Goal: Task Accomplishment & Management: Manage account settings

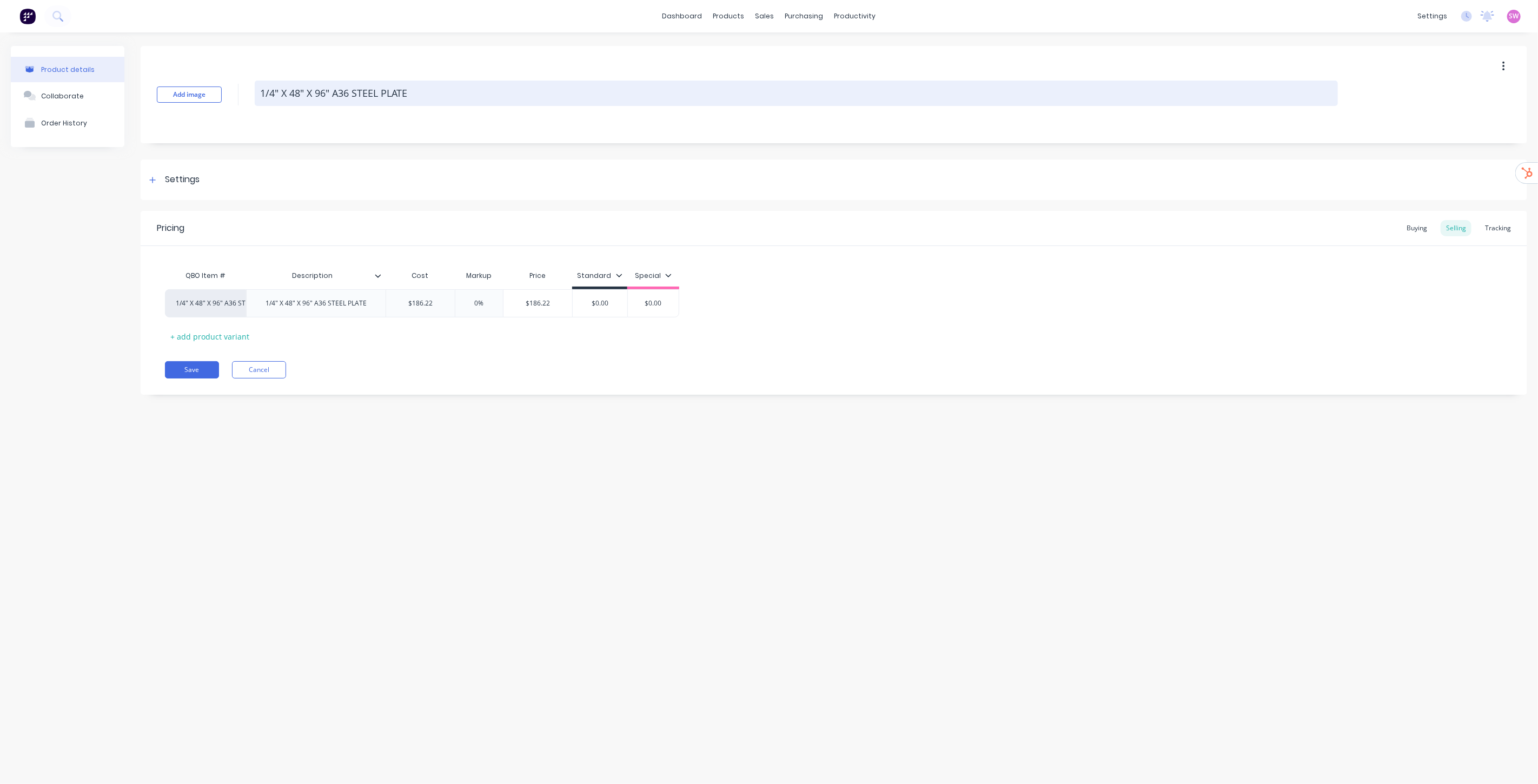
click at [428, 90] on textarea "1/4" X 48" X 96" A36 STEEL PLATE" at bounding box center [796, 93] width 1083 height 26
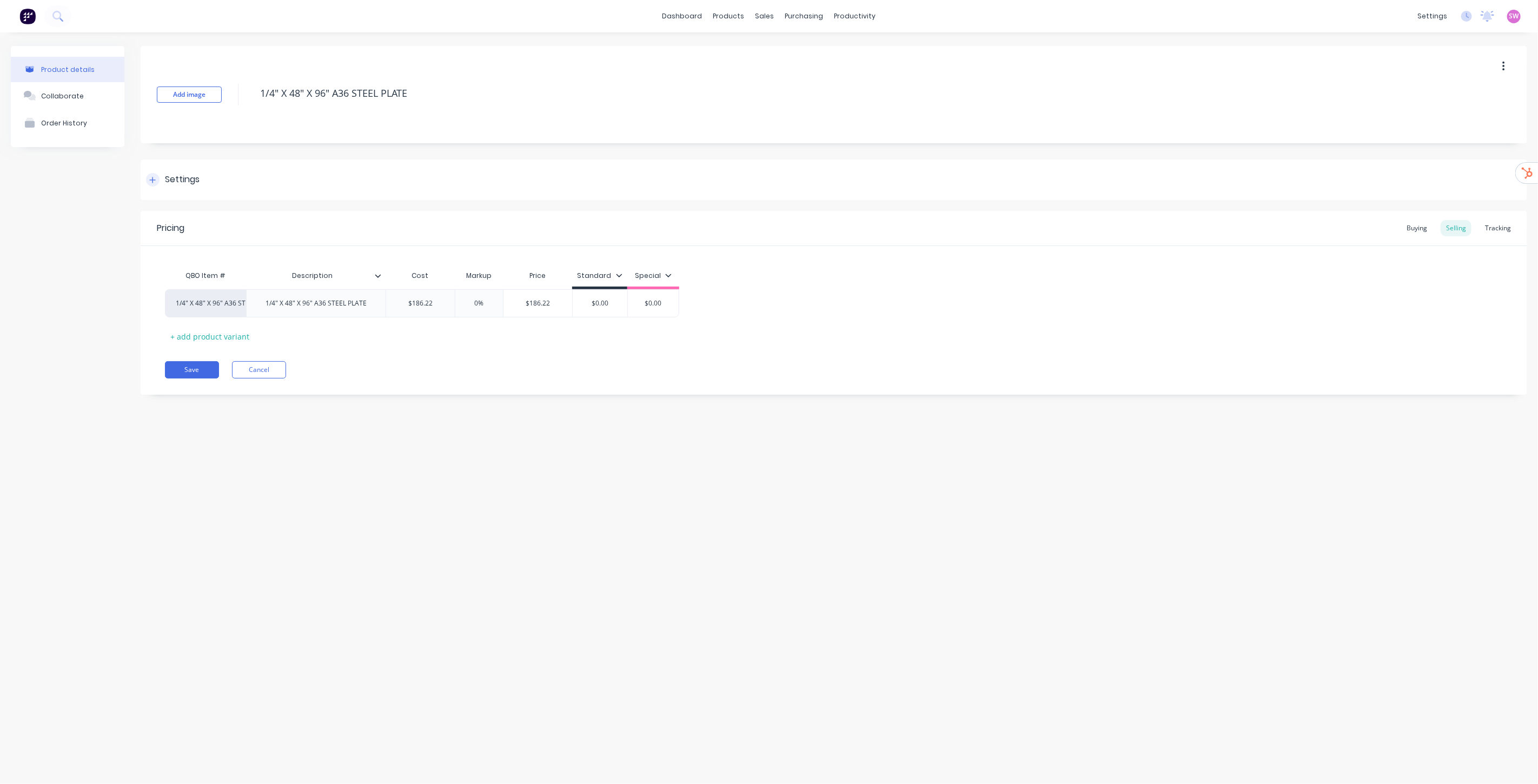
click at [179, 174] on div "Settings" at bounding box center [182, 179] width 35 height 13
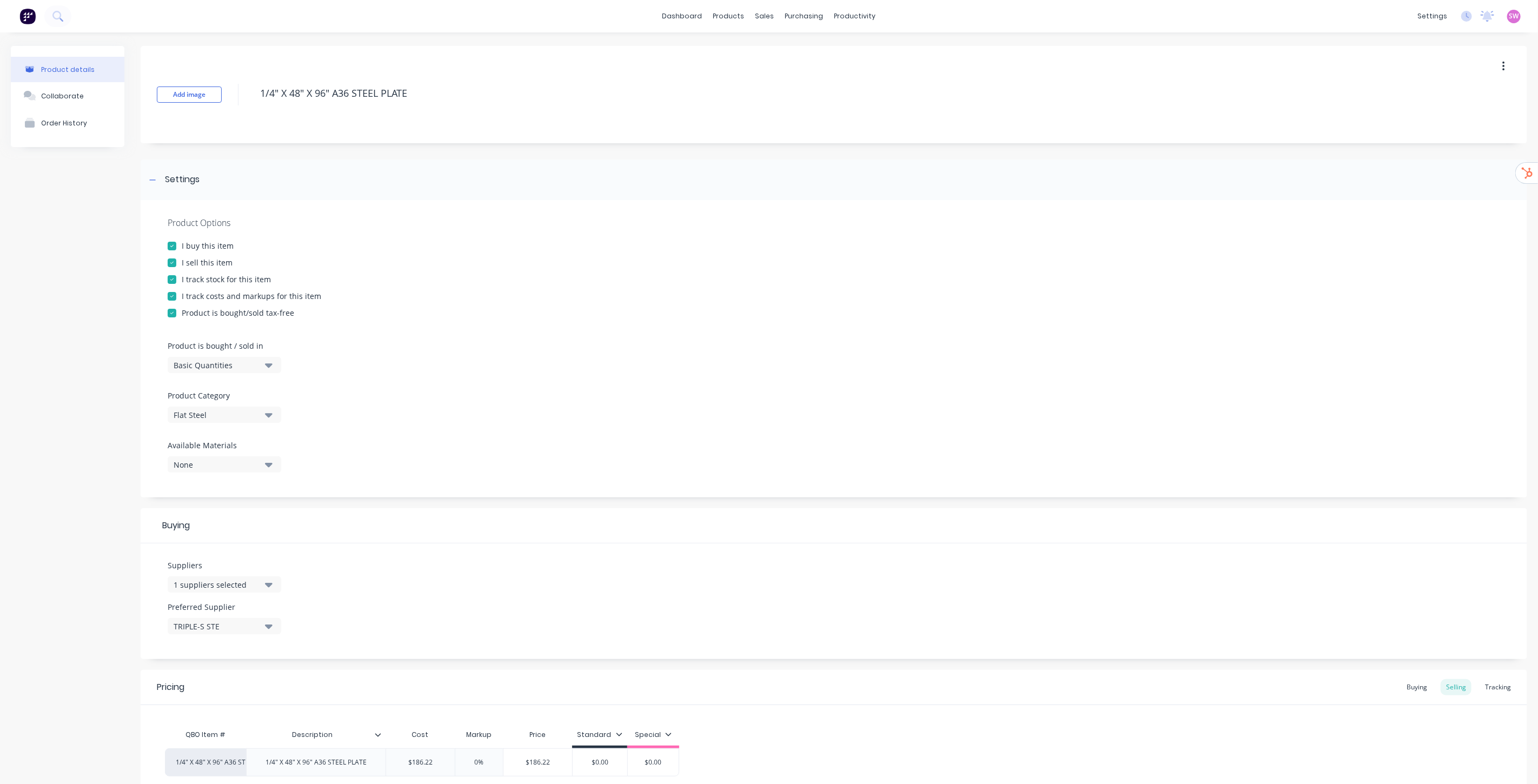
scroll to position [99, 0]
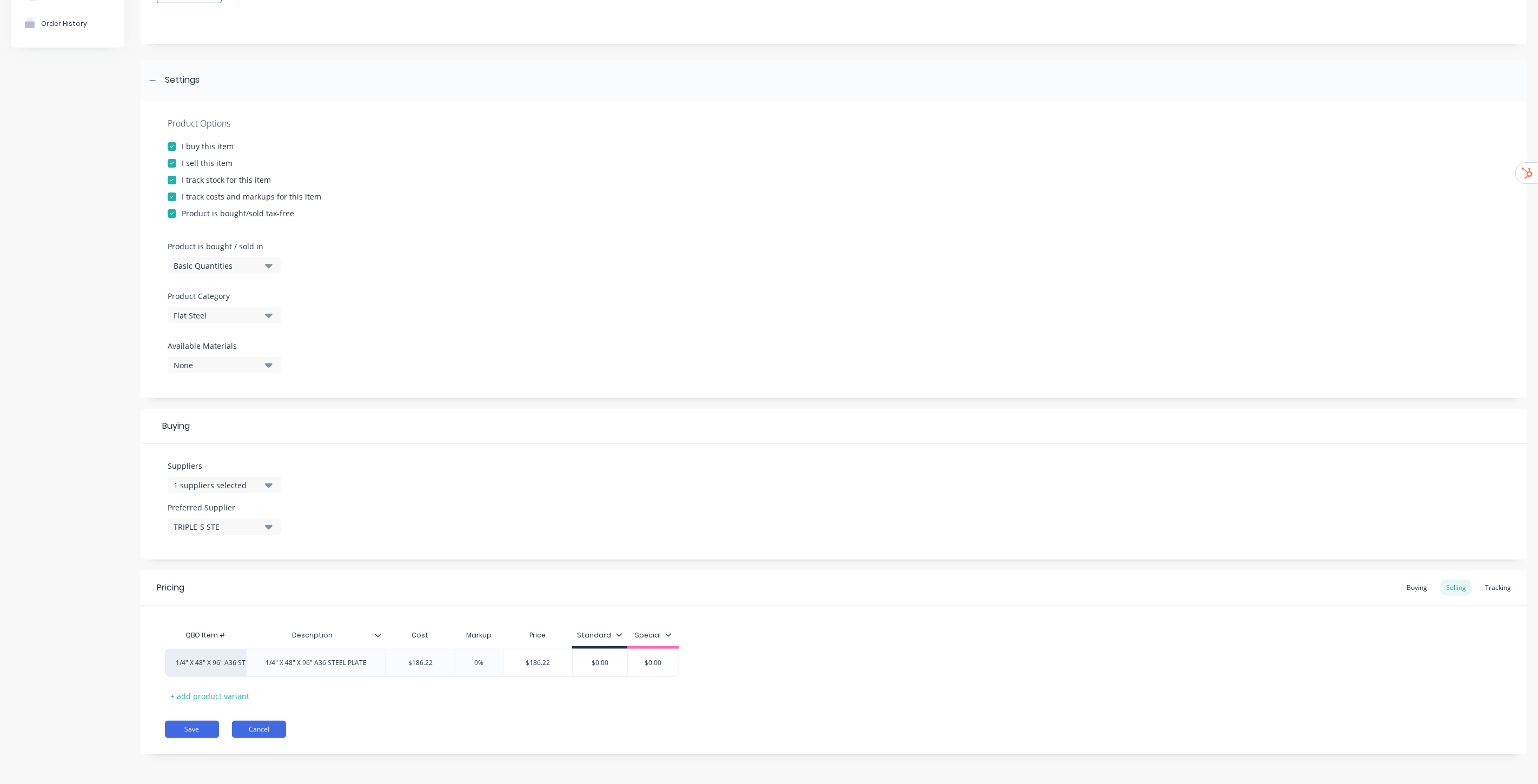
click at [264, 722] on button "Cancel" at bounding box center [259, 729] width 54 height 17
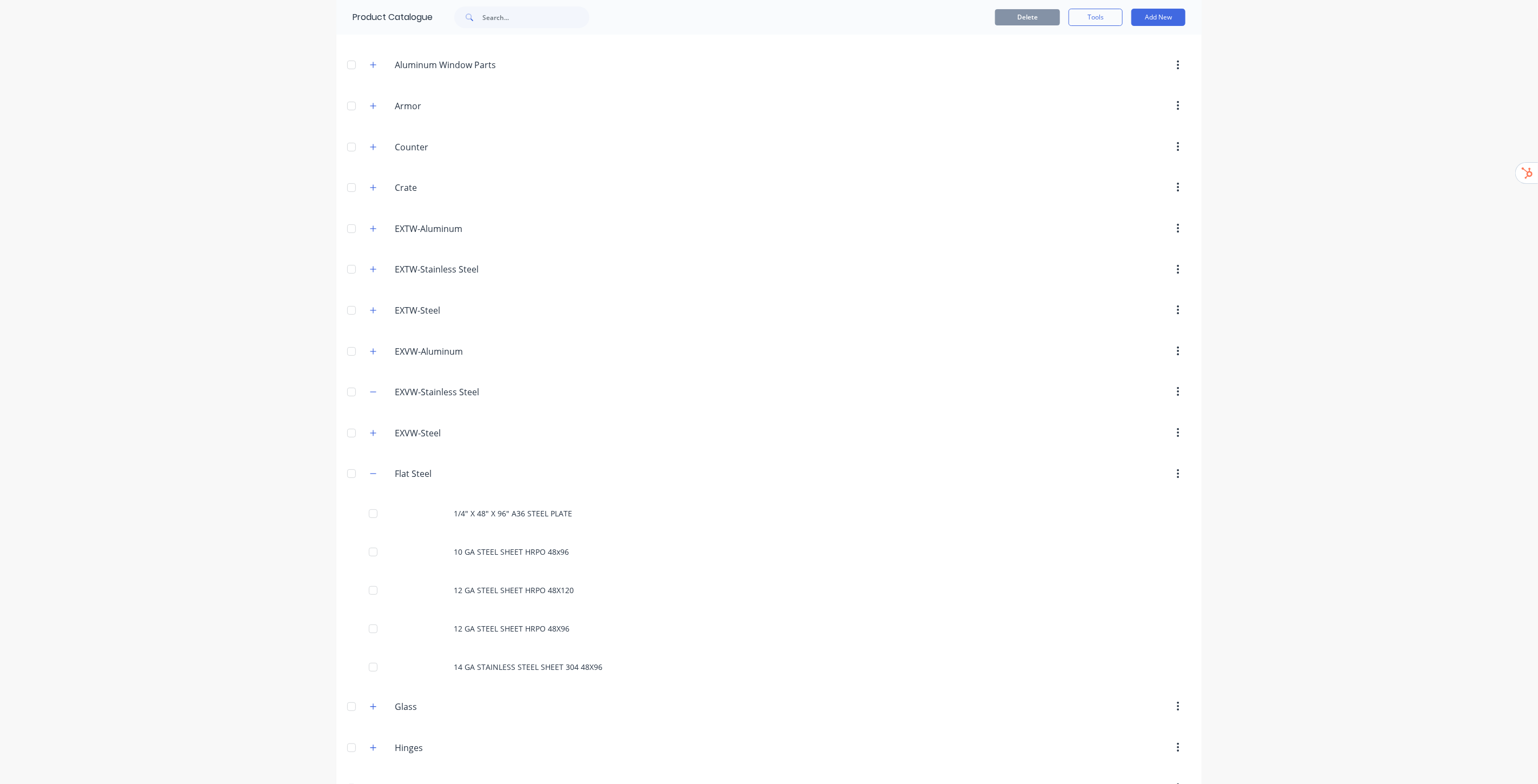
scroll to position [120, 0]
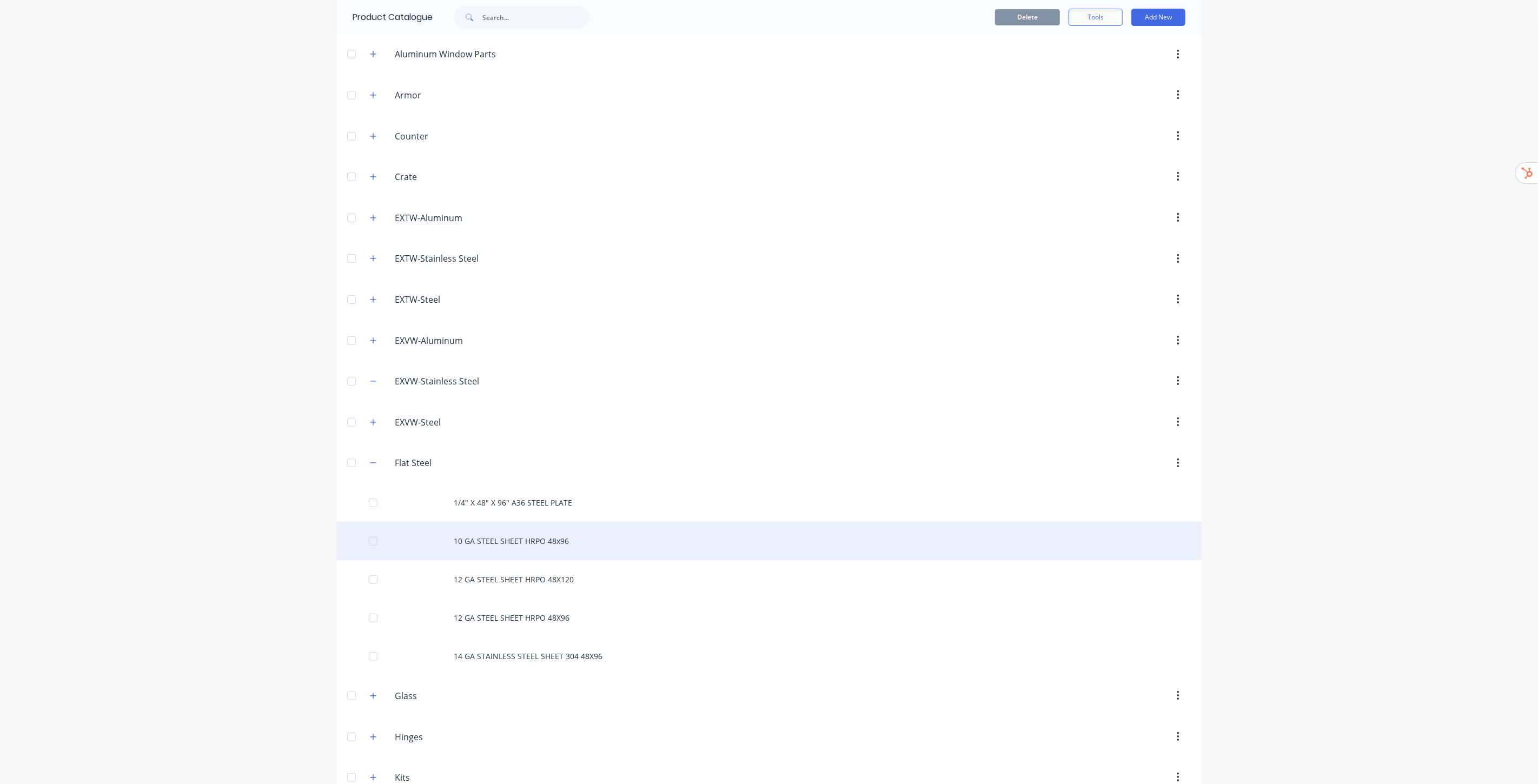
click at [556, 545] on div "10 GA STEEL SHEET HRPO 48x96" at bounding box center [769, 541] width 866 height 38
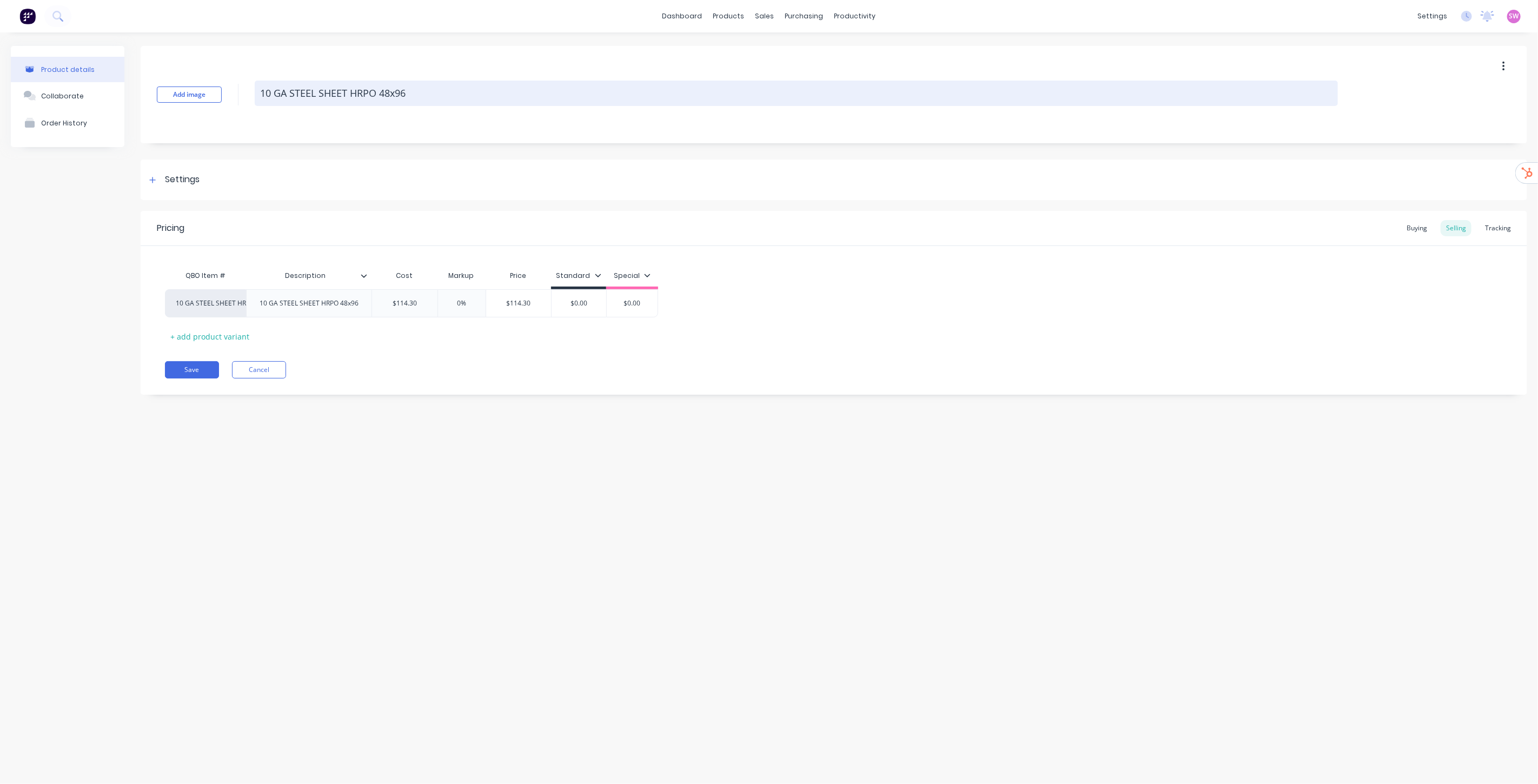
click at [412, 89] on textarea "10 GA STEEL SHEET HRPO 48x96" at bounding box center [796, 93] width 1083 height 26
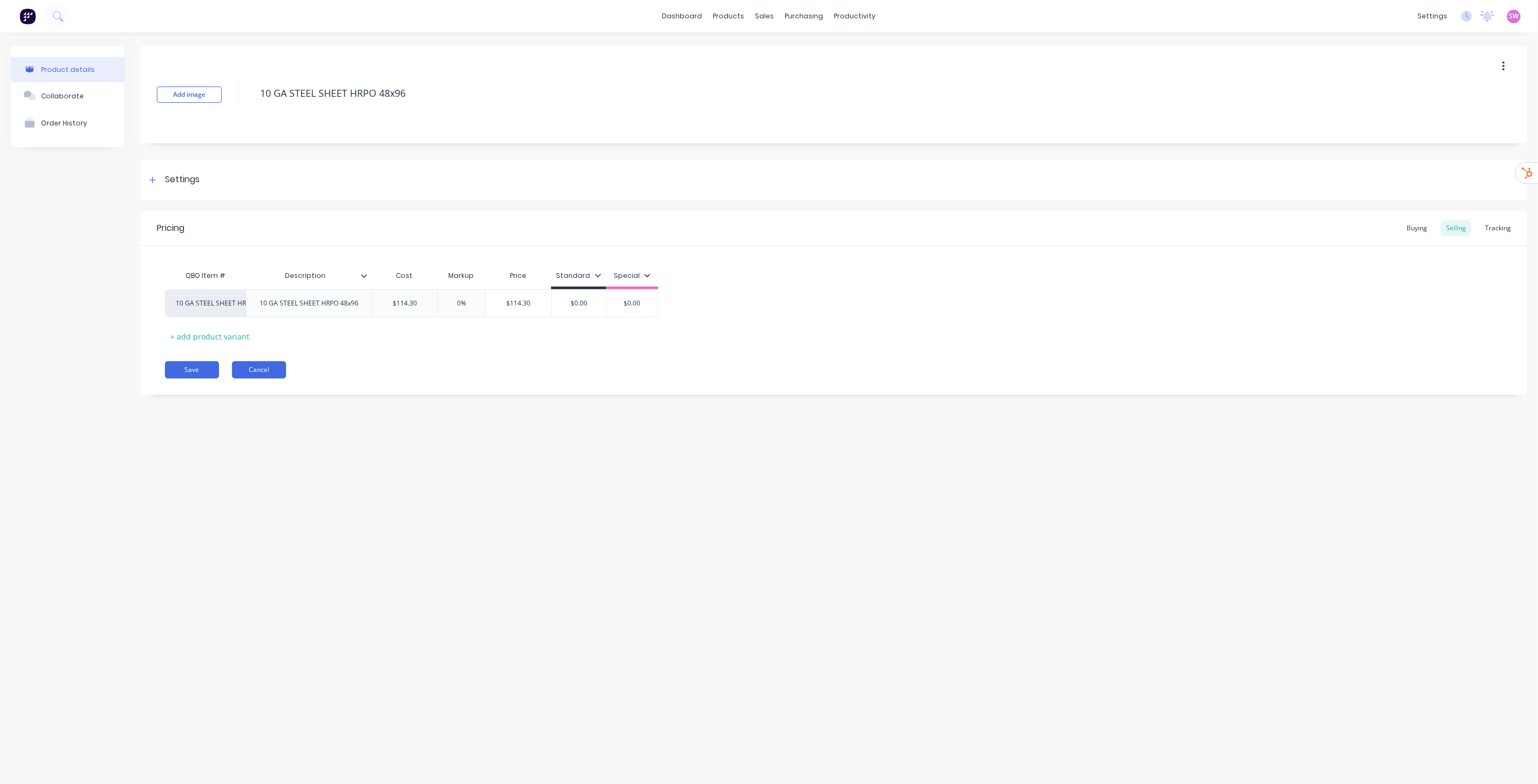
click at [268, 365] on button "Cancel" at bounding box center [259, 370] width 54 height 17
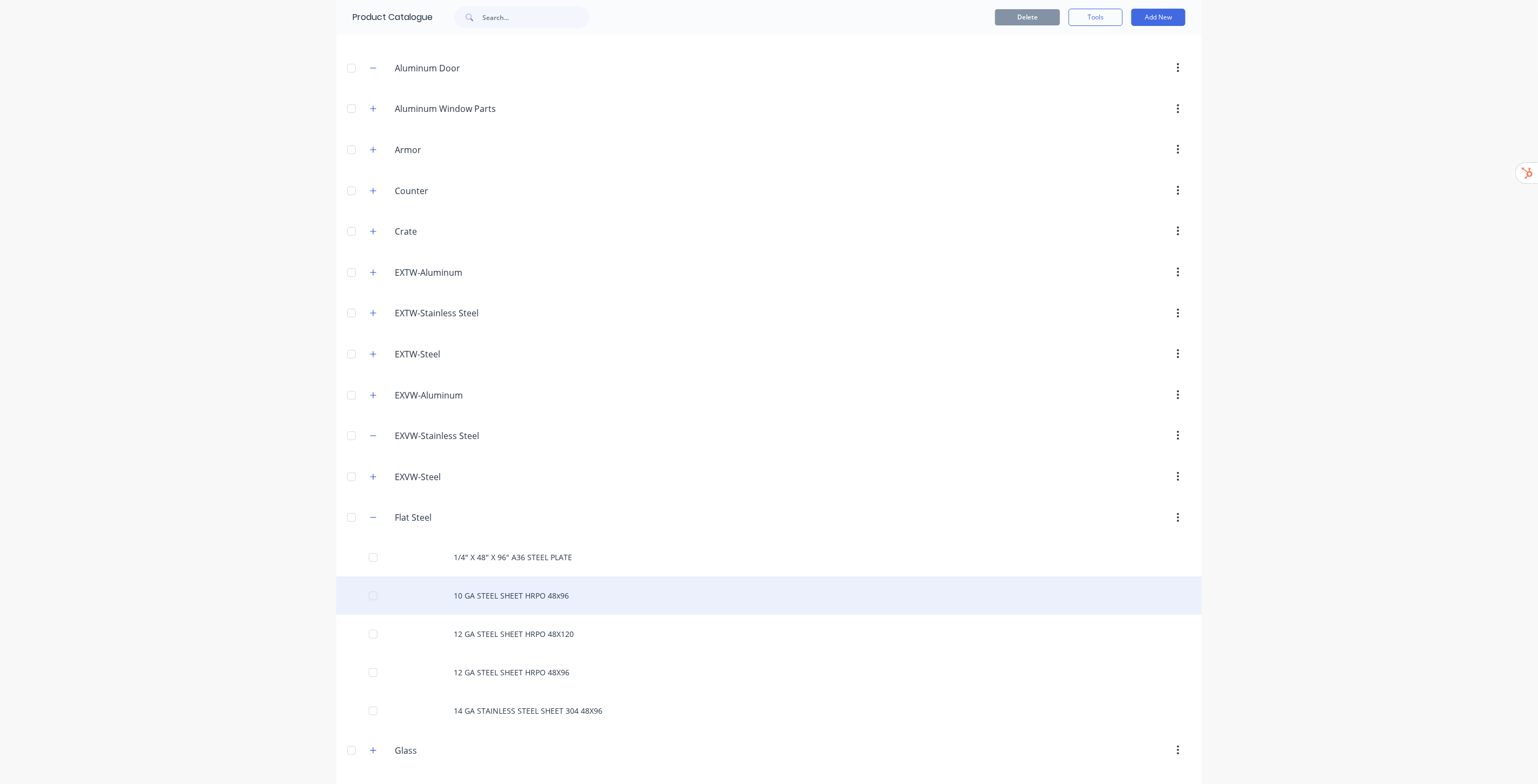
scroll to position [120, 0]
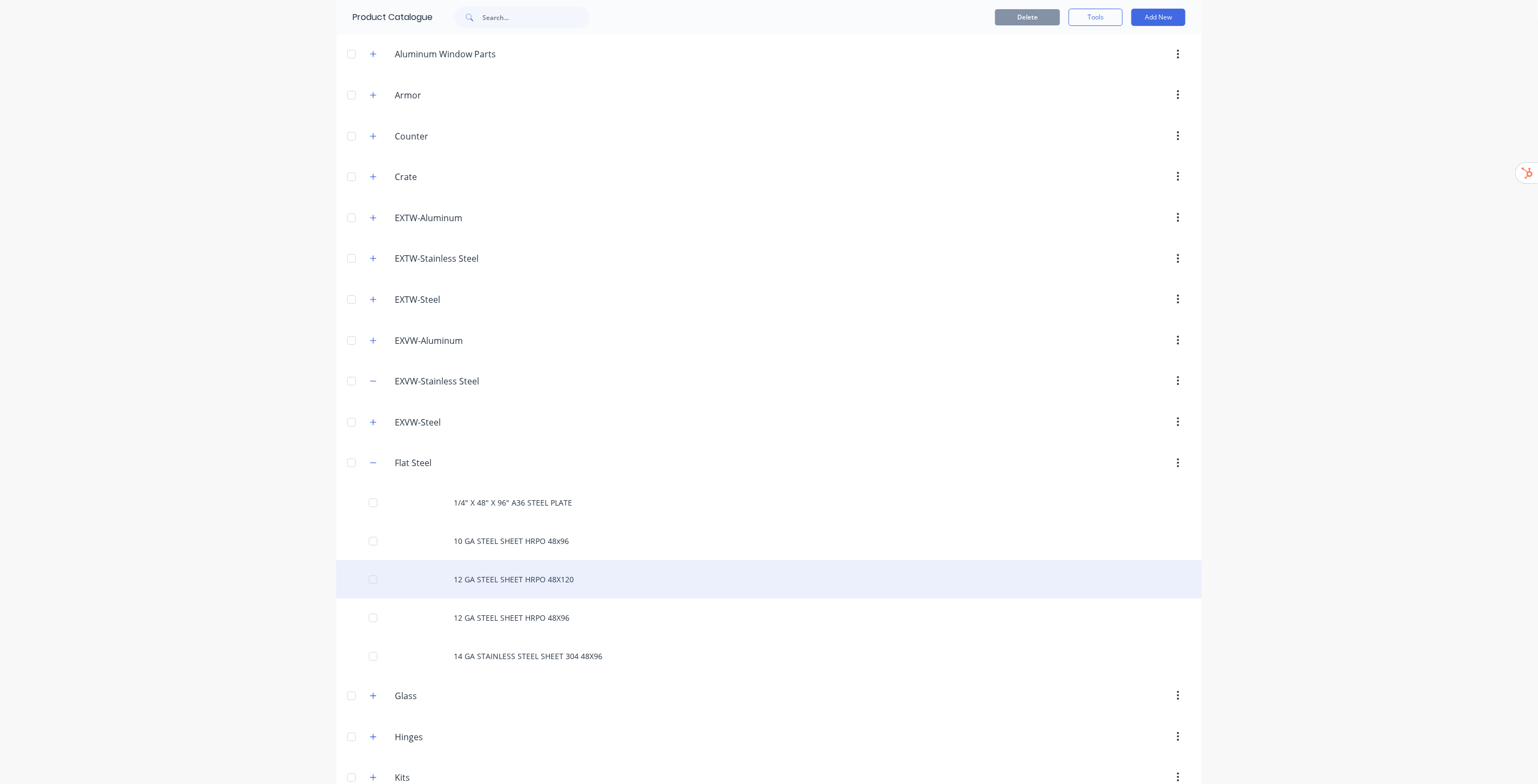
click at [528, 578] on div "12 GA STEEL SHEET HRPO 48X120" at bounding box center [769, 579] width 866 height 38
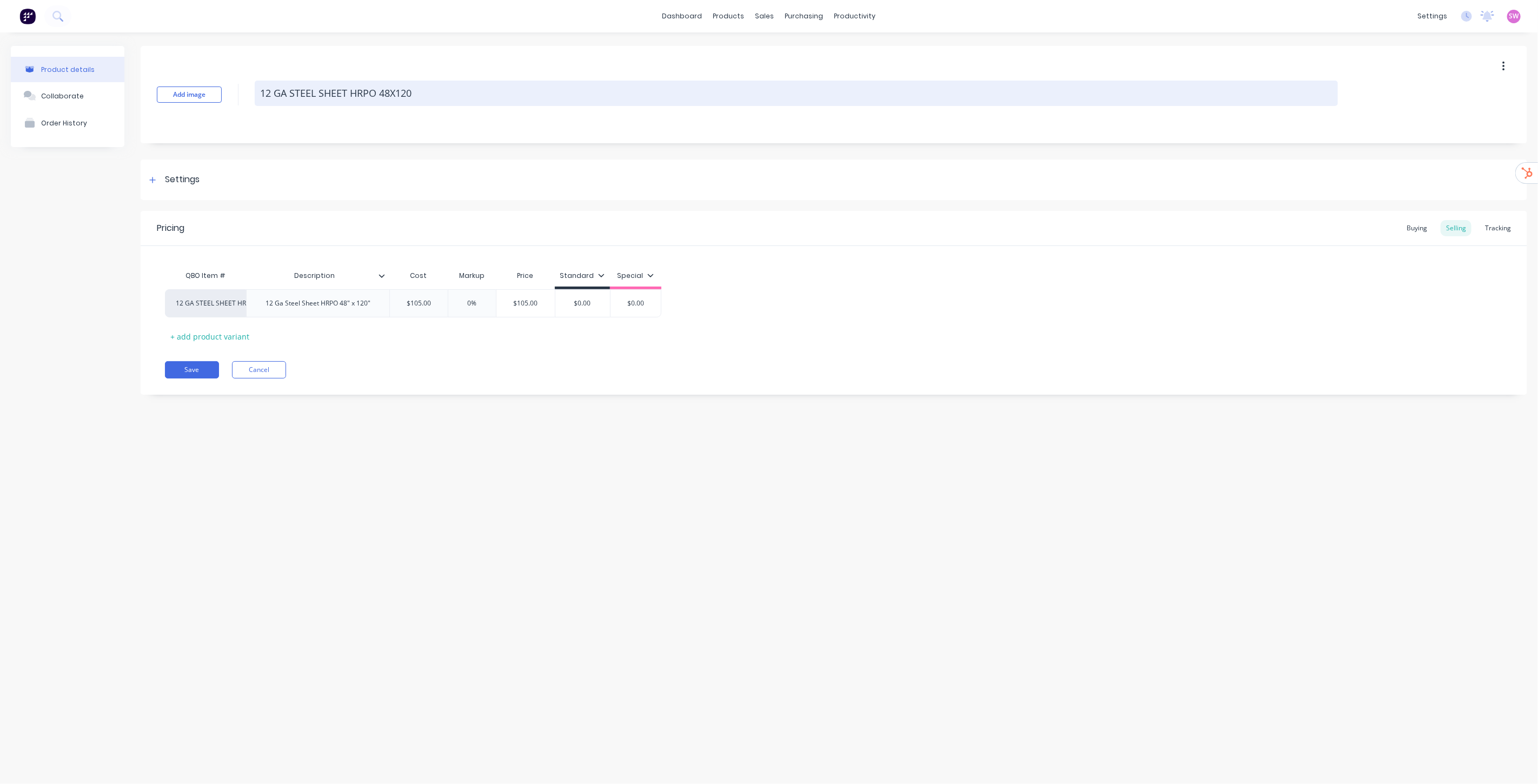
click at [419, 94] on textarea "12 GA STEEL SHEET HRPO 48X120" at bounding box center [796, 93] width 1083 height 26
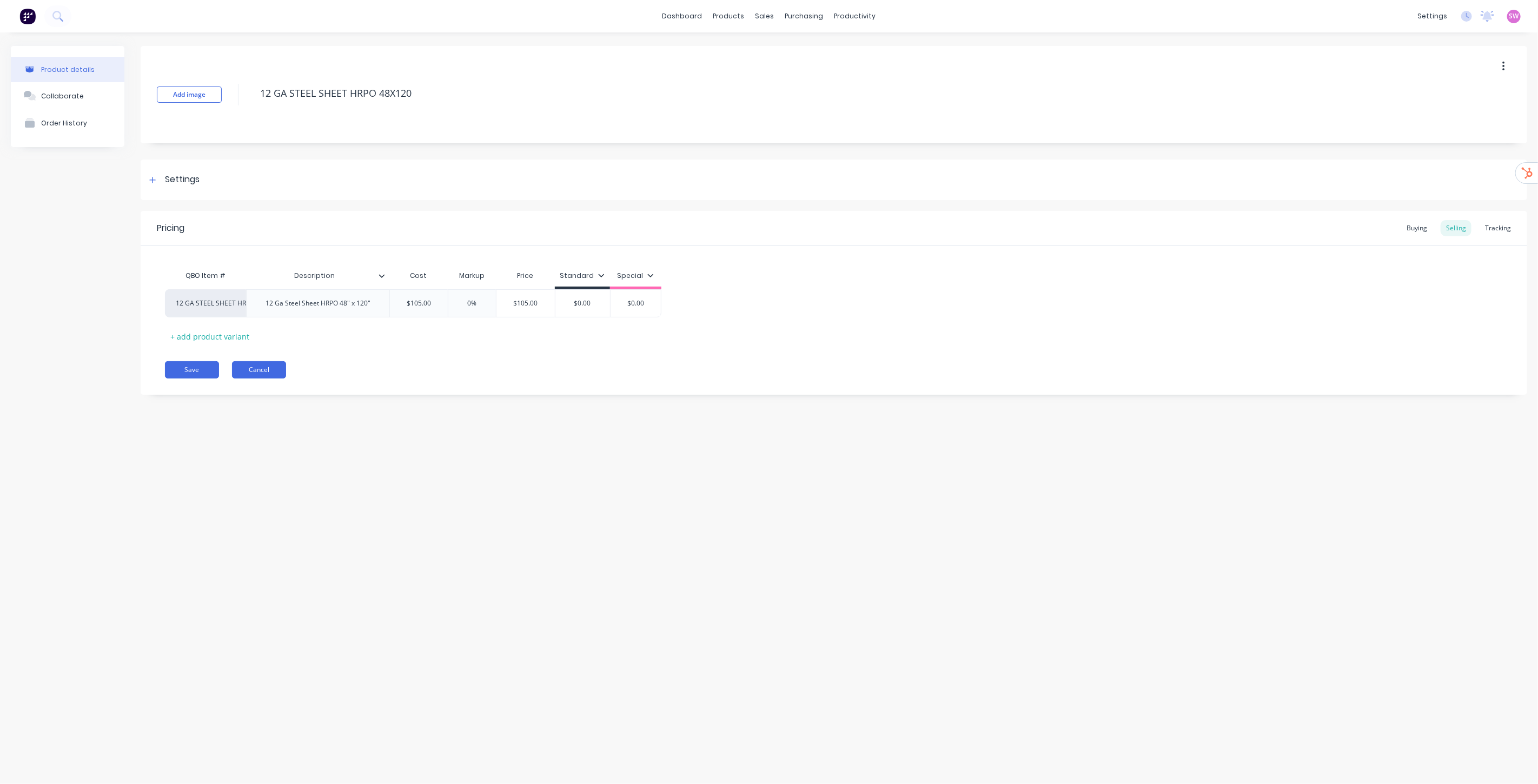
click at [259, 368] on button "Cancel" at bounding box center [259, 370] width 54 height 17
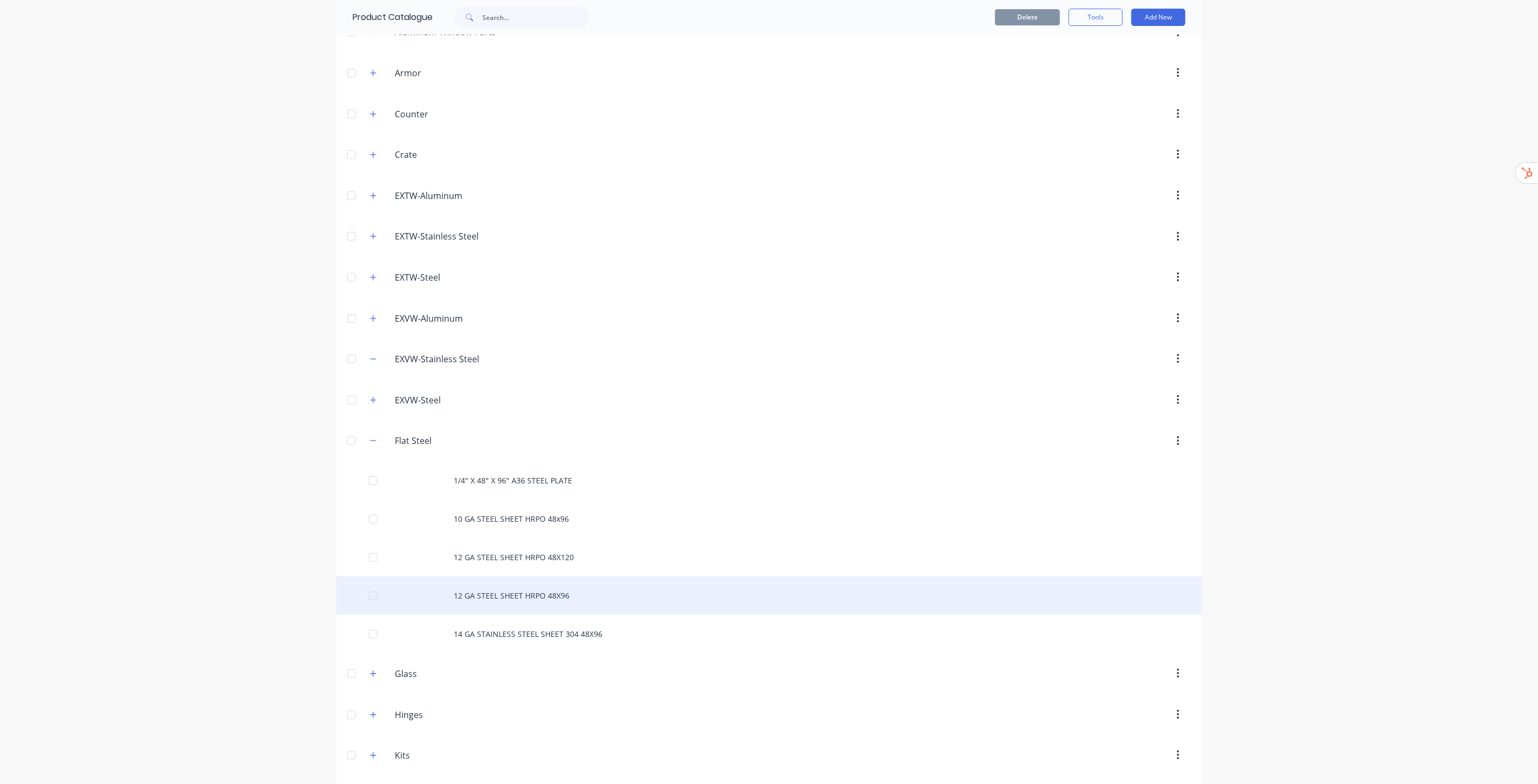
scroll to position [180, 0]
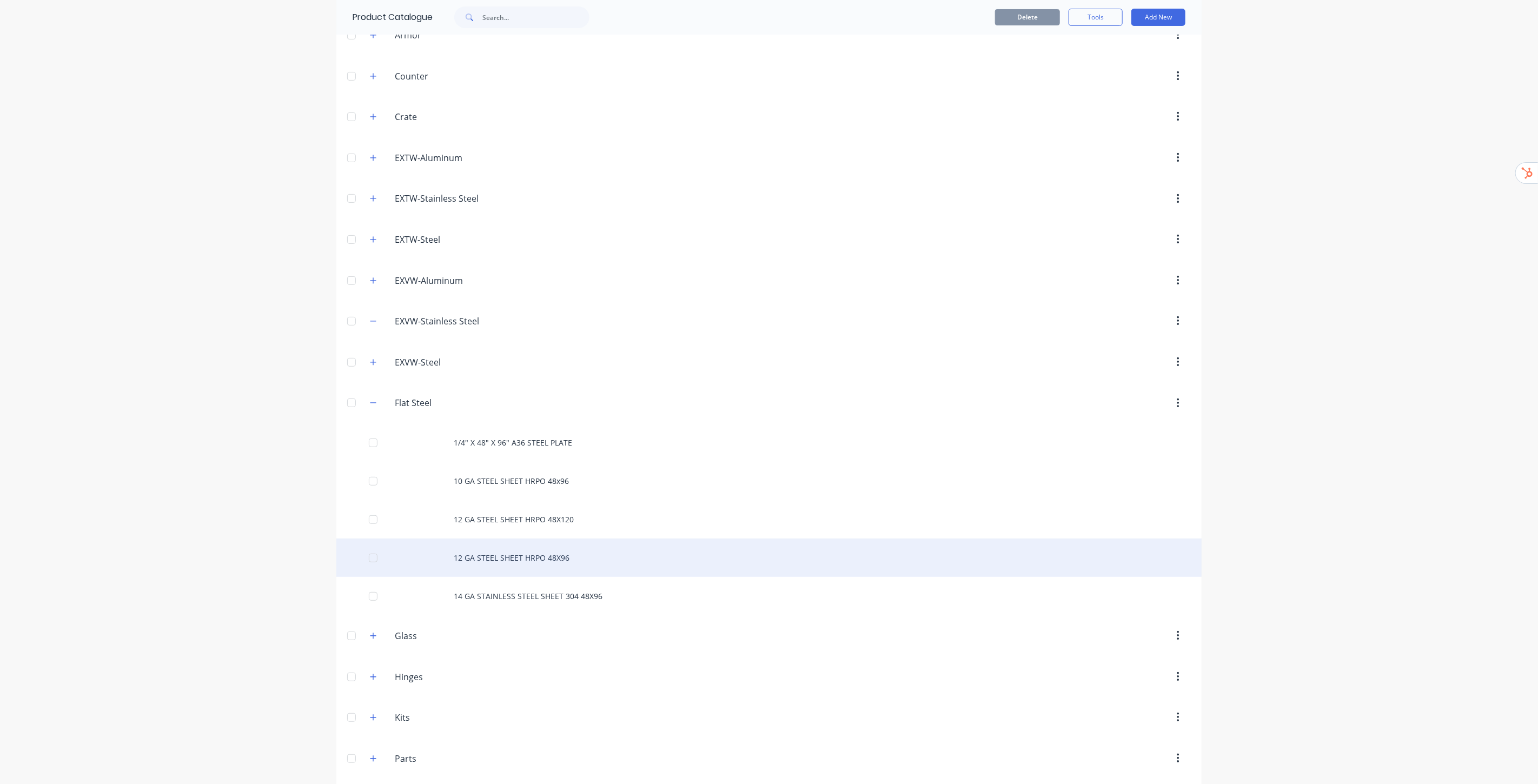
click at [544, 562] on div "12 GA STEEL SHEET HRPO 48X96" at bounding box center [769, 557] width 866 height 38
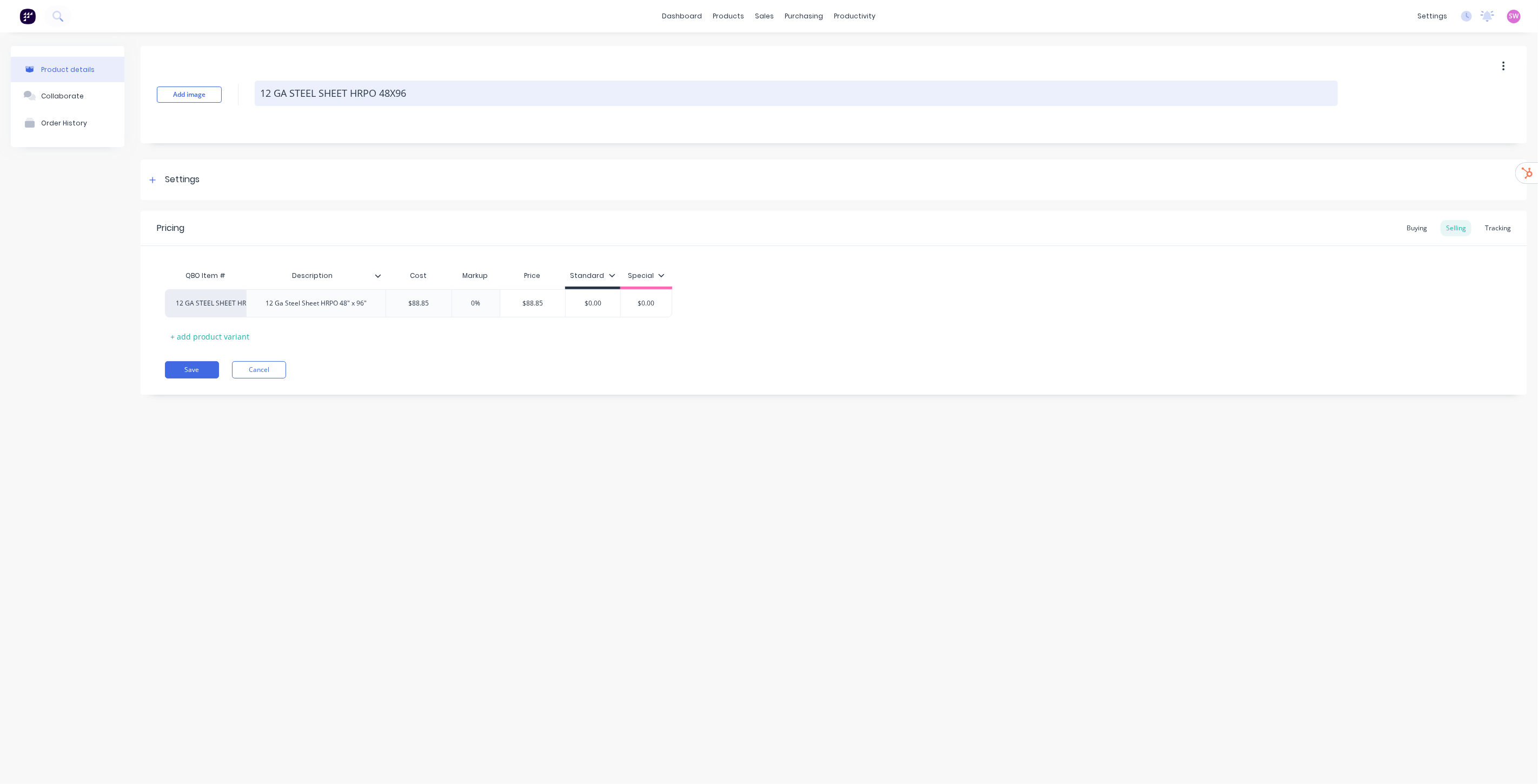
click at [413, 86] on textarea "12 GA STEEL SHEET HRPO 48X96" at bounding box center [796, 93] width 1083 height 26
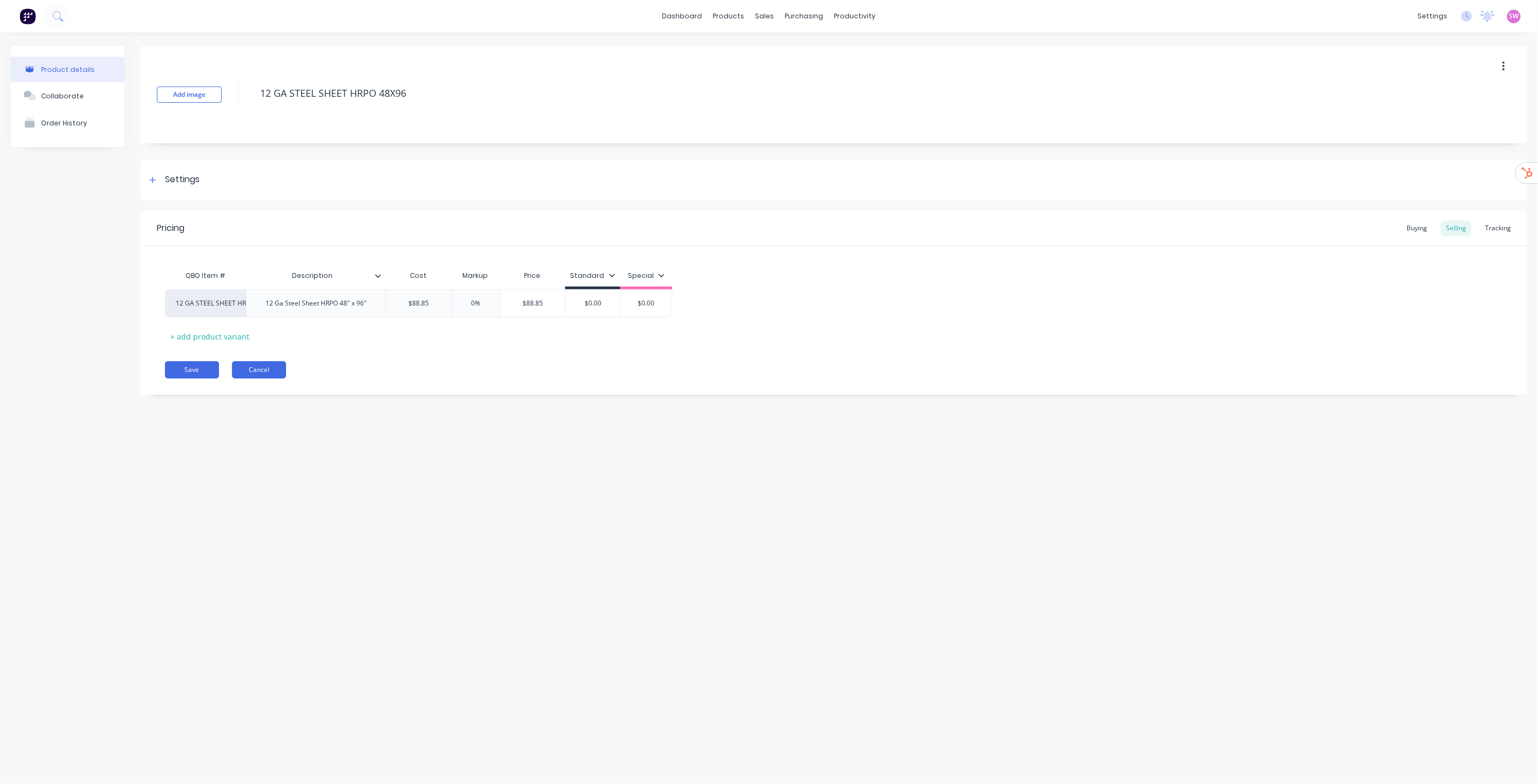
click at [273, 370] on button "Cancel" at bounding box center [259, 370] width 54 height 17
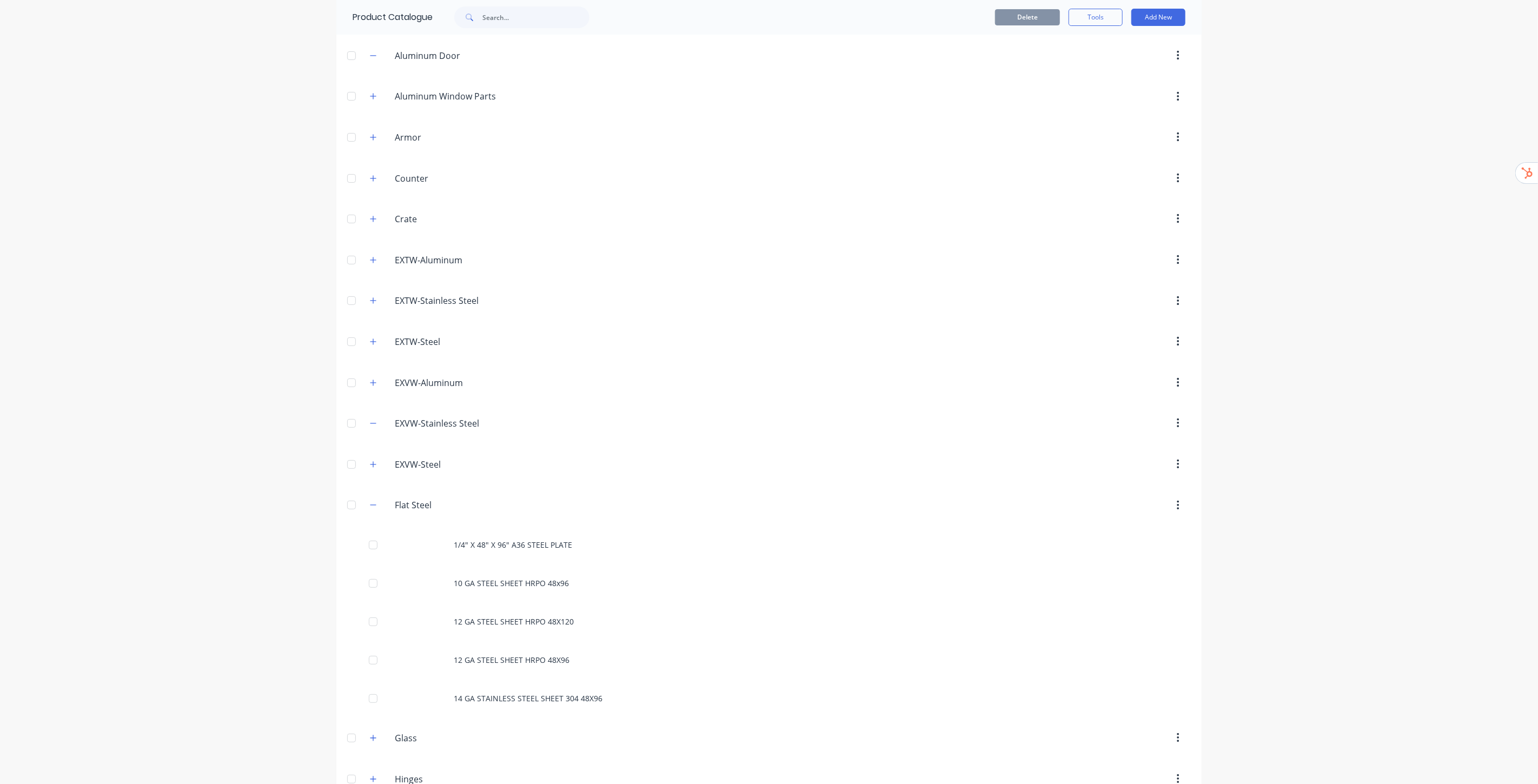
scroll to position [180, 0]
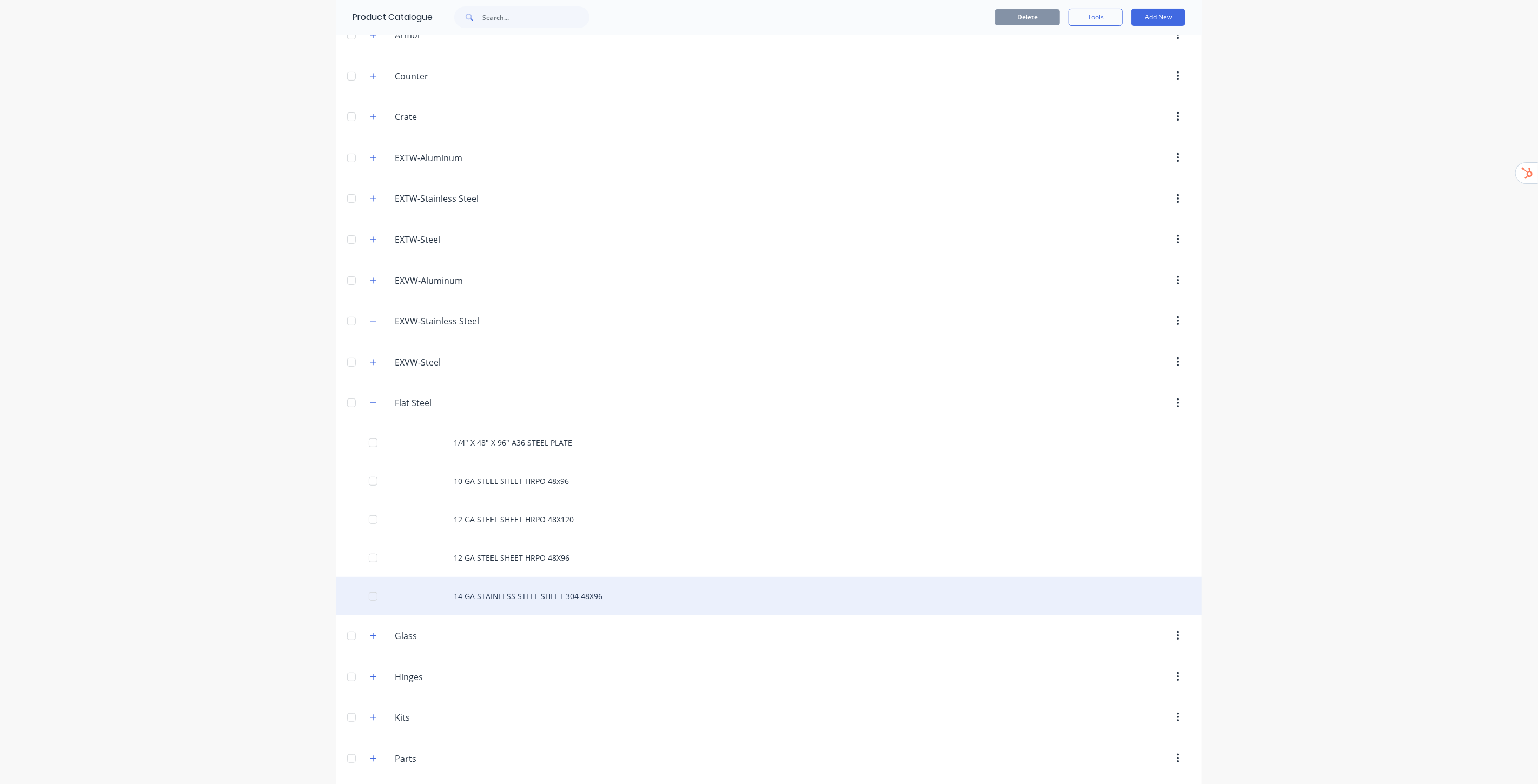
click at [533, 594] on div "14 GA STAINLESS STEEL SHEET 304 48X96" at bounding box center [769, 596] width 866 height 38
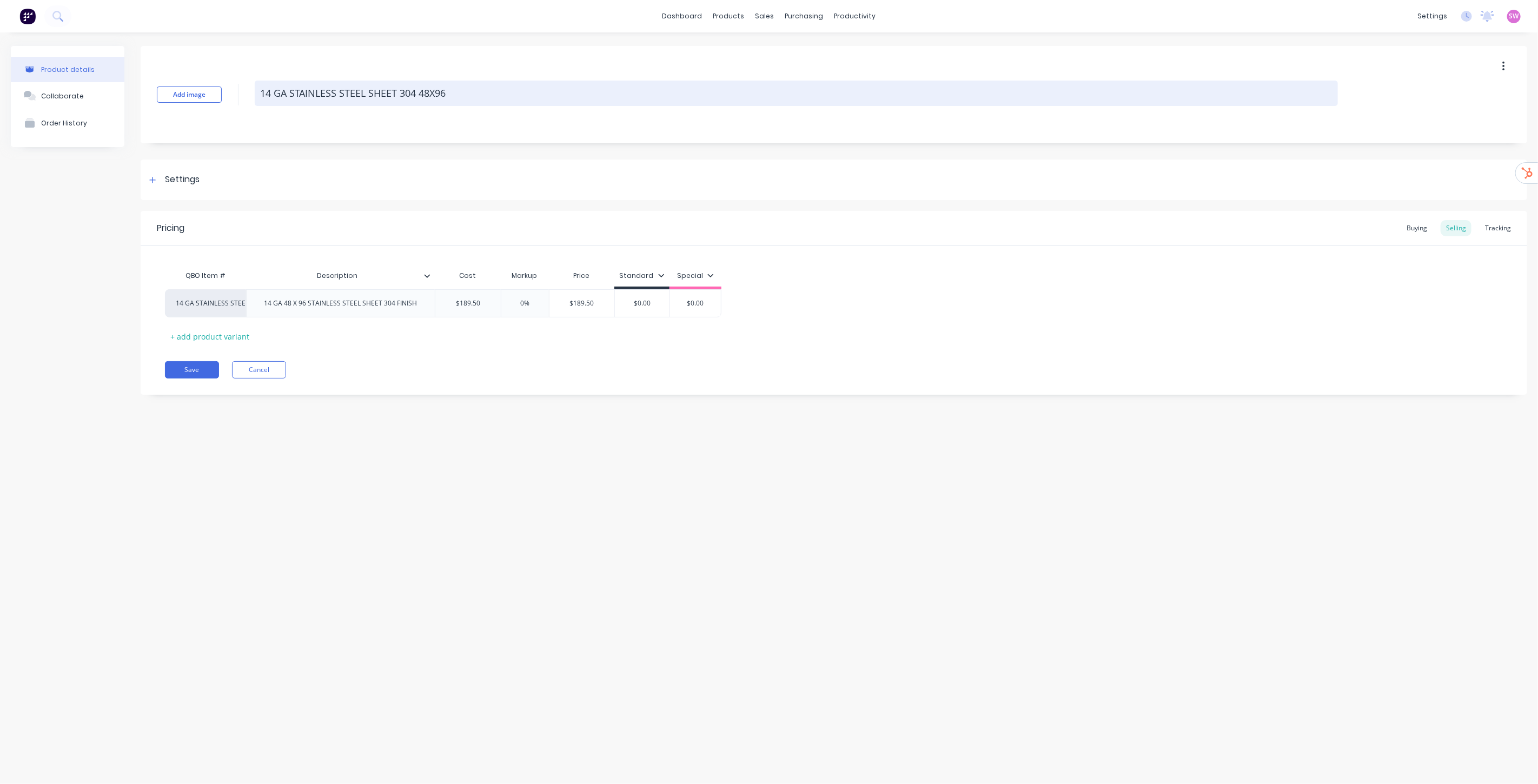
click at [447, 101] on textarea "14 GA STAINLESS STEEL SHEET 304 48X96" at bounding box center [796, 93] width 1083 height 26
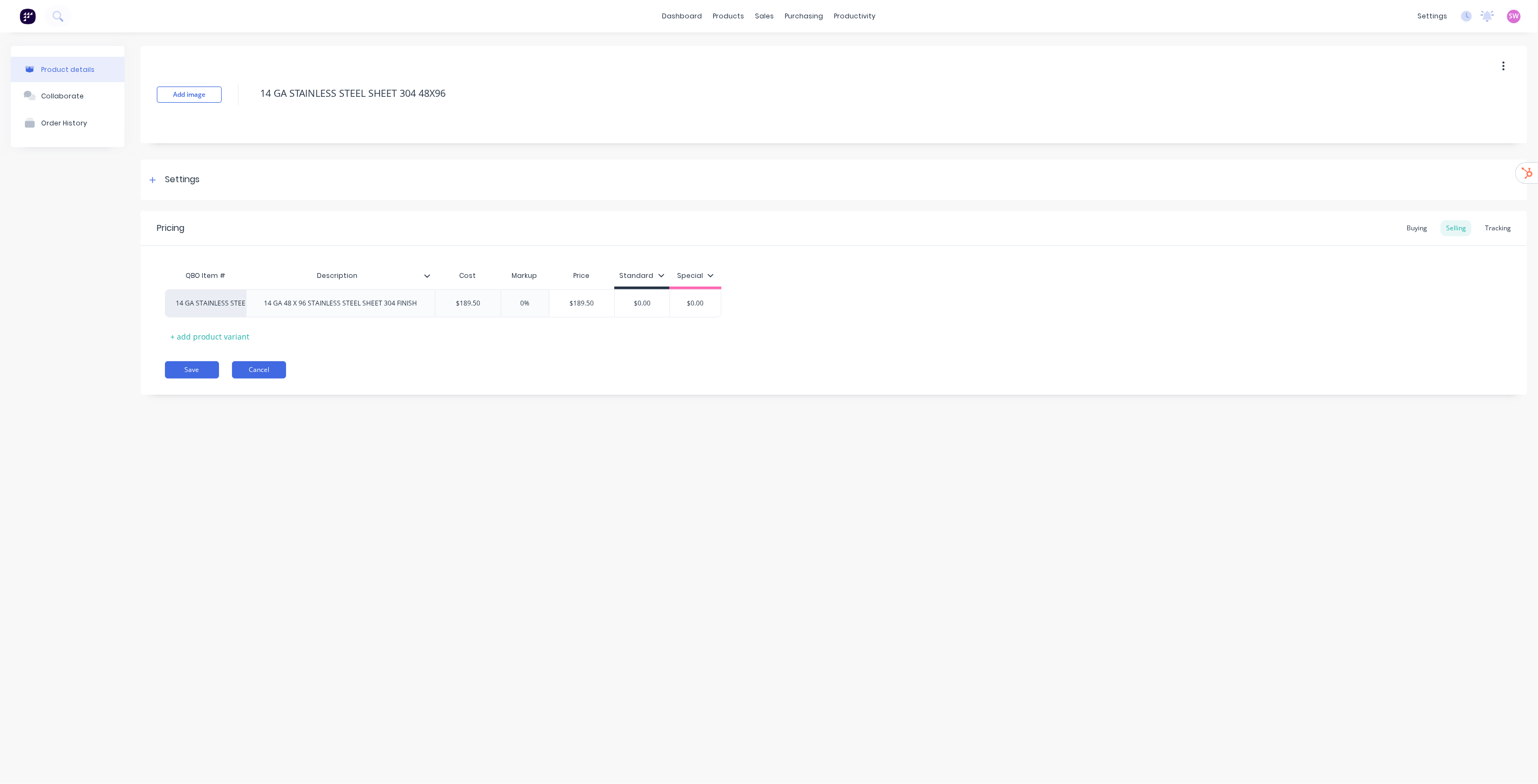
click at [248, 364] on button "Cancel" at bounding box center [259, 370] width 54 height 17
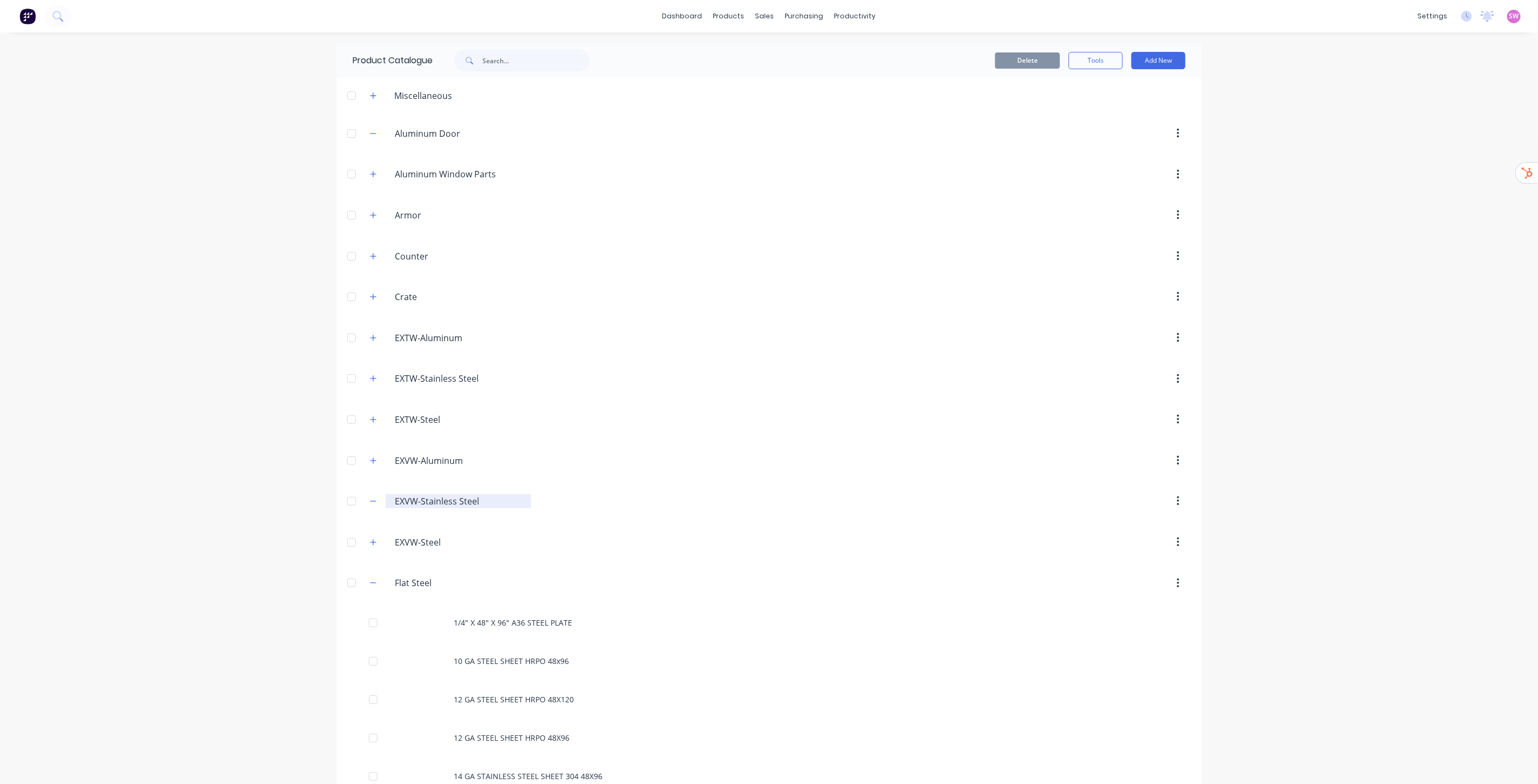
scroll to position [240, 0]
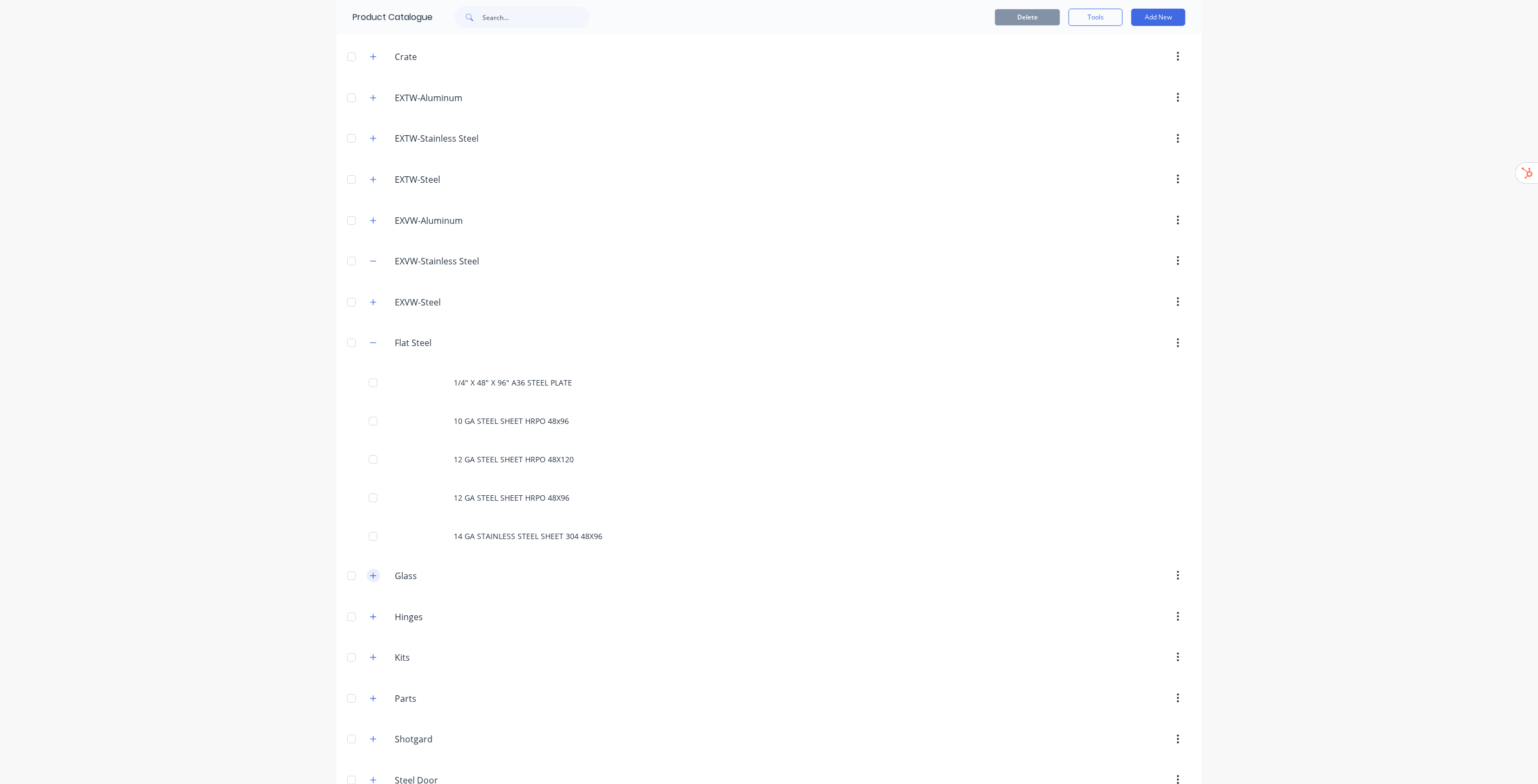
click at [371, 581] on button "button" at bounding box center [373, 575] width 13 height 13
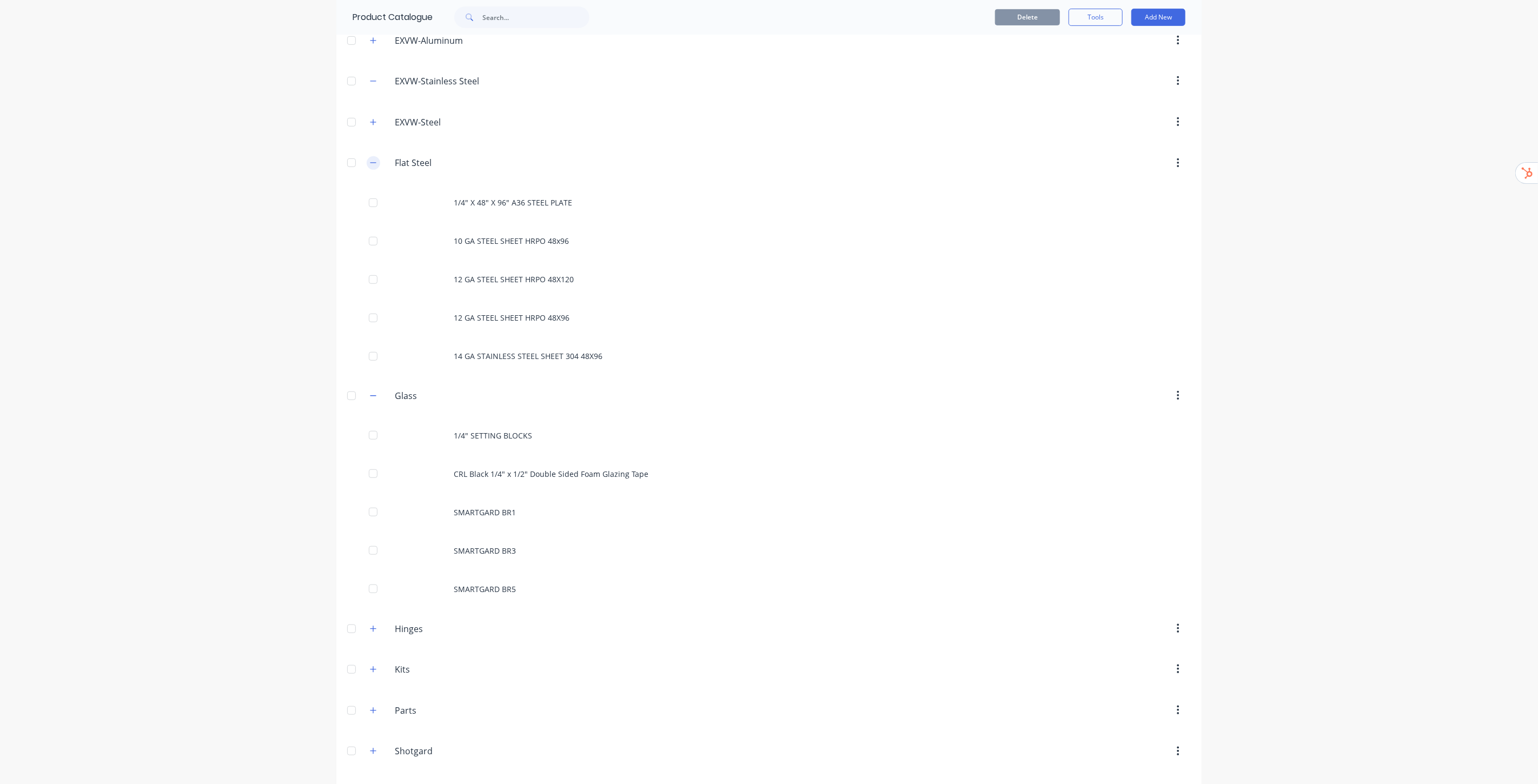
click at [372, 165] on button "button" at bounding box center [373, 163] width 13 height 13
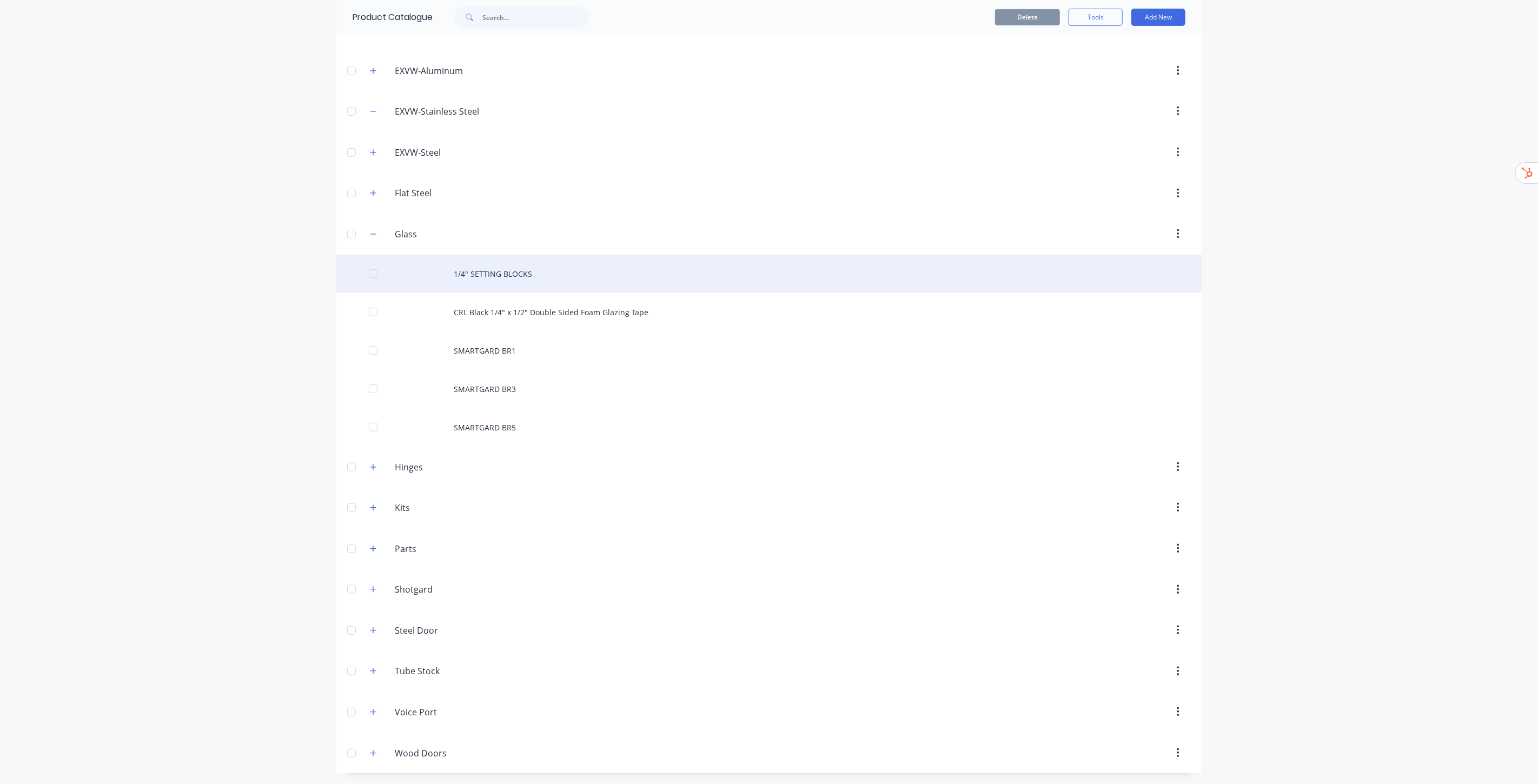
click at [506, 272] on div "1/4" SETTING BLOCKS" at bounding box center [769, 273] width 866 height 38
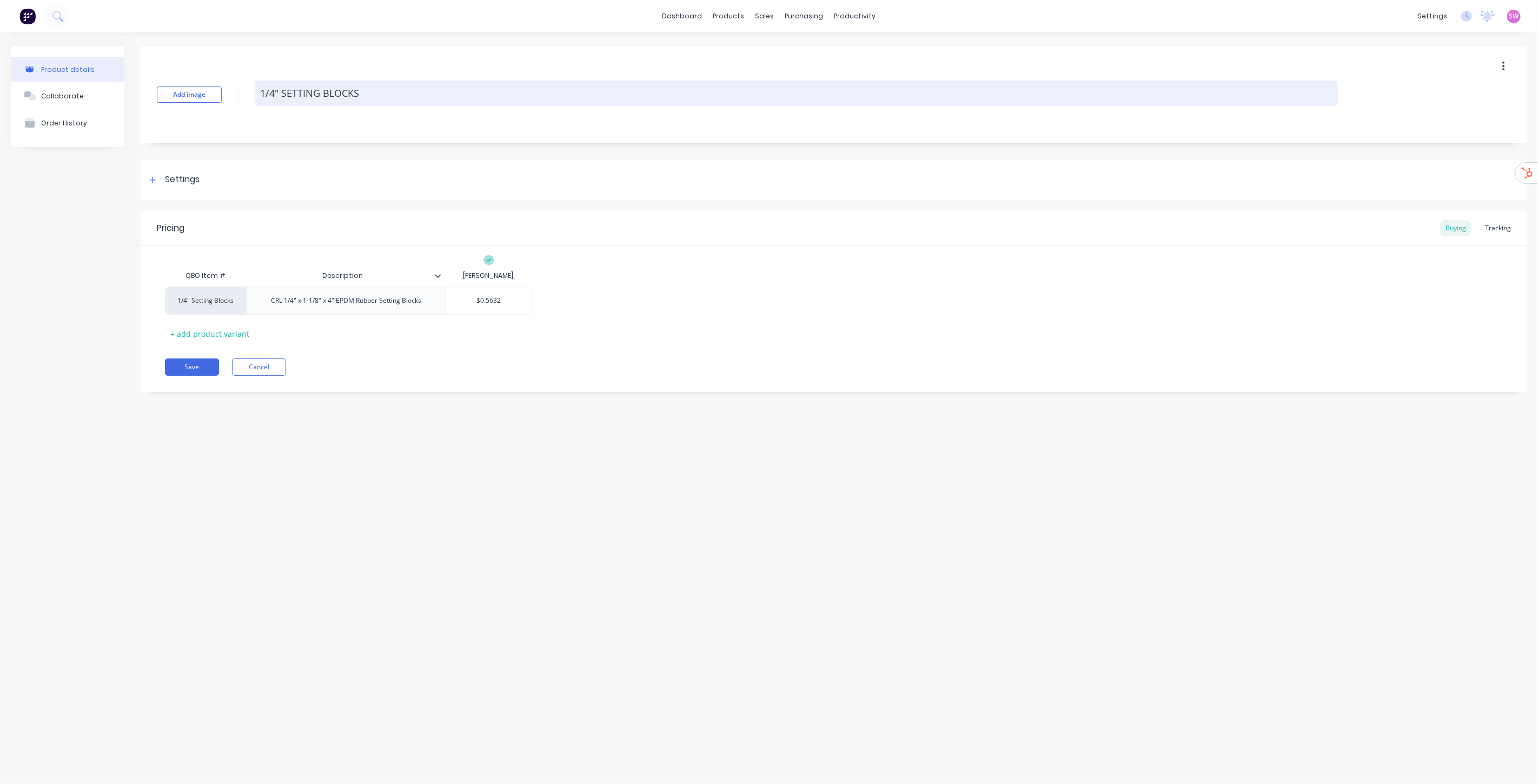
click at [366, 96] on textarea "1/4" SETTING BLOCKS" at bounding box center [796, 93] width 1083 height 26
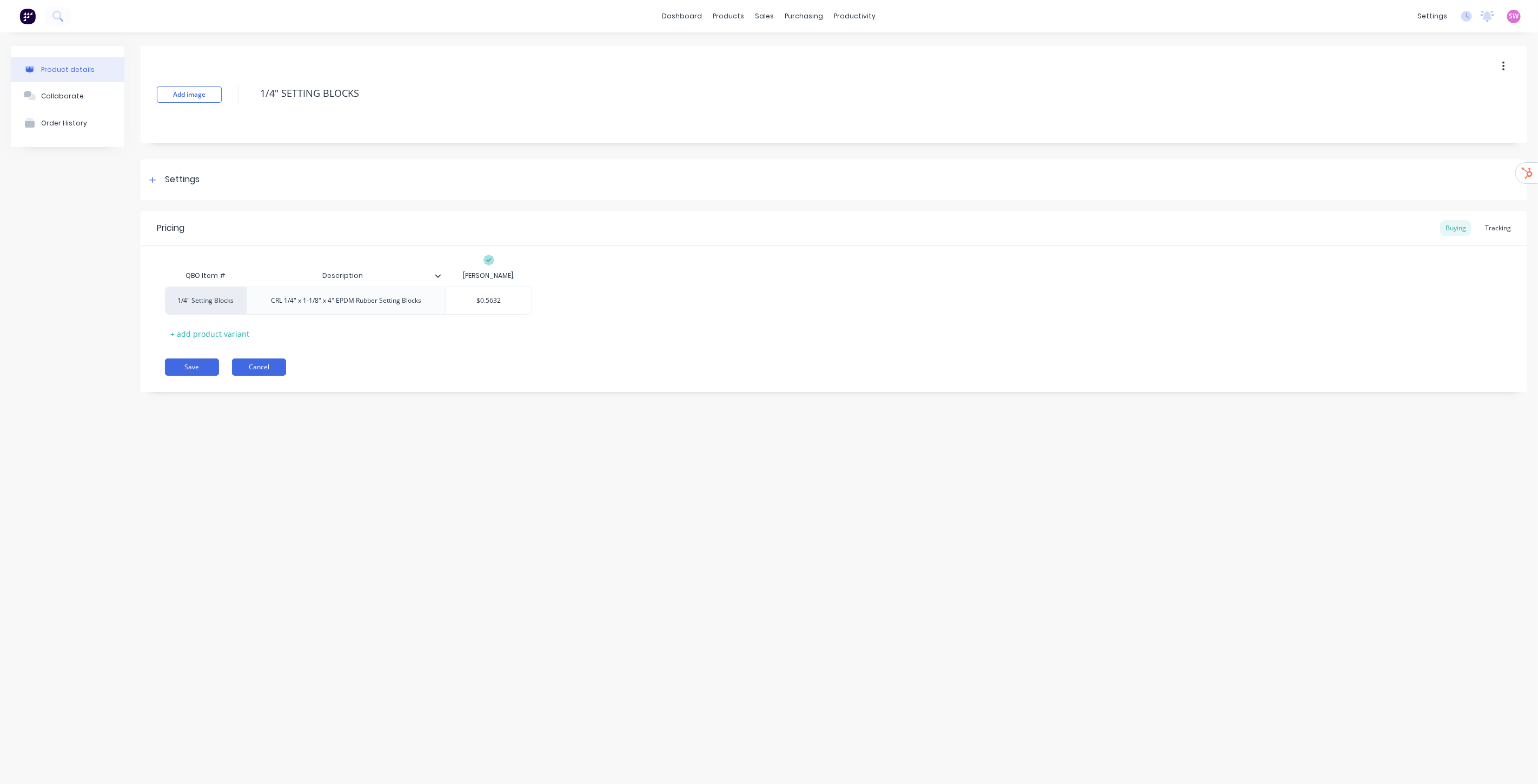
click at [271, 366] on button "Cancel" at bounding box center [259, 367] width 54 height 17
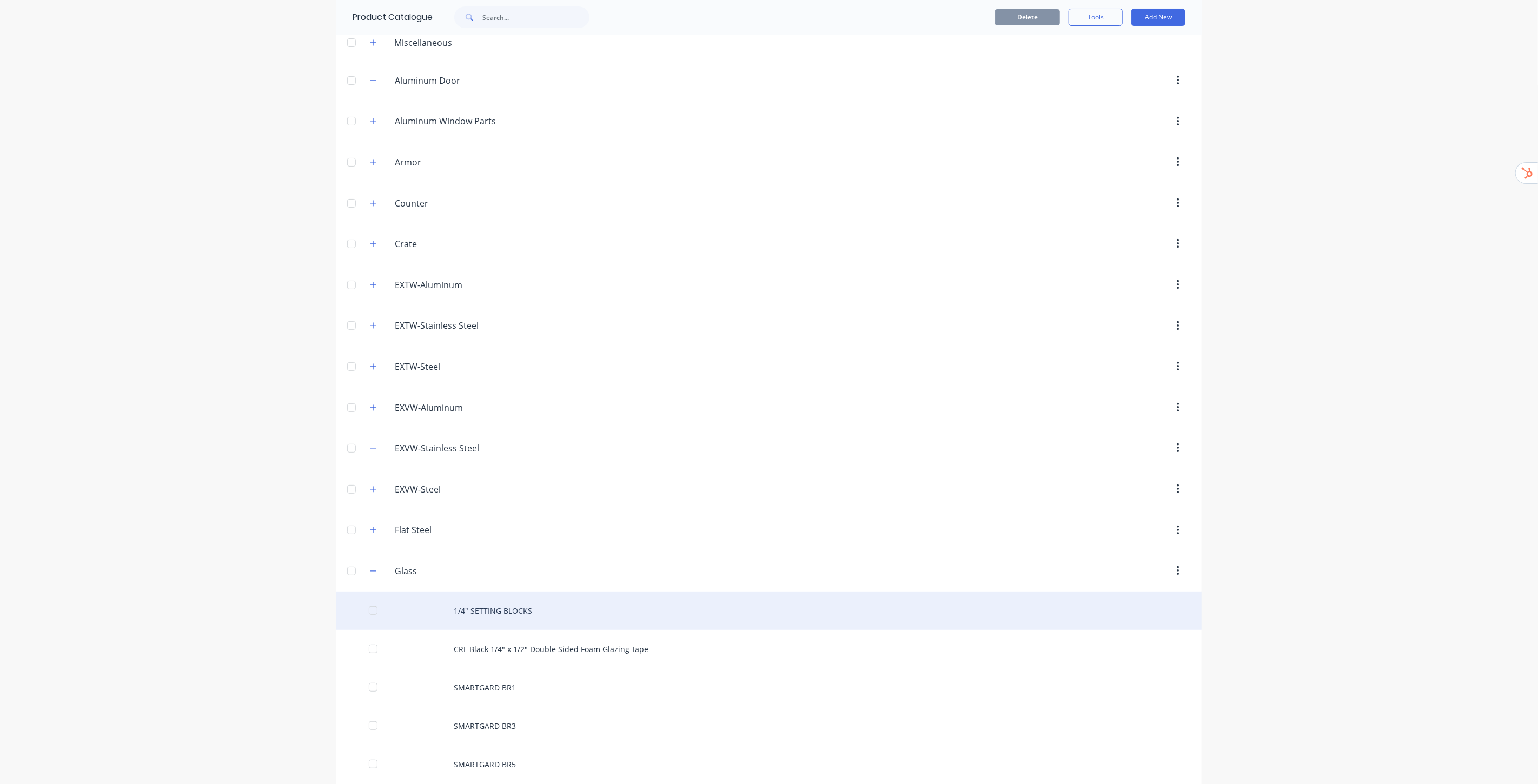
scroll to position [120, 0]
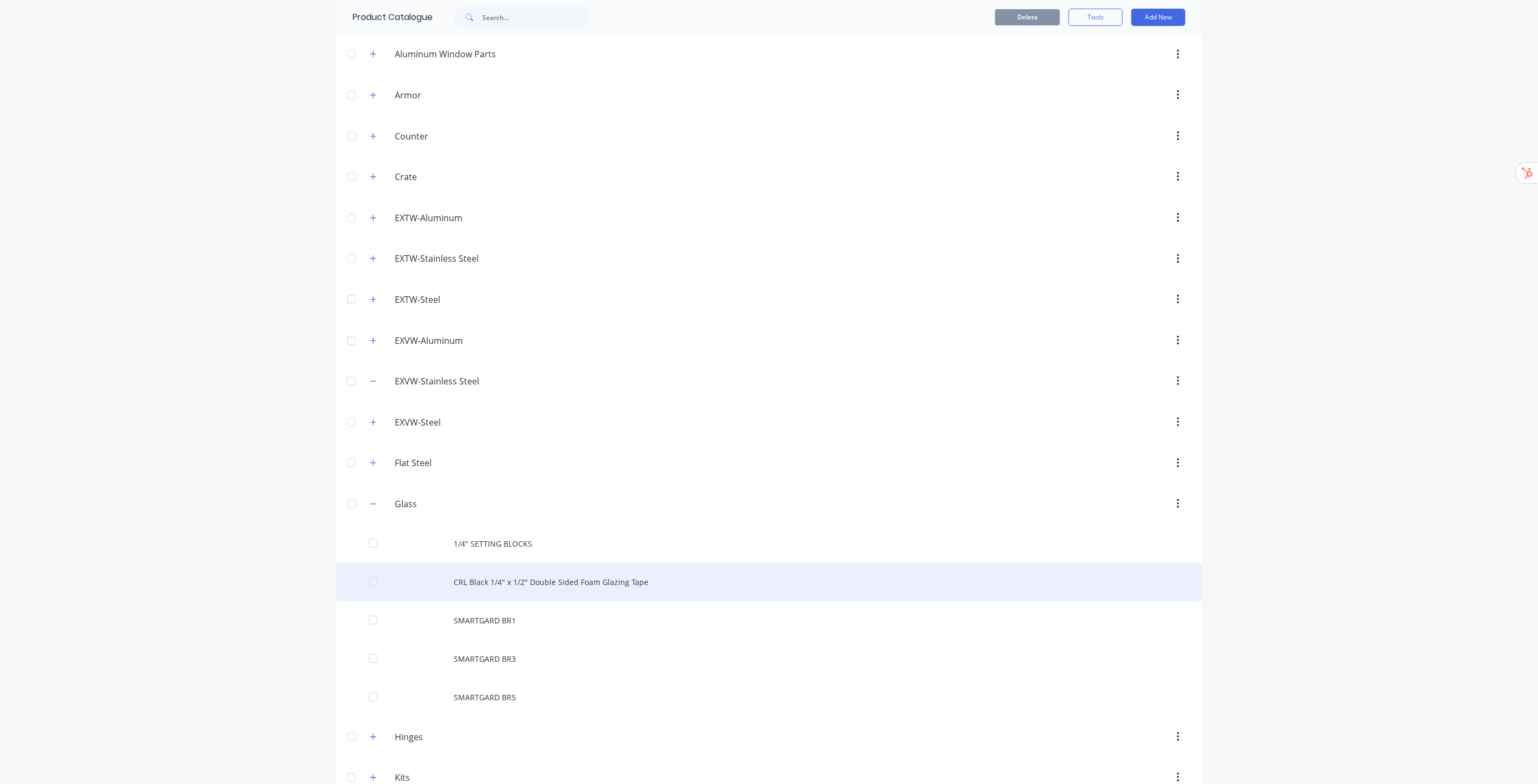
click at [544, 582] on div "CRL Black 1/4" x 1/2" Double Sided Foam Glazing Tape" at bounding box center [769, 582] width 866 height 38
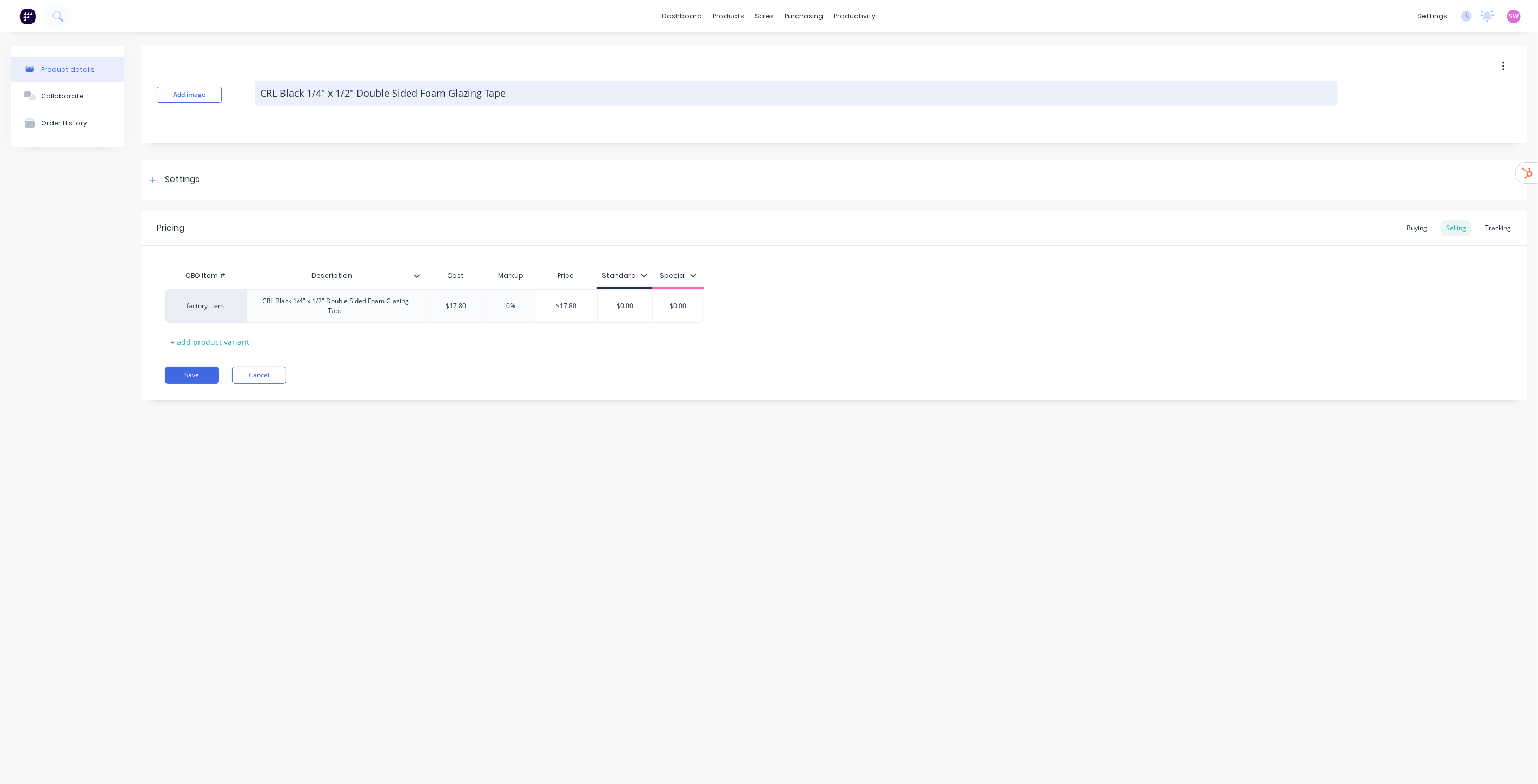
click at [525, 94] on textarea "CRL Black 1/4" x 1/2" Double Sided Foam Glazing Tape" at bounding box center [796, 93] width 1083 height 26
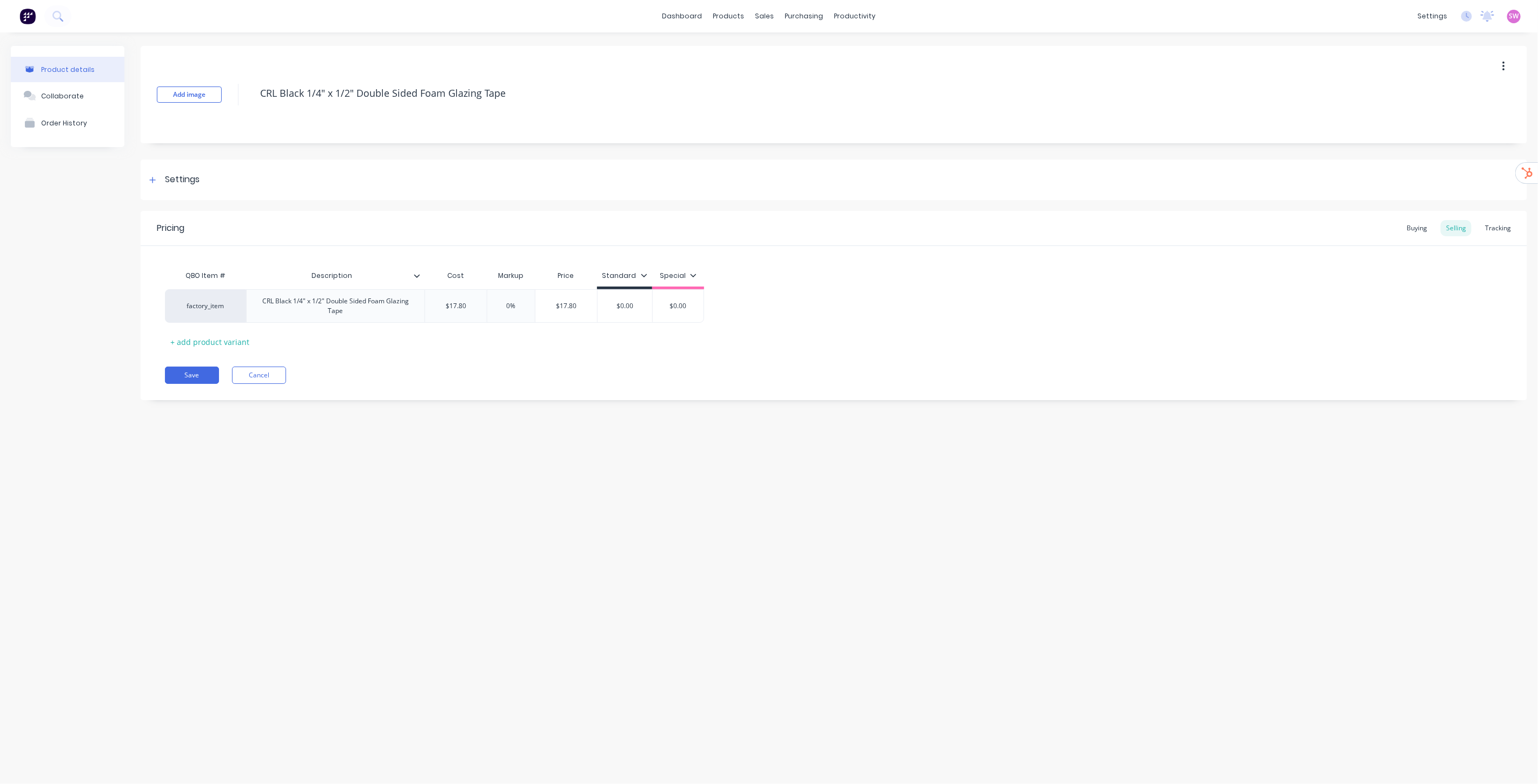
click at [252, 366] on div "Pricing Buying Selling Tracking QBO Item # Description Cost Markup Price Standa…" at bounding box center [834, 305] width 1387 height 189
click at [266, 374] on button "Cancel" at bounding box center [259, 375] width 54 height 17
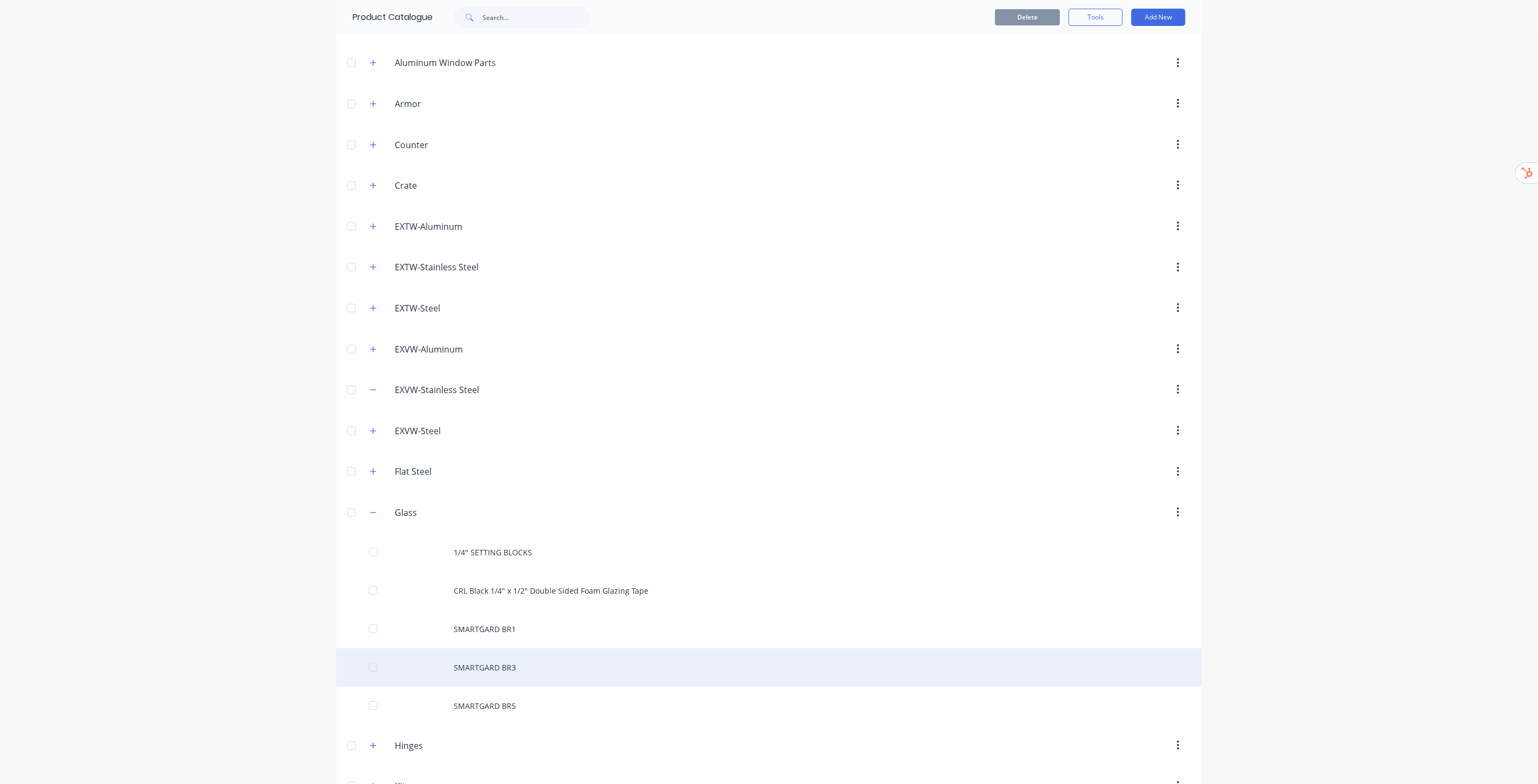
scroll to position [240, 0]
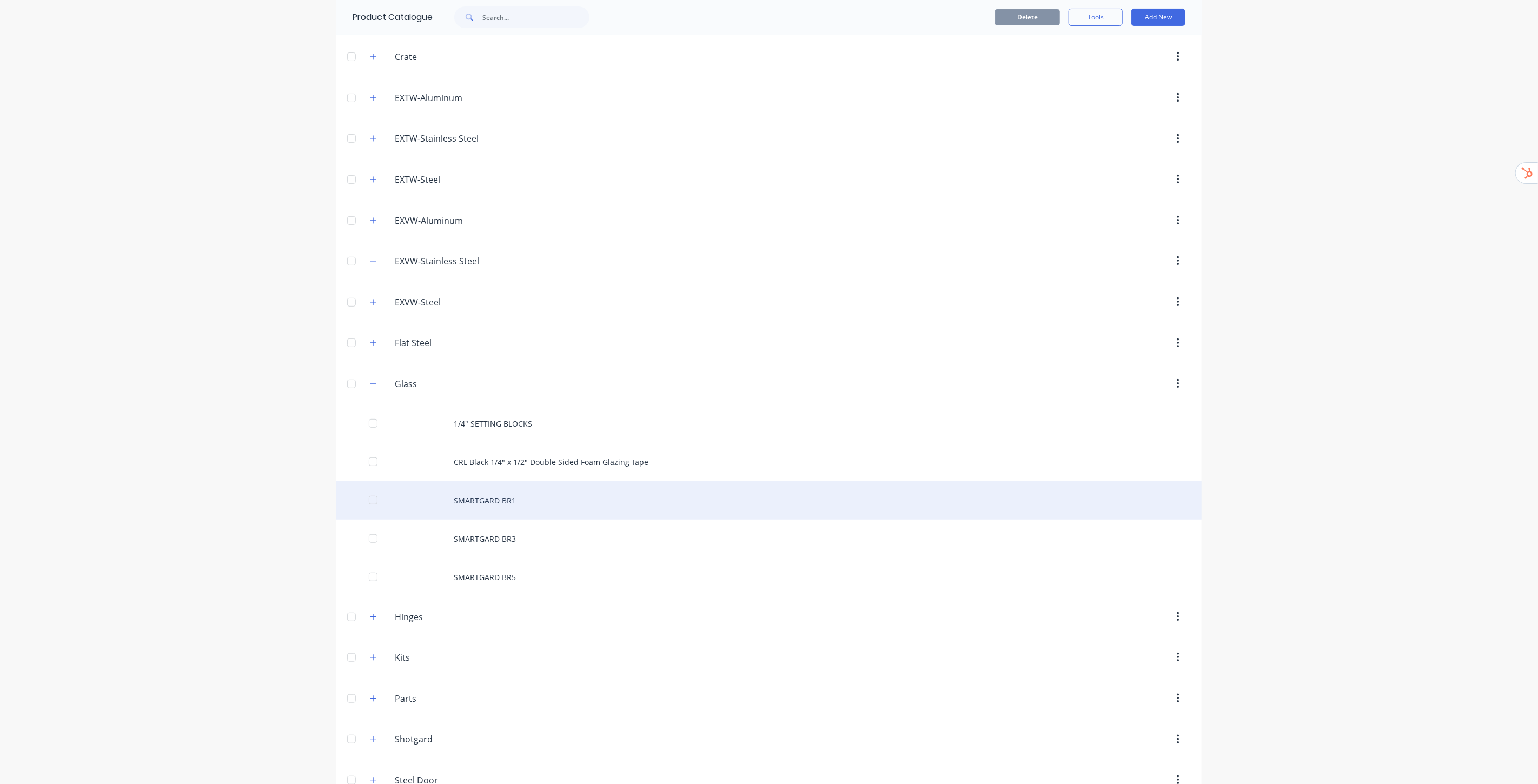
click at [478, 504] on div "SMARTGARD BR1" at bounding box center [769, 500] width 866 height 38
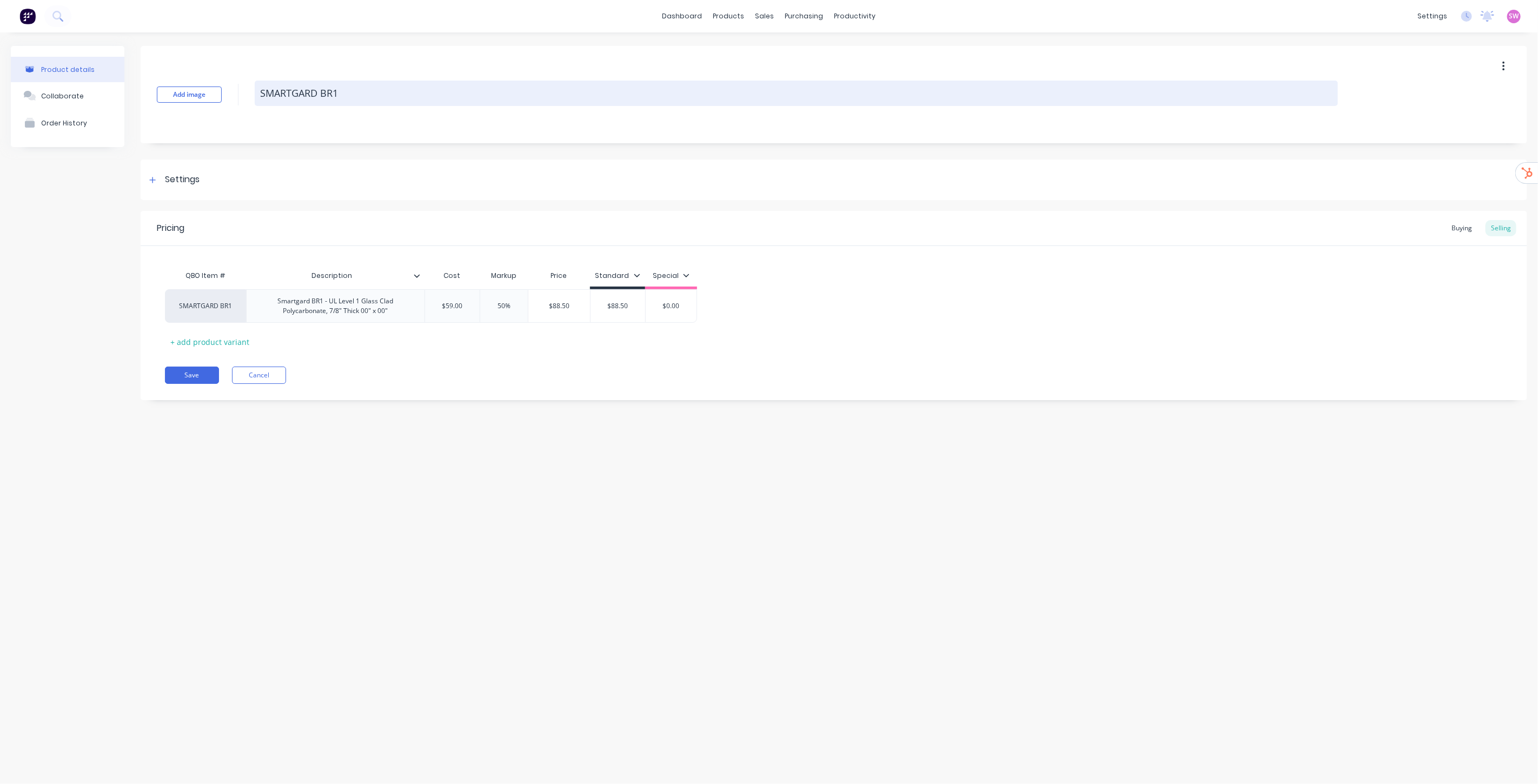
click at [366, 96] on textarea "SMARTGARD BR1" at bounding box center [796, 93] width 1083 height 26
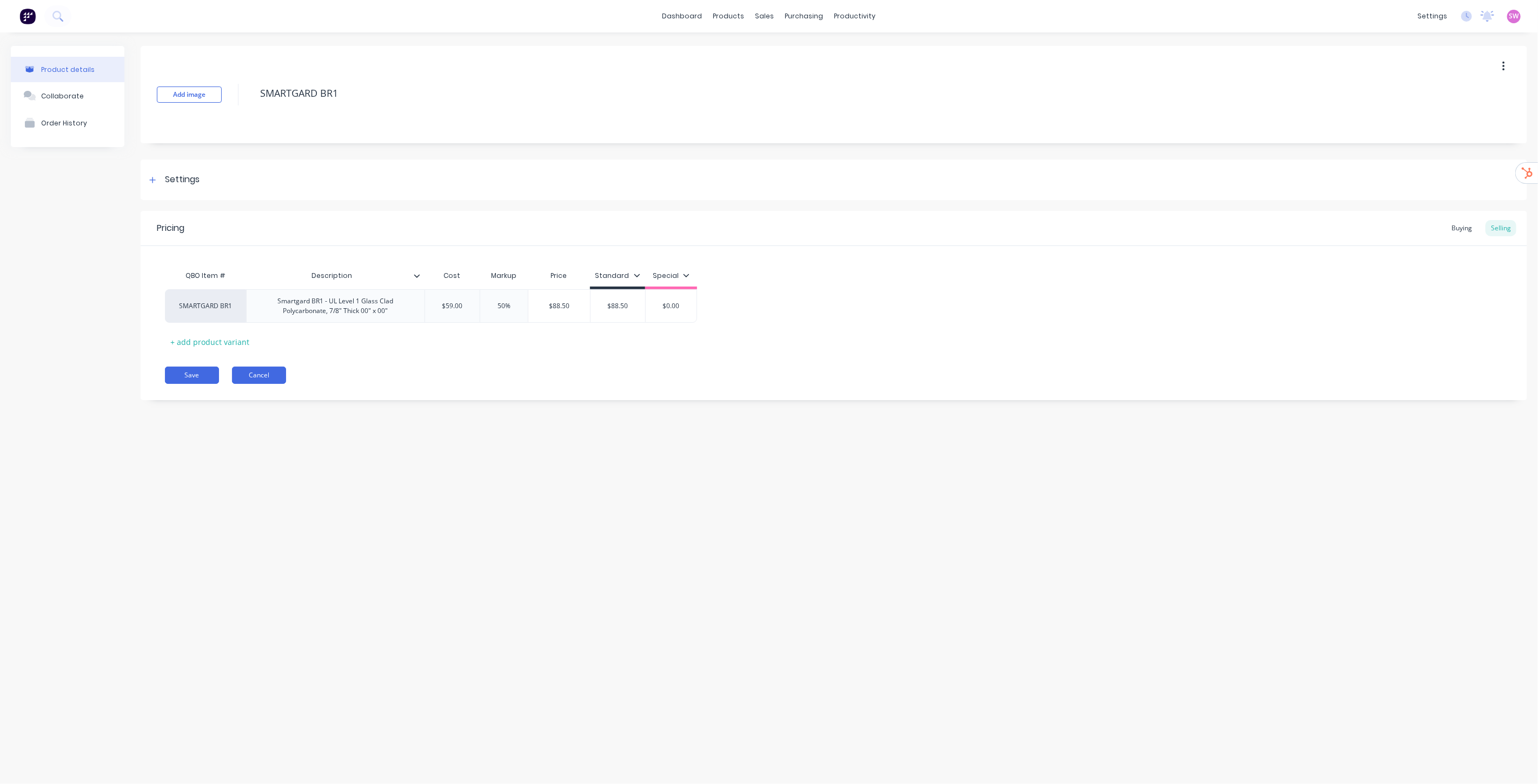
click at [271, 379] on button "Cancel" at bounding box center [259, 375] width 54 height 17
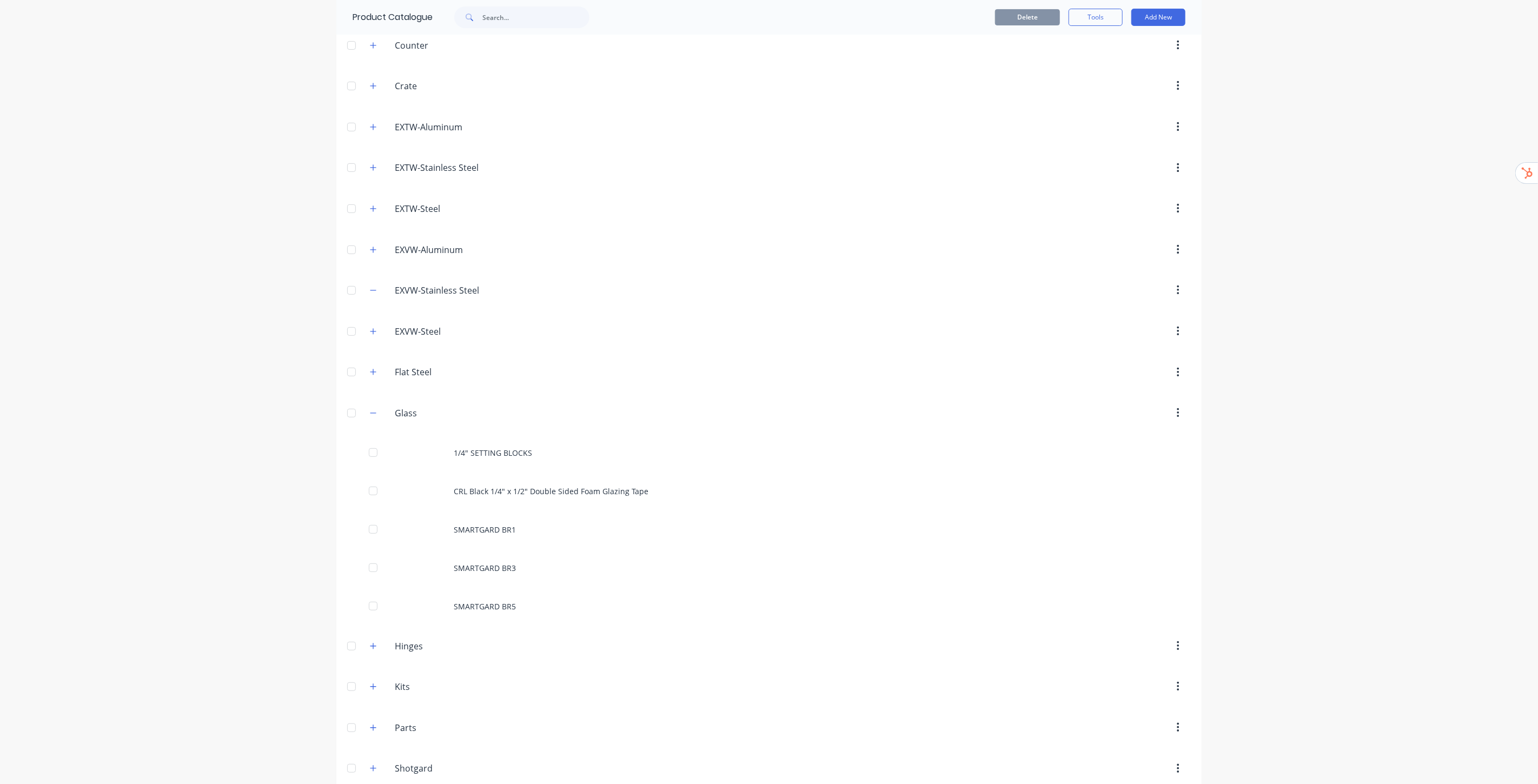
scroll to position [240, 0]
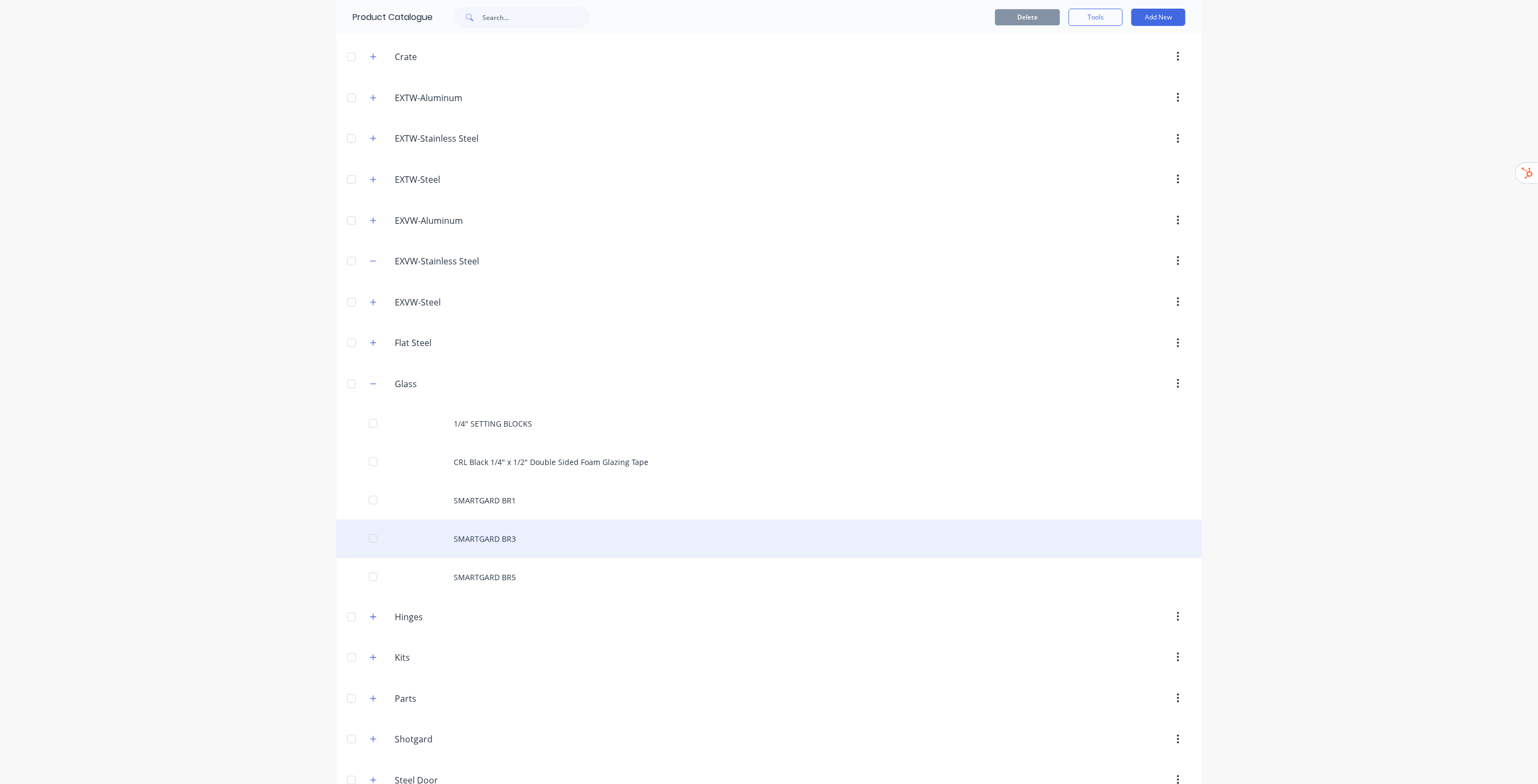
click at [525, 534] on div "SMARTGARD BR3" at bounding box center [769, 539] width 866 height 38
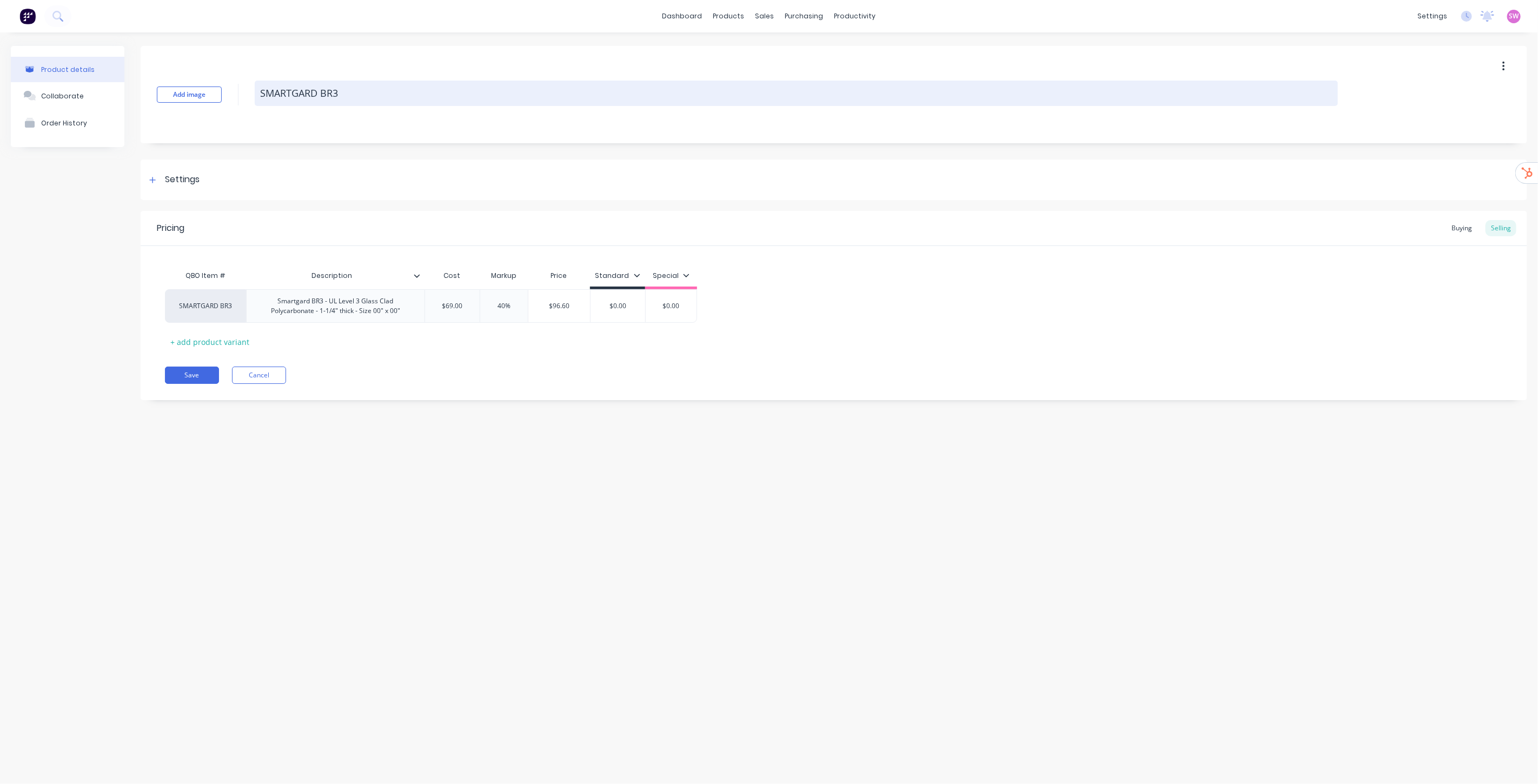
click at [376, 95] on textarea "SMARTGARD BR3" at bounding box center [796, 93] width 1083 height 26
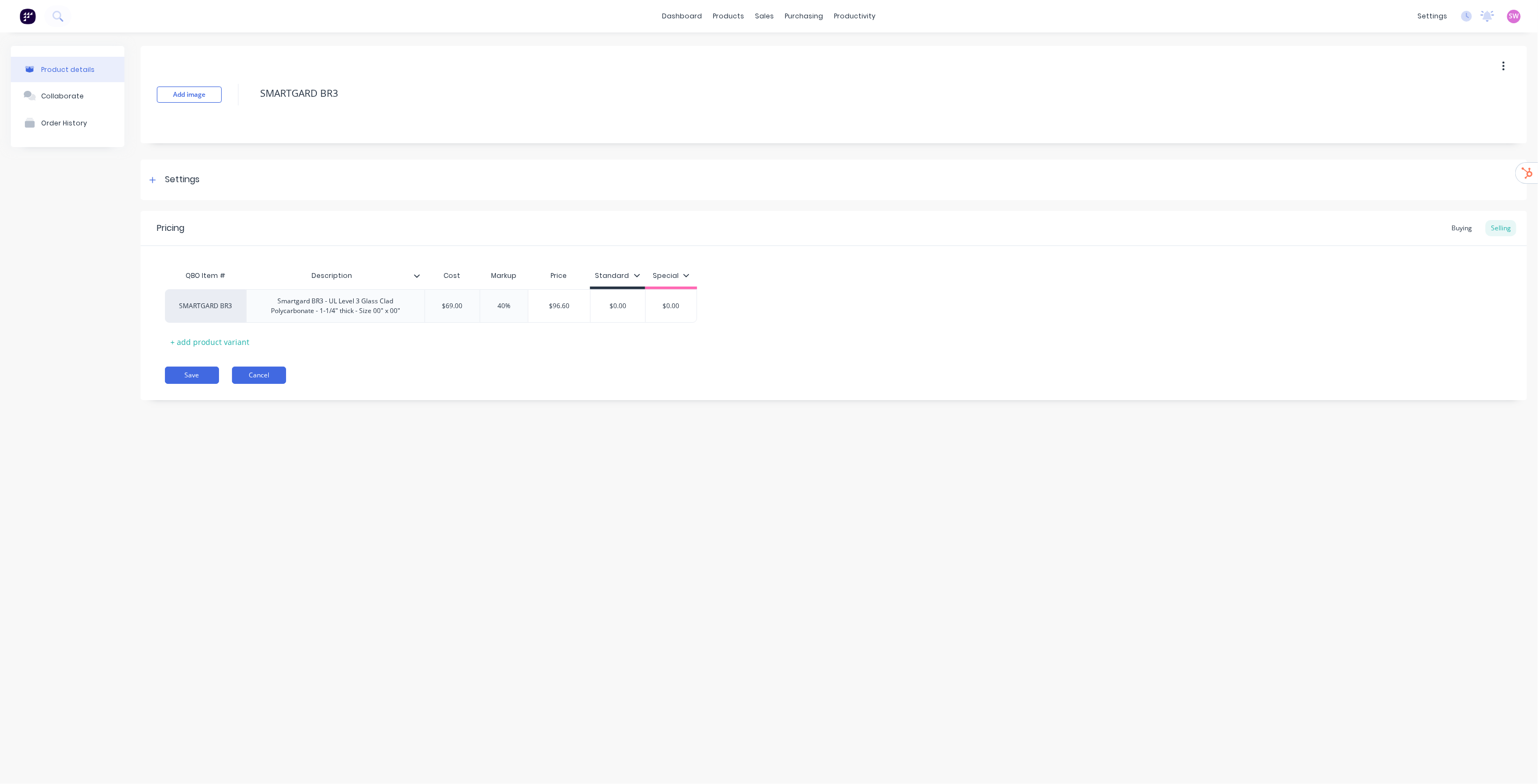
click at [284, 375] on button "Cancel" at bounding box center [259, 375] width 54 height 17
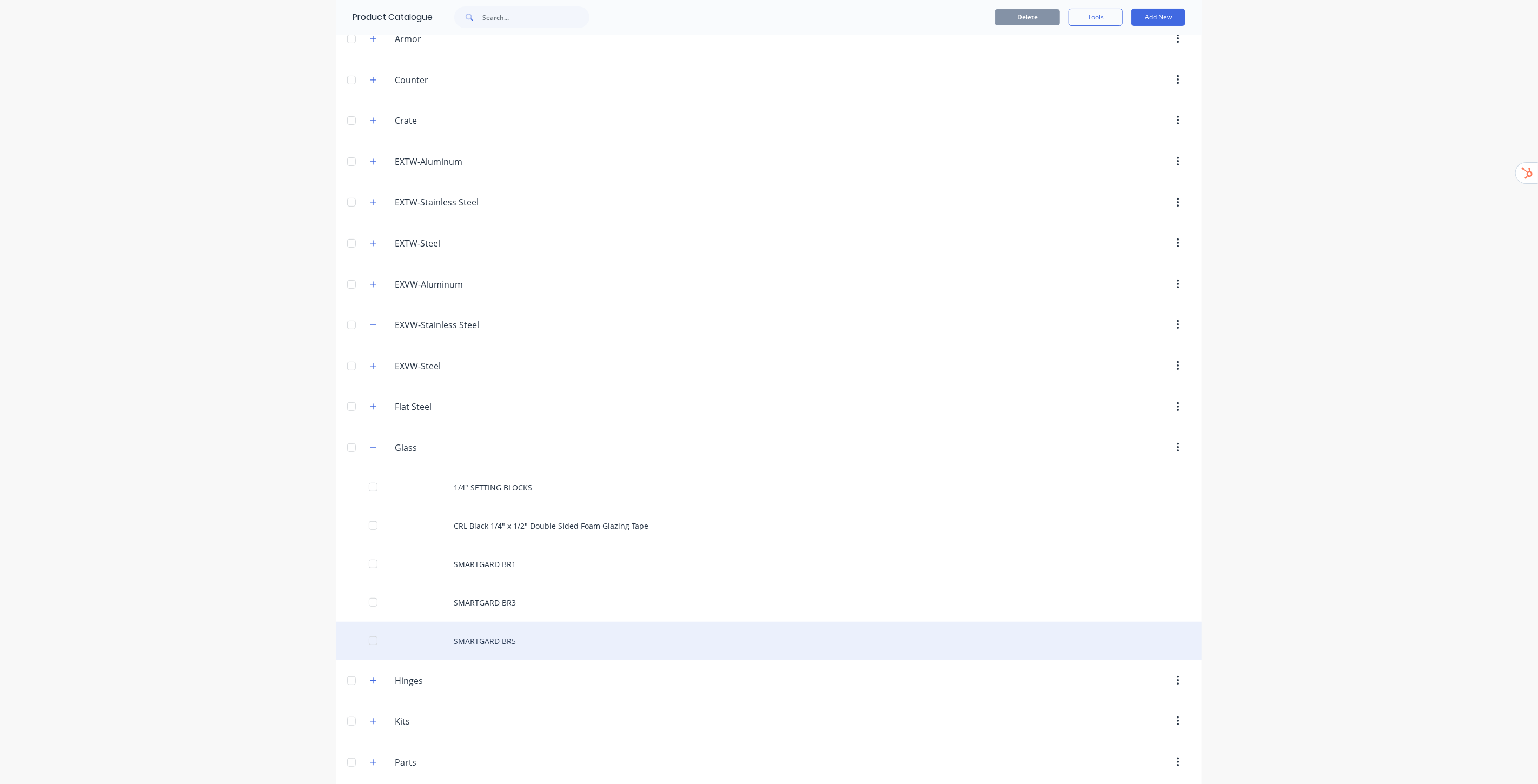
scroll to position [180, 0]
click at [510, 634] on div "SMARTGARD BR5" at bounding box center [769, 637] width 866 height 38
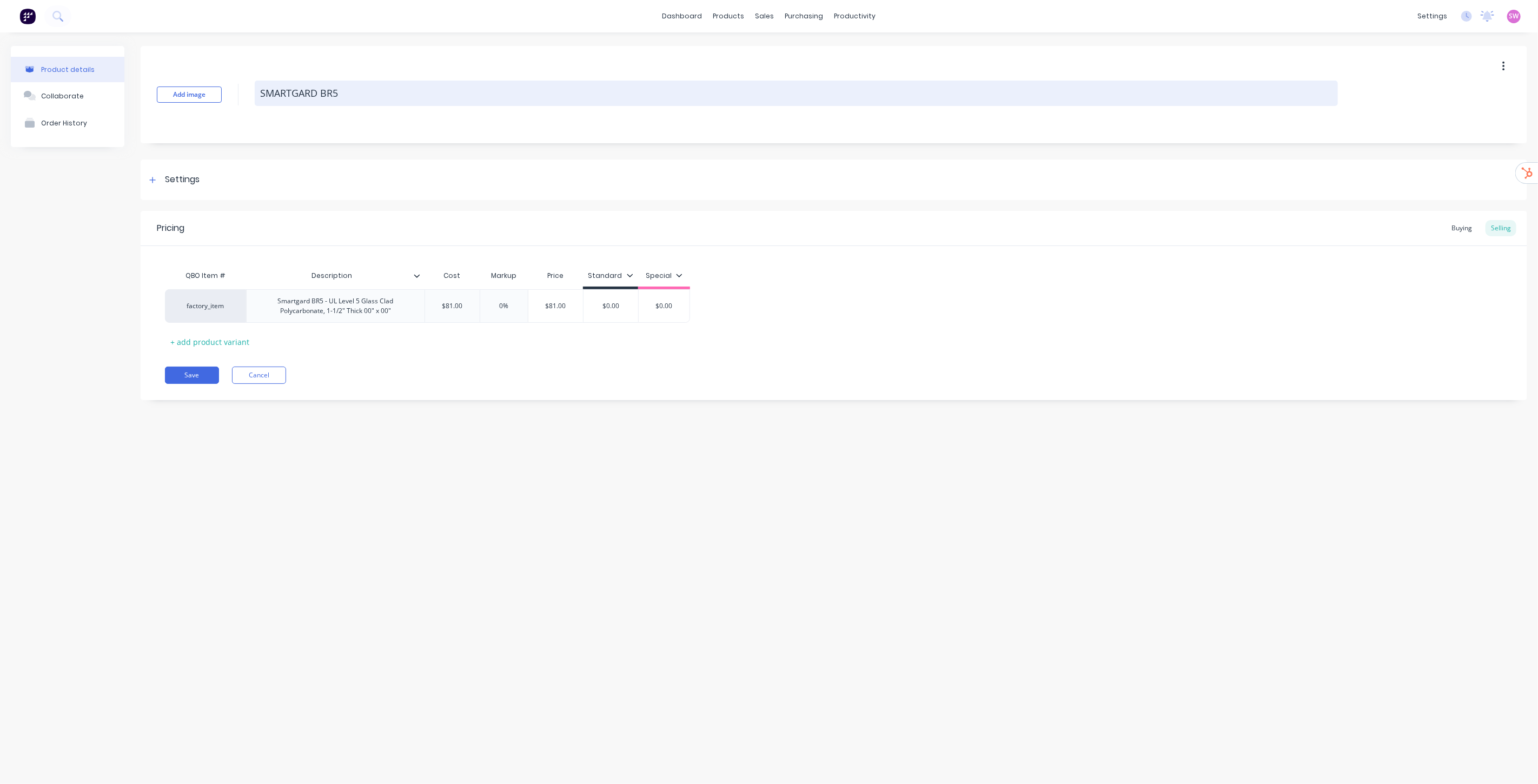
click at [348, 97] on textarea "SMARTGARD BR5" at bounding box center [796, 93] width 1083 height 26
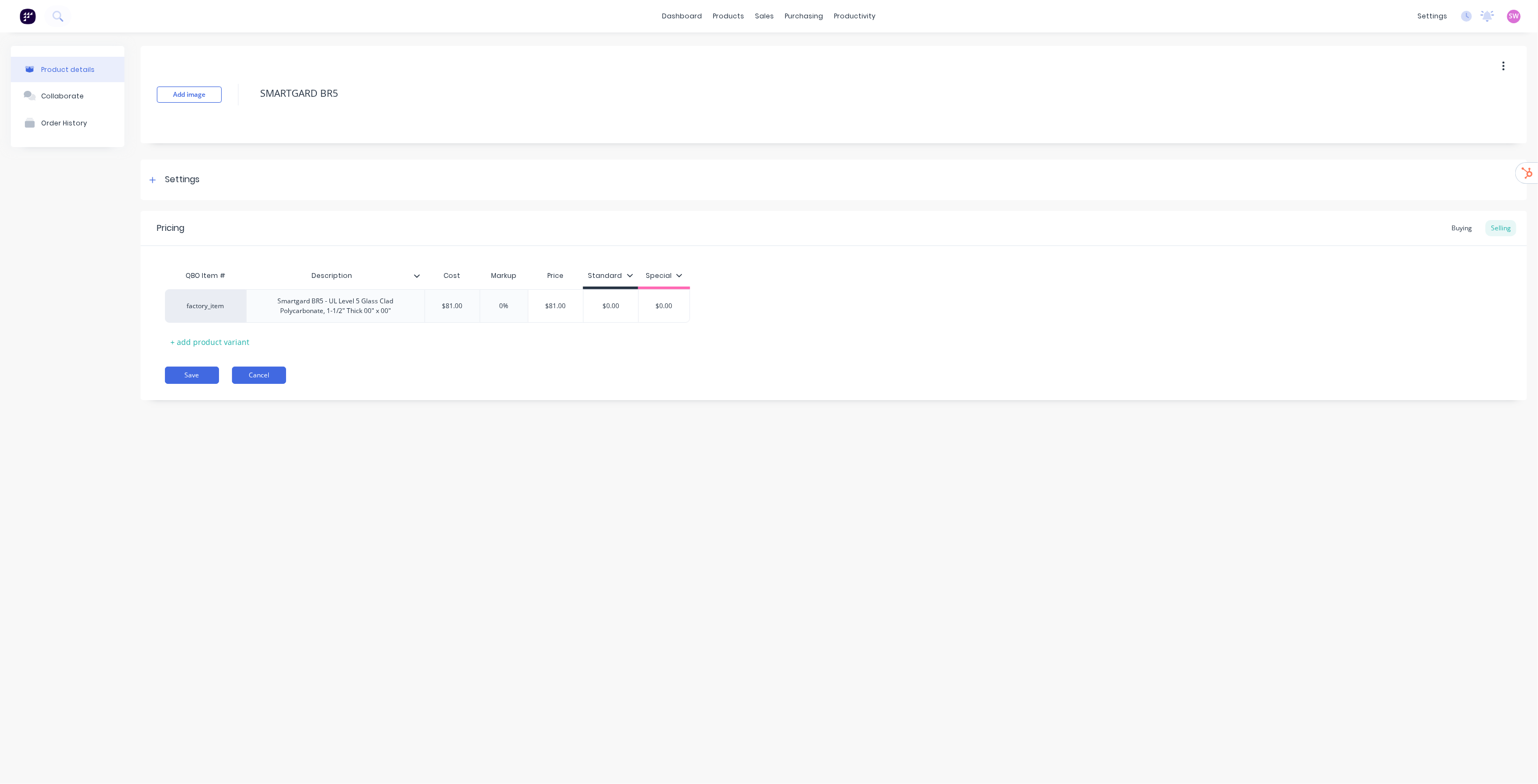
click at [257, 375] on button "Cancel" at bounding box center [259, 375] width 54 height 17
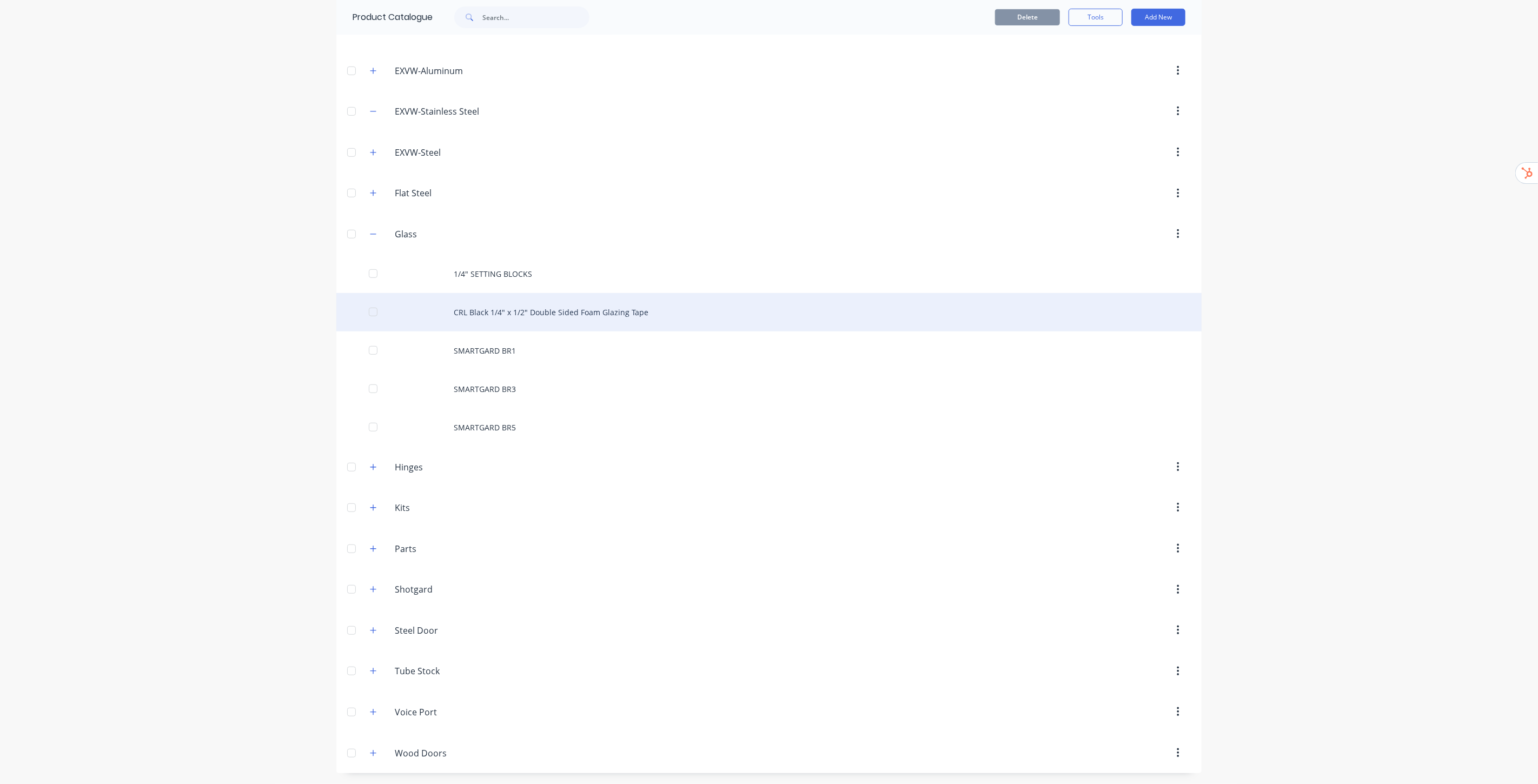
scroll to position [392, 0]
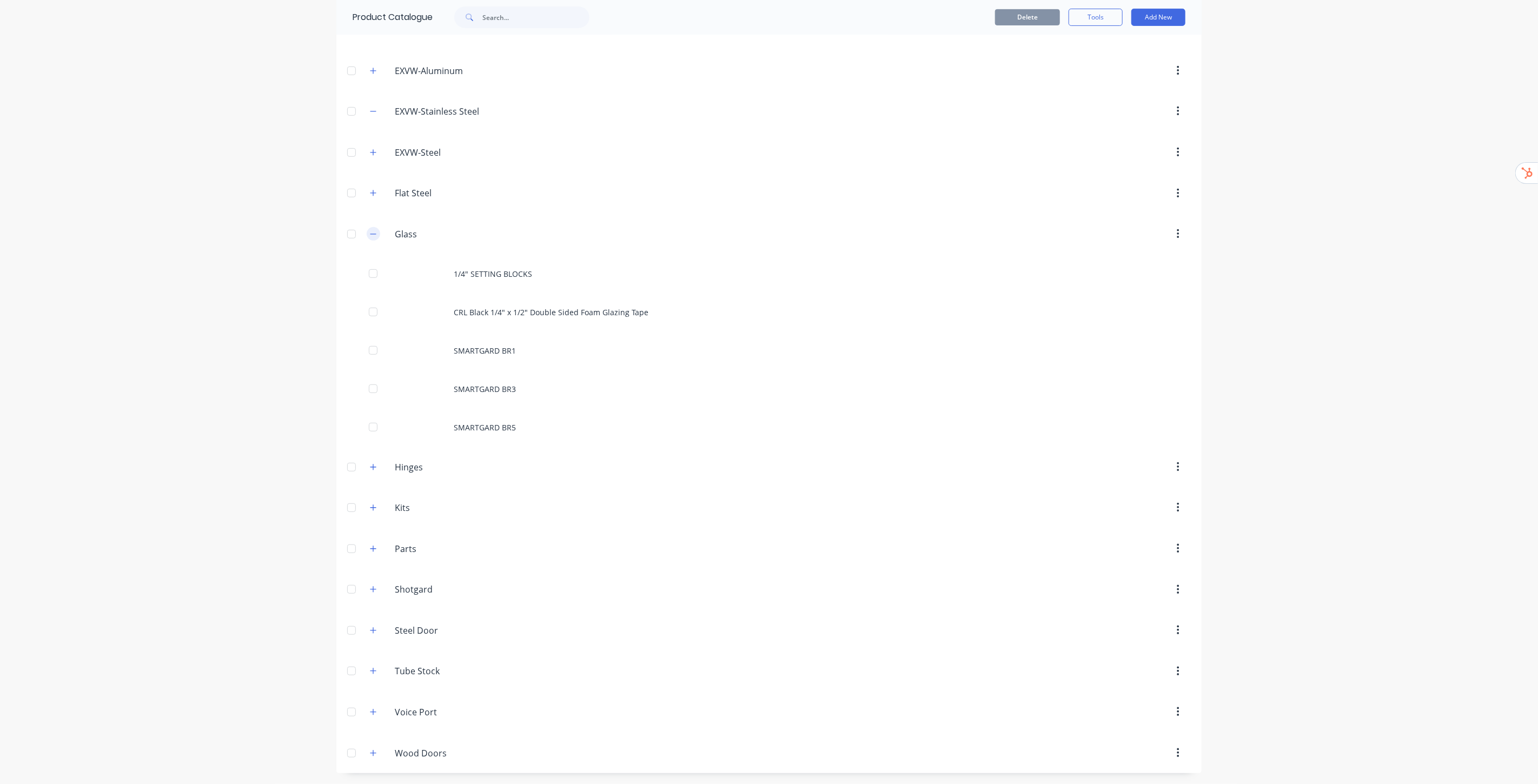
click at [366, 233] on button "button" at bounding box center [373, 234] width 13 height 13
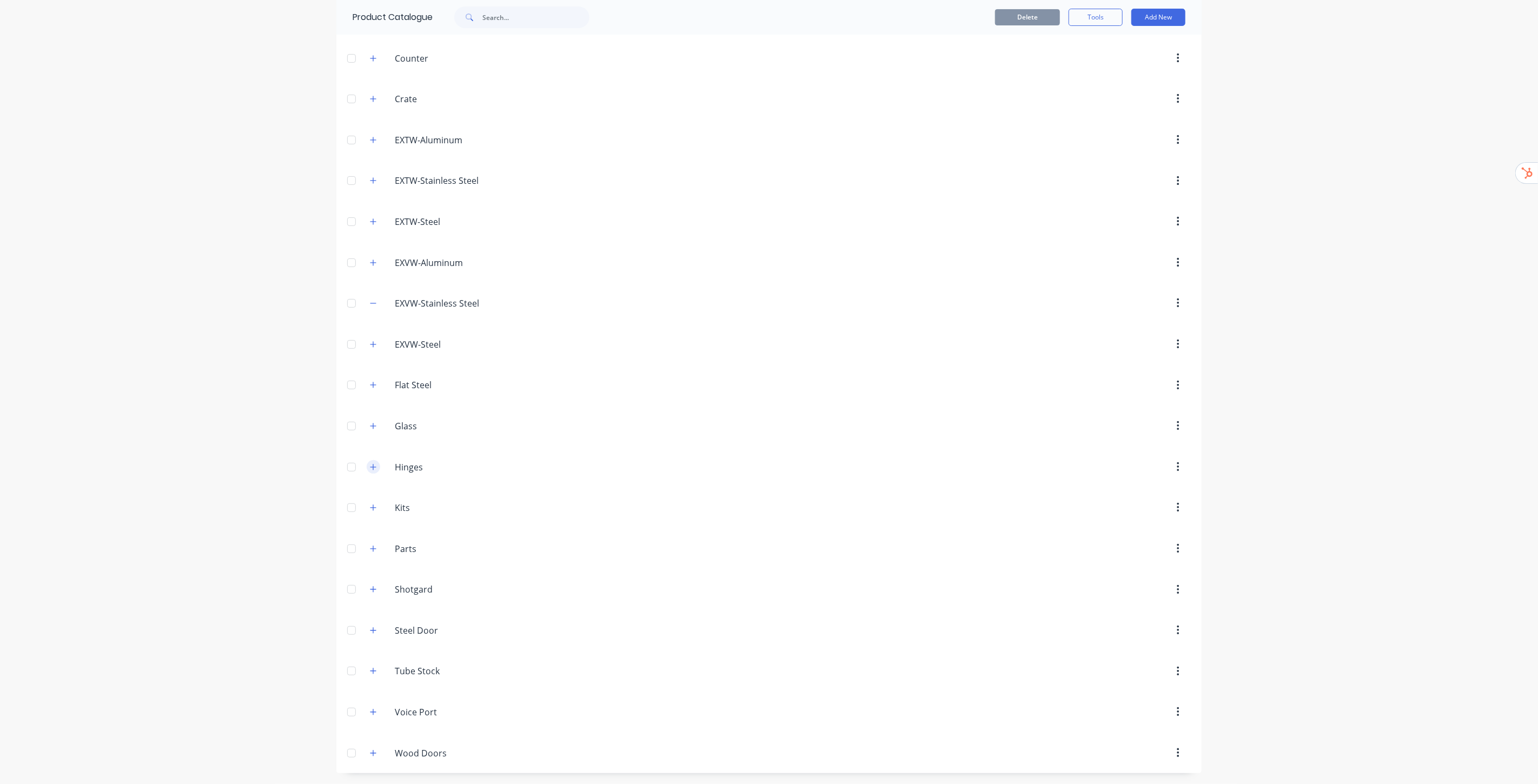
click at [369, 471] on button "button" at bounding box center [373, 466] width 13 height 13
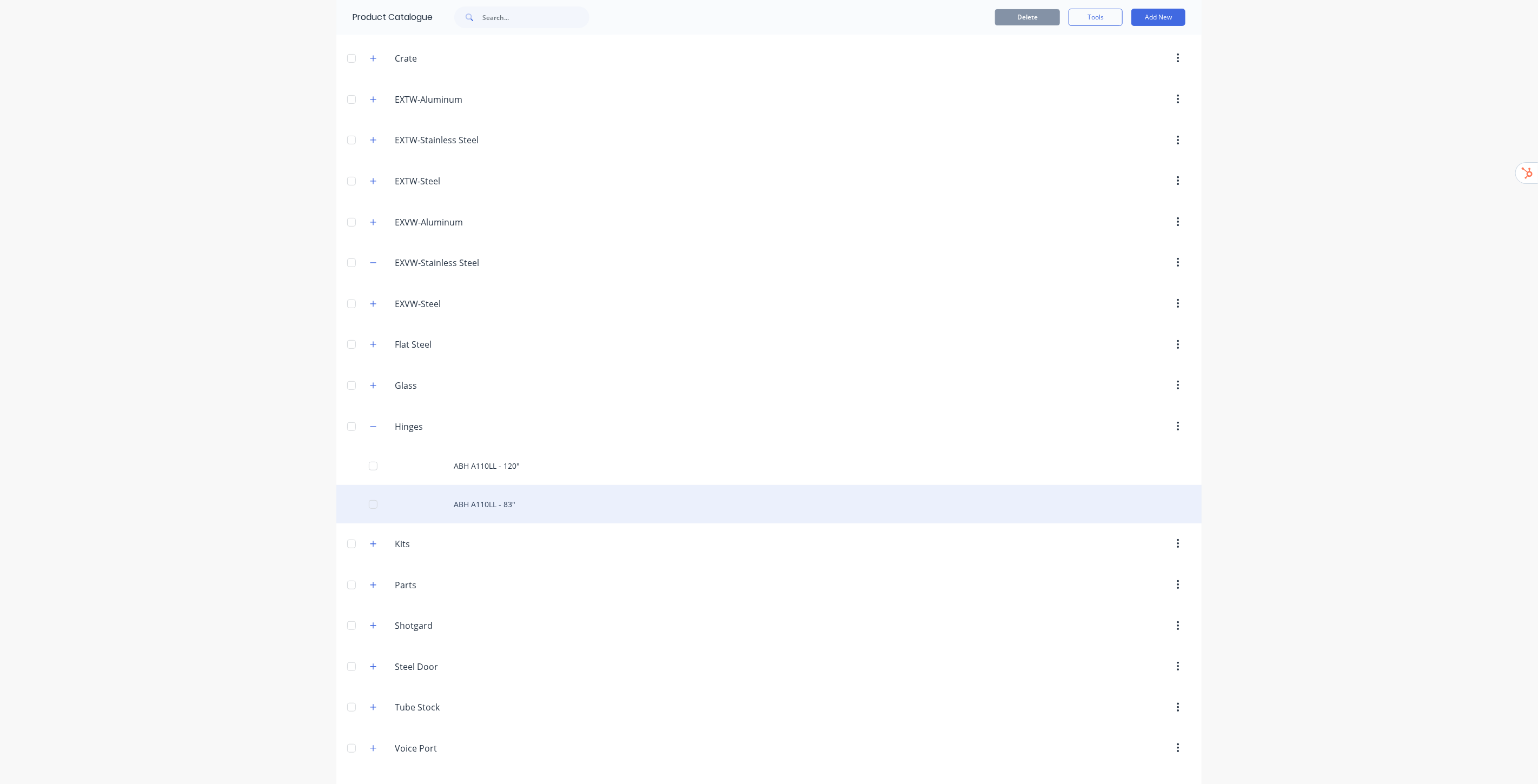
scroll to position [277, 0]
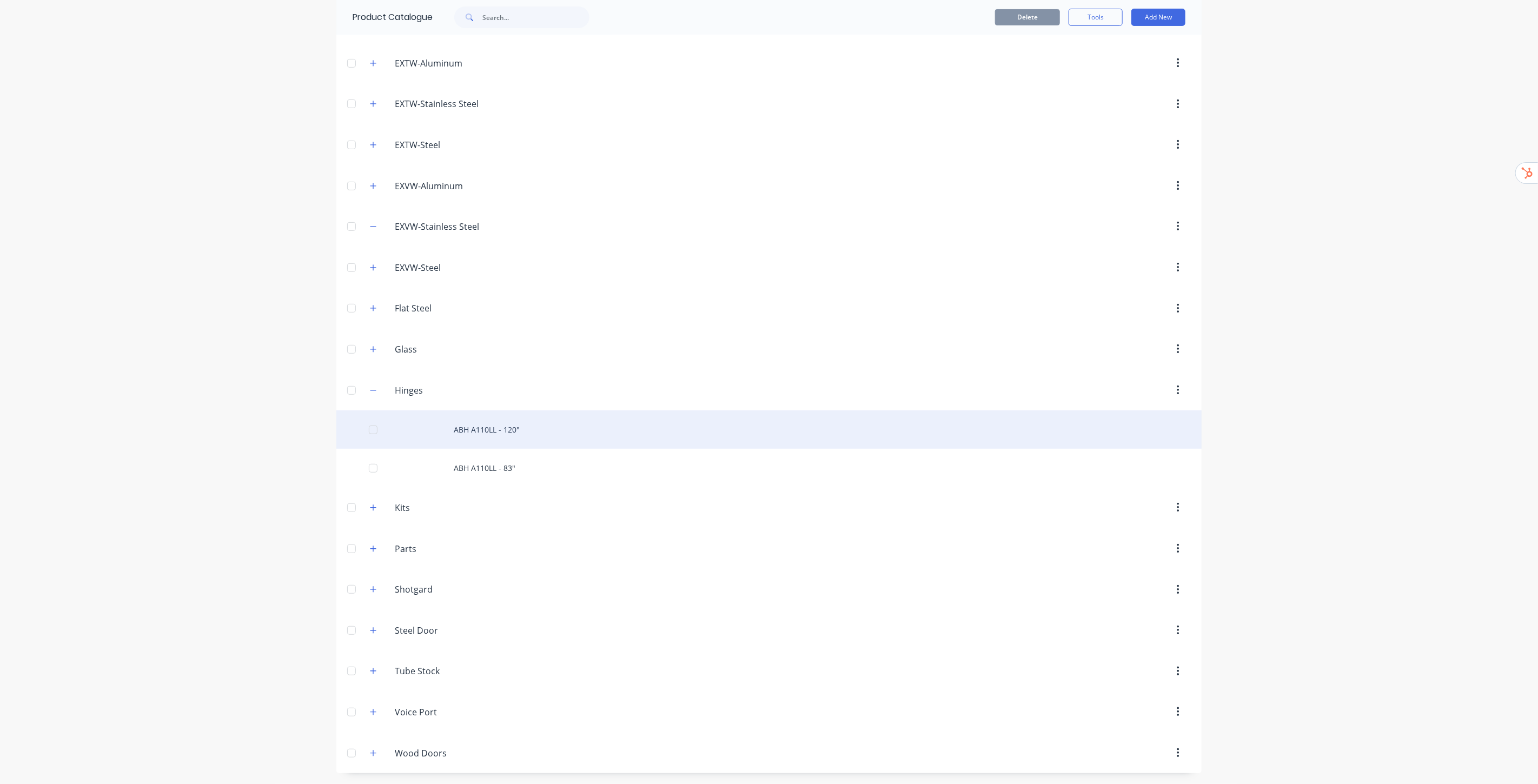
click at [505, 433] on div "ABH A110LL - 120"" at bounding box center [769, 429] width 866 height 38
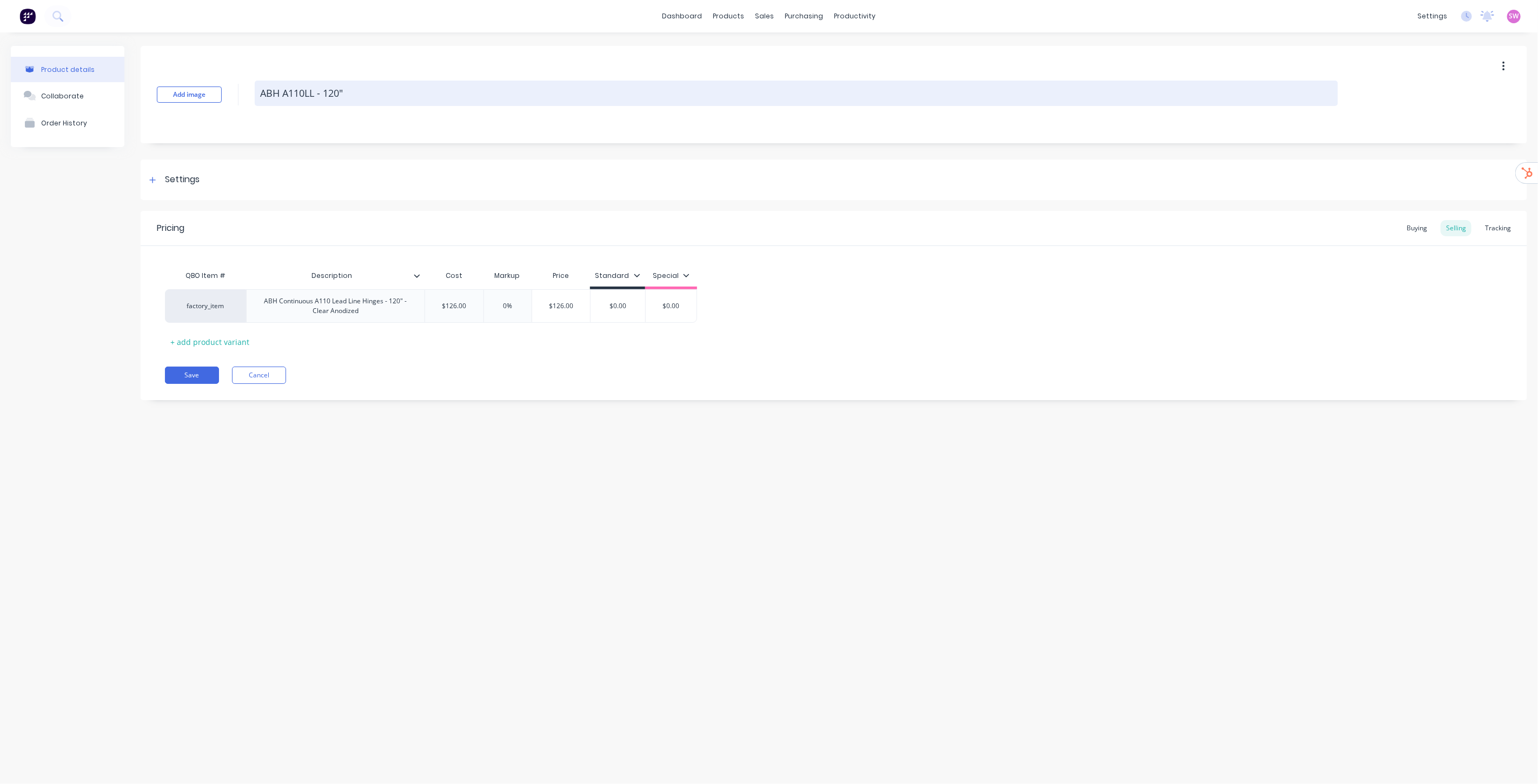
click at [371, 94] on textarea "ABH A110LL - 120"" at bounding box center [796, 93] width 1083 height 26
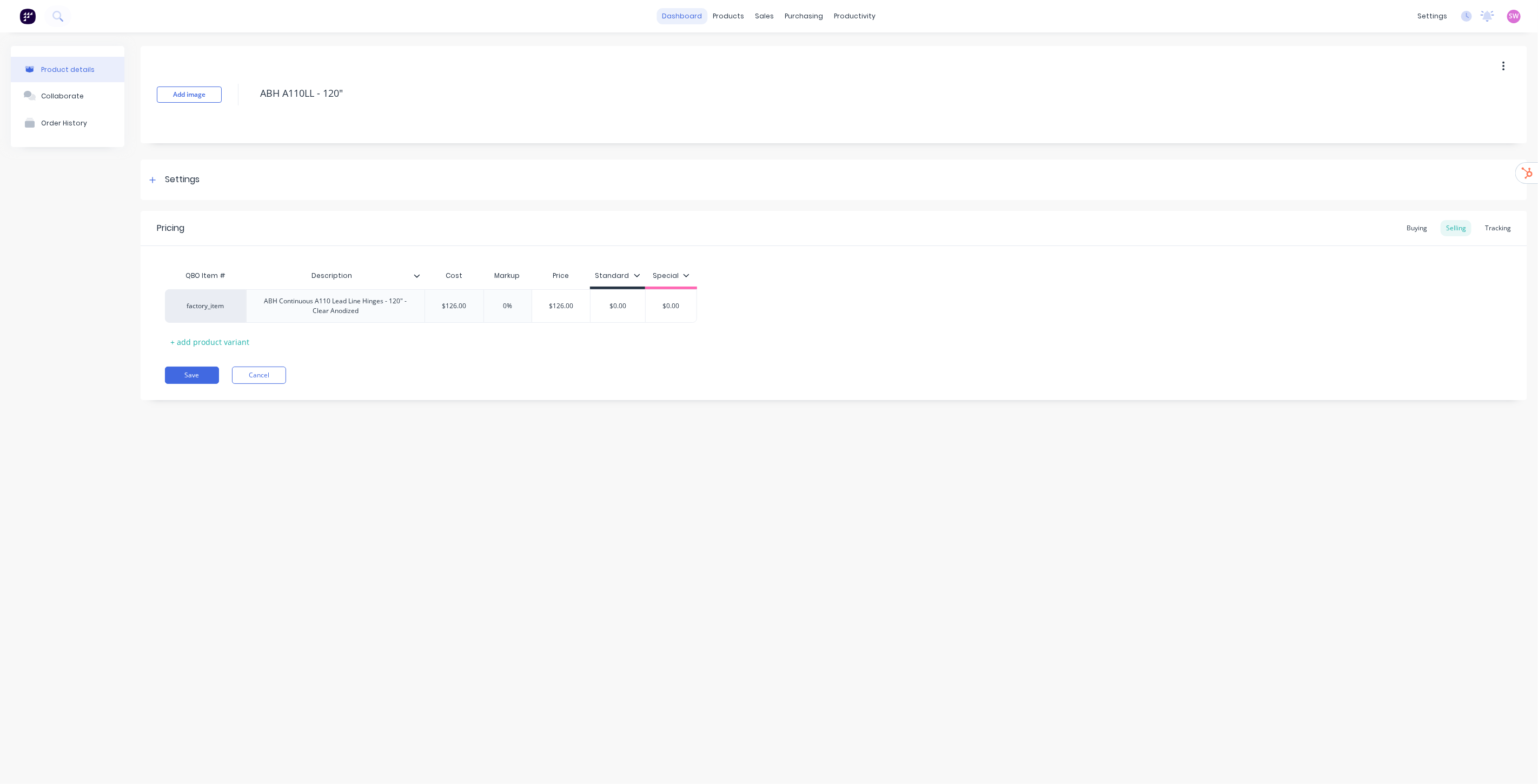
type textarea "x"
click at [686, 21] on link "dashboard" at bounding box center [682, 16] width 51 height 16
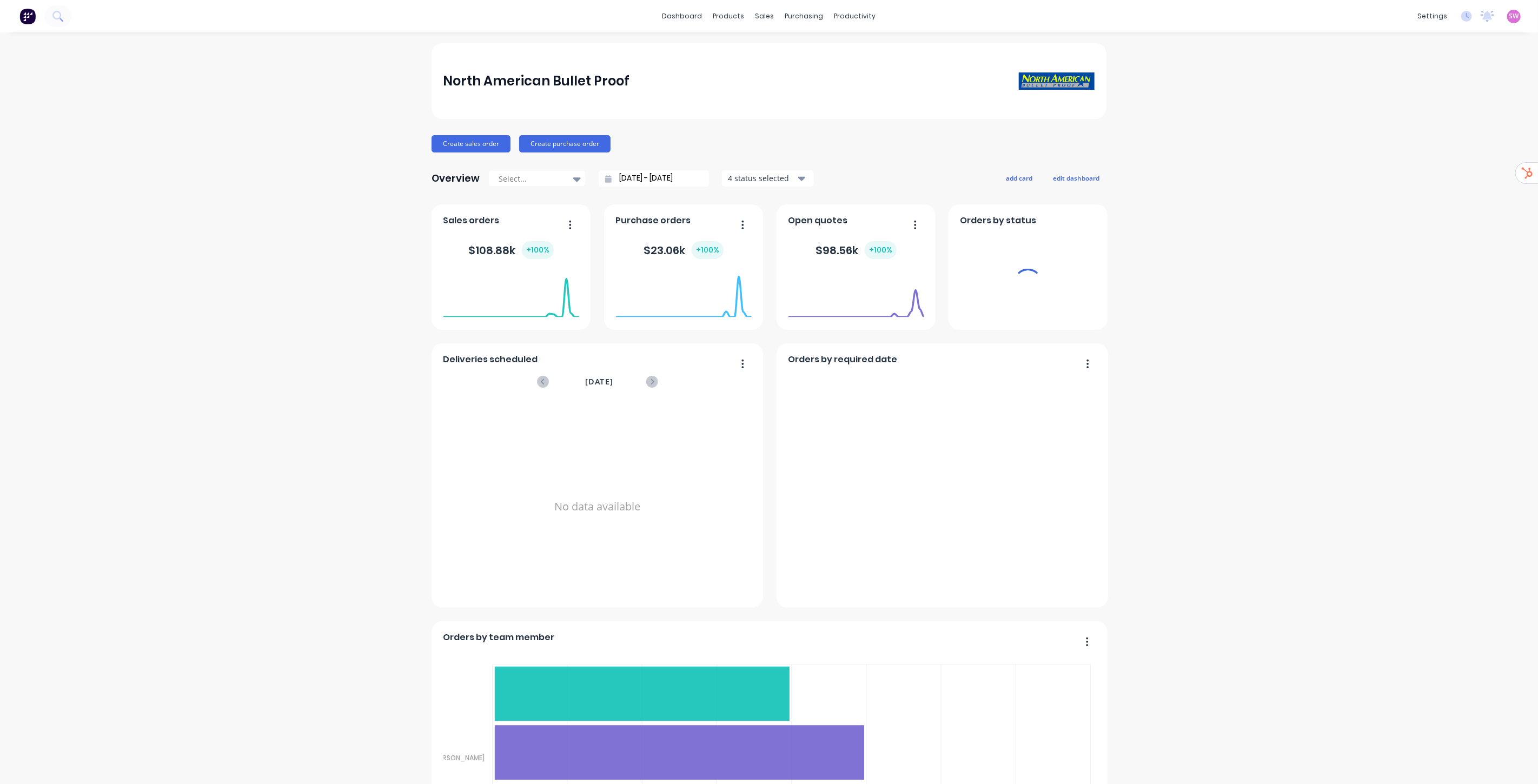
click at [1509, 17] on span "SW" at bounding box center [1514, 16] width 10 height 10
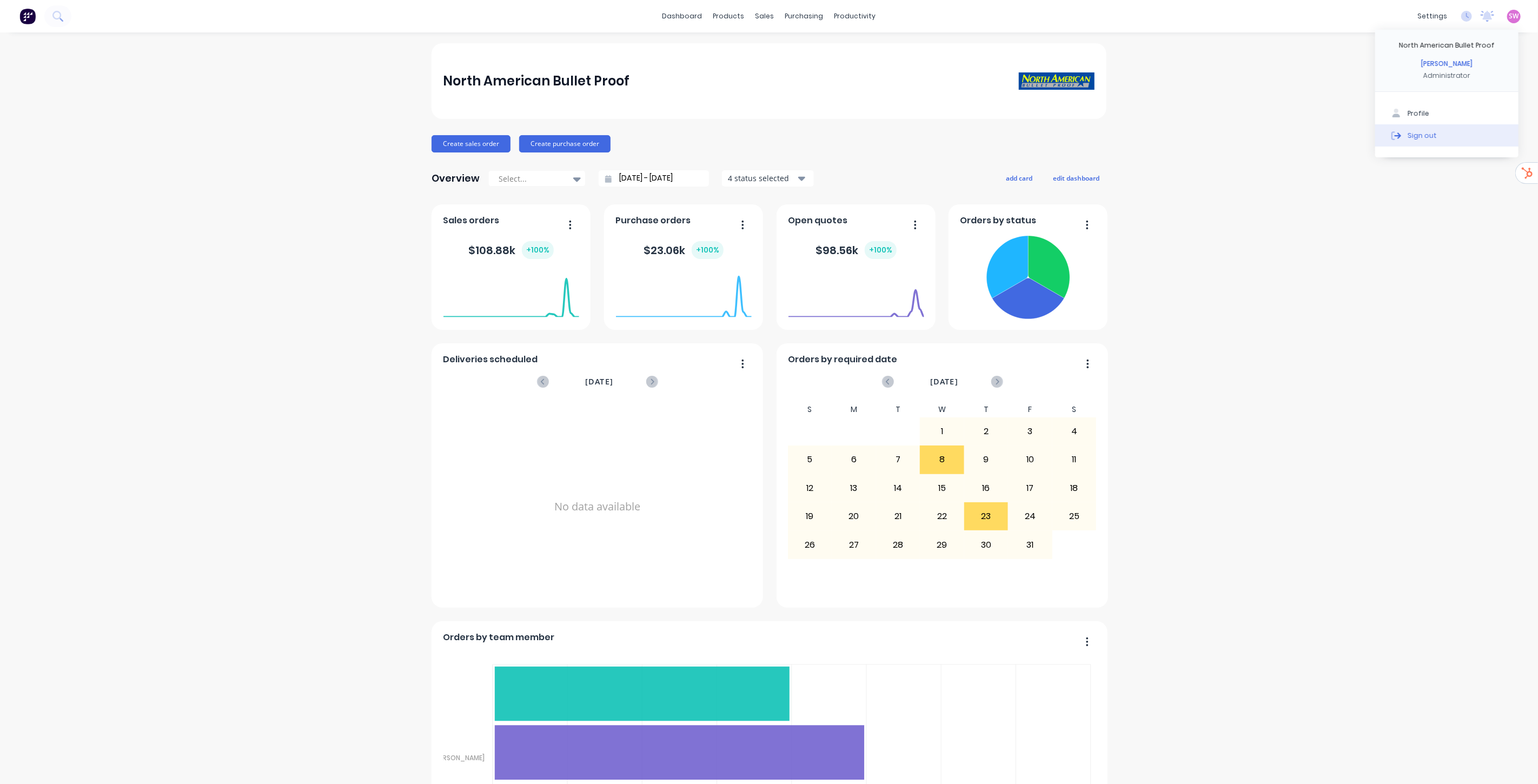
click at [1425, 137] on div "Sign out" at bounding box center [1423, 135] width 29 height 10
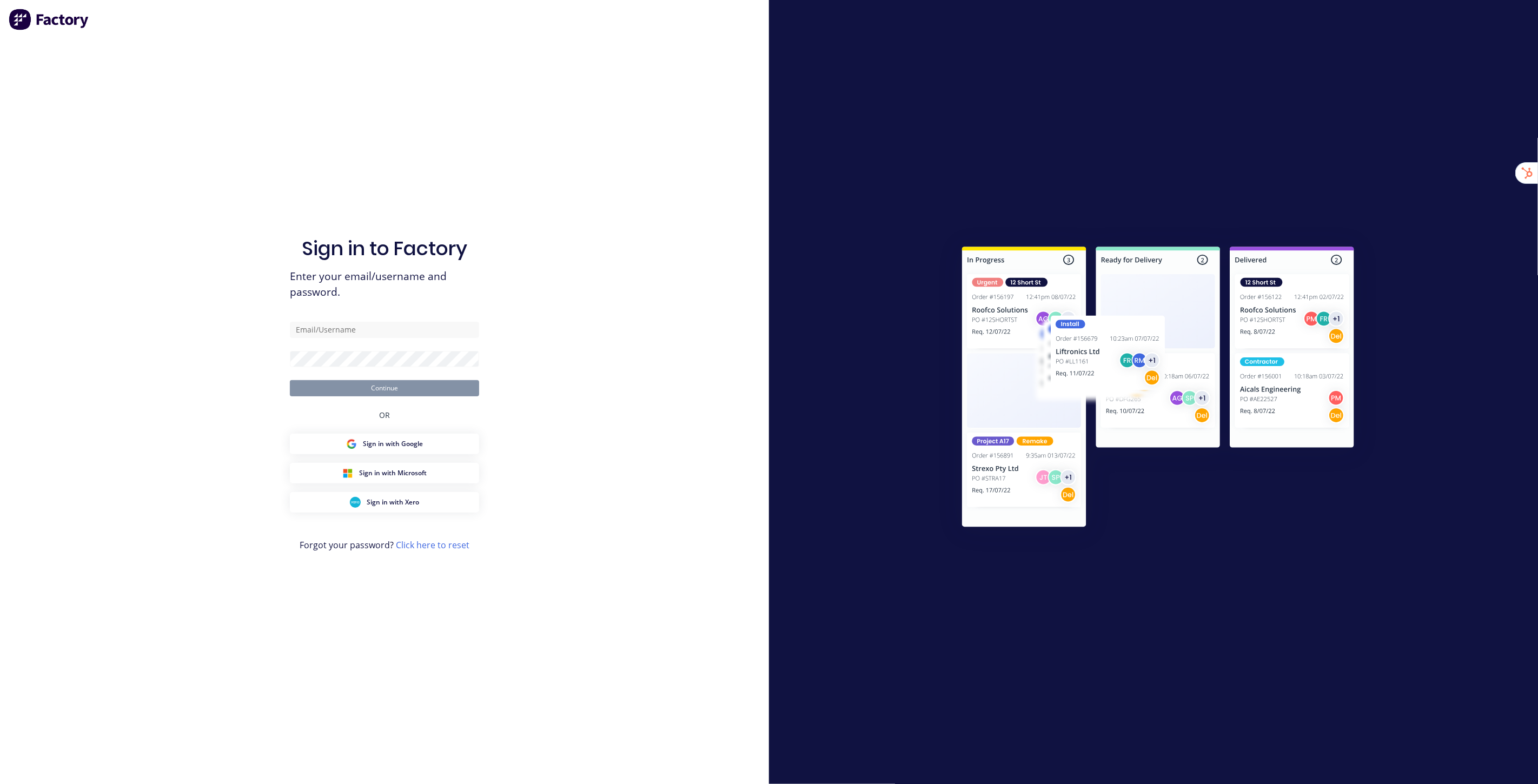
type input "stuart@factory.app"
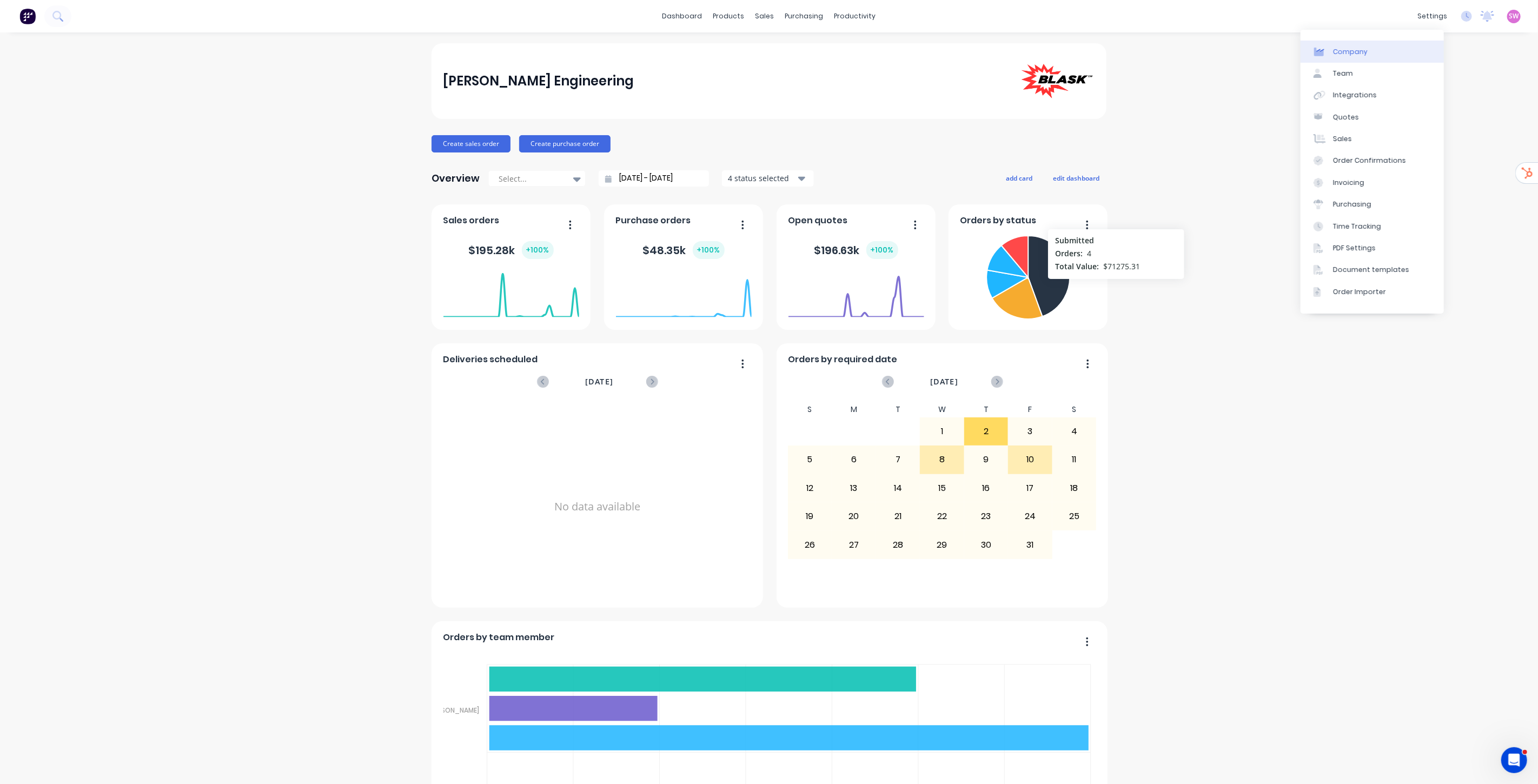
click at [1395, 50] on link "Company" at bounding box center [1373, 51] width 143 height 22
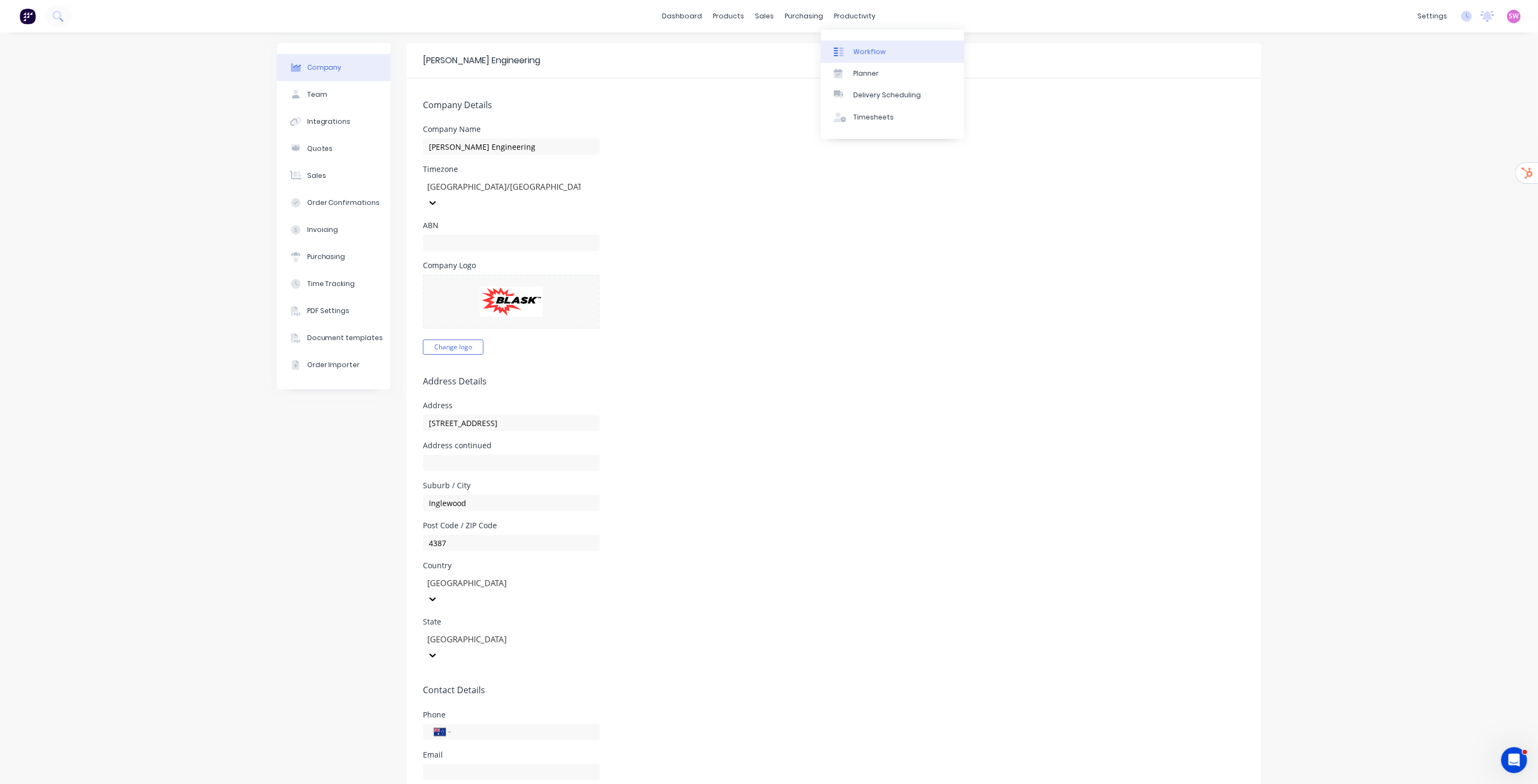
click at [877, 47] on div "Workflow" at bounding box center [870, 52] width 33 height 10
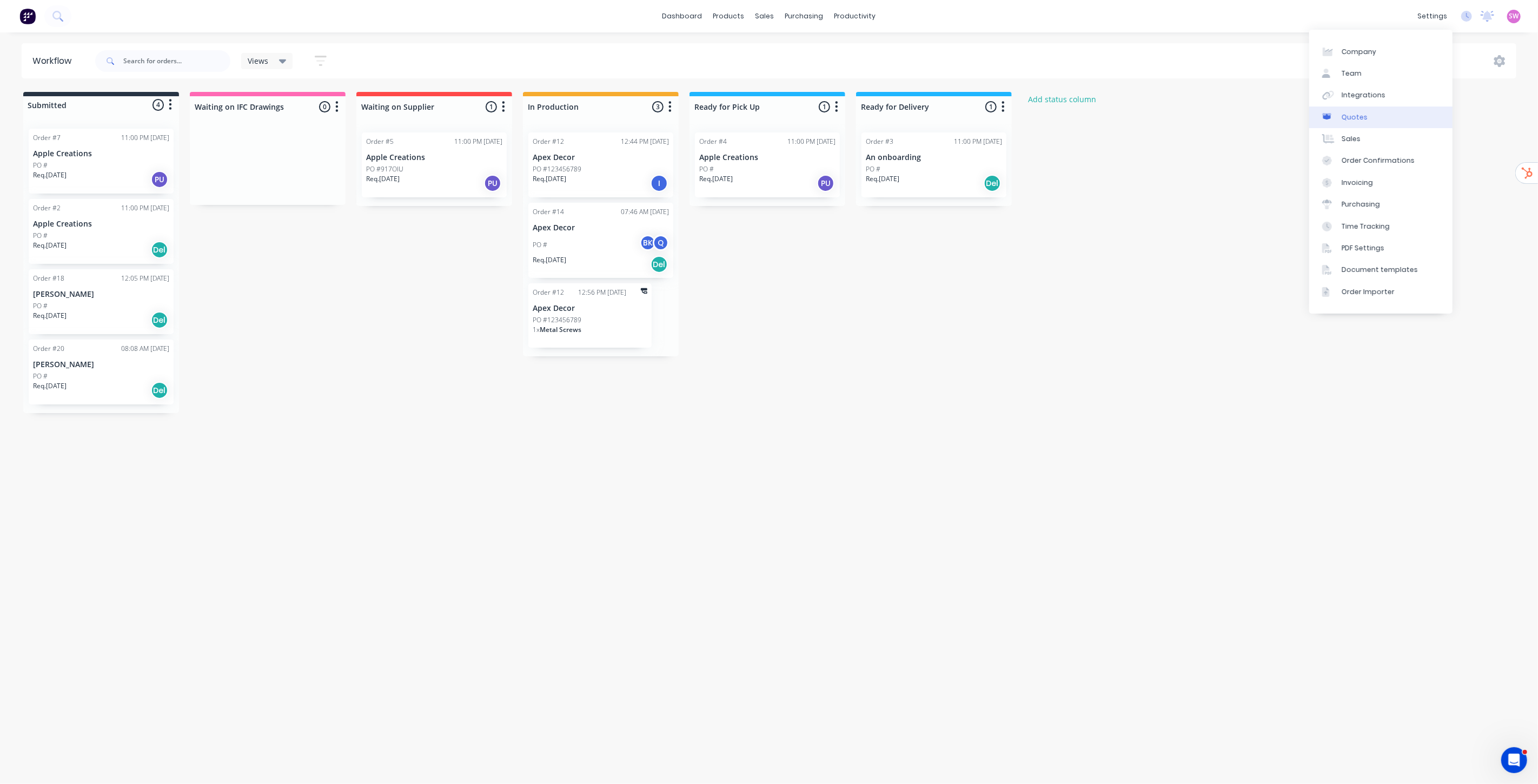
click at [1377, 107] on link "Quotes" at bounding box center [1381, 117] width 143 height 22
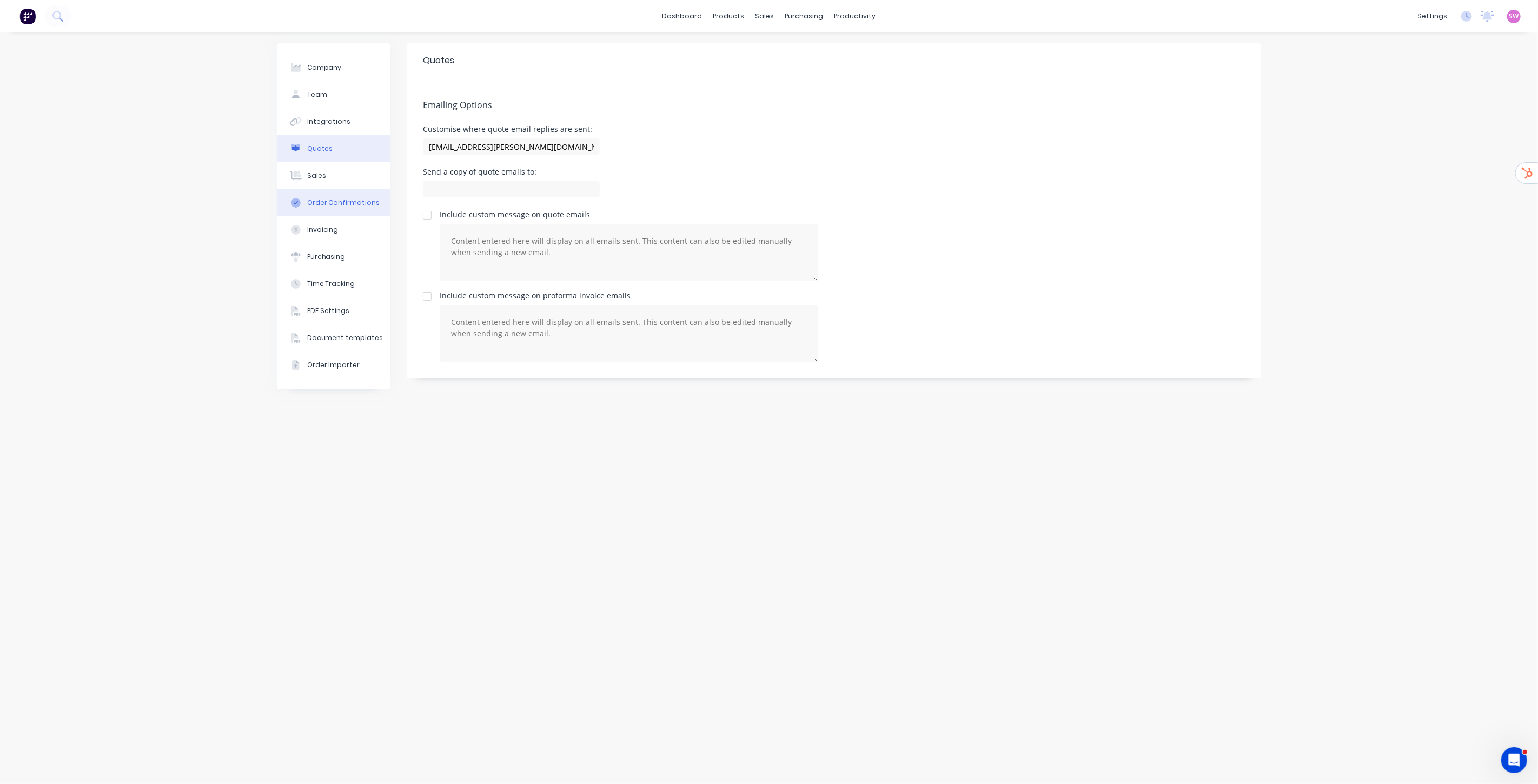
click at [328, 207] on div "Order Confirmations" at bounding box center [343, 203] width 73 height 10
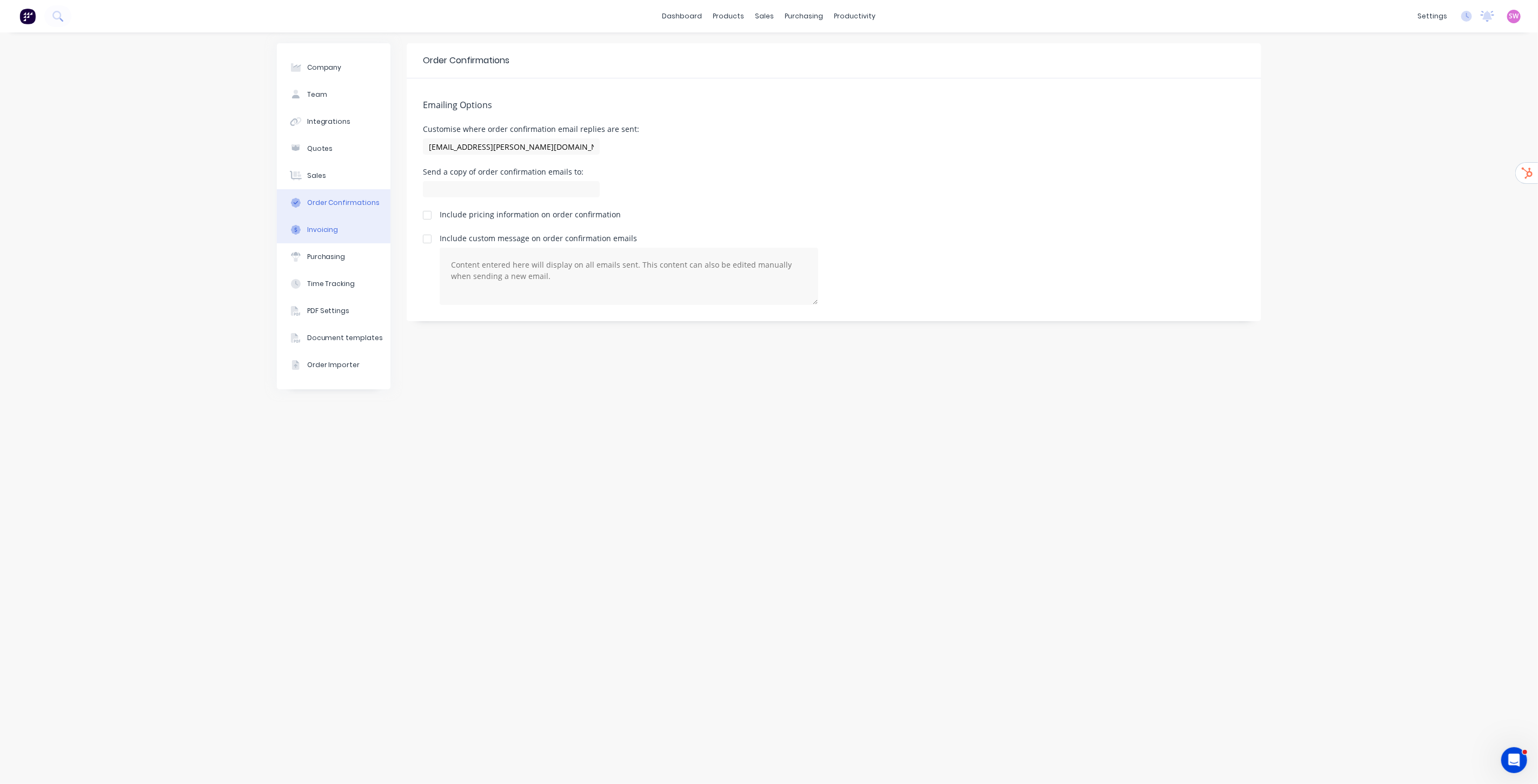
click at [343, 228] on button "Invoicing" at bounding box center [333, 229] width 113 height 27
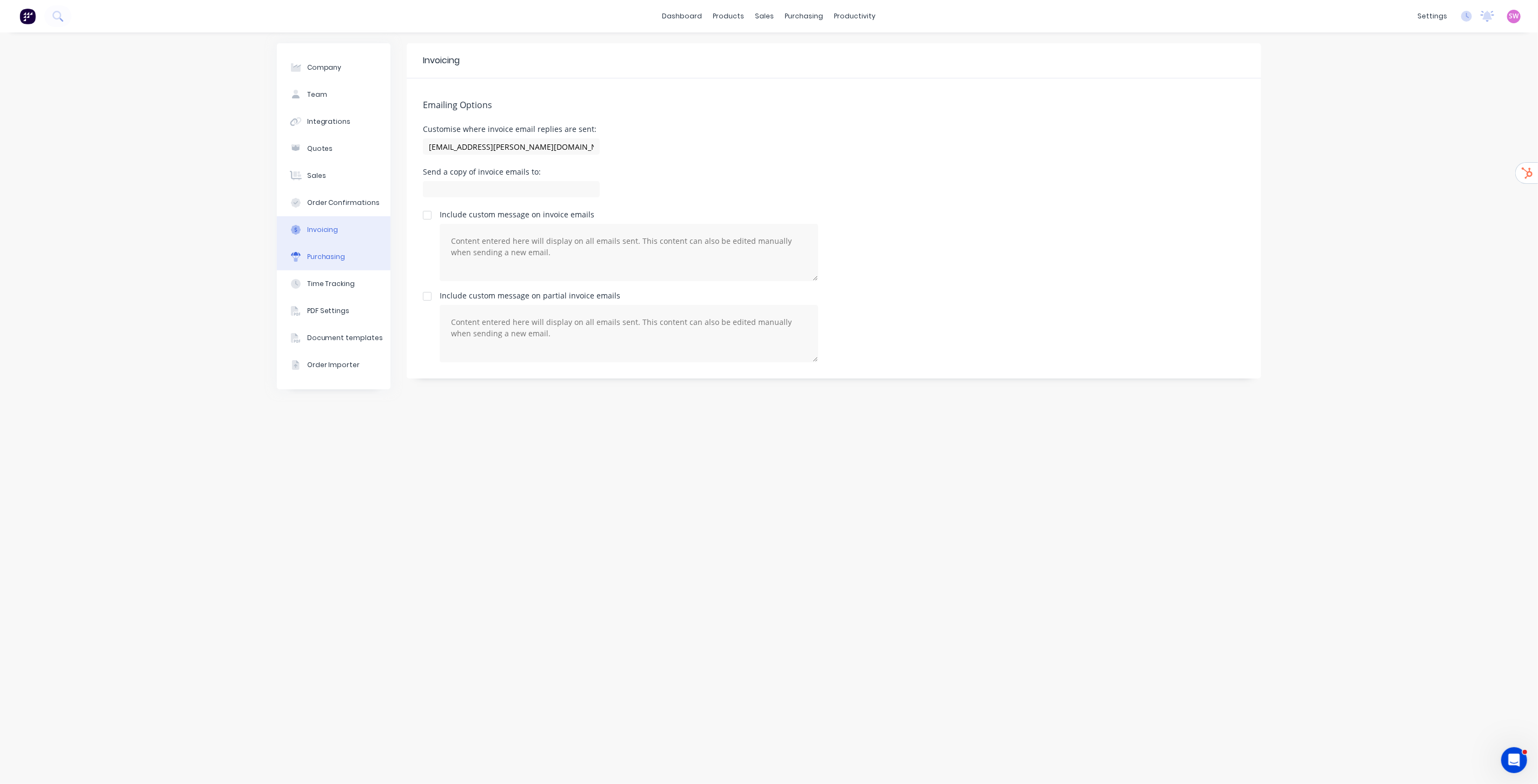
click at [347, 252] on button "Purchasing" at bounding box center [333, 256] width 113 height 27
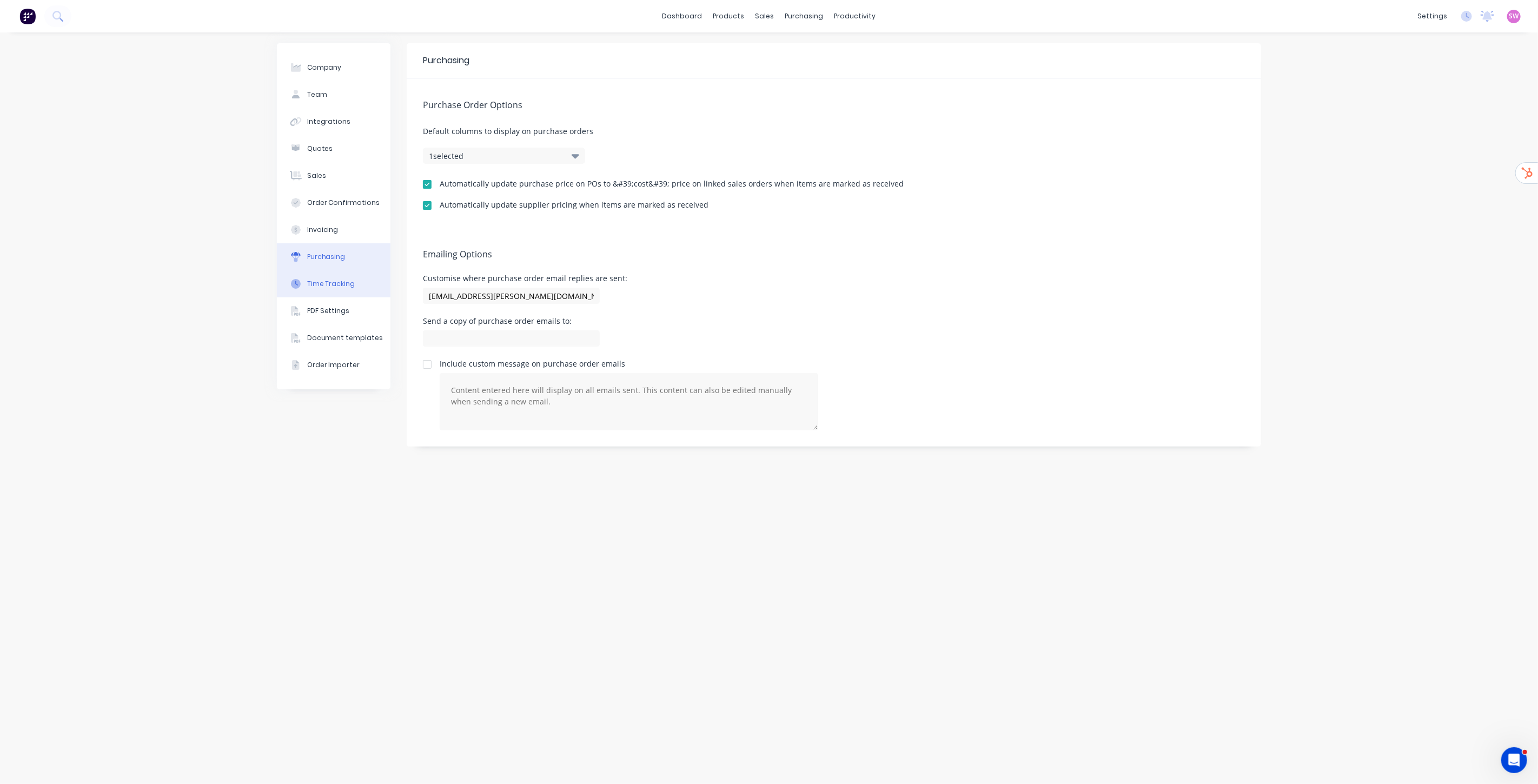
click at [350, 284] on div "Time Tracking" at bounding box center [331, 284] width 48 height 10
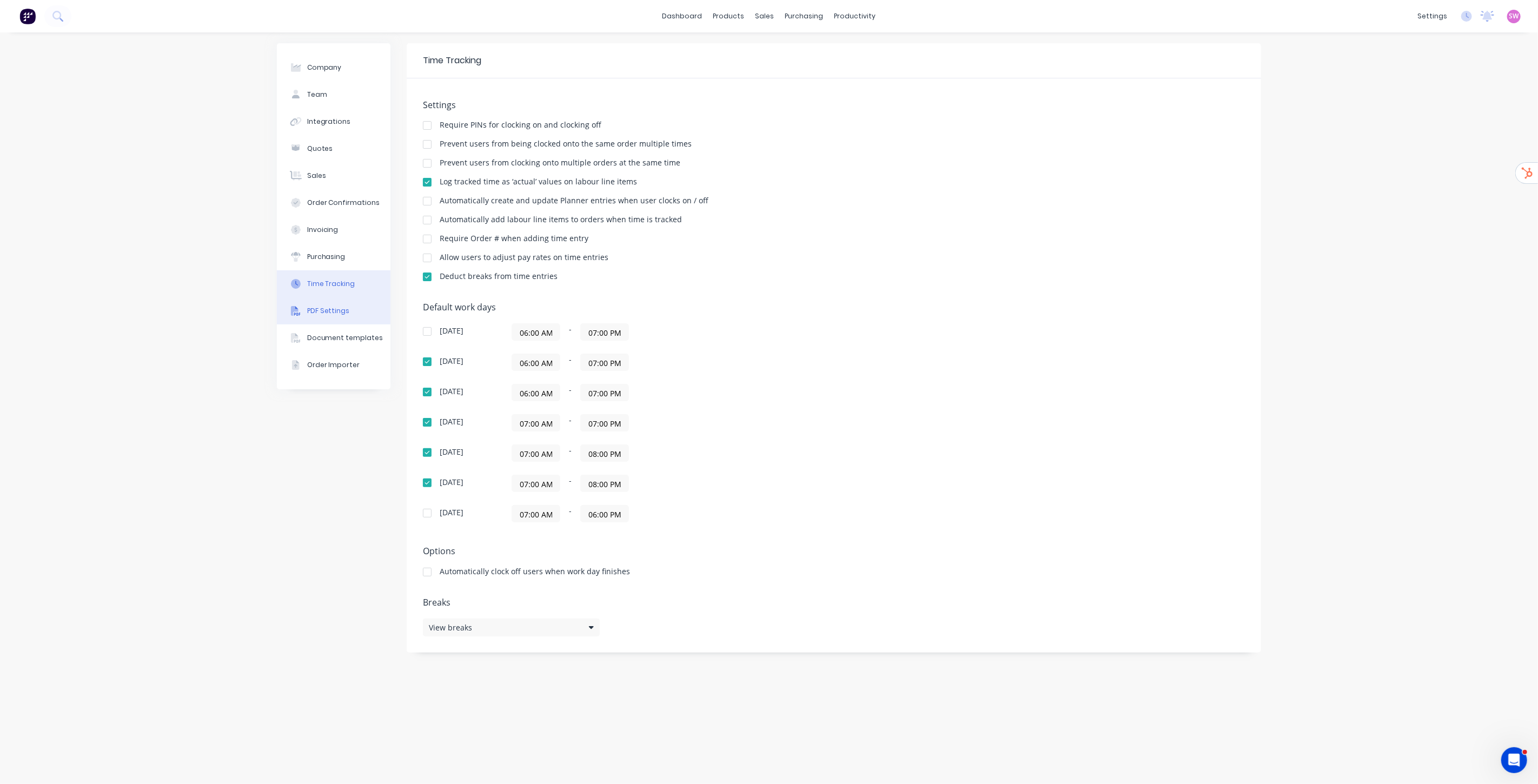
click at [345, 308] on div "PDF Settings" at bounding box center [328, 311] width 42 height 10
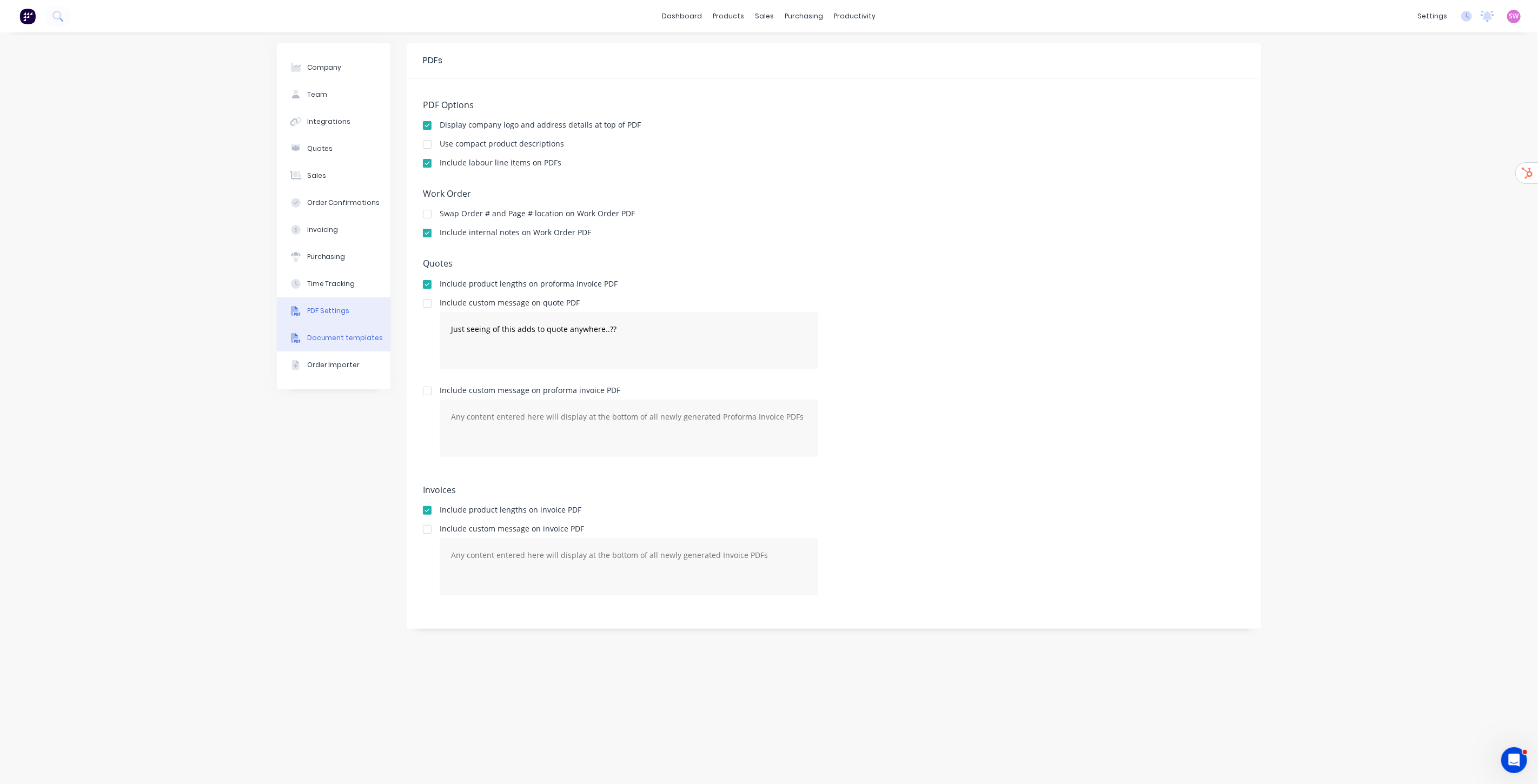
click at [337, 341] on div "Document templates" at bounding box center [346, 338] width 76 height 10
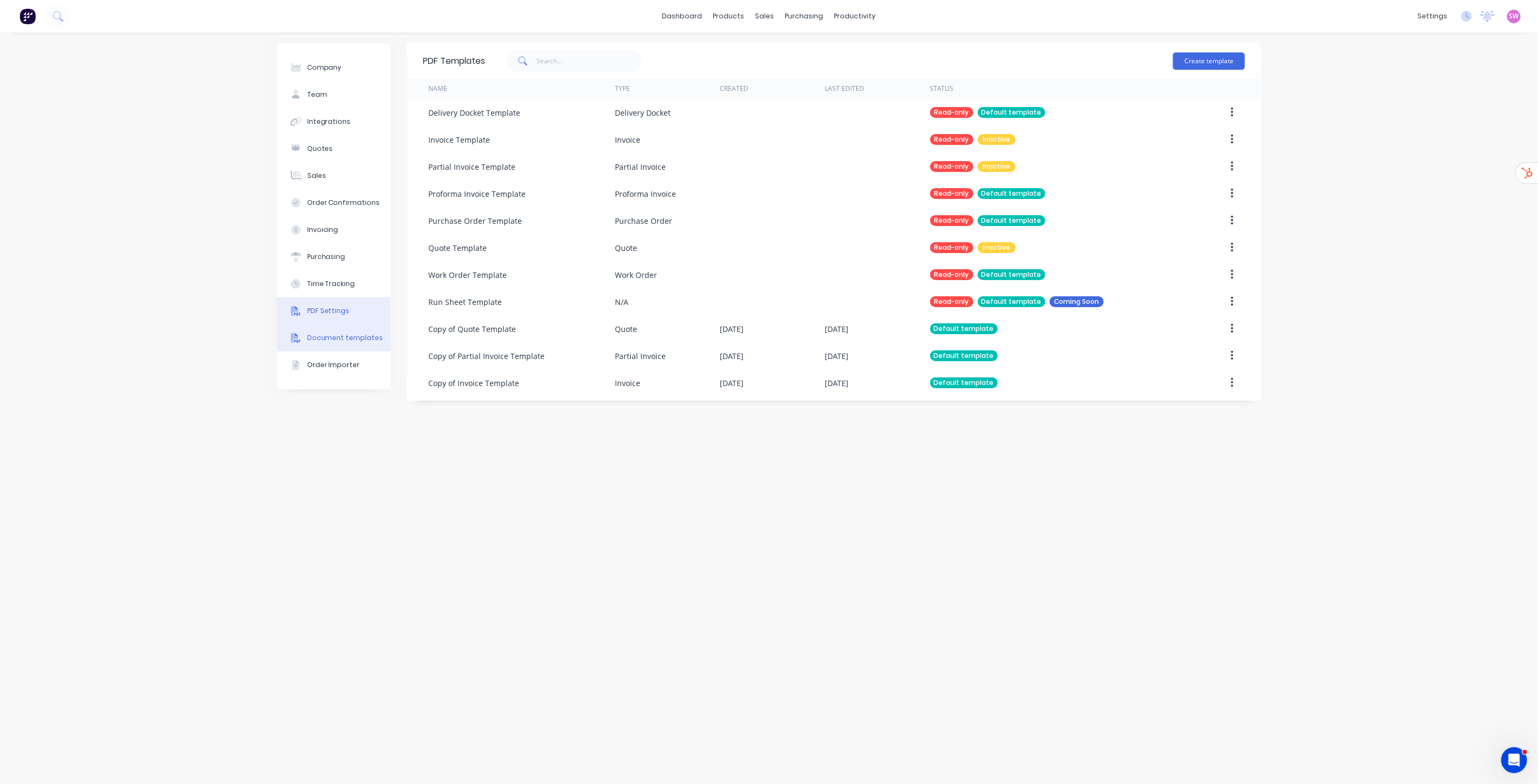
click at [337, 322] on button "PDF Settings" at bounding box center [333, 311] width 113 height 27
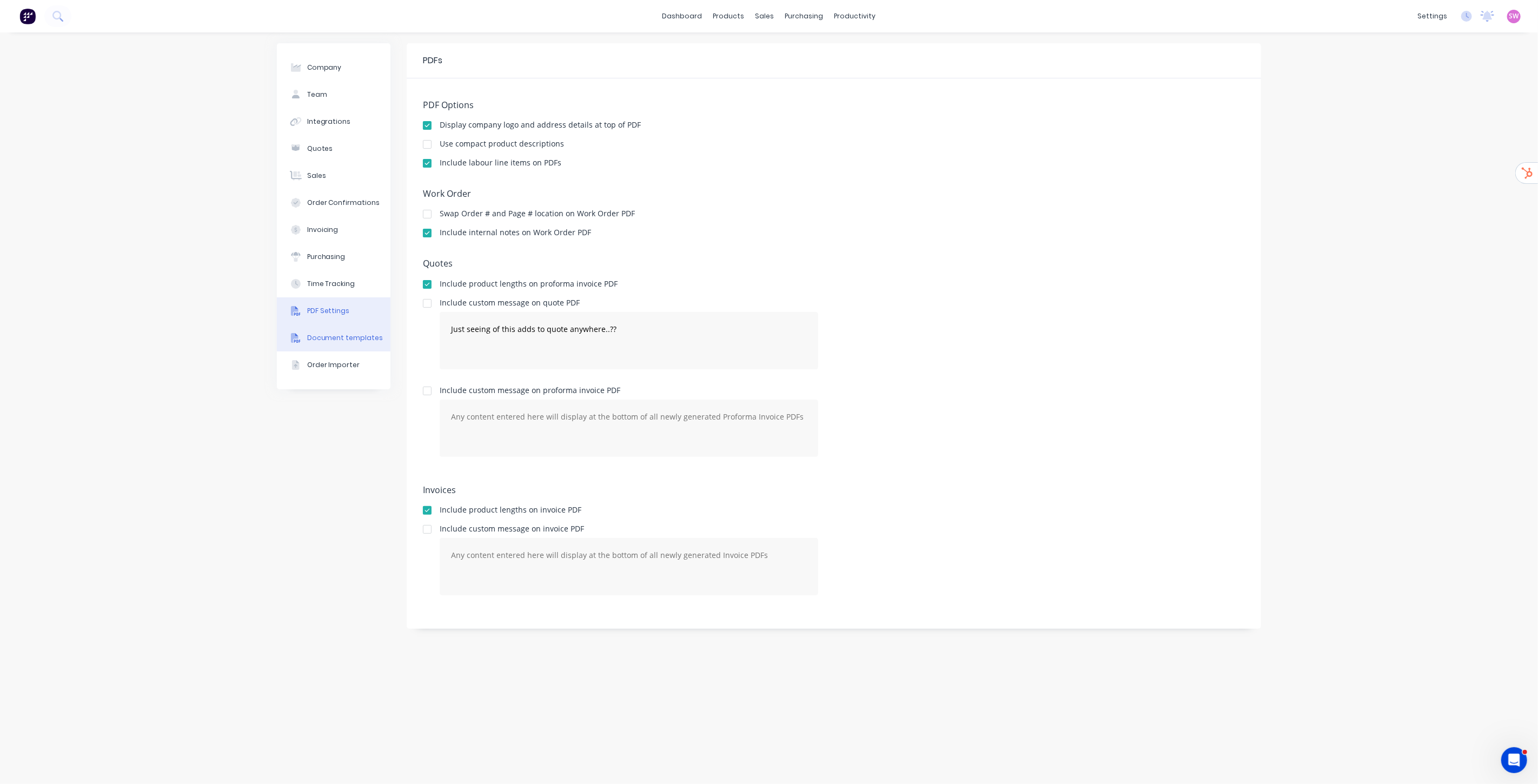
click at [341, 342] on div "Document templates" at bounding box center [346, 338] width 76 height 10
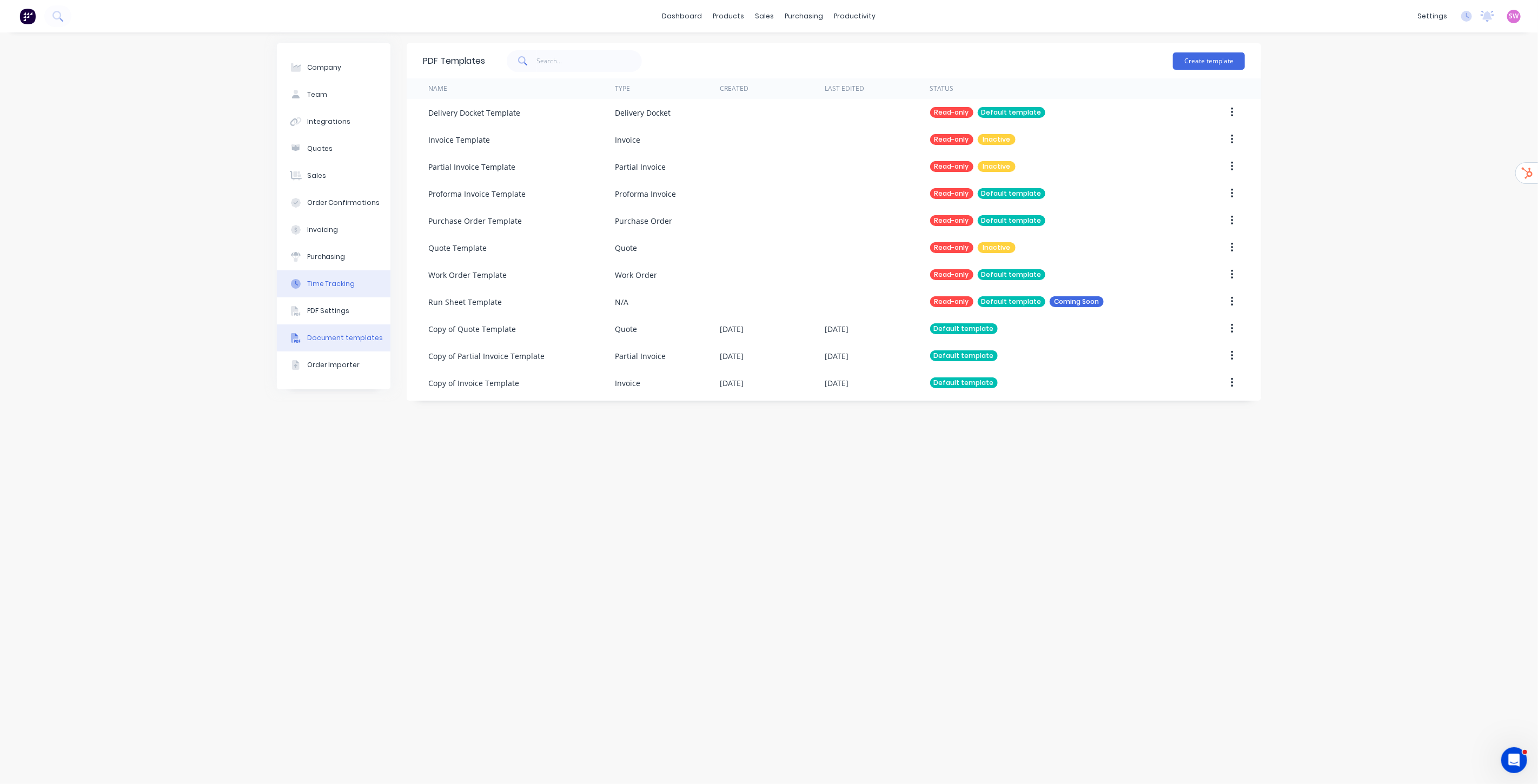
click at [334, 278] on button "Time Tracking" at bounding box center [333, 284] width 113 height 27
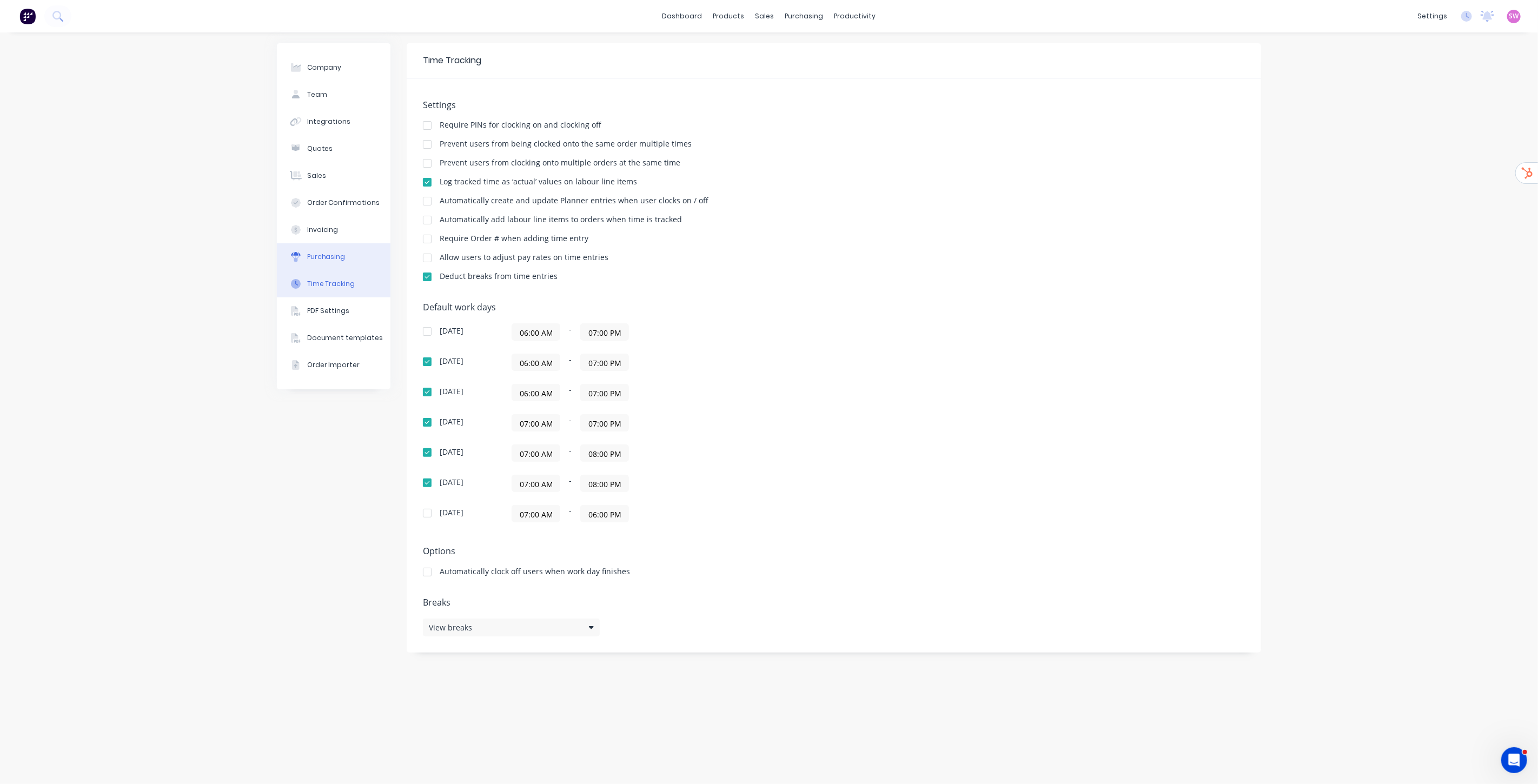
click at [326, 247] on button "Purchasing" at bounding box center [333, 256] width 113 height 27
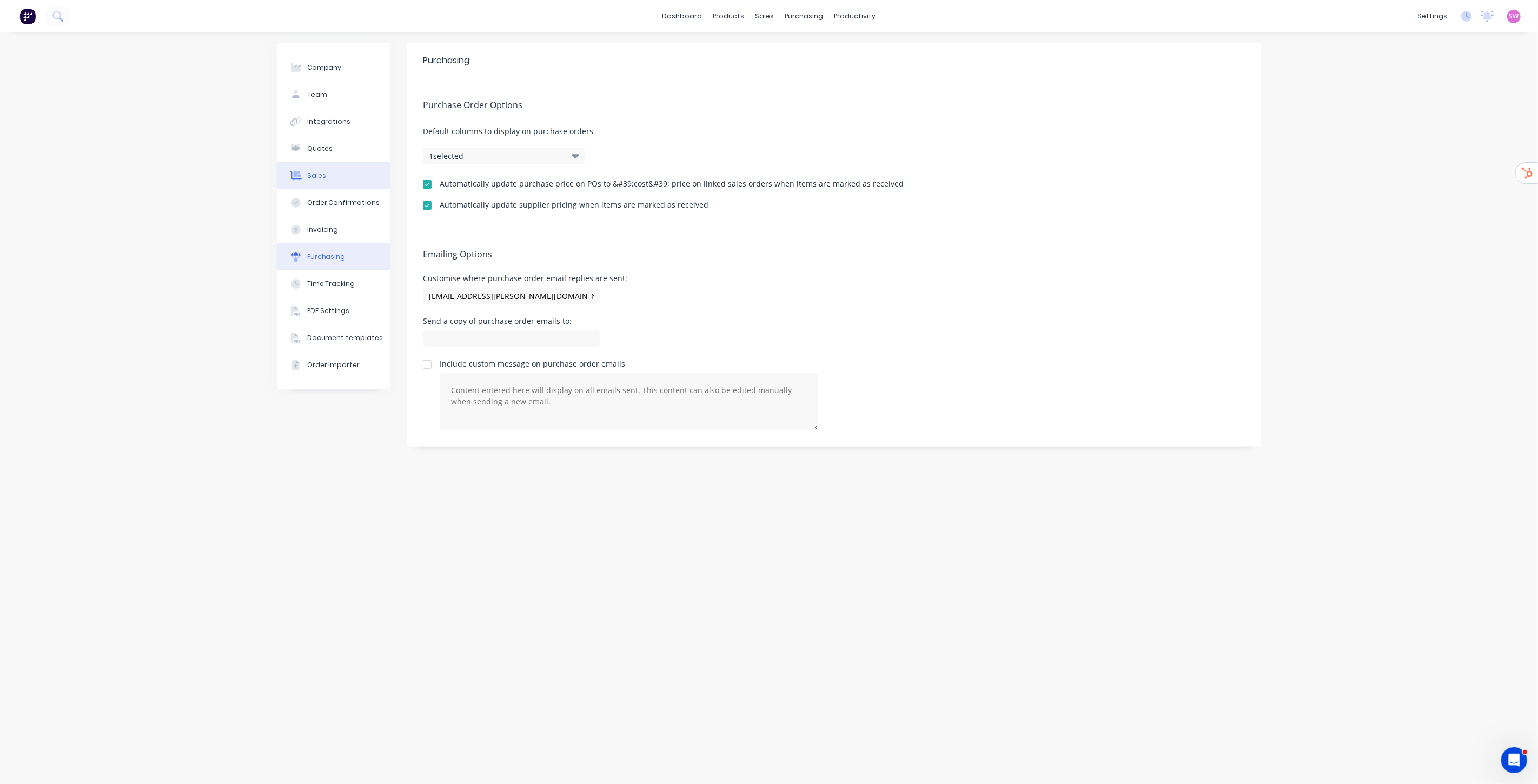
click at [321, 177] on div "Sales" at bounding box center [316, 176] width 19 height 10
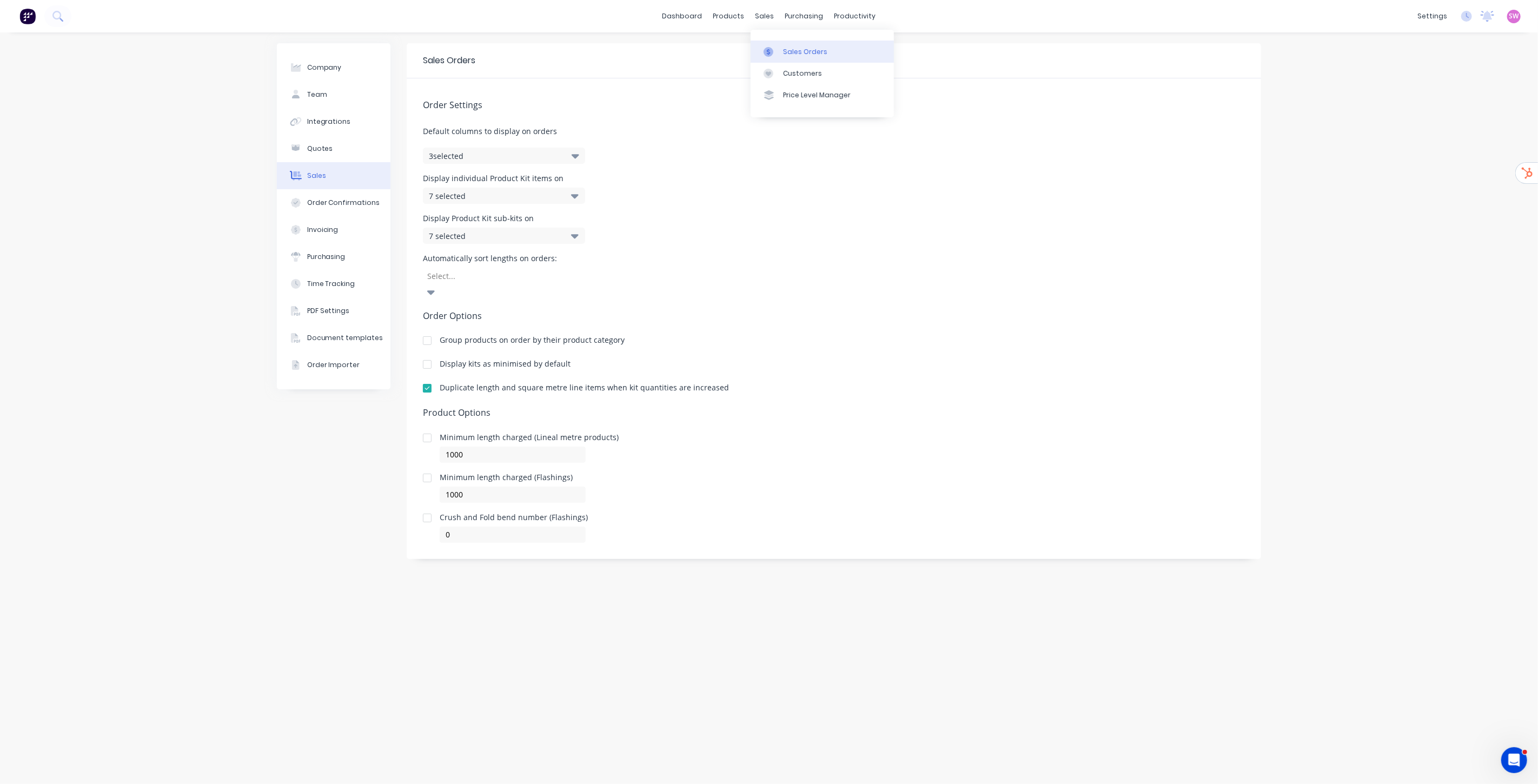
click at [794, 47] on div "Sales Orders" at bounding box center [805, 52] width 44 height 10
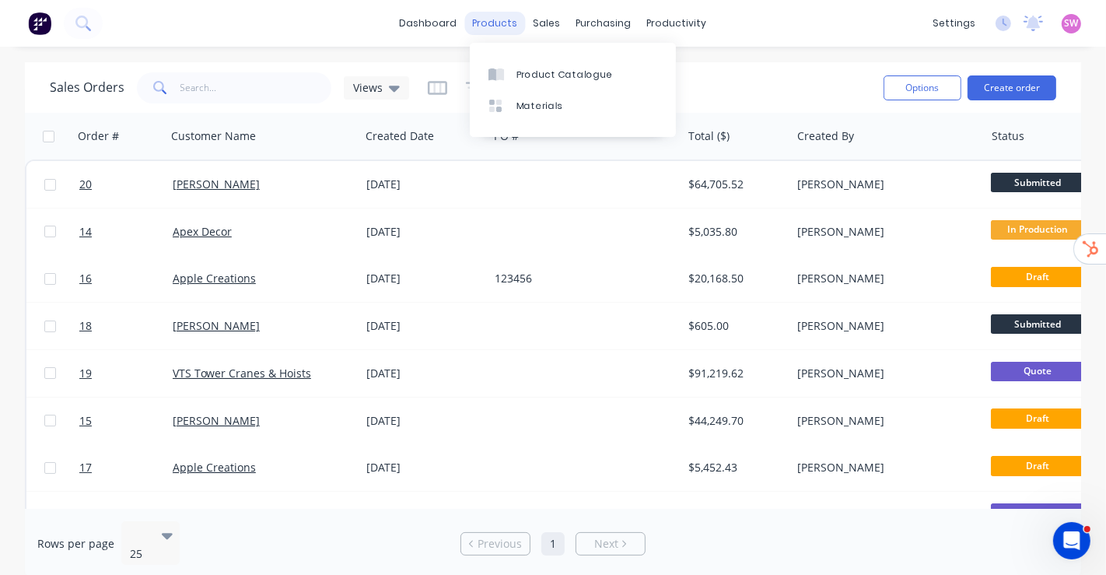
click at [513, 23] on div "products" at bounding box center [495, 23] width 61 height 23
click at [546, 74] on div "Product Catalogue" at bounding box center [565, 75] width 96 height 14
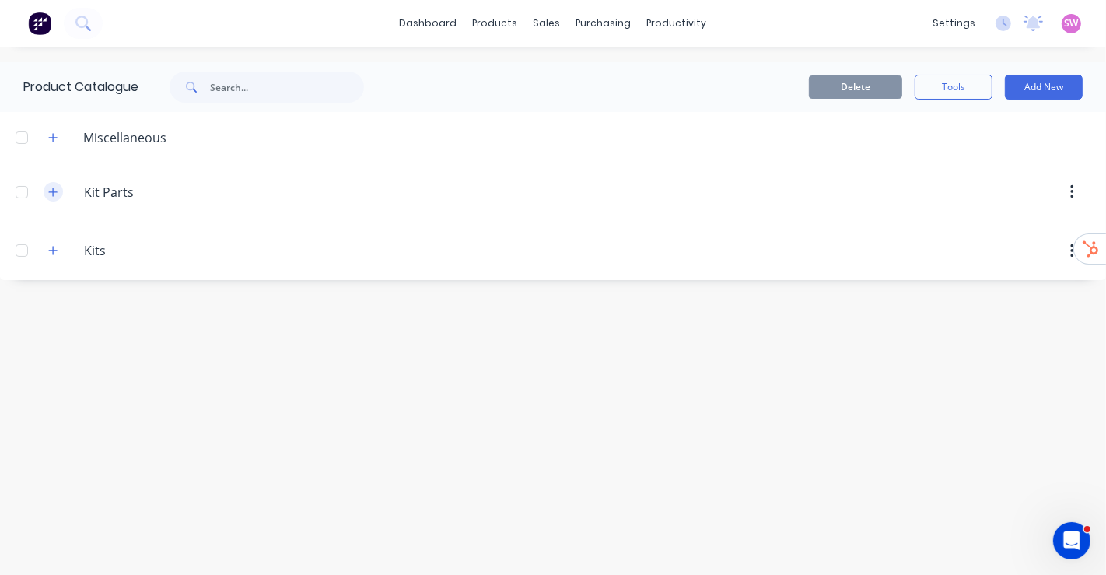
click at [53, 191] on icon "button" at bounding box center [53, 191] width 9 height 9
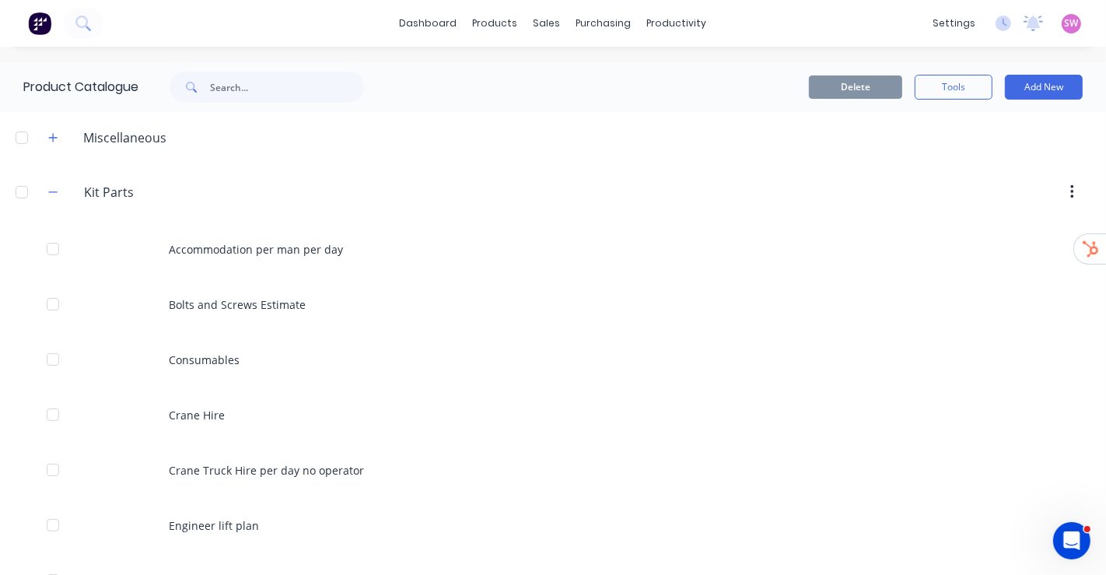
click at [350, 33] on div "dashboard products sales purchasing productivity dashboard products Product Cat…" at bounding box center [553, 23] width 1106 height 47
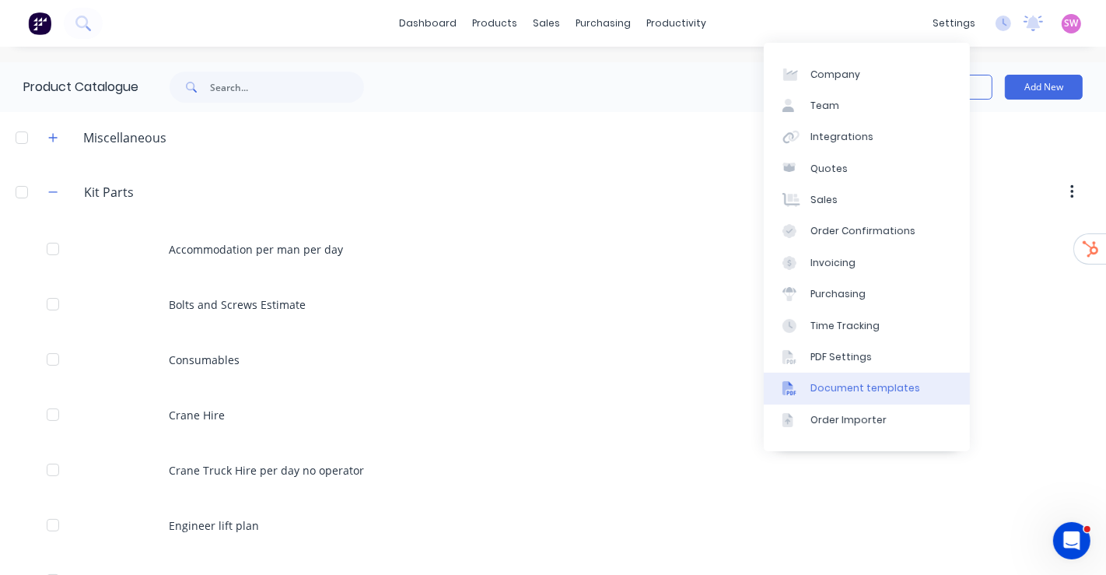
click at [902, 383] on div "Document templates" at bounding box center [866, 388] width 110 height 14
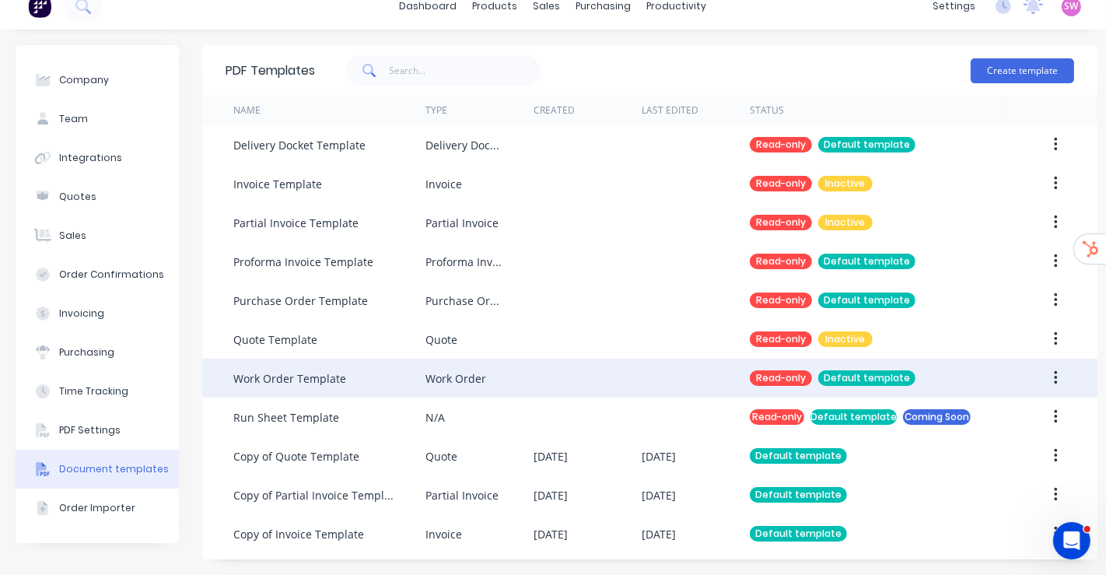
scroll to position [30, 0]
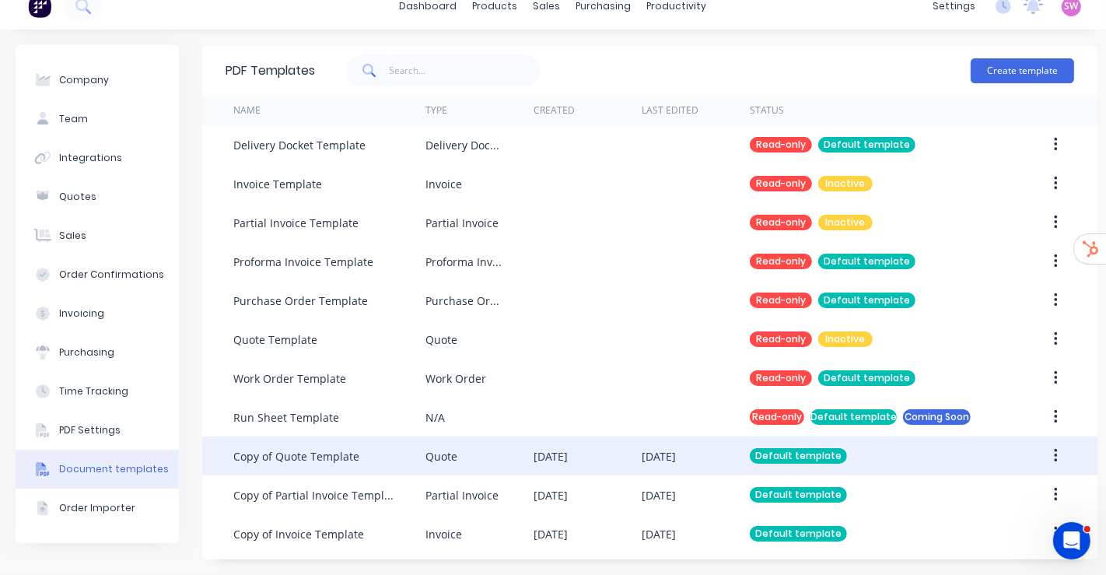
click at [667, 448] on div "[DATE]" at bounding box center [659, 456] width 34 height 16
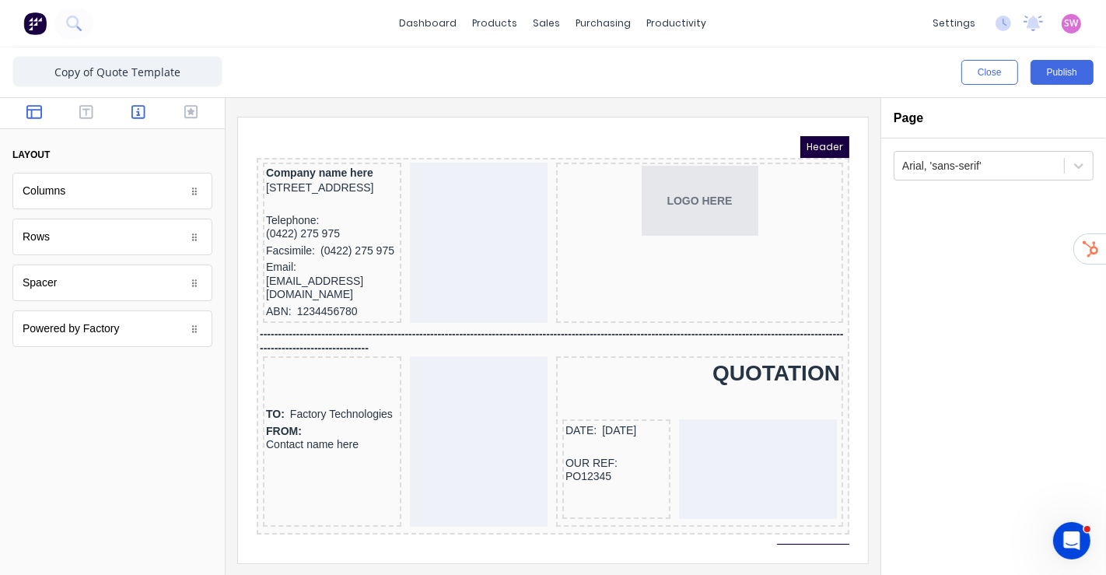
click at [135, 116] on icon "button" at bounding box center [138, 112] width 14 height 16
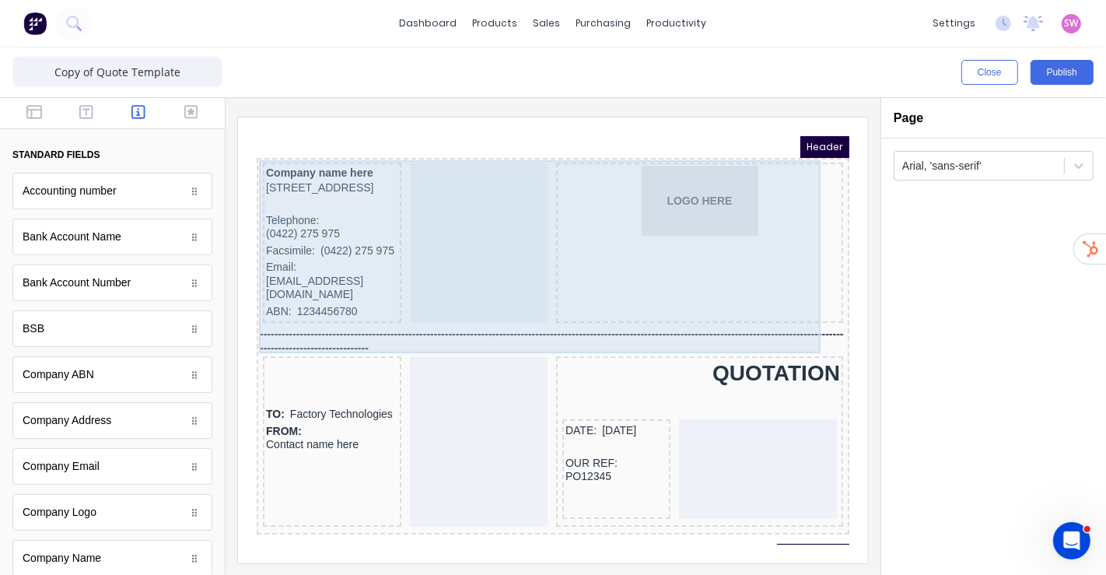
scroll to position [259, 0]
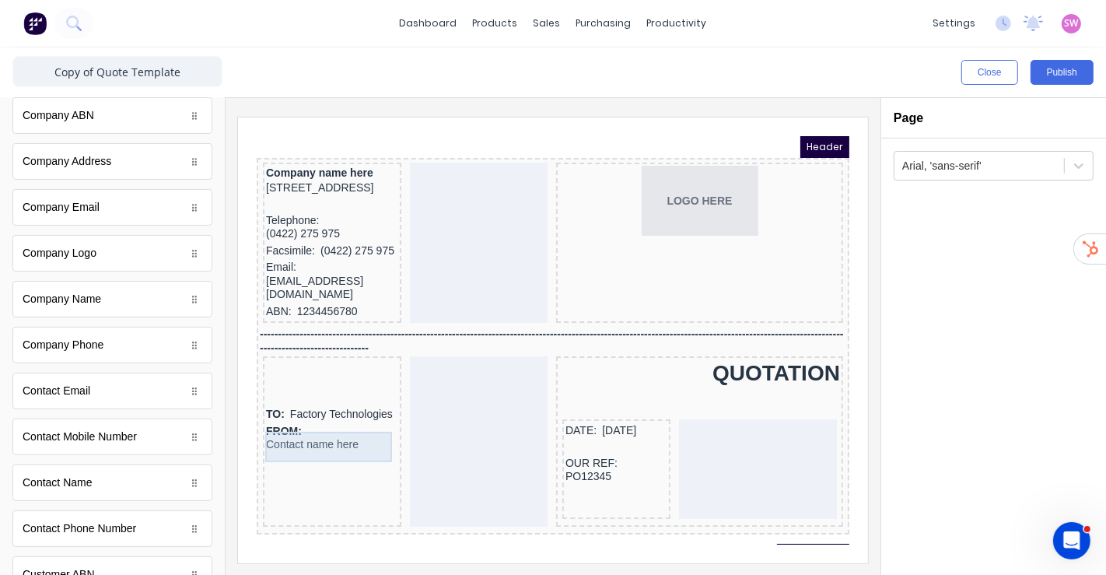
click at [305, 404] on div "TO: Factory Technologies" at bounding box center [313, 395] width 132 height 17
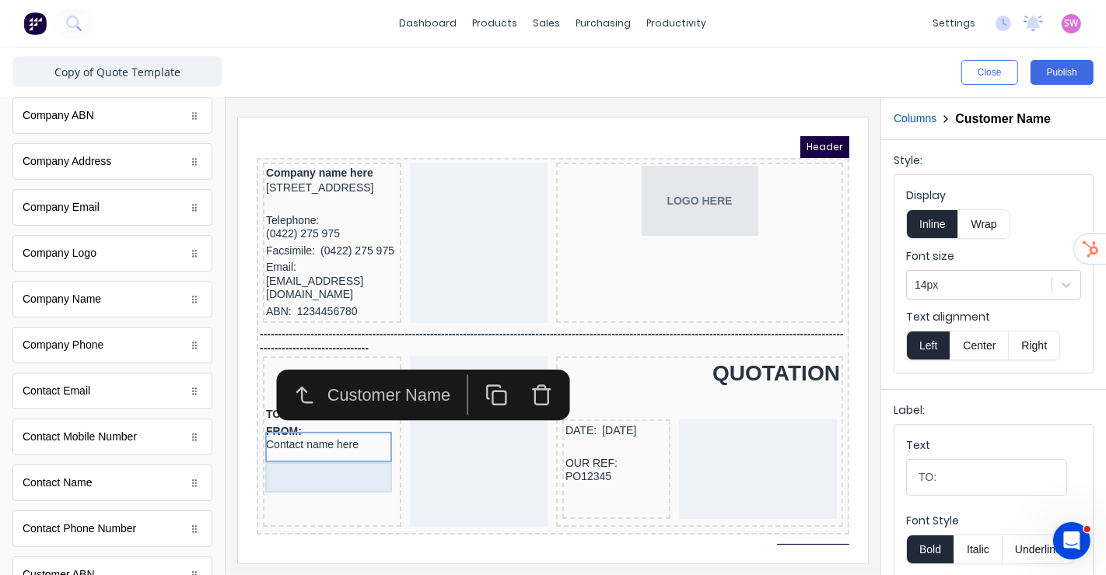
click at [298, 434] on div "FROM: Contact name here" at bounding box center [313, 419] width 132 height 30
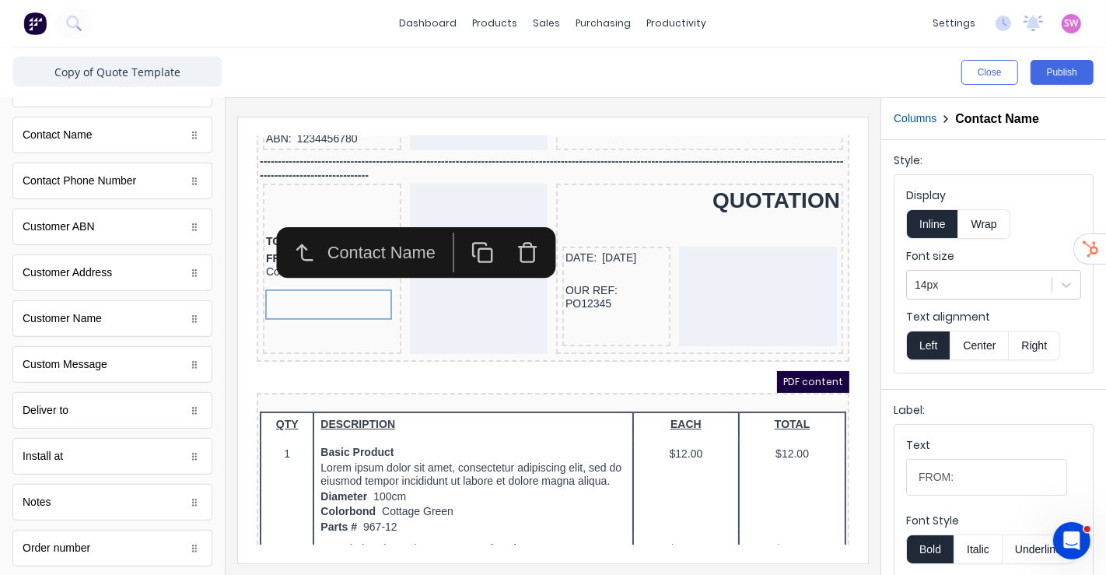
scroll to position [691, 0]
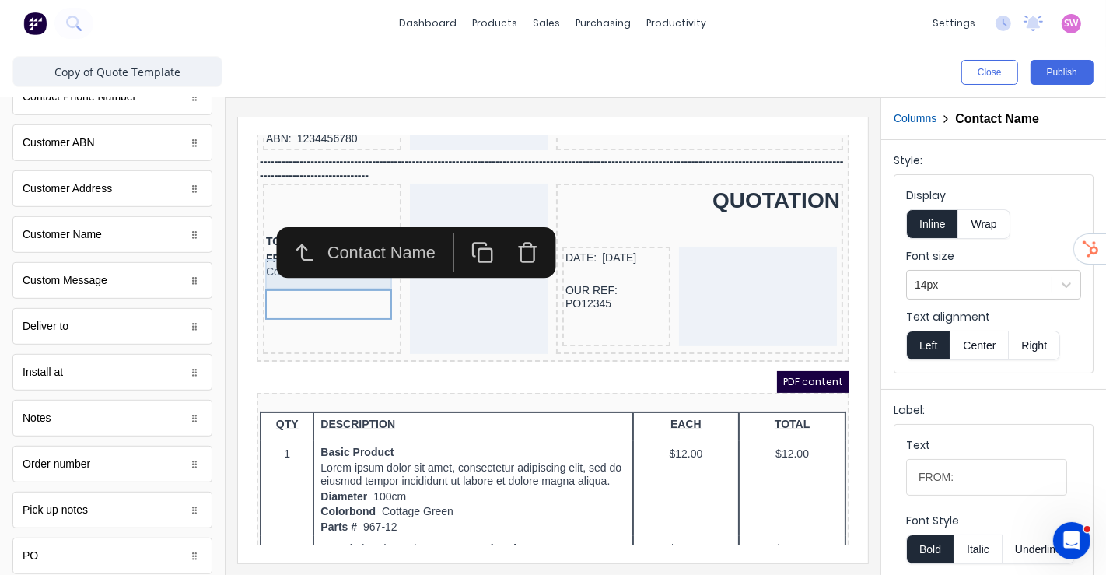
click at [251, 231] on div "TO: Factory Technologies" at bounding box center [313, 222] width 132 height 17
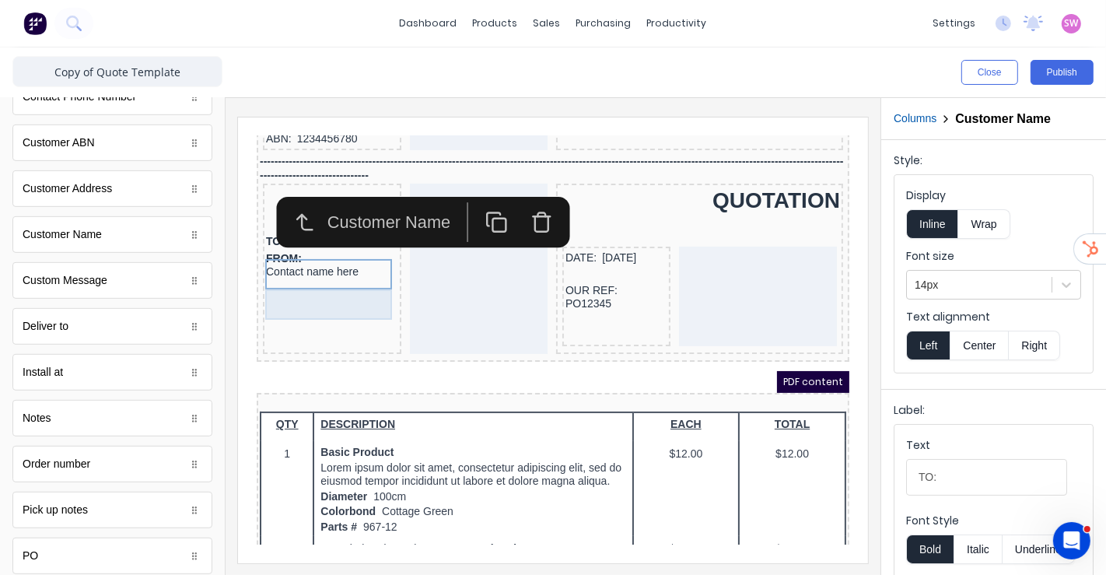
click at [271, 261] on div "FROM: Contact name here" at bounding box center [313, 246] width 132 height 30
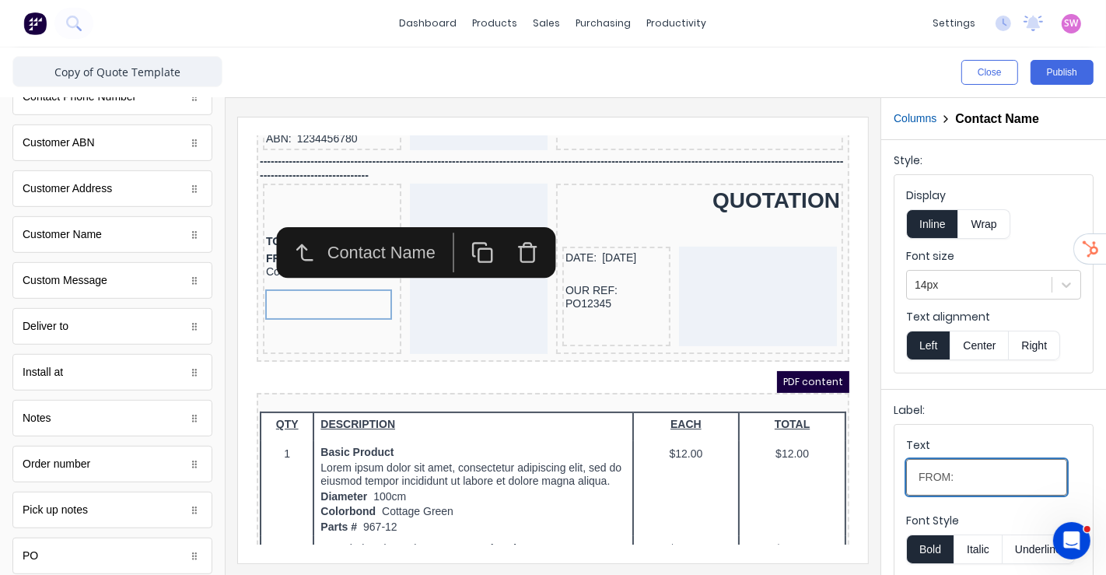
drag, startPoint x: 944, startPoint y: 471, endPoint x: 895, endPoint y: 475, distance: 49.2
click at [895, 475] on fieldset "Text FROM: Font Style Bold Italic Underline Color" at bounding box center [994, 528] width 198 height 206
type input "ATTN:"
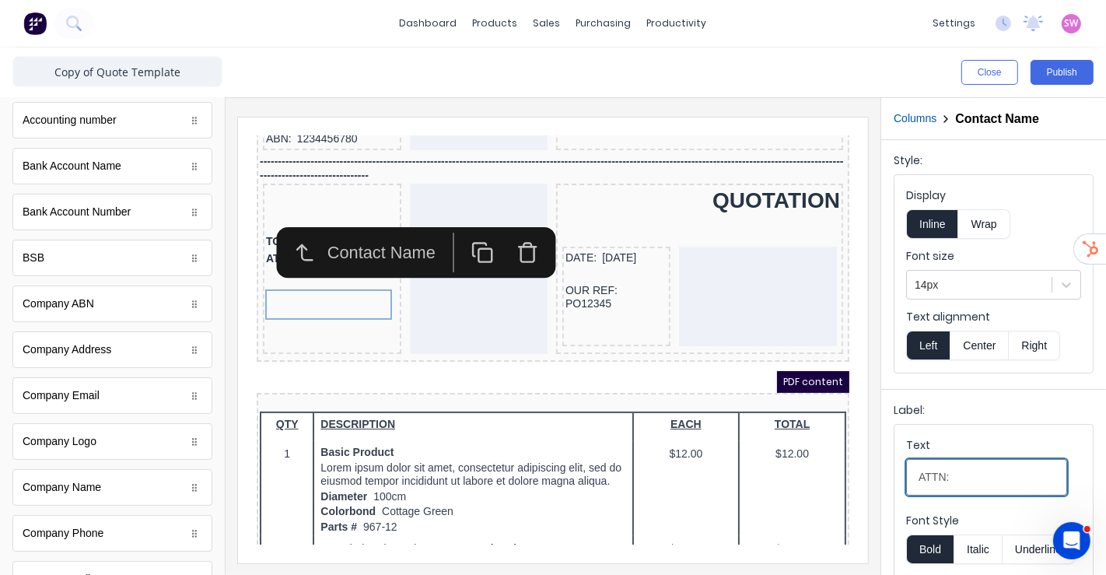
scroll to position [0, 0]
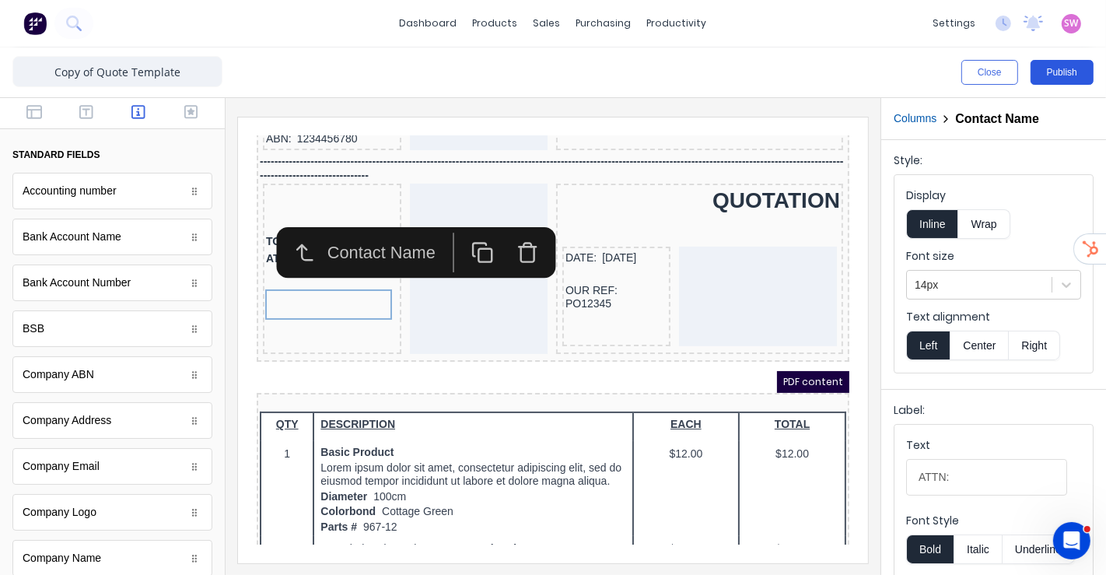
click at [1070, 68] on button "Publish" at bounding box center [1062, 72] width 63 height 25
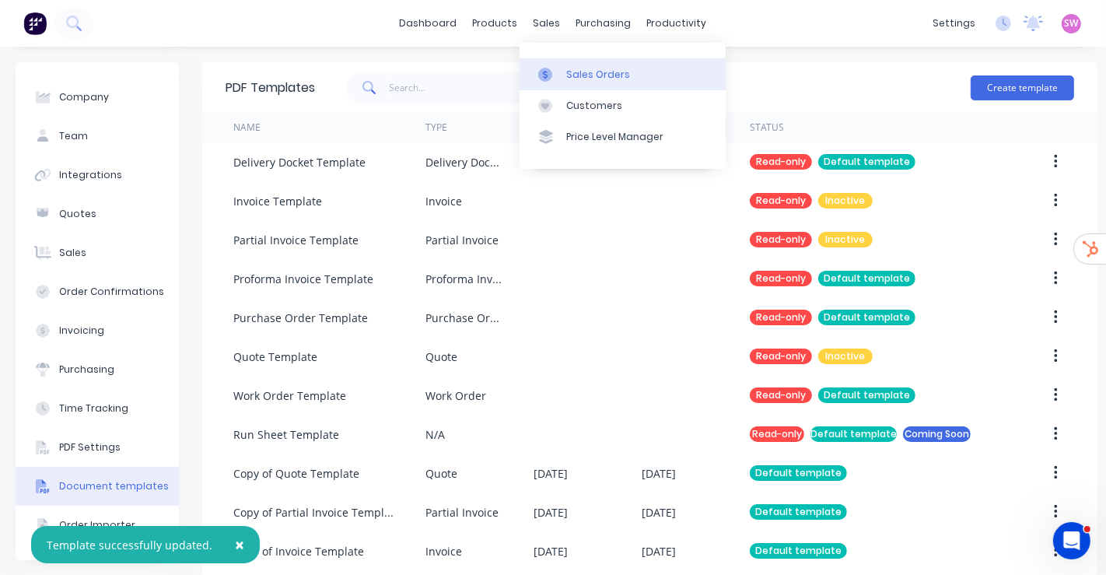
click at [569, 68] on div "Sales Orders" at bounding box center [598, 75] width 64 height 14
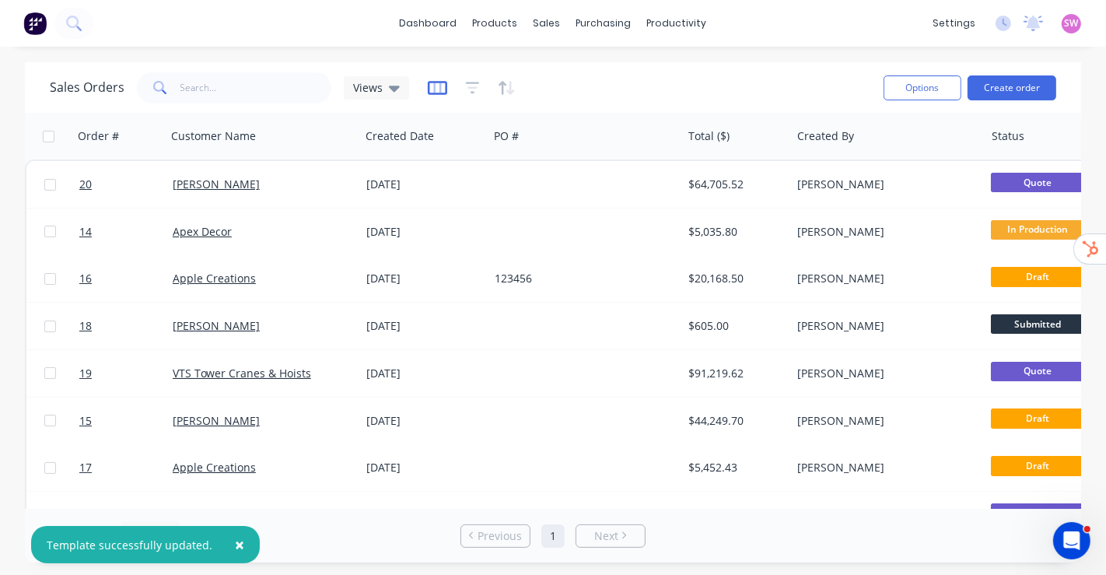
click at [434, 87] on icon "button" at bounding box center [437, 88] width 19 height 16
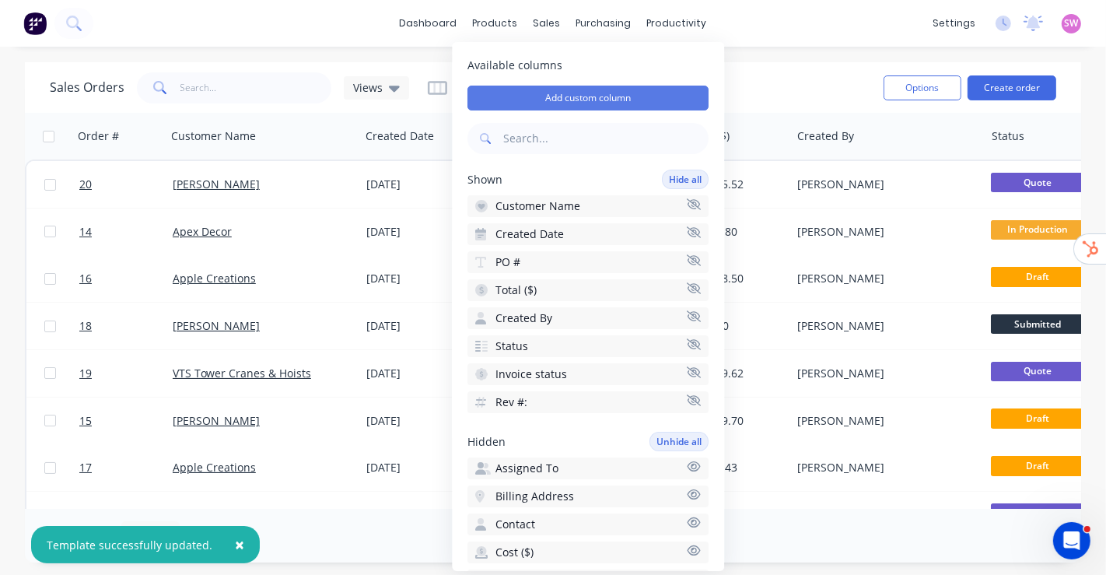
click at [602, 96] on button "Add custom column" at bounding box center [588, 98] width 241 height 25
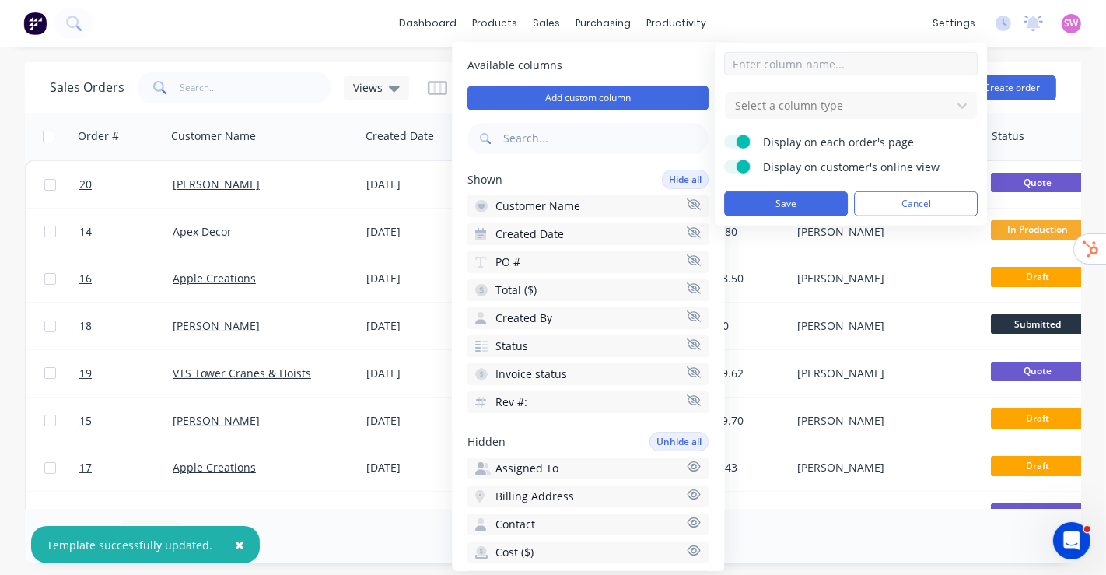
click at [794, 66] on input at bounding box center [851, 63] width 254 height 23
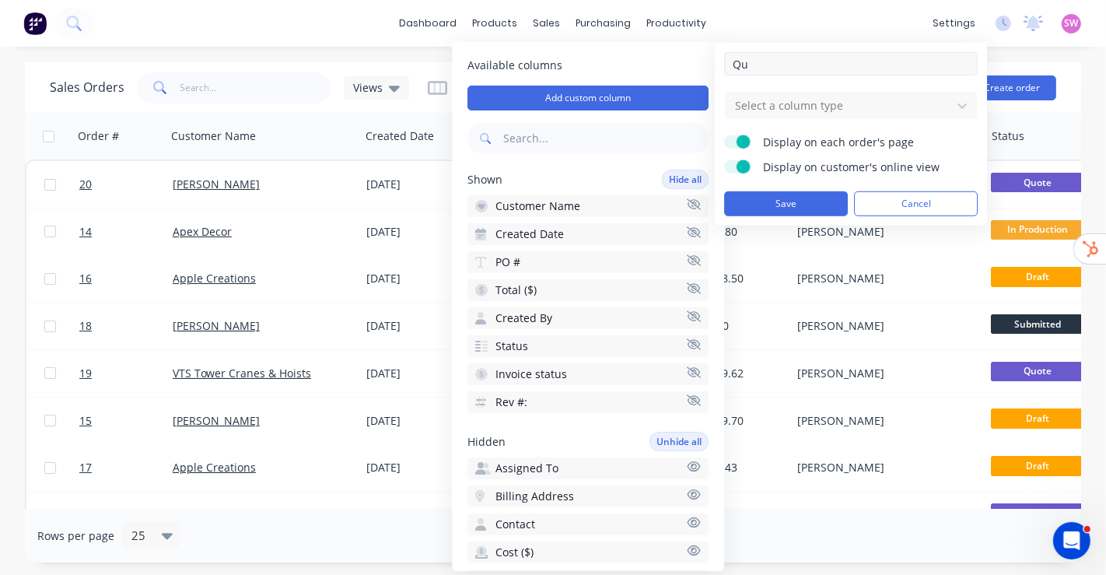
type input "Q"
type input "[PERSON_NAME] Contact"
click at [784, 117] on div "Select a column type" at bounding box center [851, 105] width 252 height 27
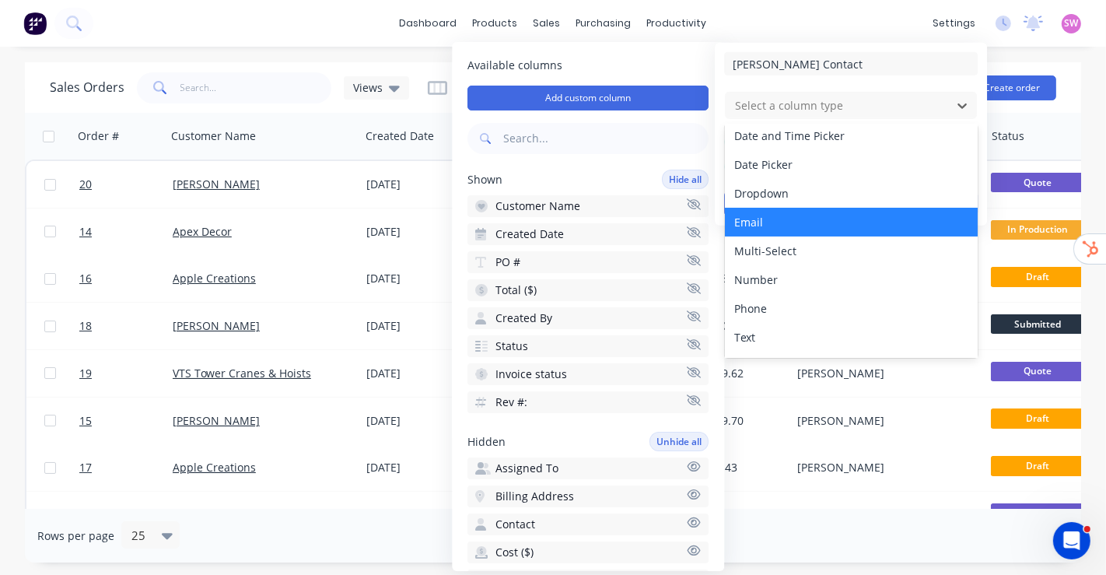
scroll to position [89, 0]
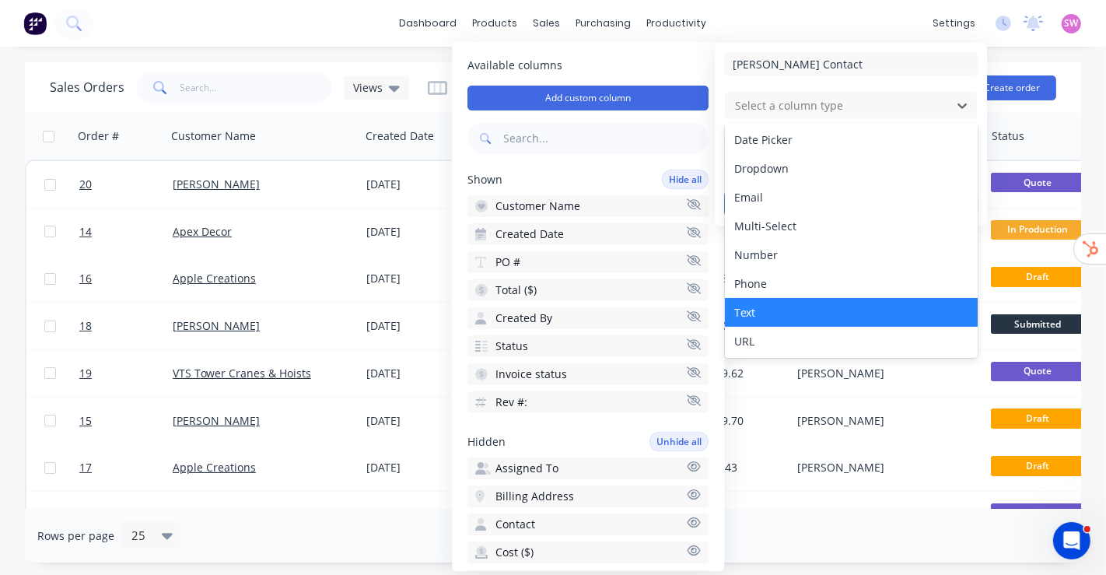
click at [785, 309] on div "Text" at bounding box center [851, 312] width 253 height 29
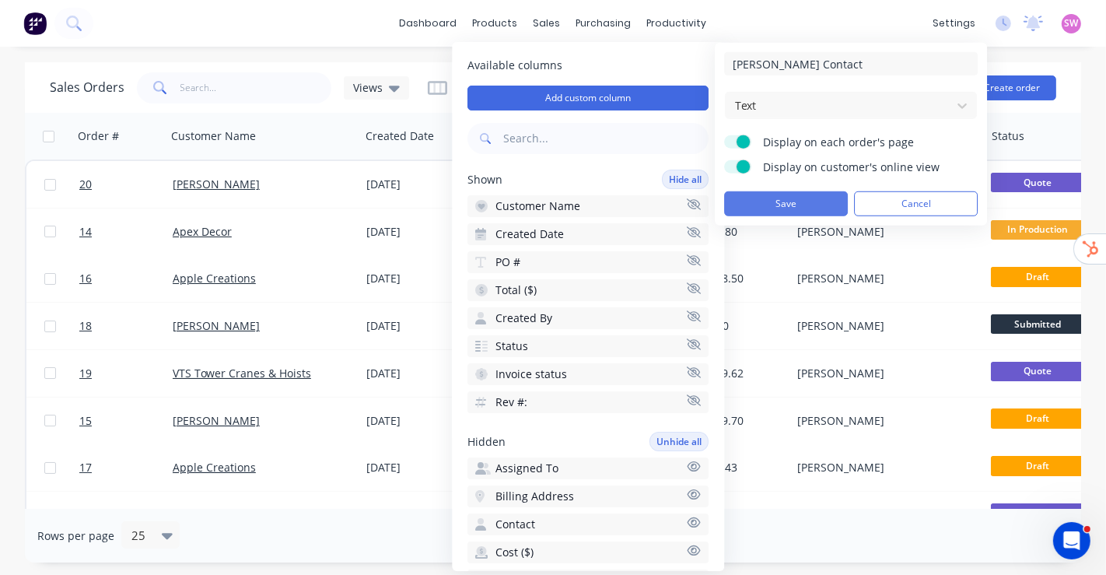
click at [789, 201] on button "Save" at bounding box center [786, 203] width 124 height 25
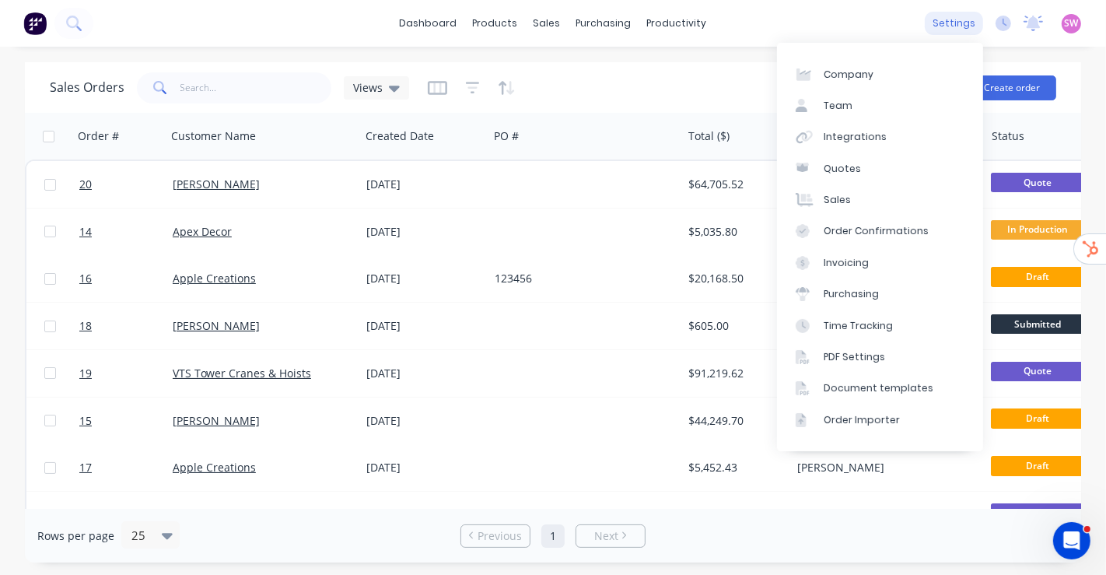
click at [958, 18] on div "settings" at bounding box center [954, 23] width 58 height 23
click at [909, 391] on div "Document templates" at bounding box center [879, 388] width 110 height 14
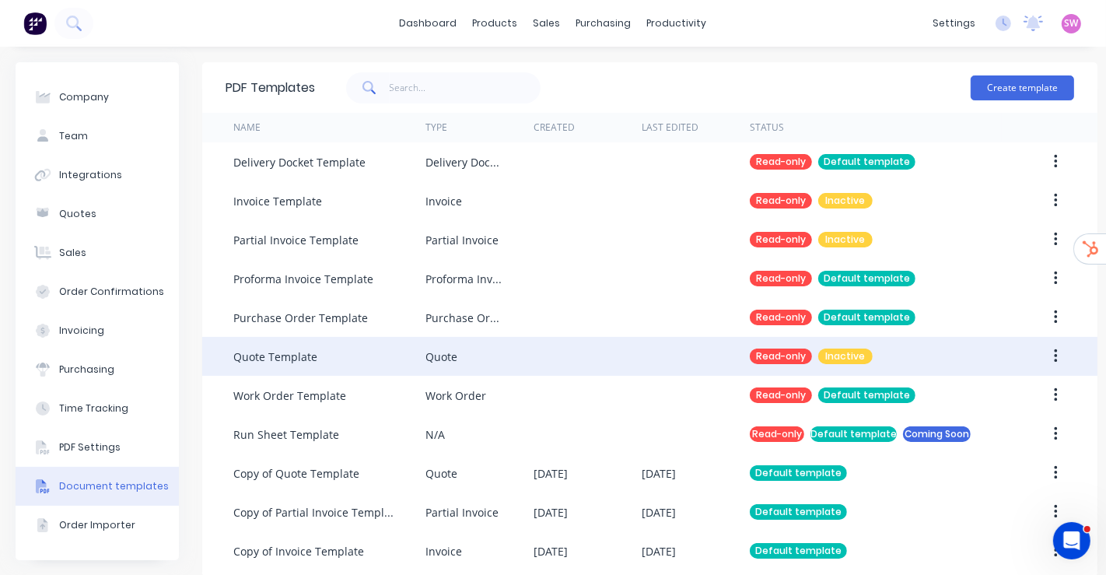
scroll to position [30, 0]
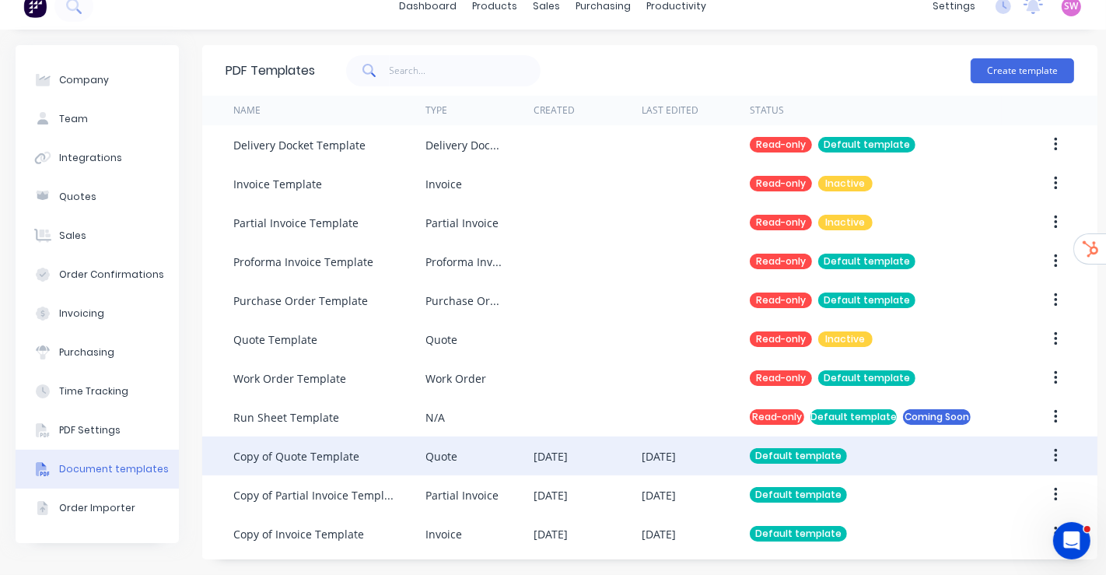
click at [568, 448] on div "[DATE]" at bounding box center [551, 456] width 34 height 16
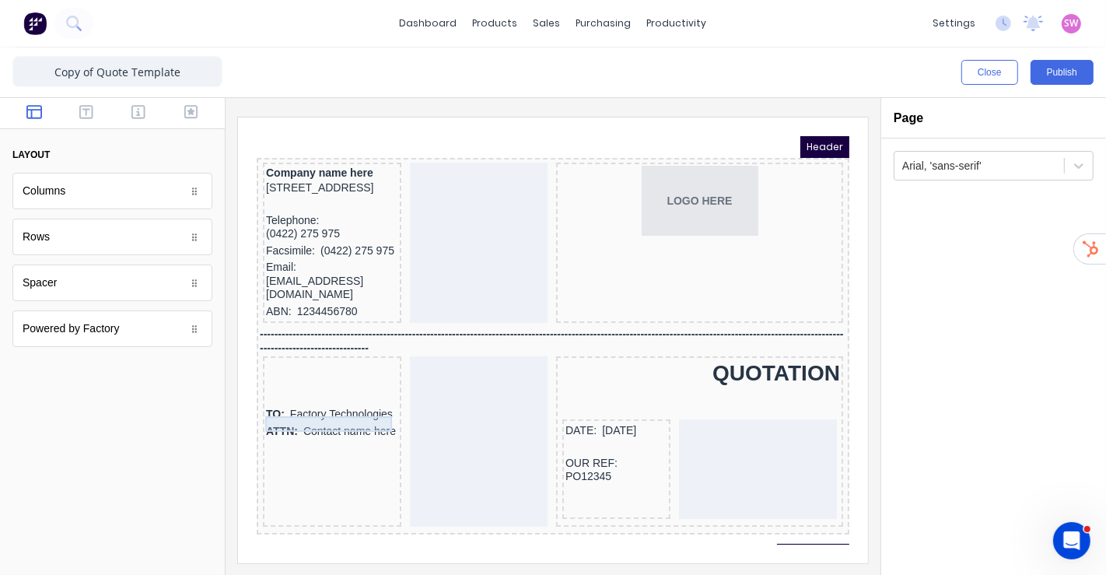
scroll to position [173, 0]
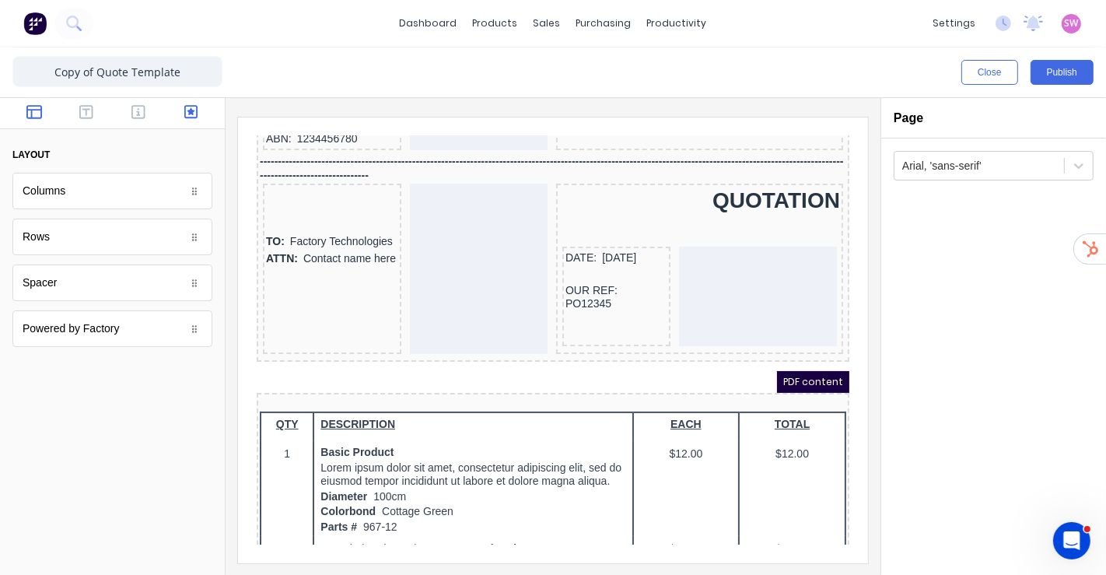
click at [195, 112] on icon "button" at bounding box center [191, 112] width 14 height 16
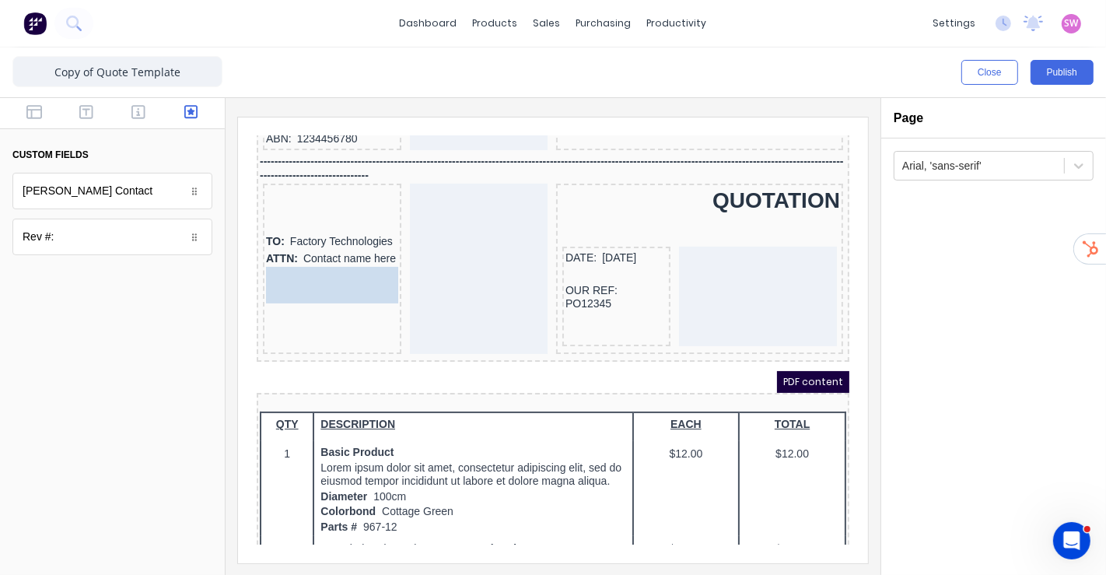
drag, startPoint x: 71, startPoint y: 201, endPoint x: 37, endPoint y: 193, distance: 34.3
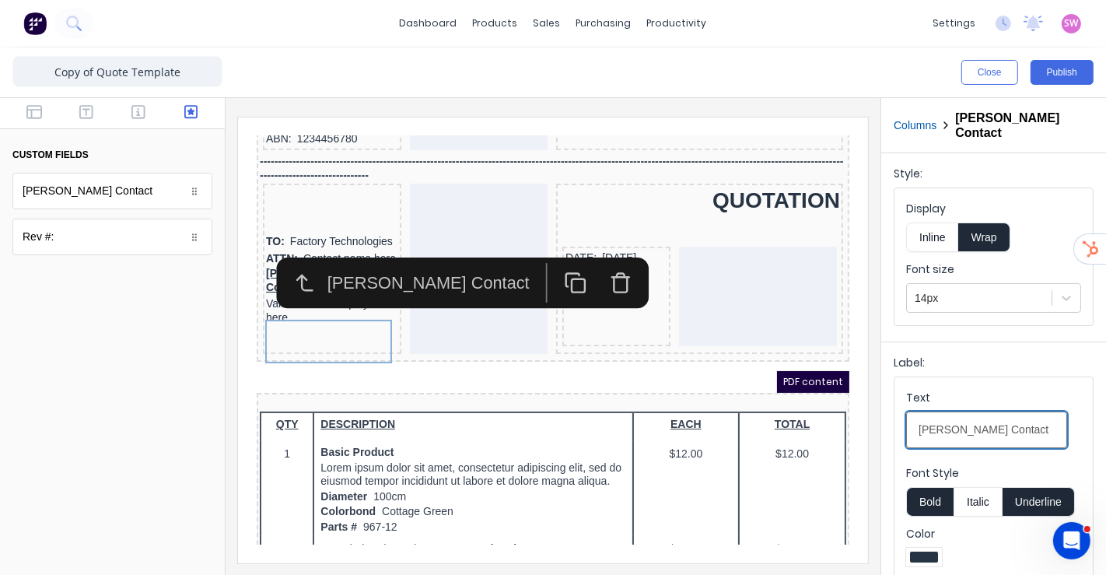
drag, startPoint x: 1219, startPoint y: 531, endPoint x: 719, endPoint y: 364, distance: 527.2
type Contact-textphe8lam8ul81uqqvq6273vyhlklg197mraafj0frz499to4060e2rj9rdm9z-94a090b7-dda1-44cd-bf20-1dfe9aa62c74_object_label_text "FROM:"
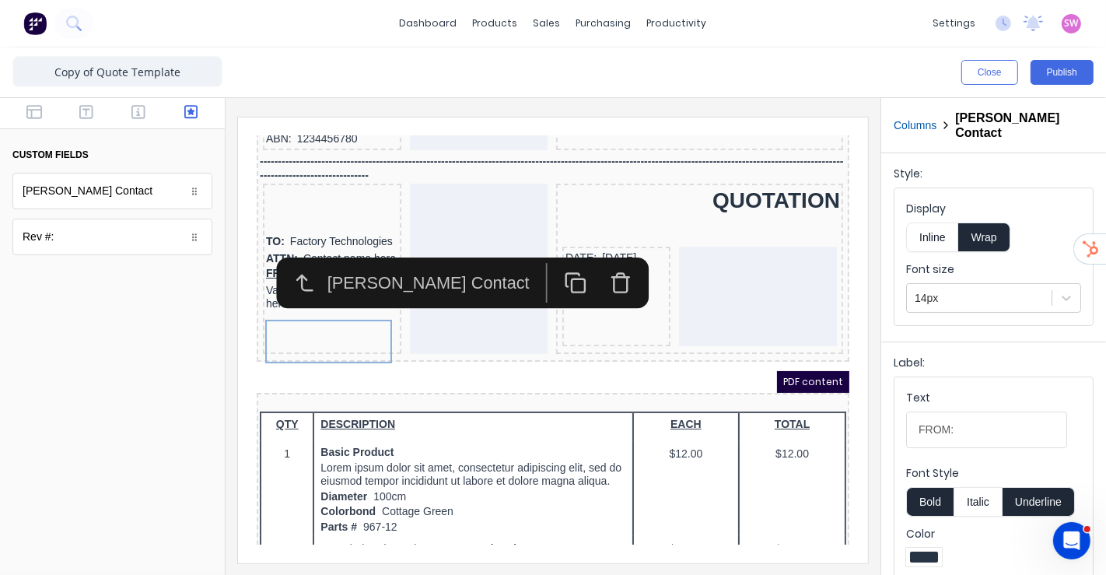
click at [1053, 487] on button "Underline" at bounding box center [1039, 502] width 72 height 30
click at [942, 487] on button "Bold" at bounding box center [929, 502] width 47 height 30
click at [935, 222] on button "Inline" at bounding box center [932, 237] width 52 height 30
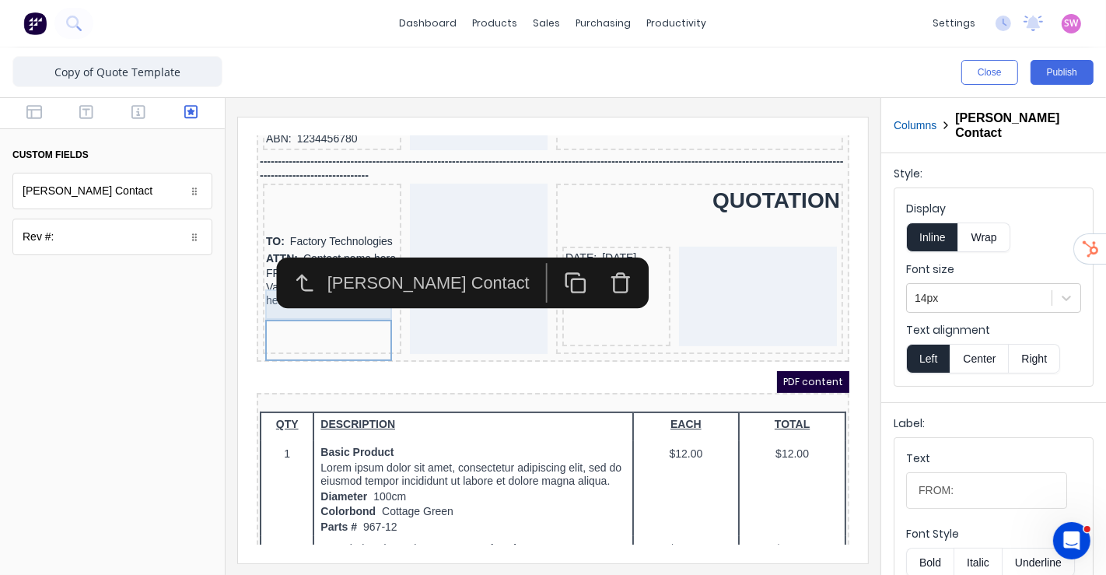
click at [248, 286] on div "[PERSON_NAME] Contact" at bounding box center [361, 263] width 230 height 51
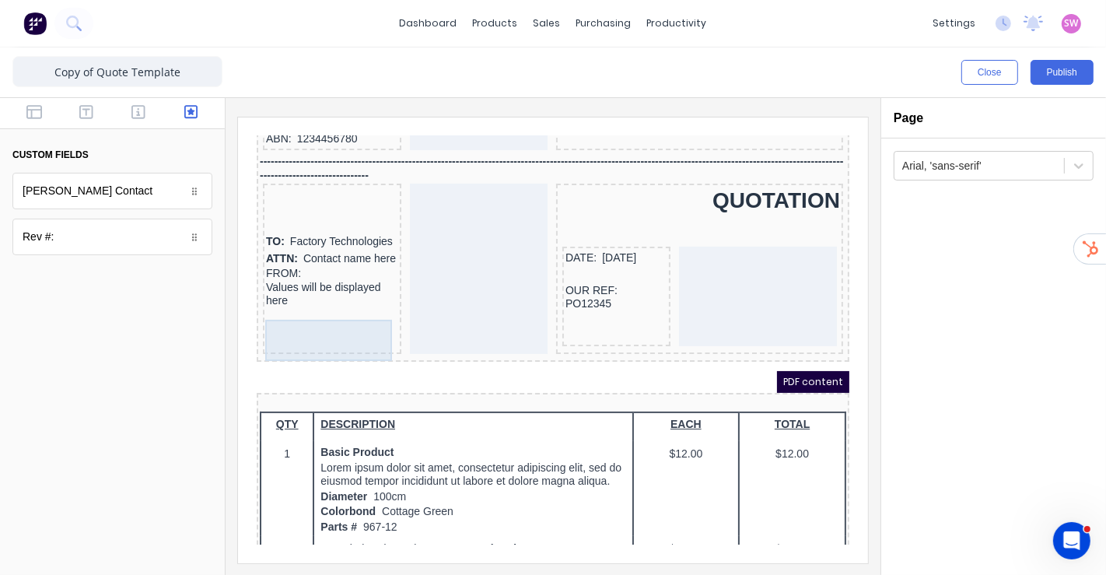
click at [278, 289] on div "FROM: Values will be displayed here" at bounding box center [313, 267] width 132 height 41
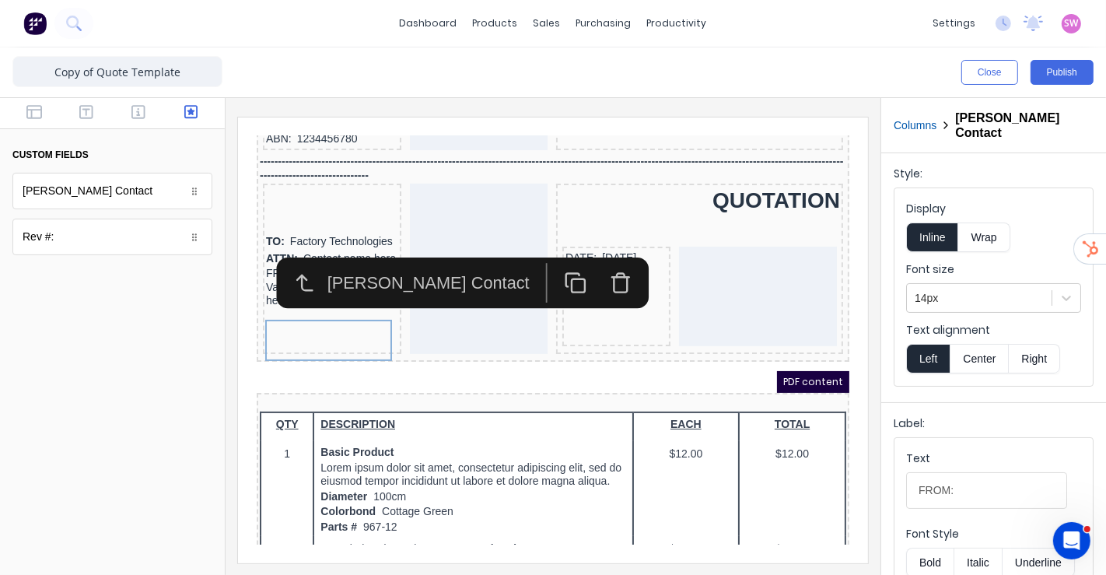
scroll to position [247, 0]
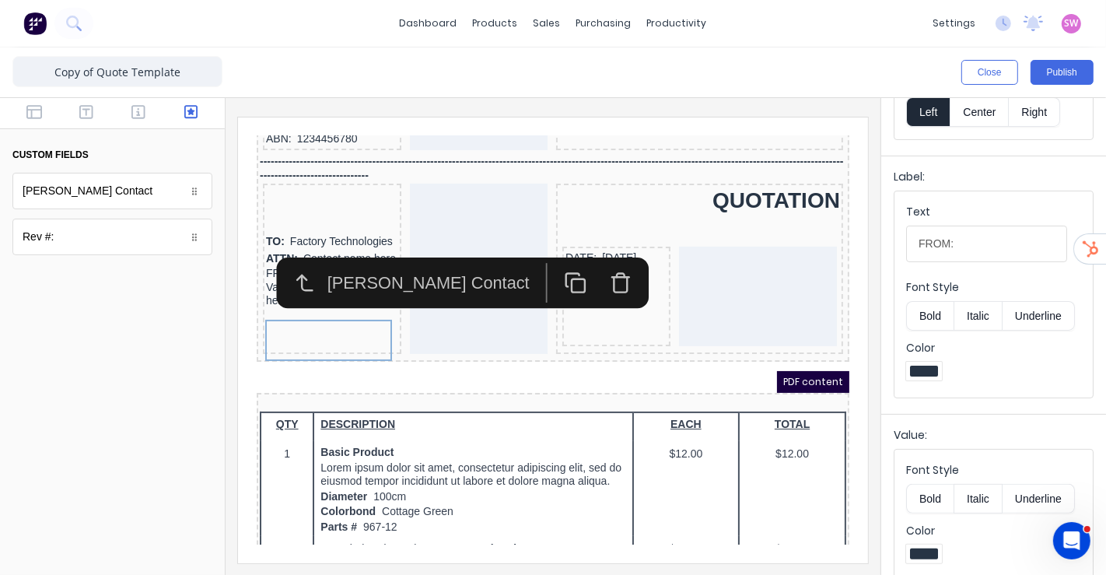
click at [925, 302] on button "Bold" at bounding box center [929, 316] width 47 height 30
click at [254, 287] on div "[PERSON_NAME] Contact" at bounding box center [361, 263] width 230 height 51
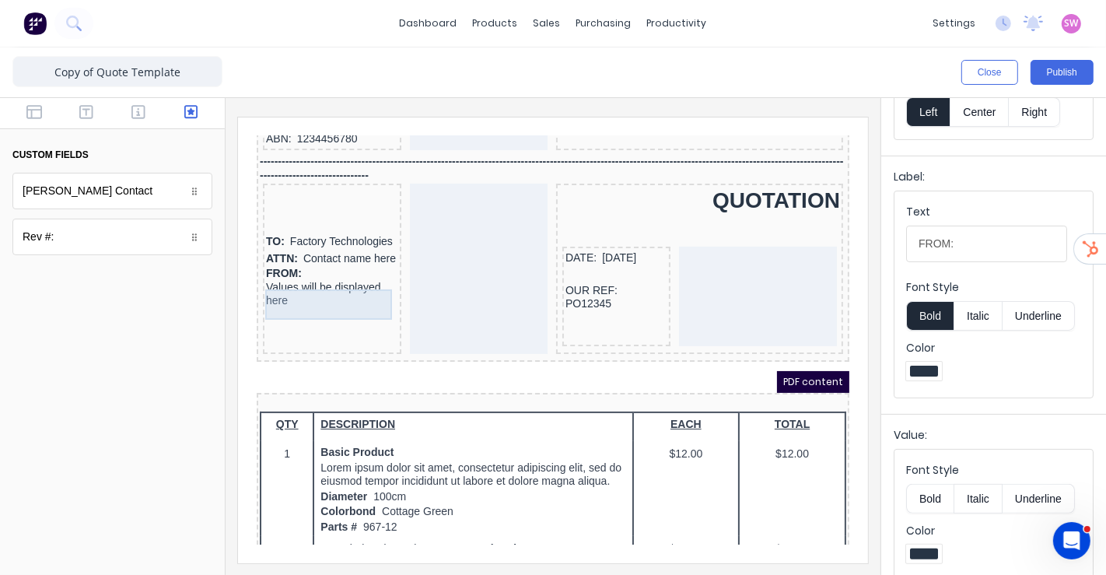
scroll to position [0, 0]
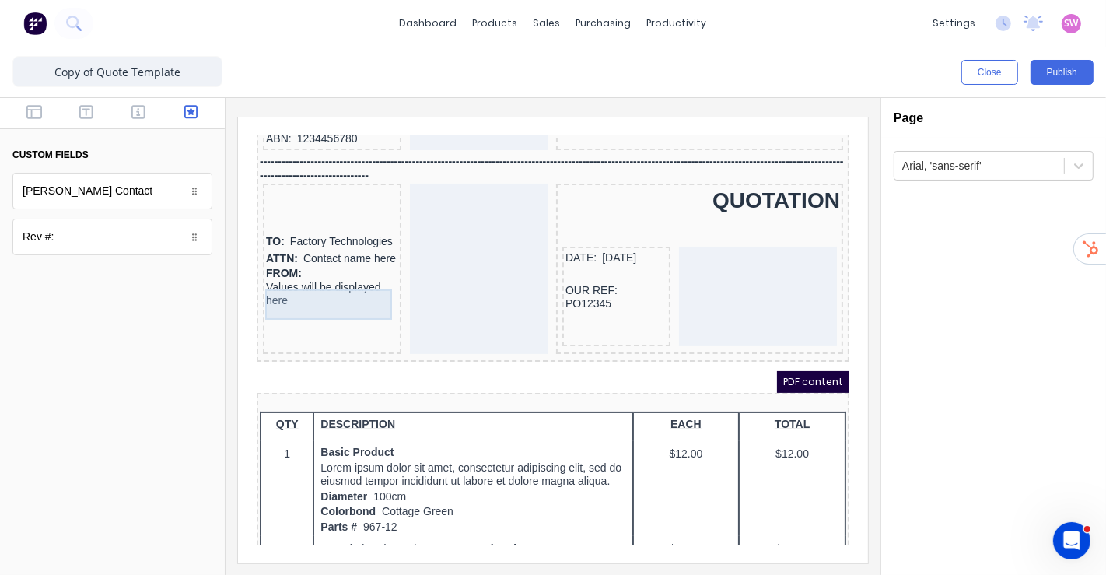
click at [253, 248] on div "ATTN: Contact name here" at bounding box center [313, 239] width 132 height 17
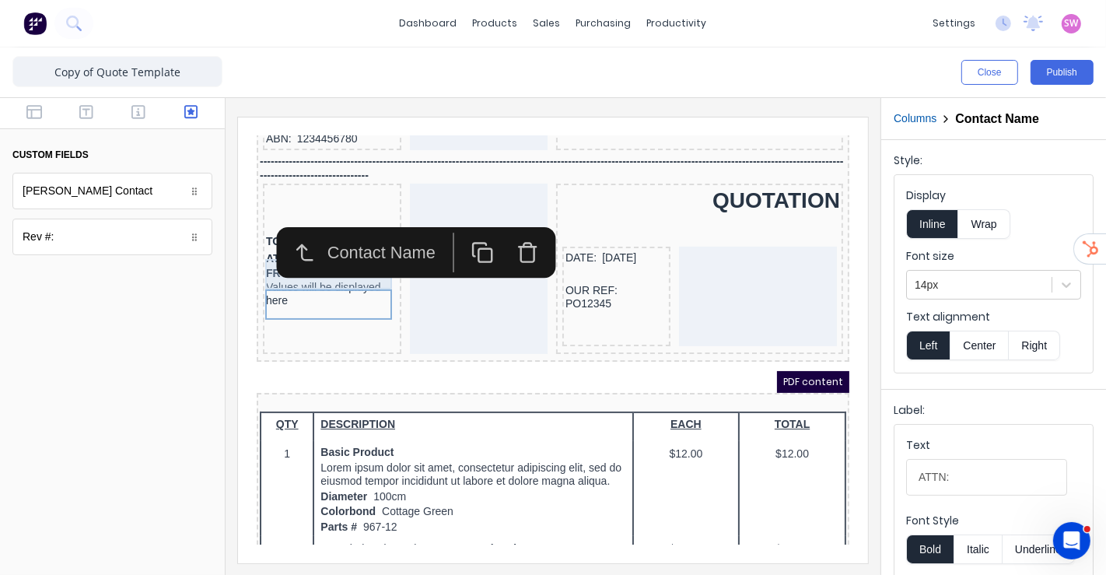
click at [251, 231] on div "TO: Factory Technologies" at bounding box center [313, 222] width 132 height 17
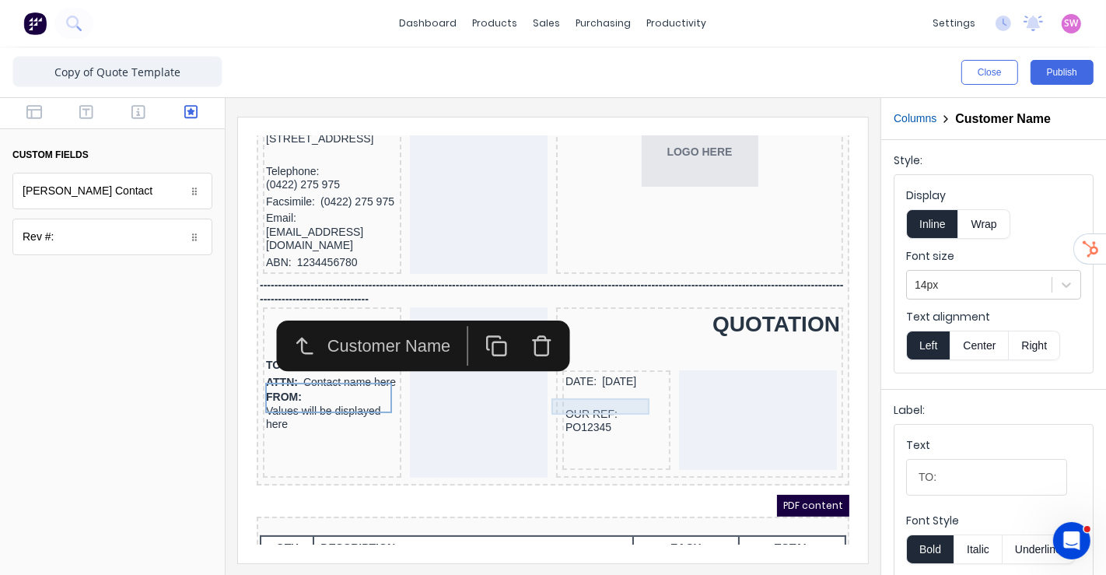
scroll to position [86, 0]
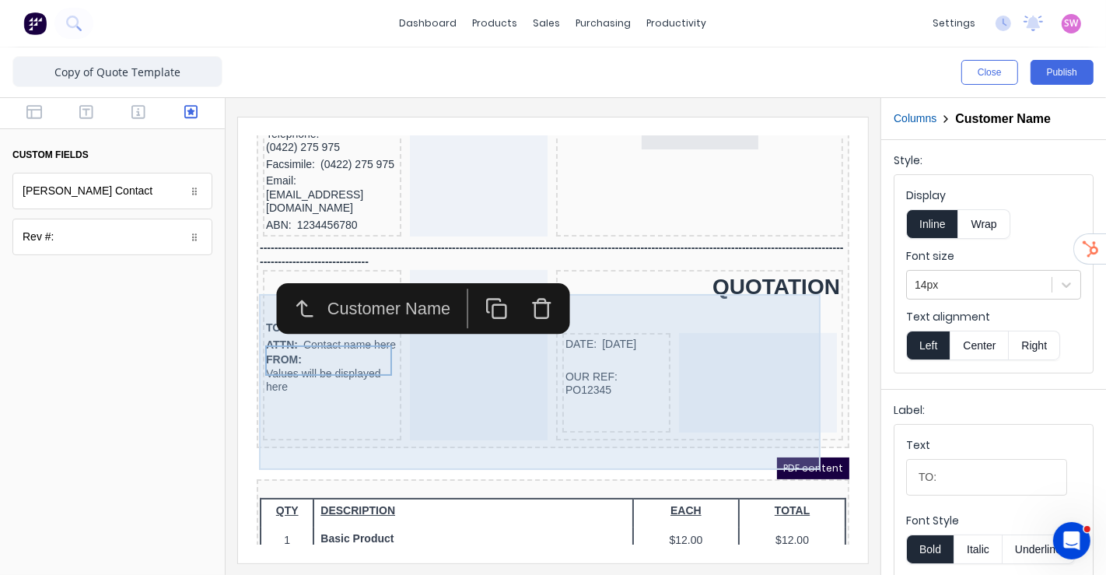
click at [401, 368] on div at bounding box center [460, 335] width 138 height 170
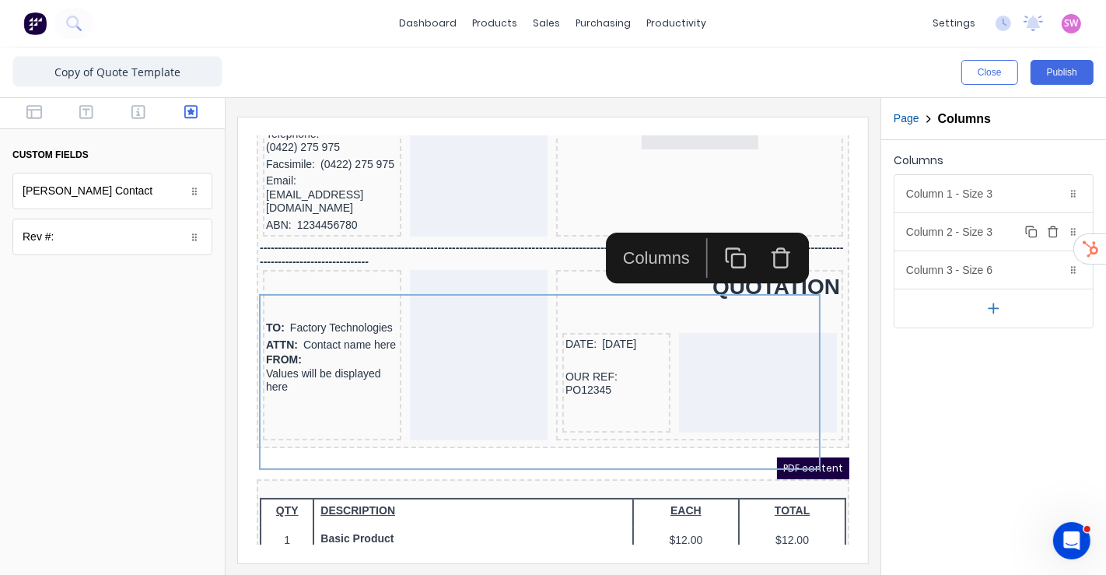
click at [1053, 231] on icon "button" at bounding box center [1053, 232] width 12 height 12
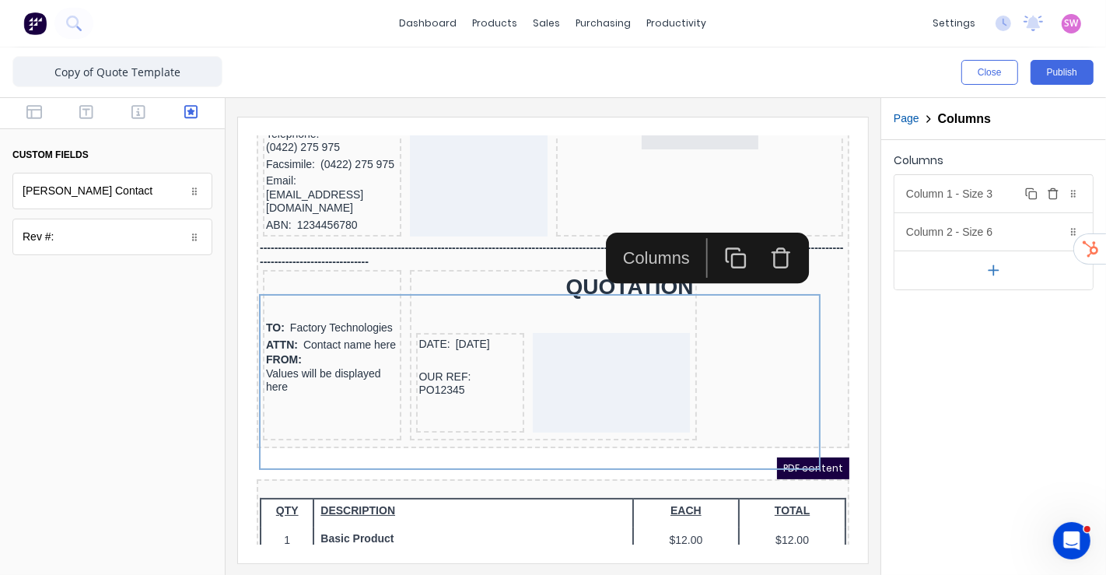
click at [991, 196] on div "Column 1 - Size 3 Duplicate Delete" at bounding box center [994, 193] width 198 height 37
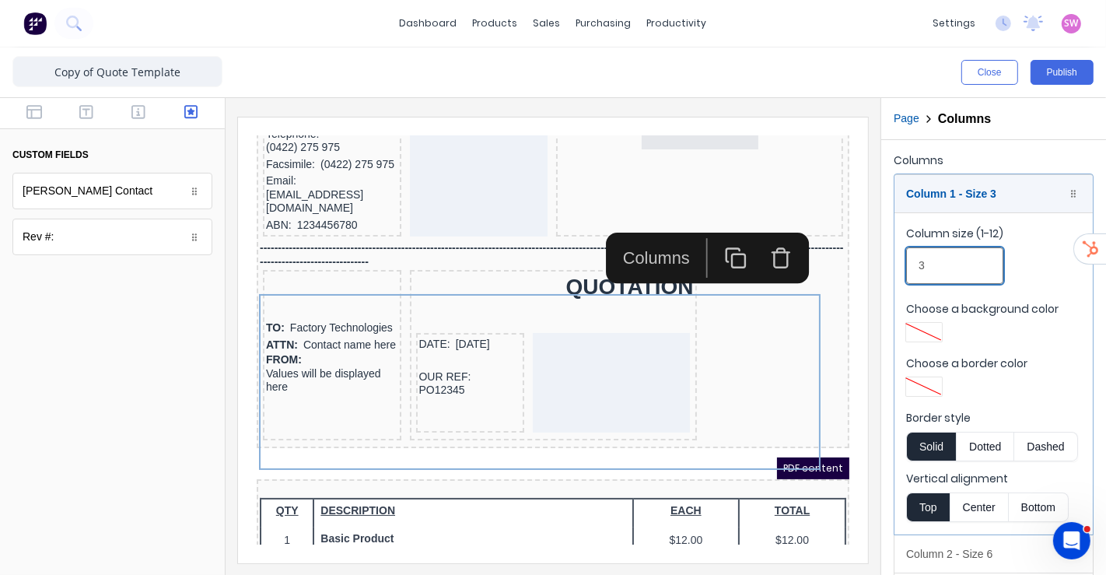
drag, startPoint x: 932, startPoint y: 263, endPoint x: 844, endPoint y: 272, distance: 88.3
click at [860, 270] on div "Close Publish Components custom fields Blask Contact Blask Contact Rev #: Rev #…" at bounding box center [553, 310] width 1106 height 527
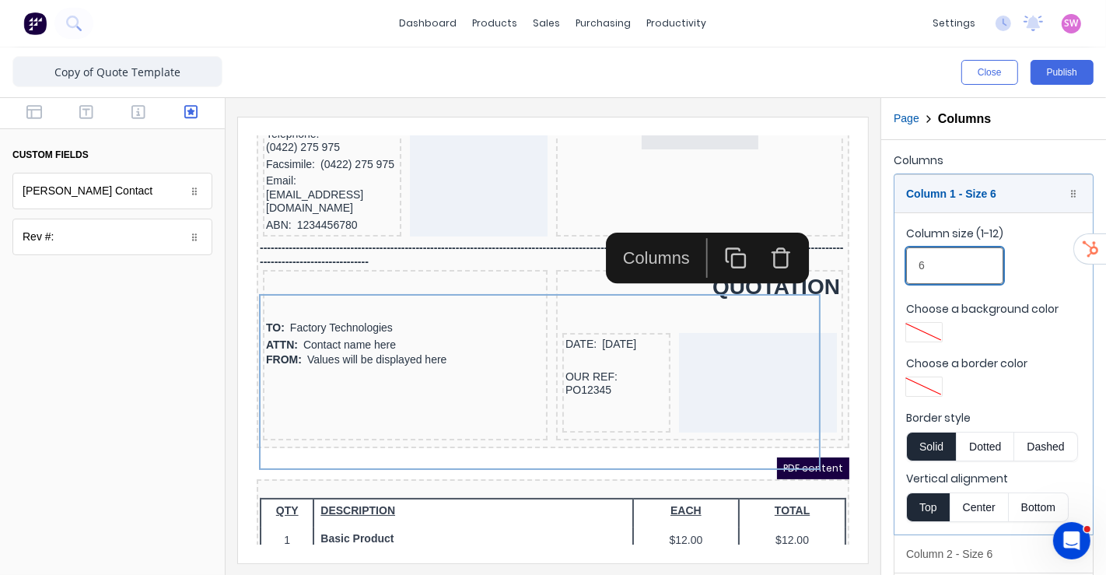
type input "6"
click at [1000, 143] on div "Columns Column 1 - Size 6 Duplicate Delete Column size (1-12) 6 Choose a backgr…" at bounding box center [993, 381] width 225 height 482
drag, startPoint x: 1065, startPoint y: 72, endPoint x: 804, endPoint y: 85, distance: 261.7
click at [804, 85] on div "Close Publish" at bounding box center [553, 72] width 1106 height 50
click at [32, 107] on icon "button" at bounding box center [34, 112] width 16 height 16
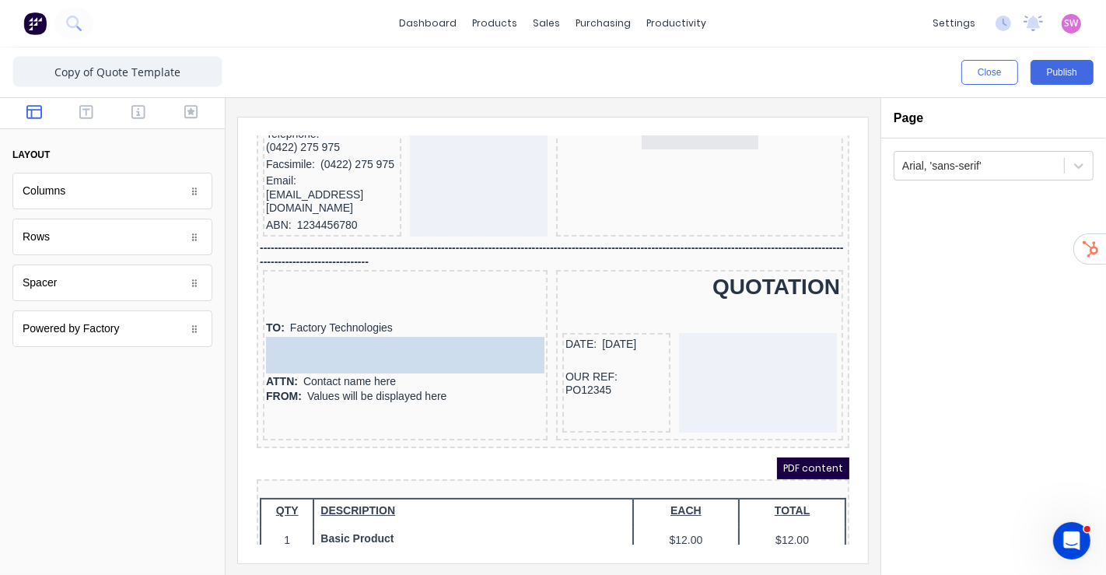
drag, startPoint x: 64, startPoint y: 272, endPoint x: 85, endPoint y: 222, distance: 54.0
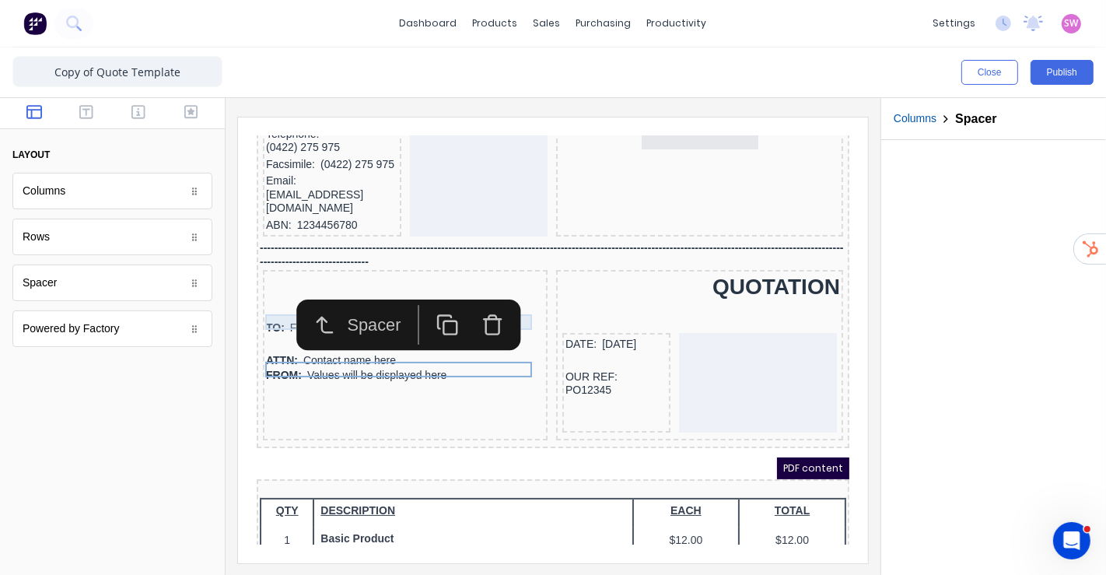
click at [259, 285] on div at bounding box center [386, 277] width 279 height 16
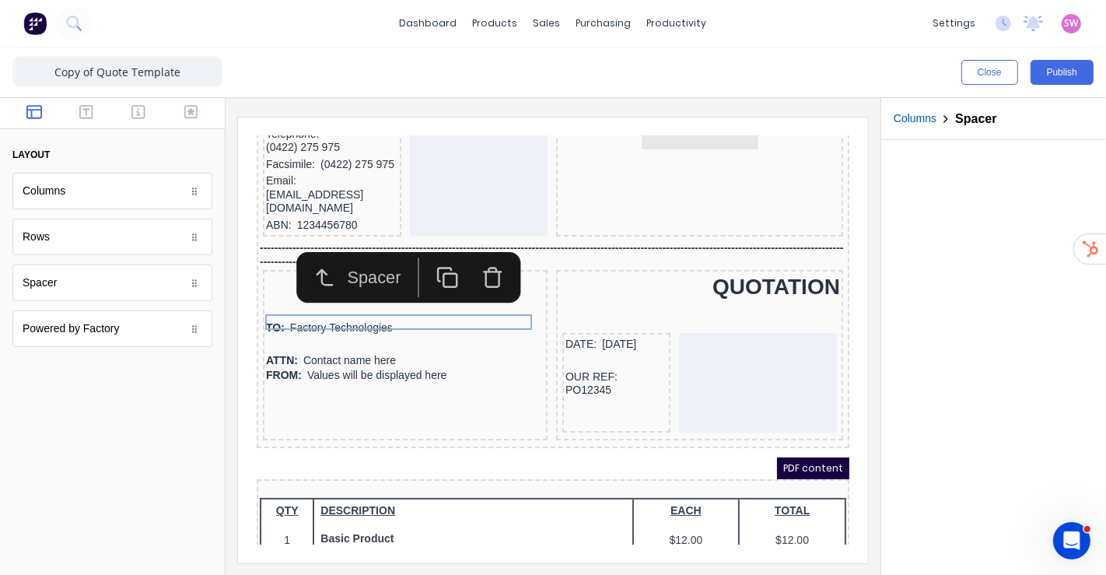
click at [426, 261] on icon "button" at bounding box center [428, 258] width 23 height 23
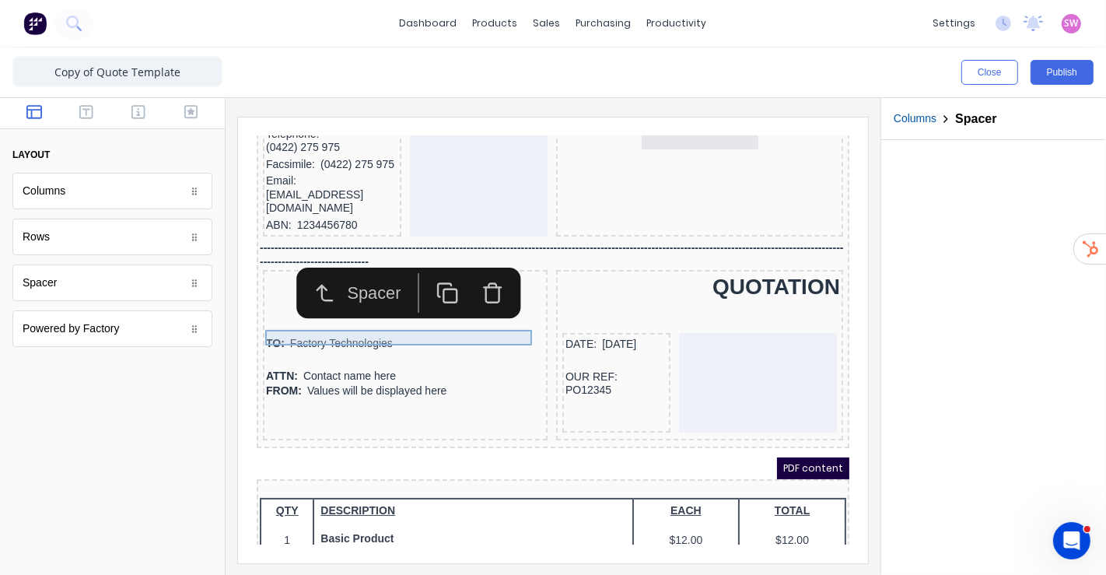
click at [909, 231] on div at bounding box center [993, 357] width 225 height 435
click at [130, 154] on button "layout" at bounding box center [112, 155] width 200 height 26
drag, startPoint x: 303, startPoint y: 398, endPoint x: 605, endPoint y: 517, distance: 324.5
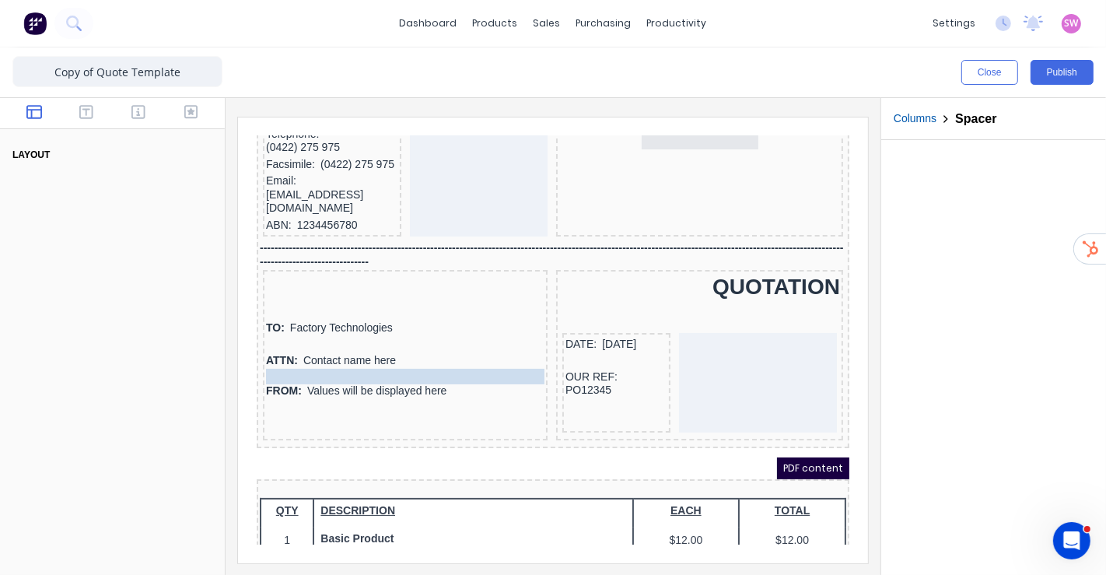
drag, startPoint x: 395, startPoint y: 321, endPoint x: 429, endPoint y: 390, distance: 77.2
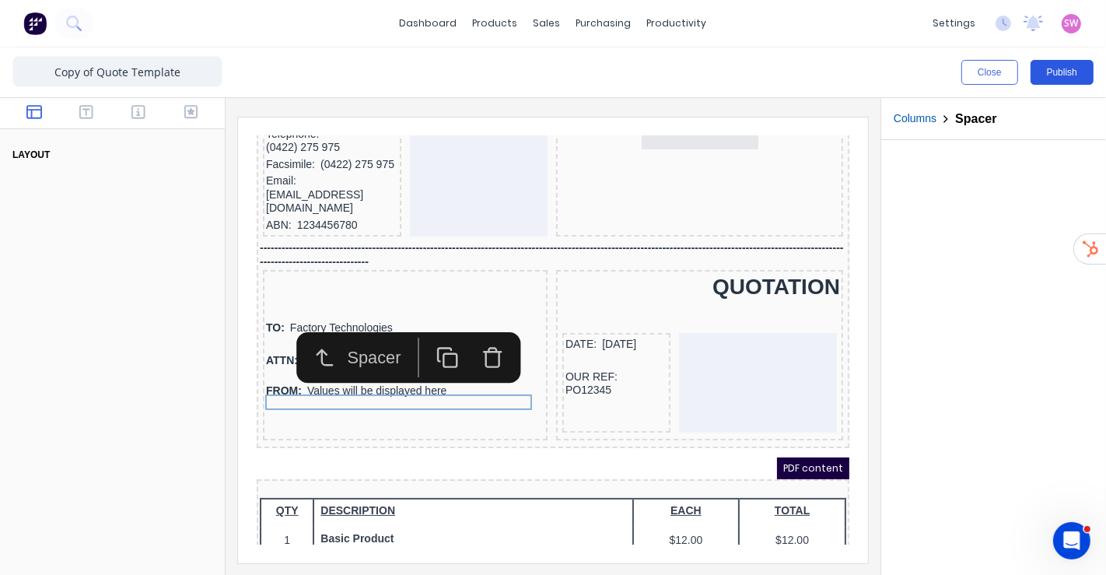
click at [1056, 75] on button "Publish" at bounding box center [1062, 72] width 63 height 25
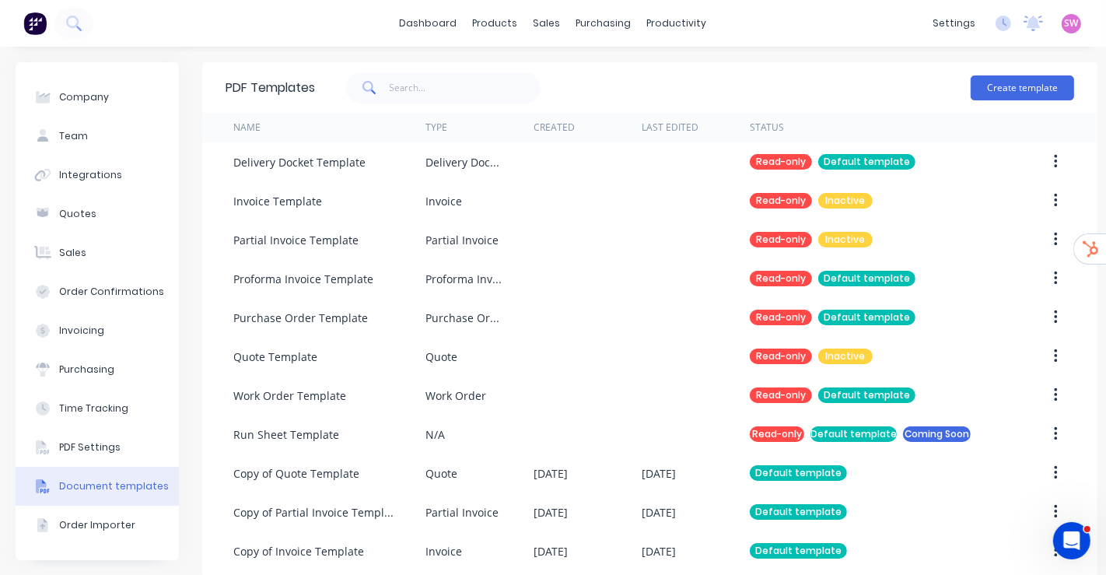
click at [431, 108] on div at bounding box center [446, 88] width 263 height 47
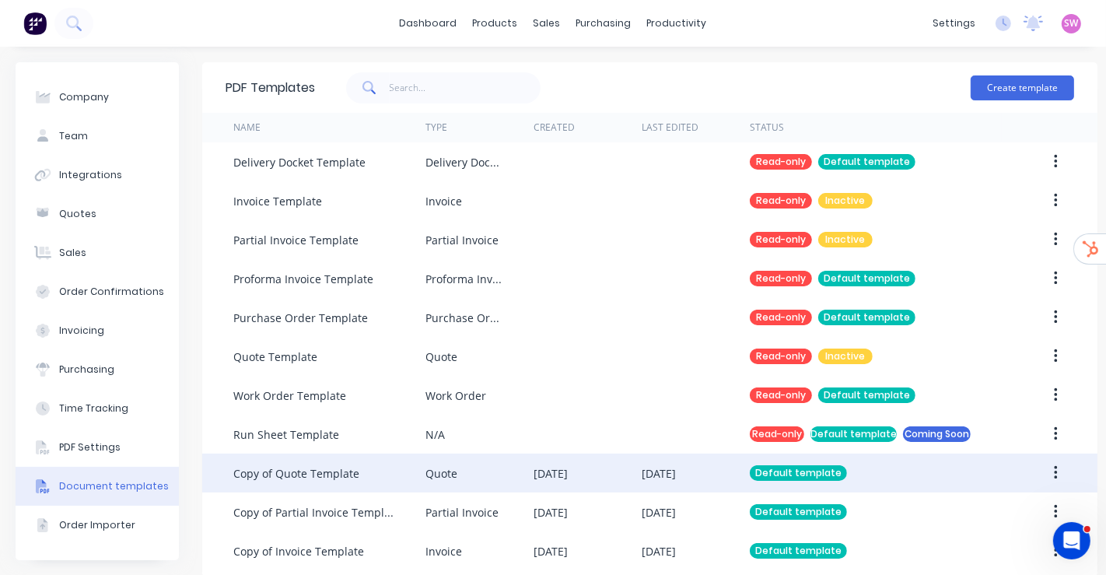
click at [618, 465] on div "[DATE]" at bounding box center [588, 473] width 108 height 39
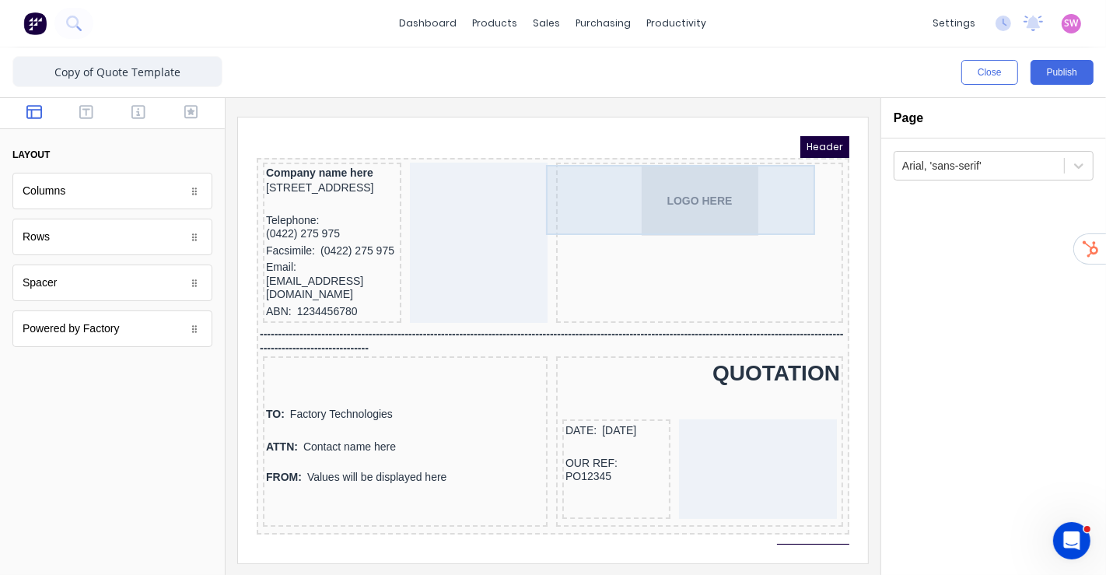
scroll to position [86, 0]
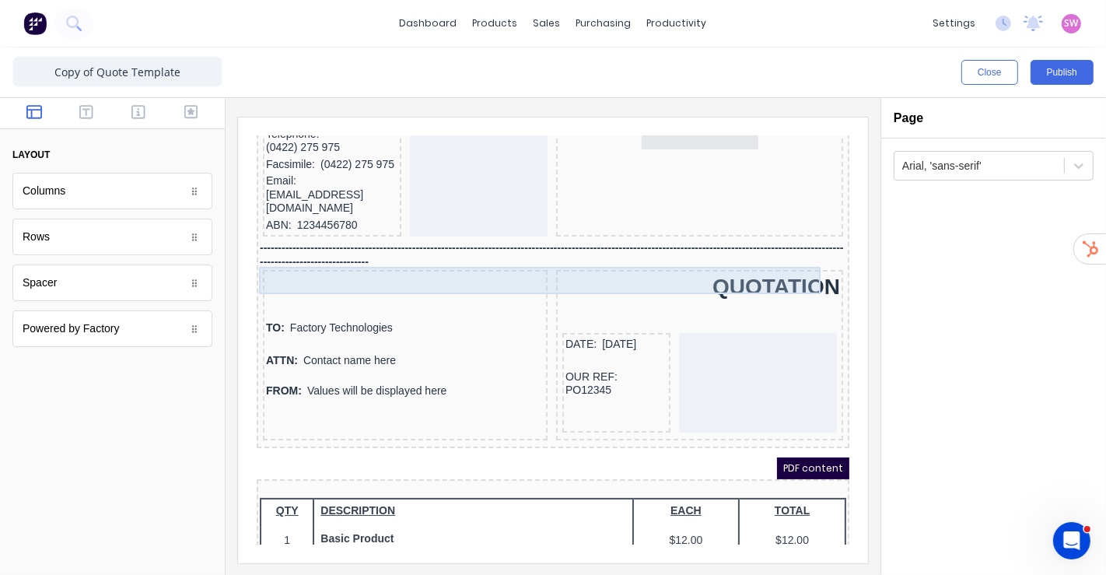
click at [385, 249] on div "-------------------------------------------------------------------------------…" at bounding box center [533, 235] width 587 height 27
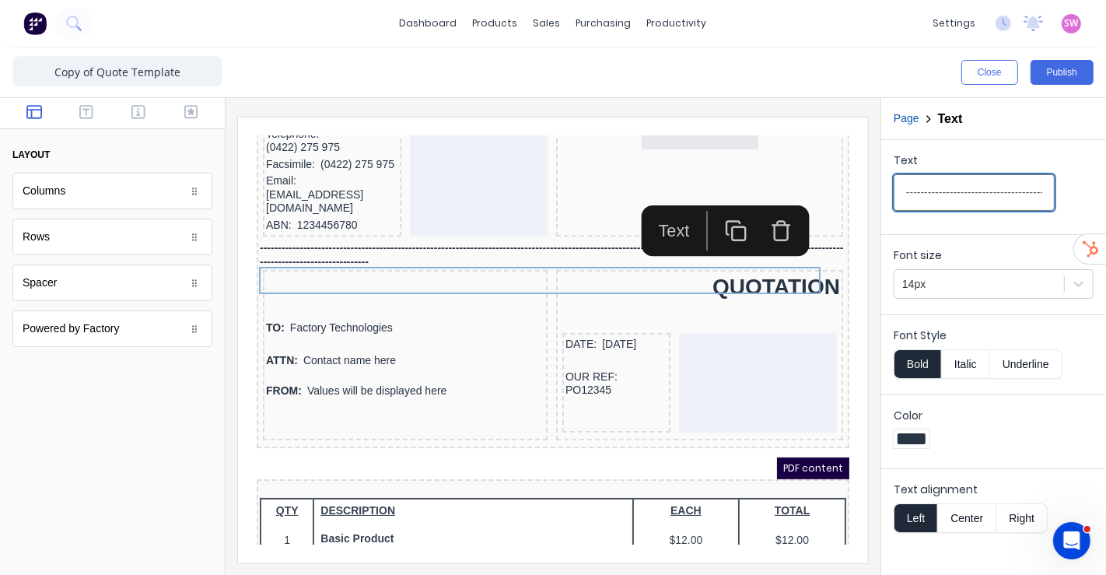
click at [1025, 194] on input "-------------------------------------------------------------------------------…" at bounding box center [974, 192] width 161 height 37
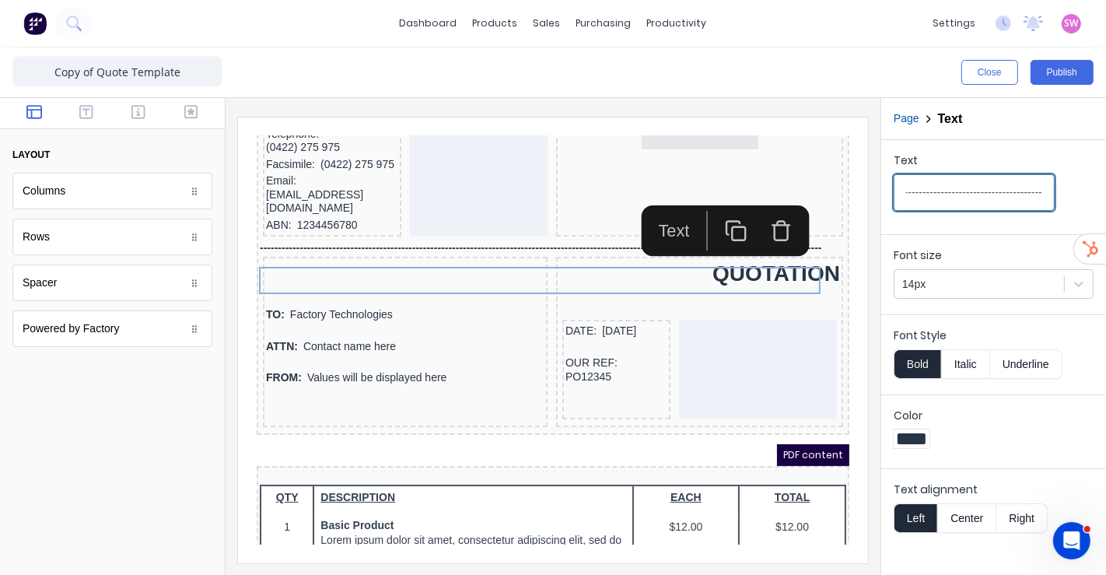
scroll to position [0, 543]
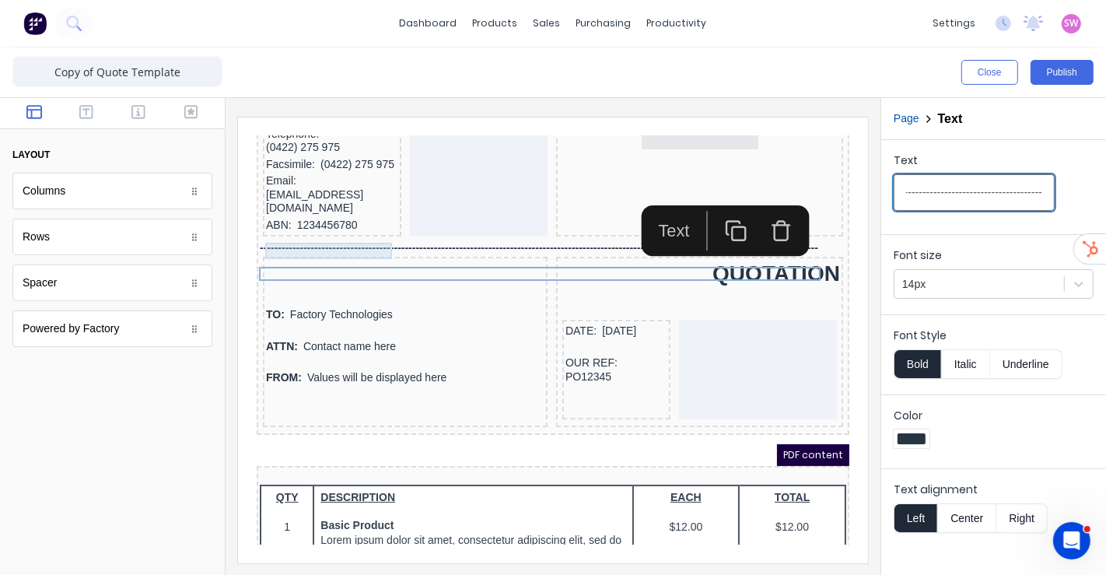
type input "-------------------------------------------------------------------------------…"
click at [317, 215] on div "ABN: 1234456780" at bounding box center [313, 206] width 132 height 17
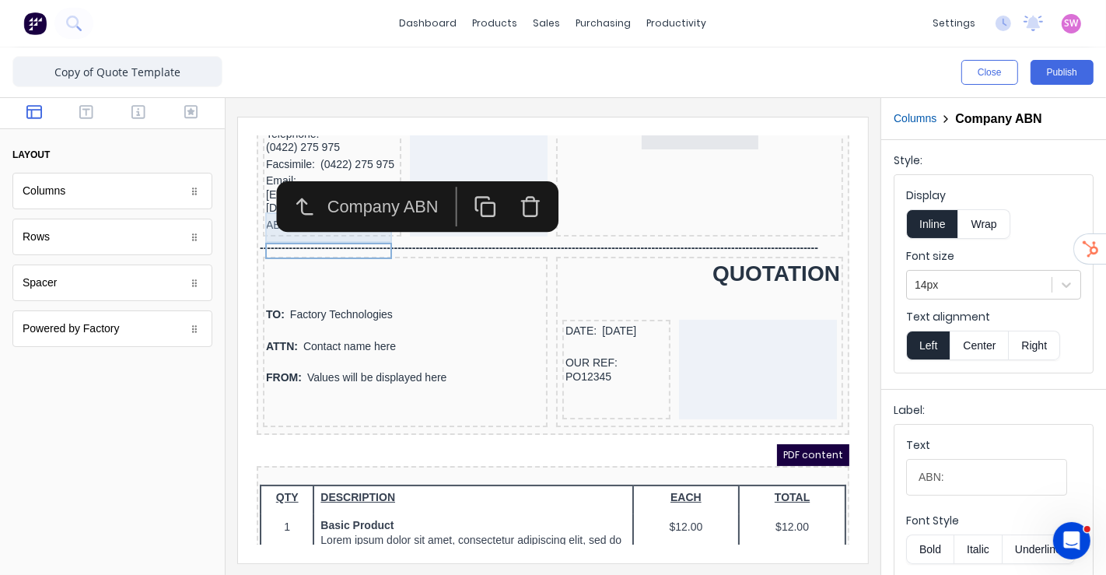
click at [252, 198] on div "Email: xxxxxxx@xxxxx.com" at bounding box center [313, 175] width 132 height 44
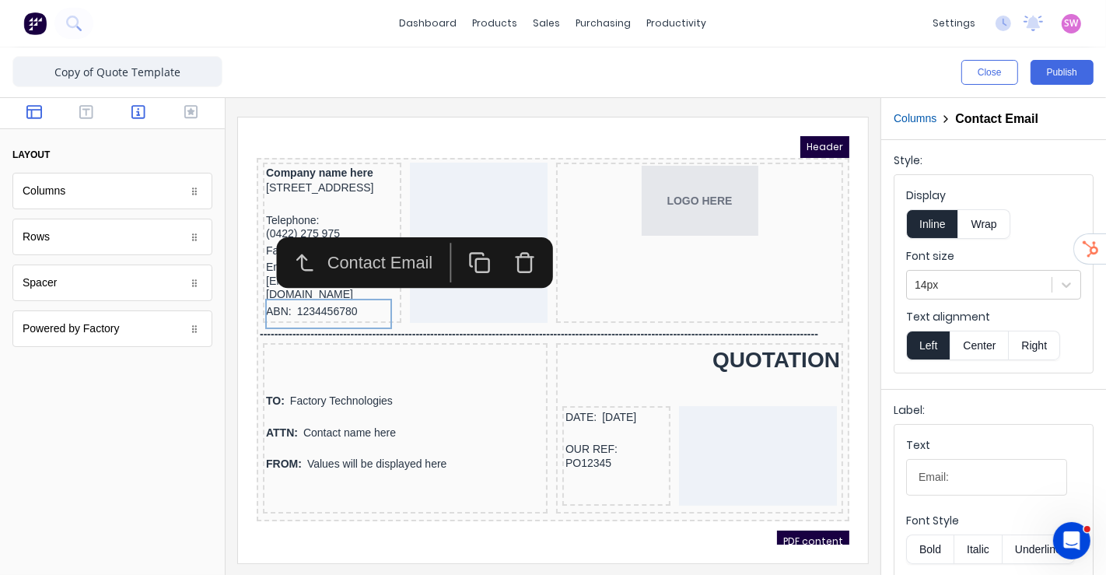
click at [135, 110] on icon "button" at bounding box center [138, 112] width 14 height 16
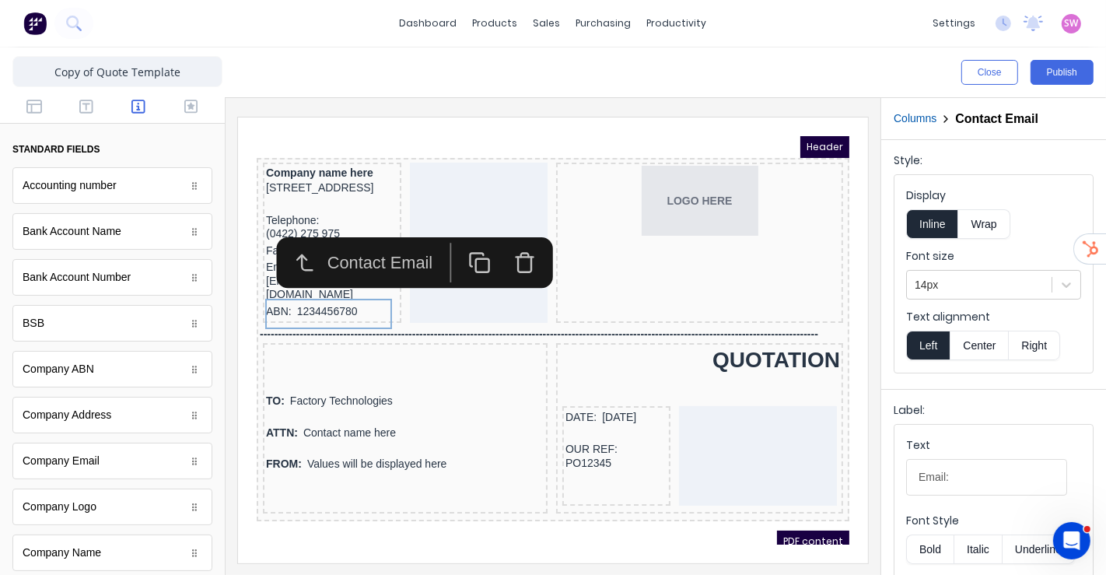
scroll to position [173, 0]
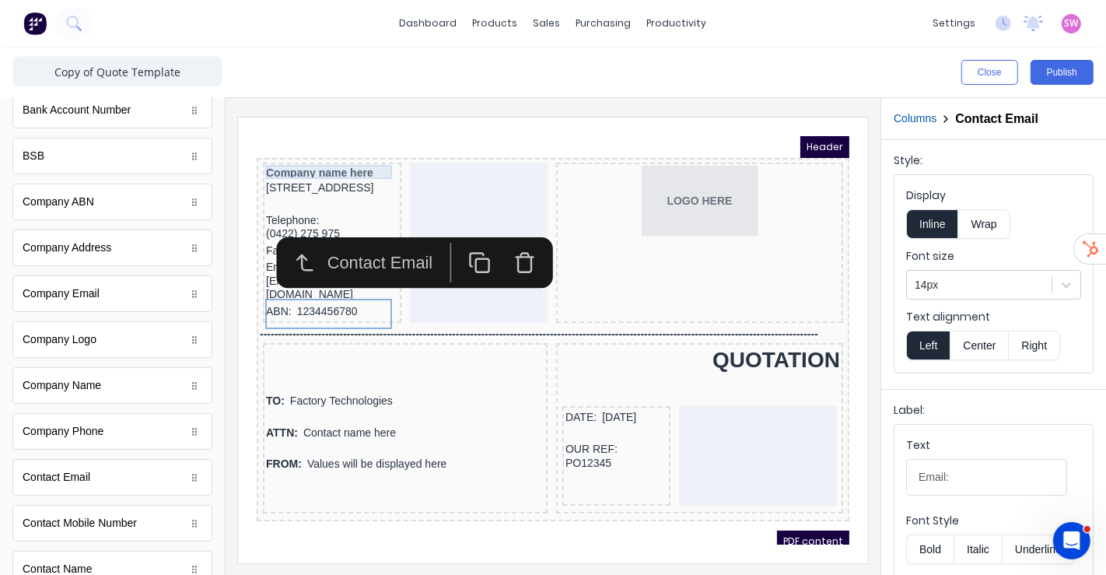
click at [298, 148] on div "Company name here" at bounding box center [313, 153] width 132 height 14
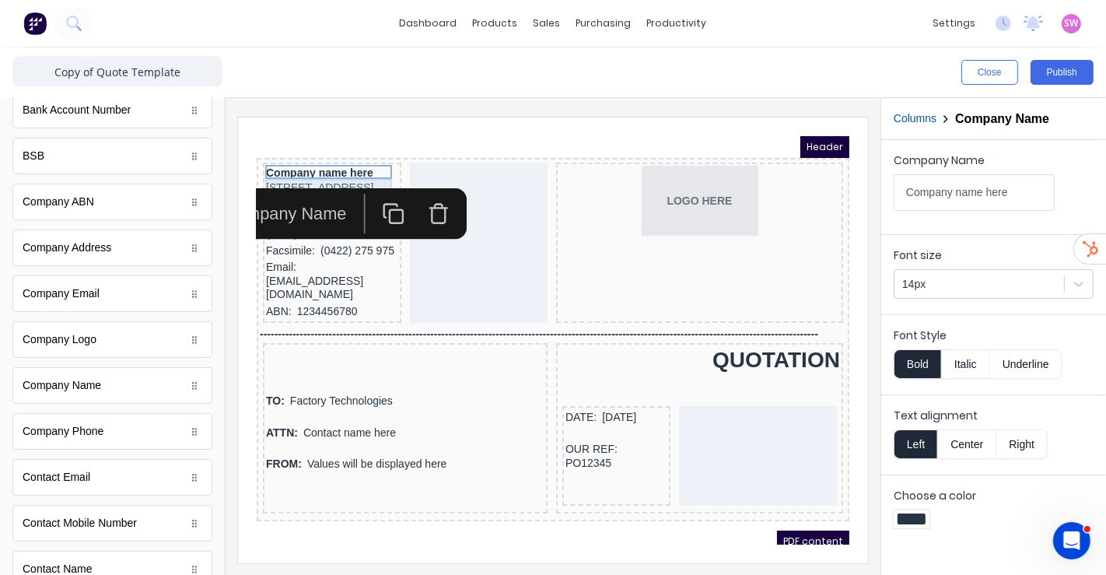
click at [281, 164] on div "234 Beach Road Gold Coast, Queensland, Australia, 4217" at bounding box center [313, 168] width 132 height 17
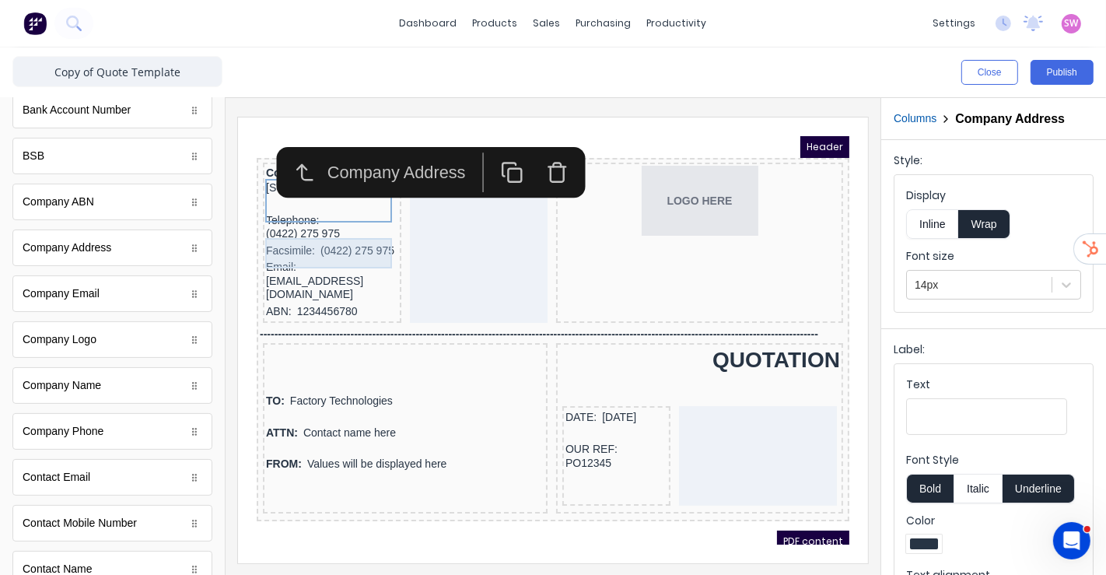
click at [289, 223] on div "Telephone: (0422) 275 975" at bounding box center [313, 208] width 132 height 30
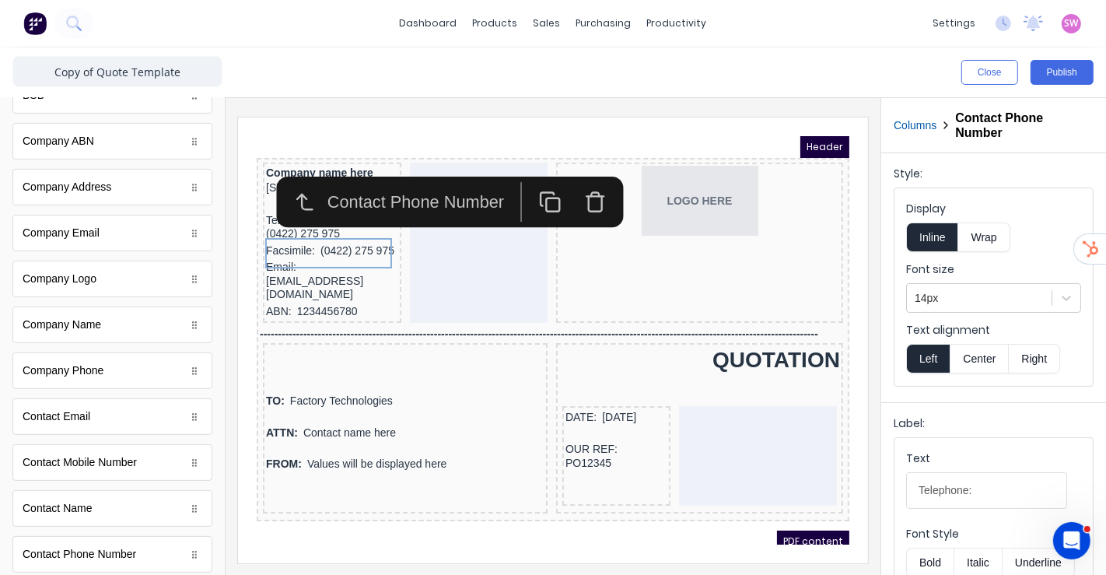
scroll to position [259, 0]
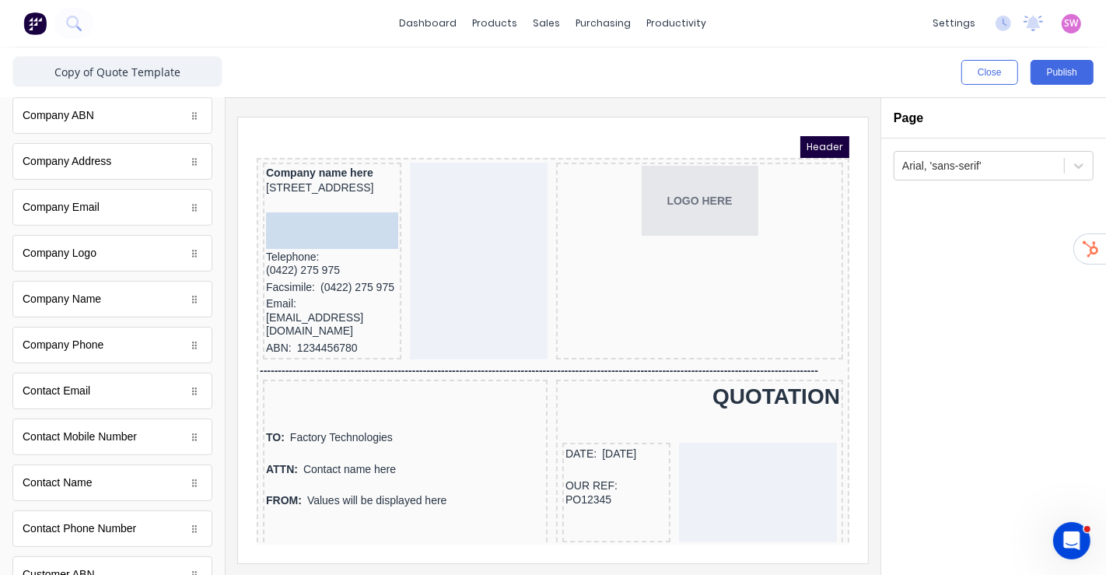
drag, startPoint x: 82, startPoint y: 347, endPoint x: 78, endPoint y: 114, distance: 233.4
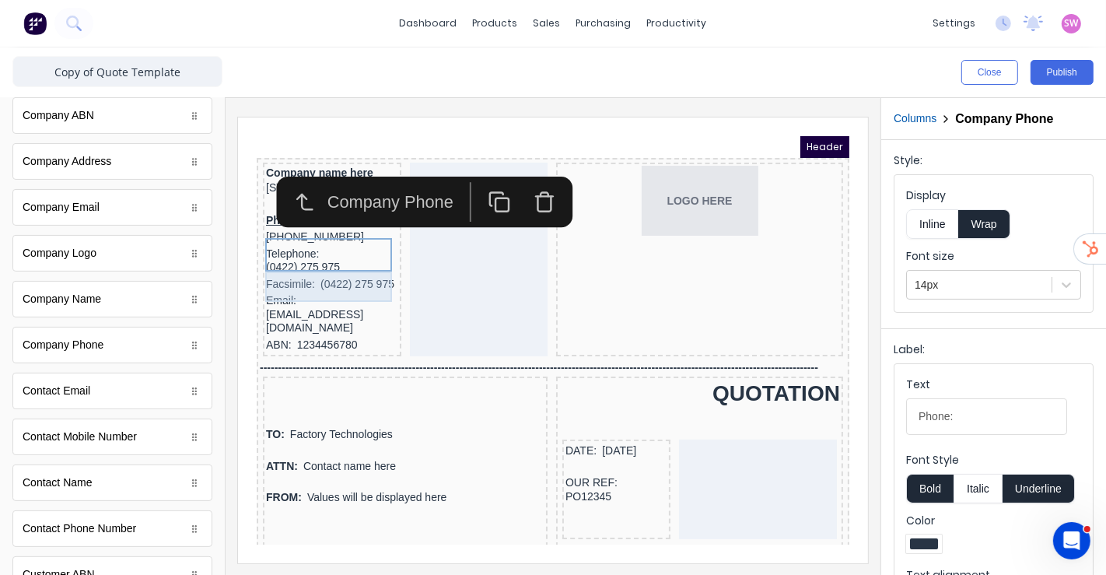
click at [302, 257] on div "Telephone: (0422) 275 975" at bounding box center [313, 241] width 132 height 30
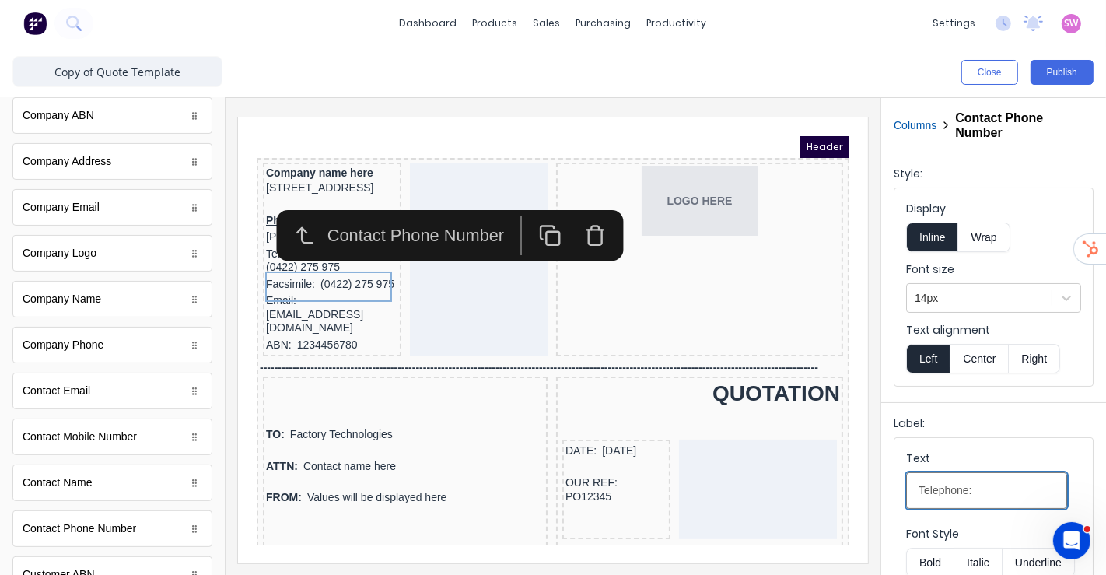
click at [983, 491] on input "Telephone:" at bounding box center [986, 490] width 161 height 37
click at [253, 226] on div "Phone: (042) 2222 3333" at bounding box center [313, 209] width 132 height 33
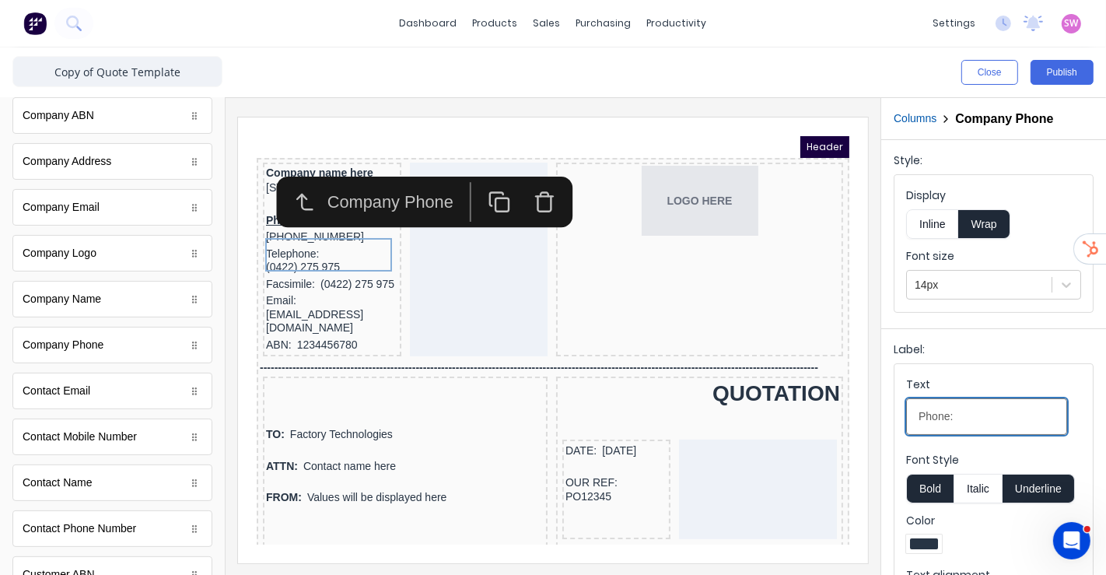
click at [993, 418] on input "Phone:" at bounding box center [986, 416] width 161 height 37
drag, startPoint x: 1228, startPoint y: 534, endPoint x: 801, endPoint y: 398, distance: 448.5
type input "Telephone:"
click at [941, 482] on button "Bold" at bounding box center [929, 489] width 47 height 30
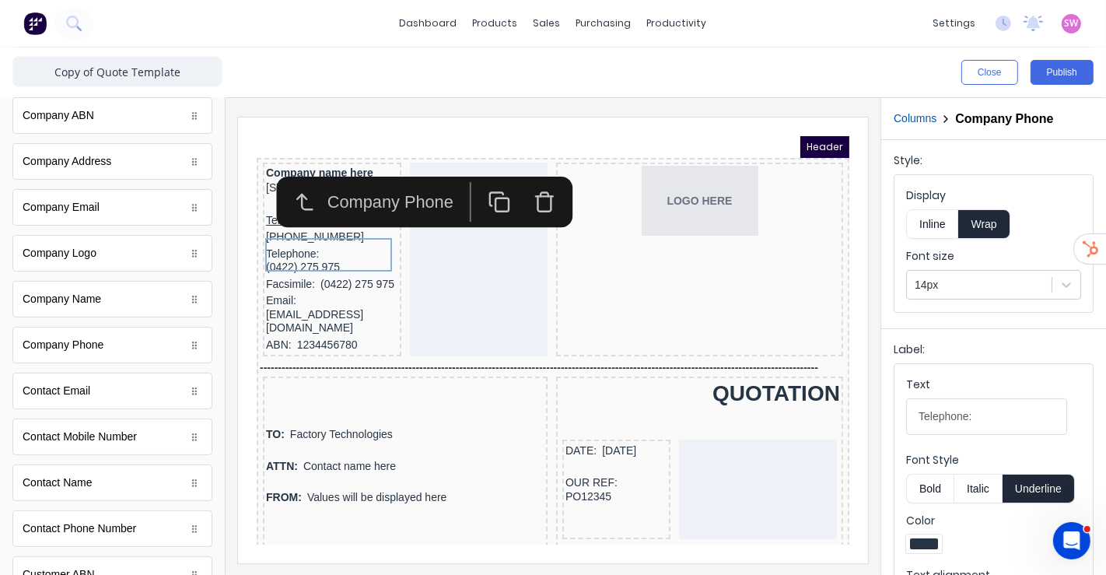
click at [1084, 485] on div "Label: Text Telephone: Font Style Bold Italic Underline Color Text alignment Le…" at bounding box center [993, 484] width 225 height 313
click at [1023, 482] on button "Underline" at bounding box center [1039, 489] width 72 height 30
click at [287, 257] on div "Telephone: (0422) 275 975" at bounding box center [313, 241] width 132 height 30
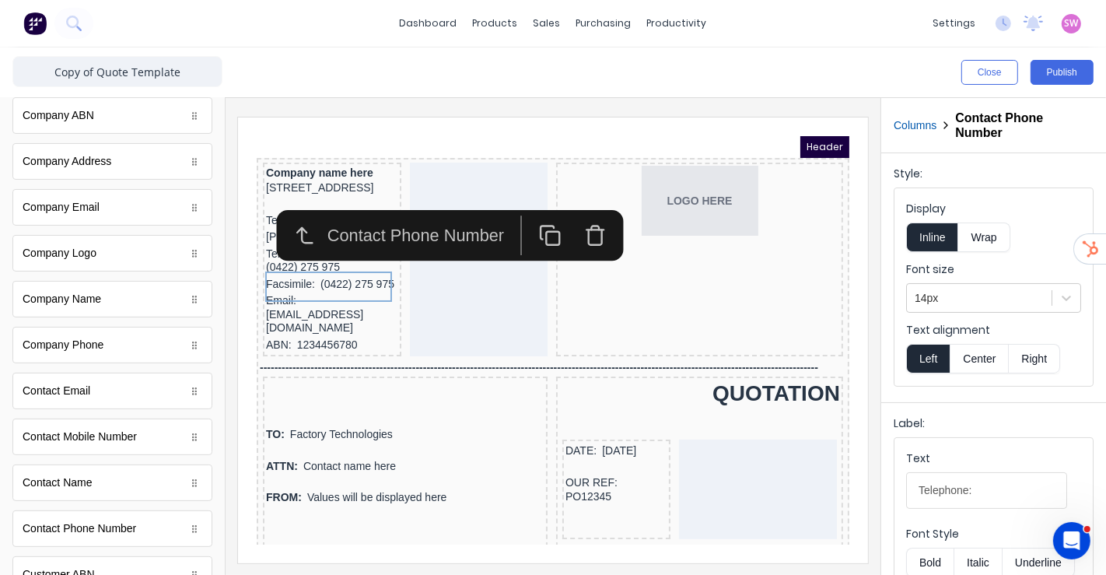
click at [252, 240] on div "Contact Phone Number" at bounding box center [361, 216] width 230 height 51
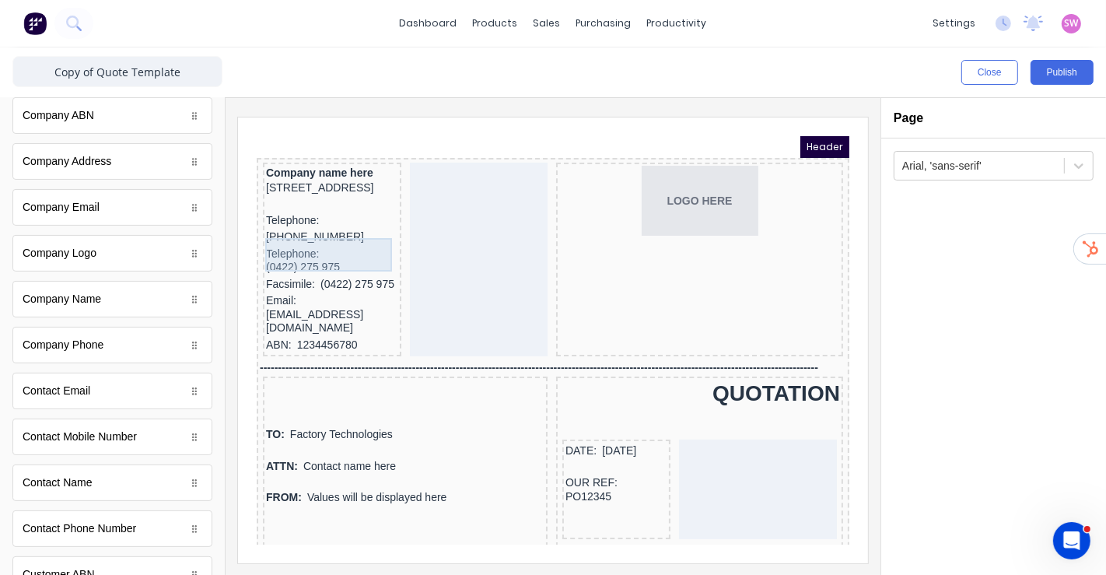
click at [270, 226] on div "Telephone: (042) 2222 3333" at bounding box center [313, 209] width 132 height 33
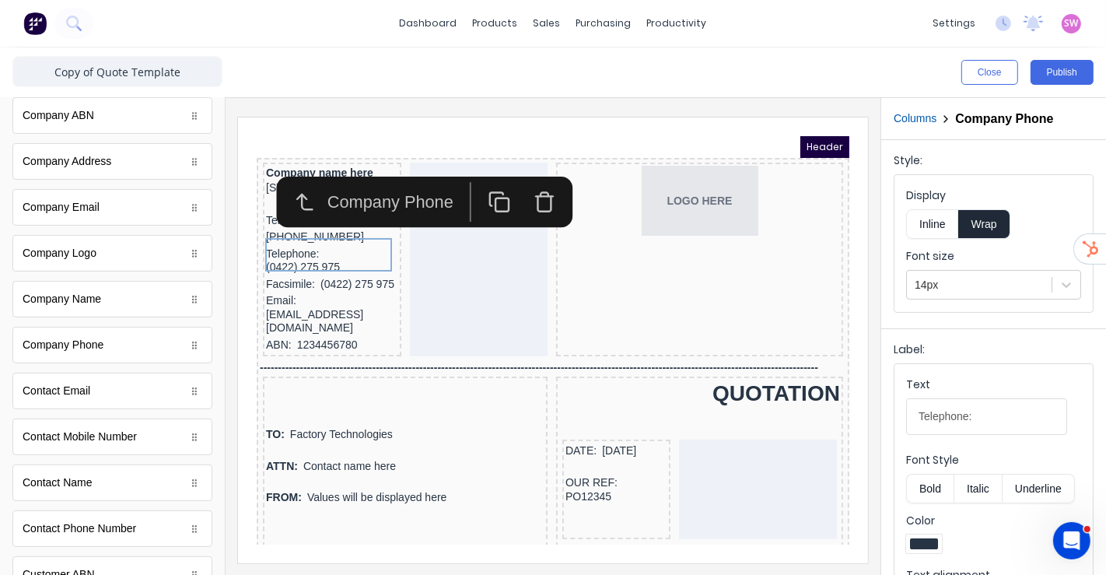
click at [944, 219] on button "Inline" at bounding box center [932, 224] width 52 height 30
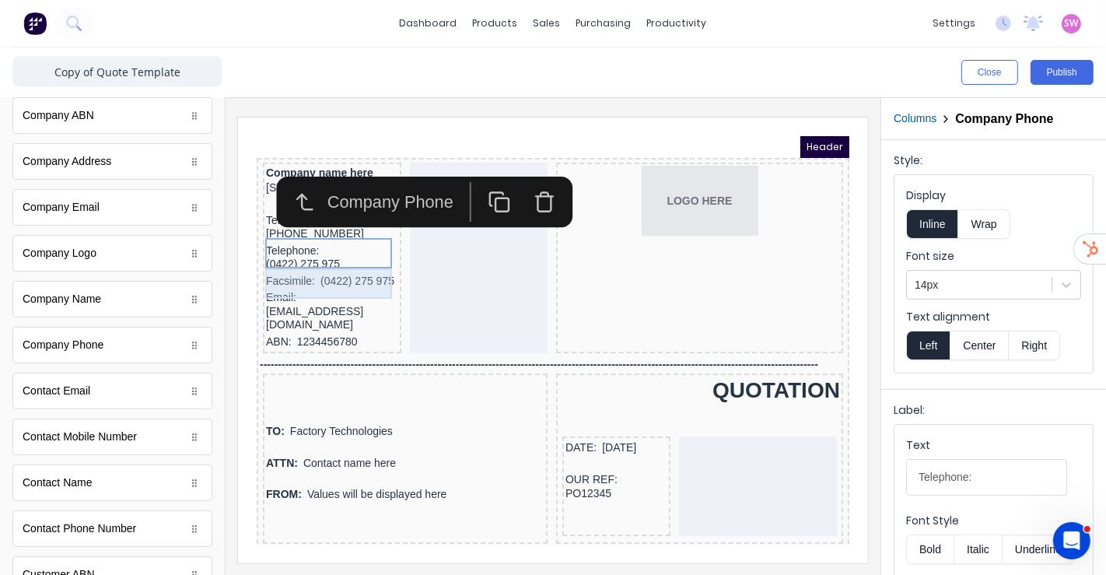
click at [291, 254] on div "Telephone: (0422) 275 975" at bounding box center [313, 238] width 132 height 30
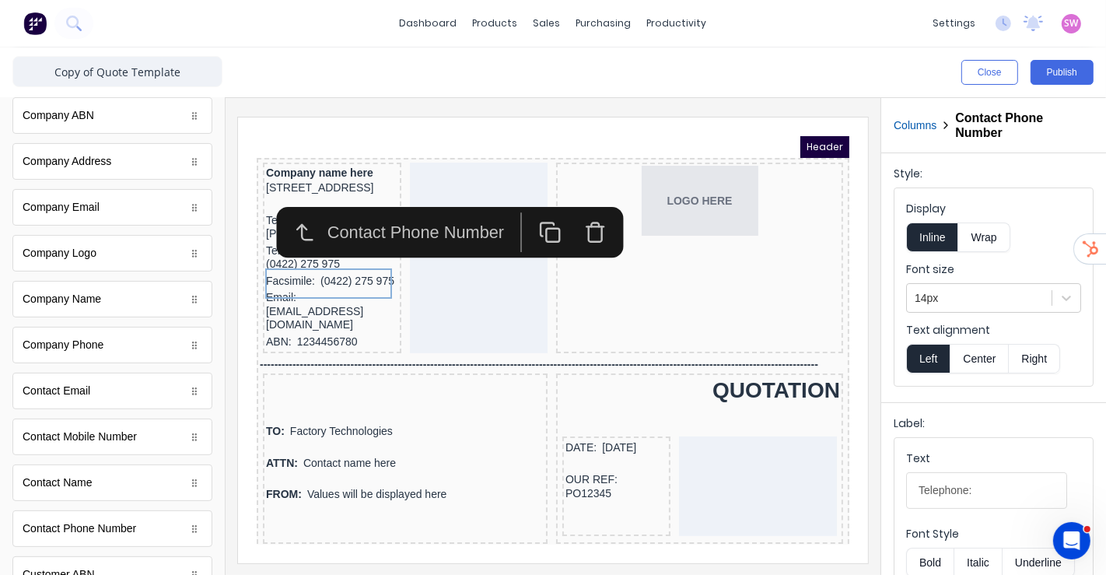
click at [587, 217] on icon "button" at bounding box center [576, 212] width 23 height 23
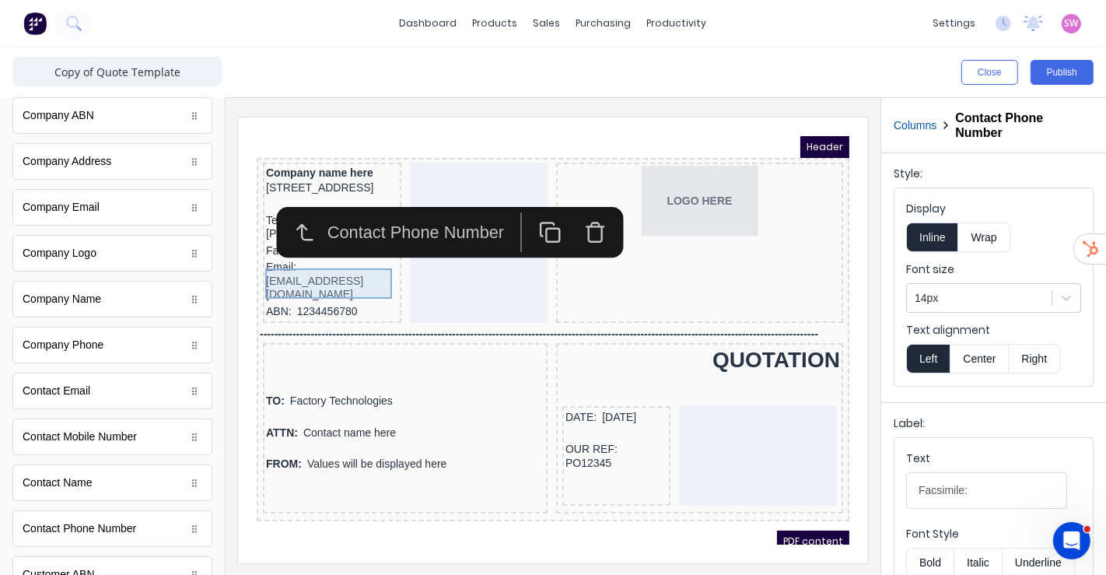
click at [323, 240] on div "Facsimile: (0422) 275 975" at bounding box center [313, 231] width 132 height 17
click at [287, 284] on div "Email: xxxxxxx@xxxxx.com" at bounding box center [313, 262] width 132 height 44
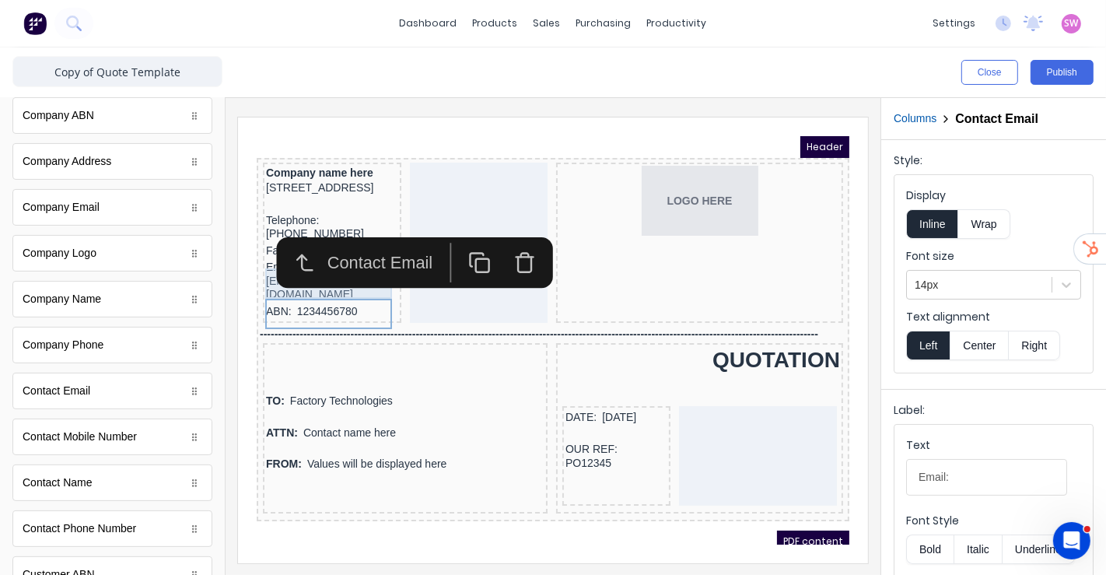
click at [256, 240] on div "Facsimile: (0422) 275 975" at bounding box center [313, 231] width 132 height 17
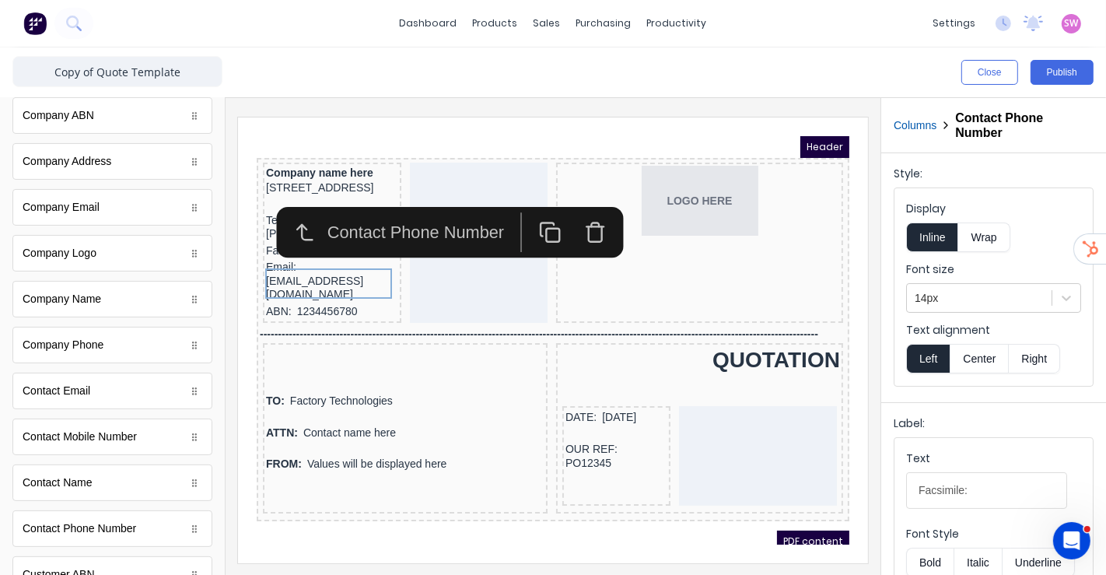
click at [578, 215] on icon "button" at bounding box center [576, 212] width 23 height 23
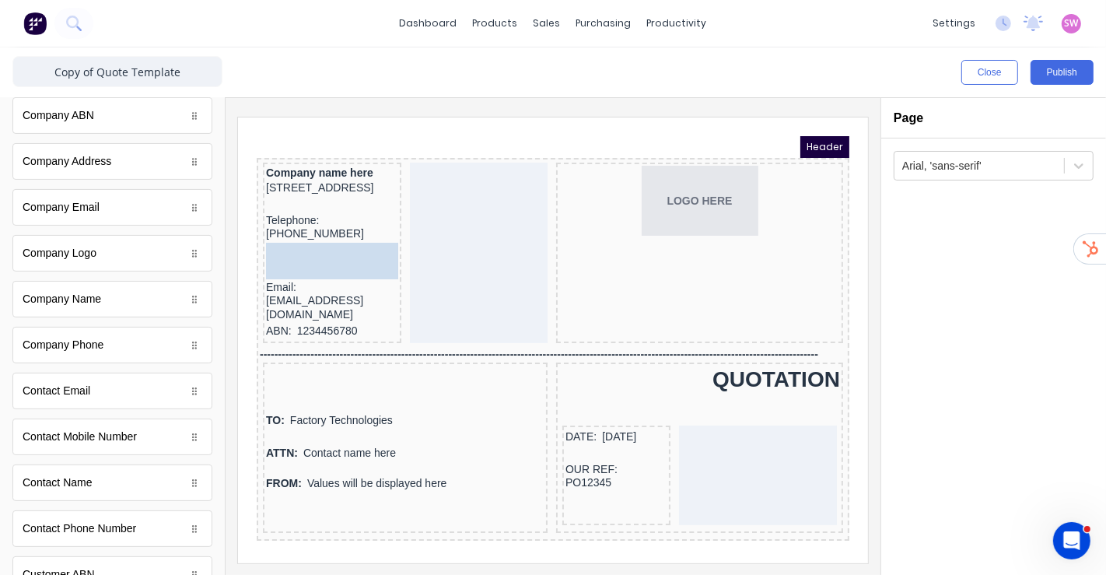
drag, startPoint x: 88, startPoint y: 212, endPoint x: 310, endPoint y: 263, distance: 228.3
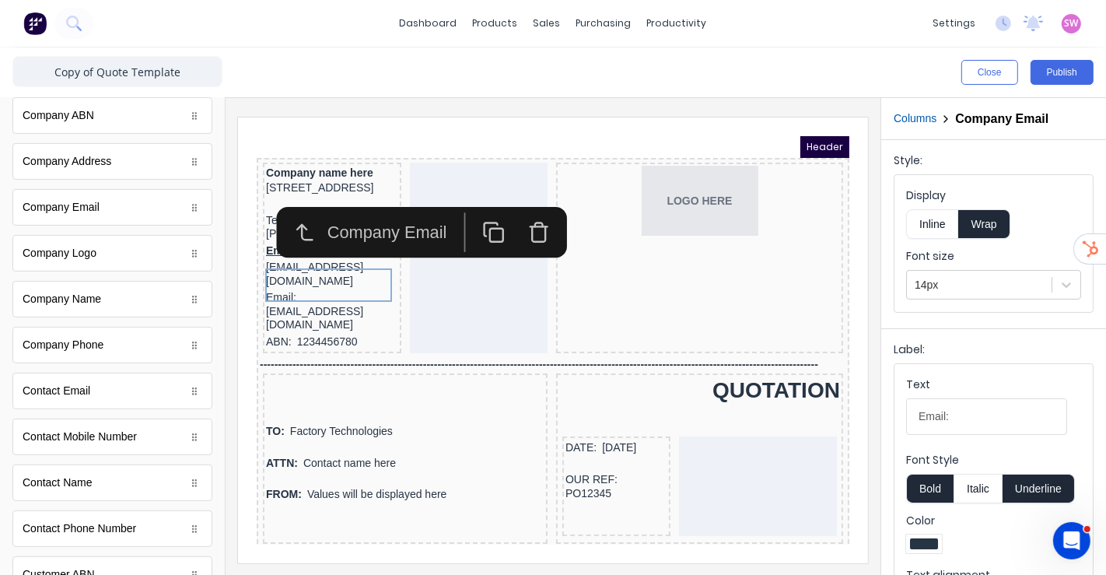
click at [942, 227] on button "Inline" at bounding box center [932, 224] width 52 height 30
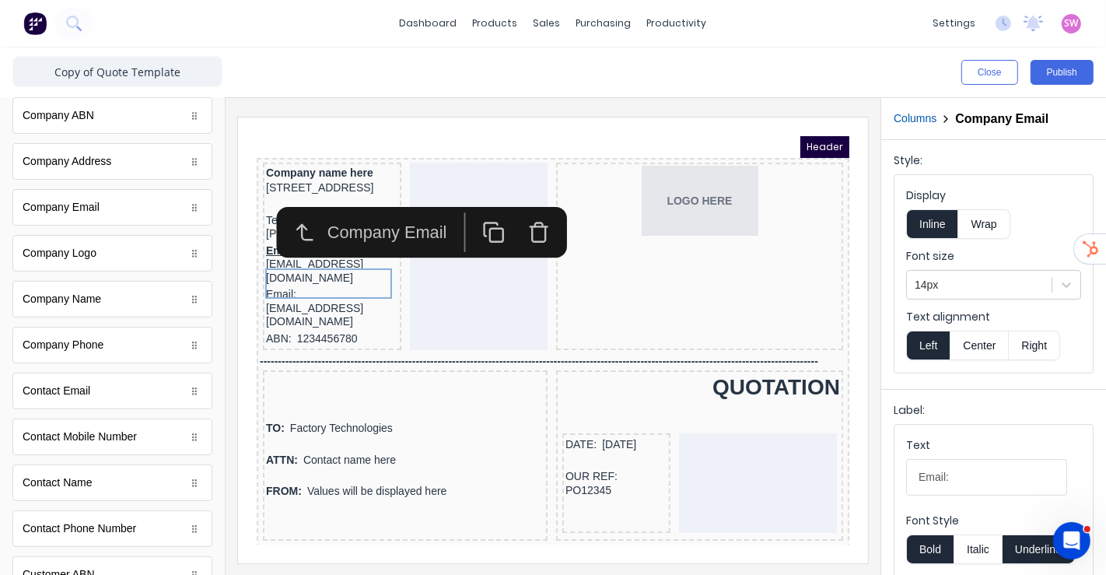
click at [935, 339] on button "Left" at bounding box center [928, 346] width 44 height 30
click at [1032, 537] on button "Underline" at bounding box center [1039, 549] width 72 height 30
click at [936, 548] on button "Bold" at bounding box center [929, 549] width 47 height 30
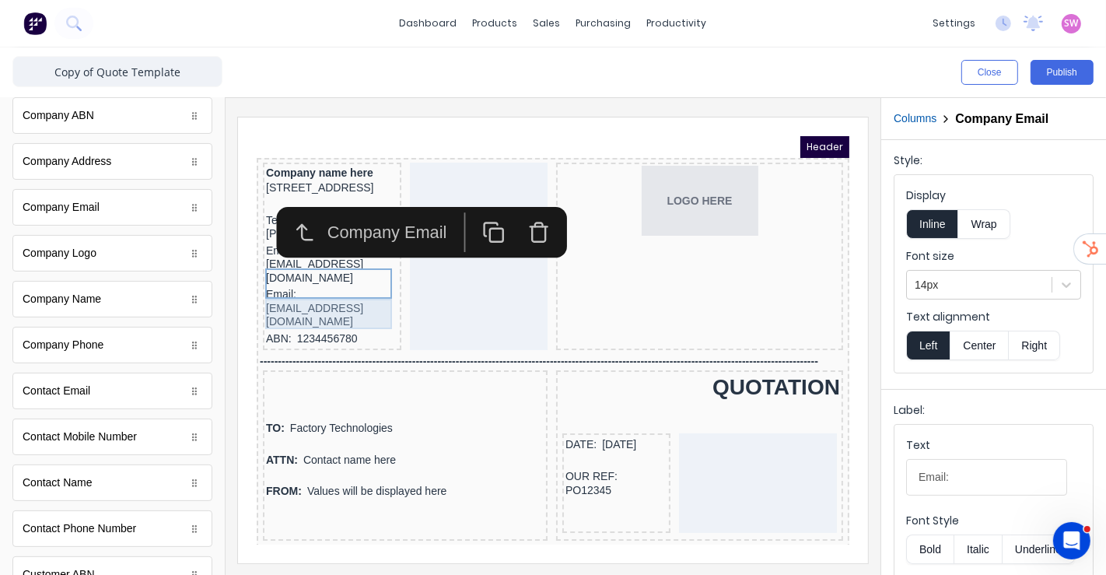
click at [288, 287] on div "Email: xxxxxxx@xxxxx.com" at bounding box center [313, 289] width 132 height 44
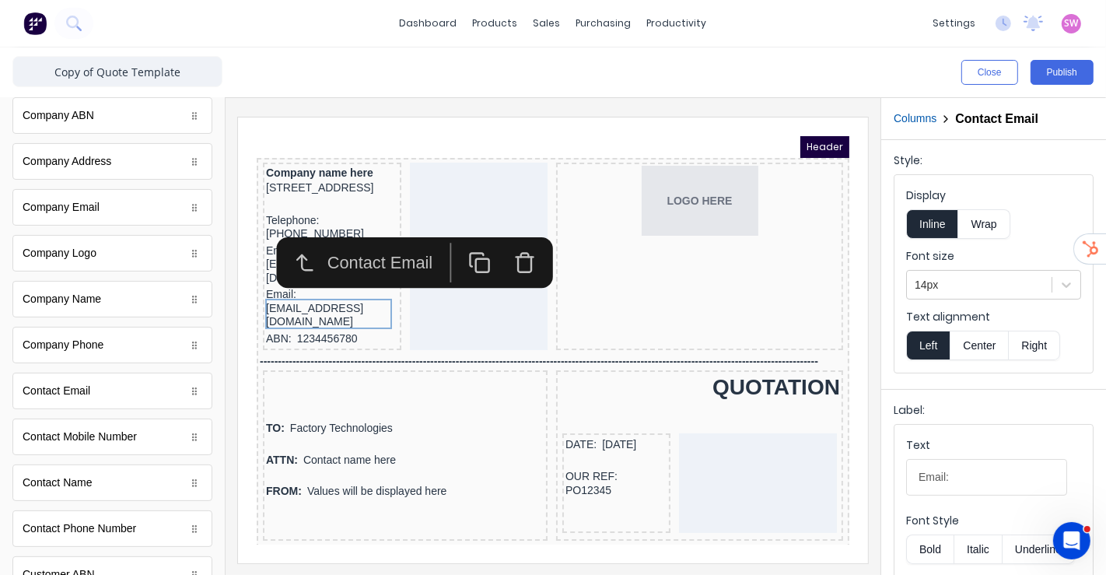
click at [247, 264] on div "Contact Email" at bounding box center [361, 243] width 230 height 51
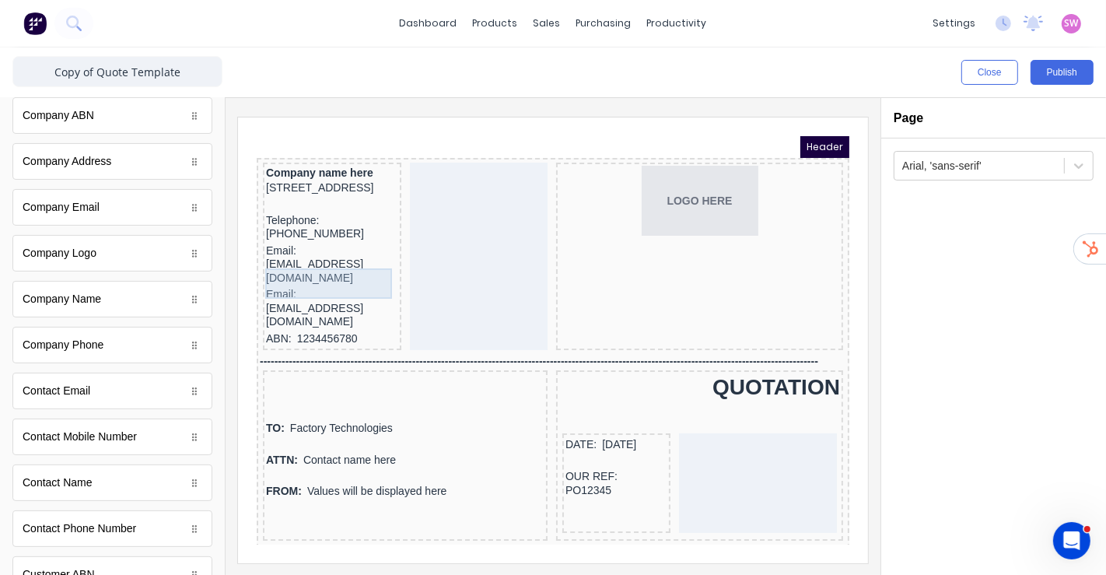
click at [259, 268] on div "Email: xxxxxxx@xxxxx.com" at bounding box center [313, 245] width 132 height 44
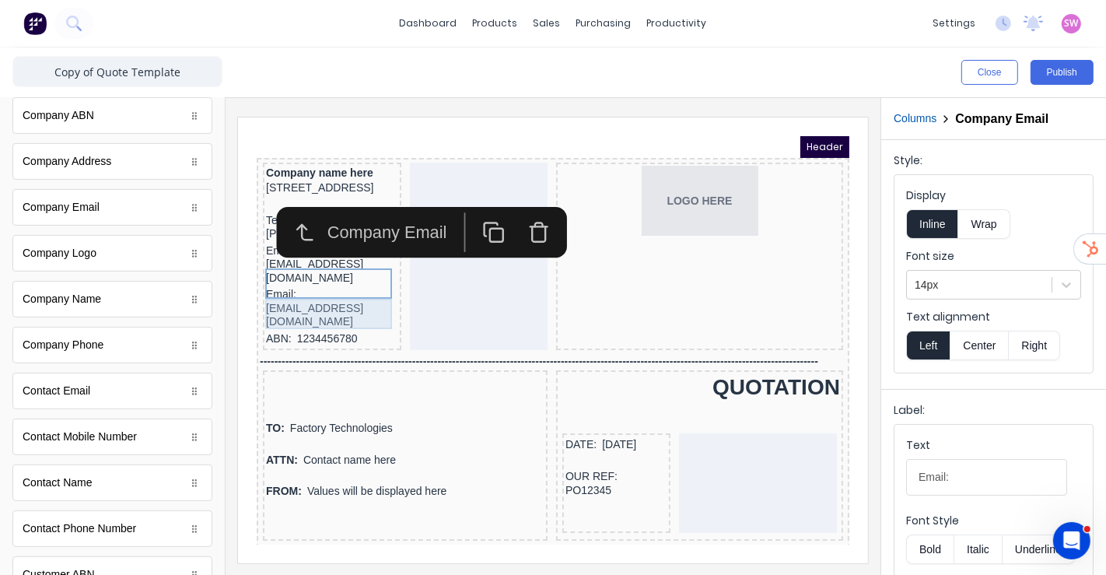
click at [284, 291] on div "Email: xxxxxxx@xxxxx.com" at bounding box center [313, 289] width 132 height 44
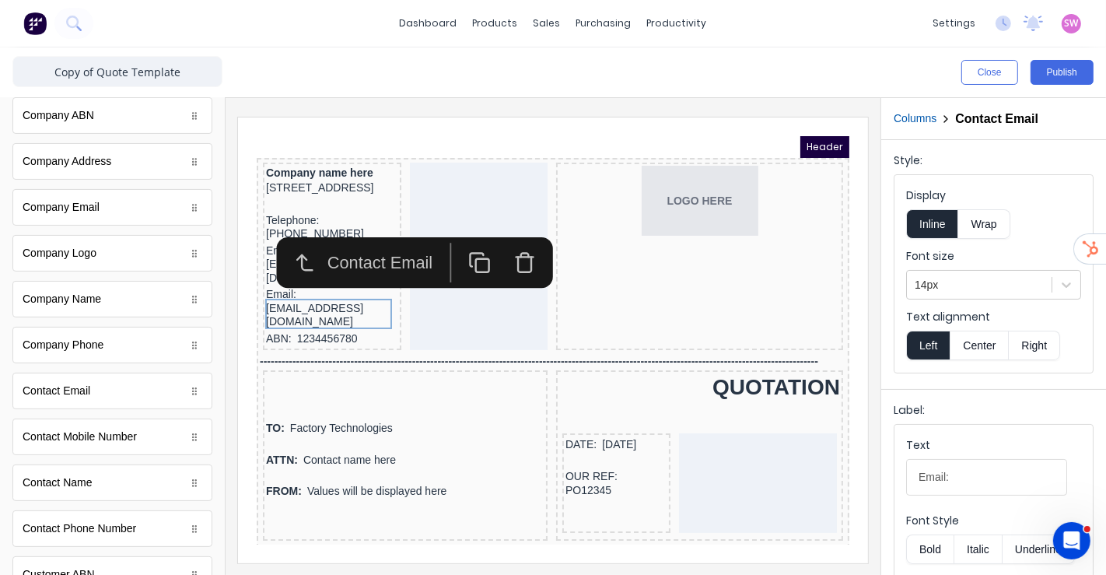
click at [500, 238] on icon "button" at bounding box center [504, 243] width 23 height 23
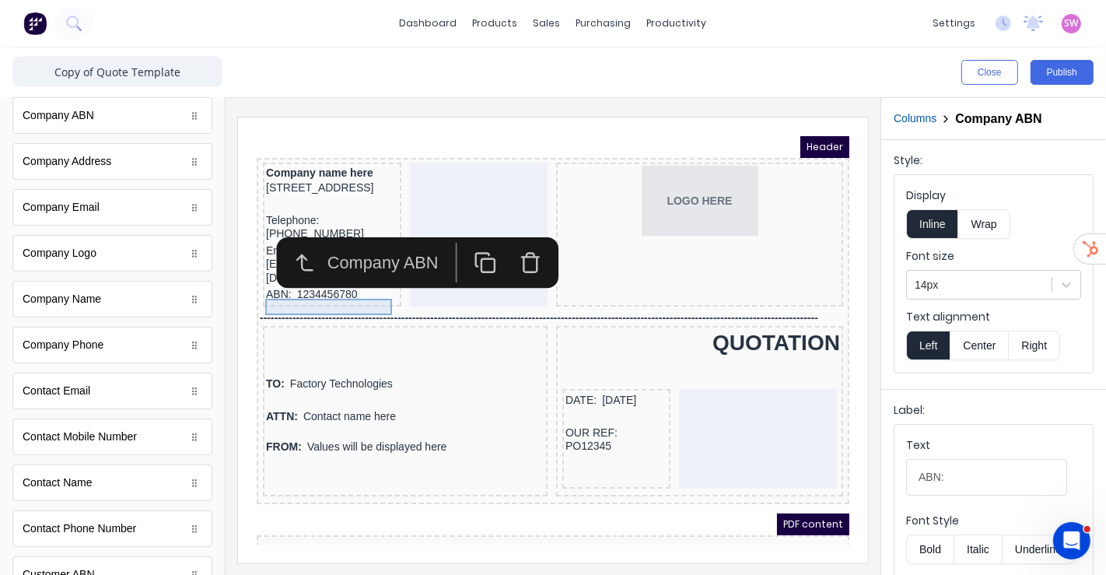
click at [314, 284] on div "ABN: 1234456780" at bounding box center [313, 275] width 132 height 17
click at [253, 268] on div "Email: xxxxxxx@xxxxx.com" at bounding box center [313, 245] width 132 height 44
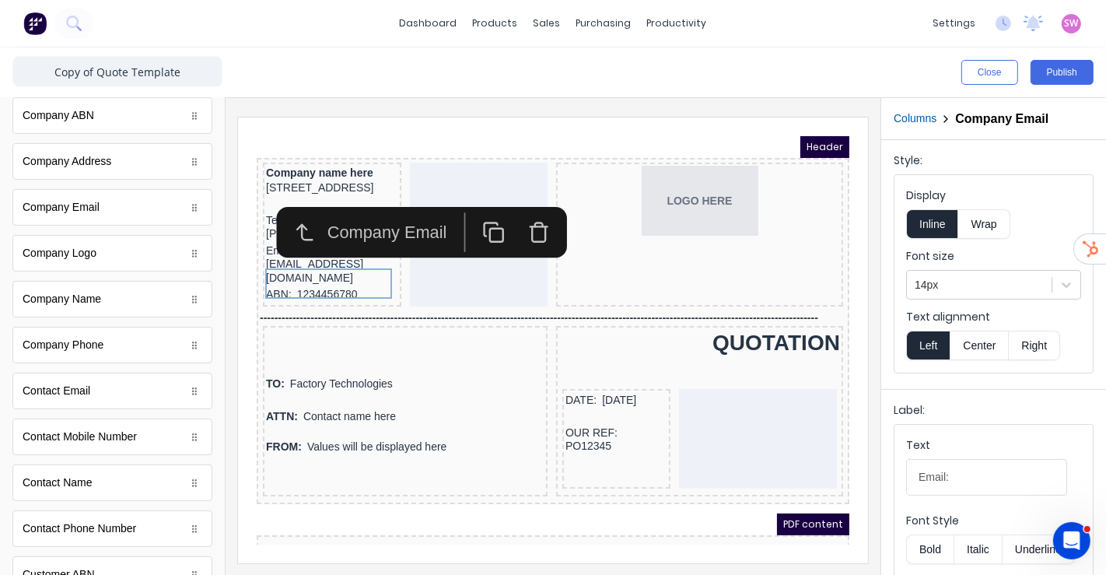
click at [252, 233] on div "Company Email" at bounding box center [361, 212] width 230 height 51
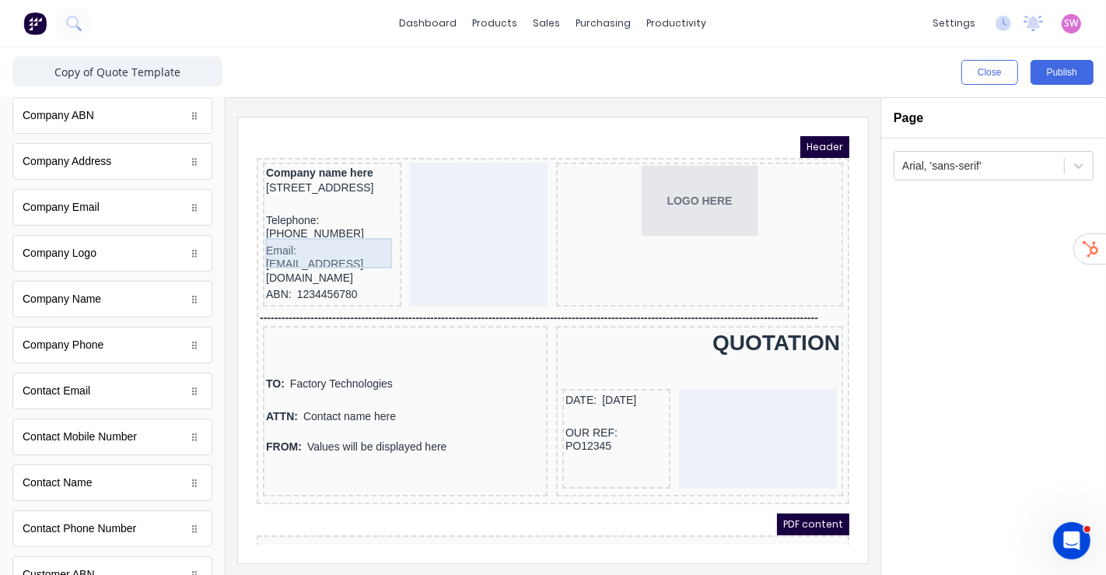
click at [265, 223] on div "Telephone: (042) 2222 3333" at bounding box center [313, 208] width 132 height 30
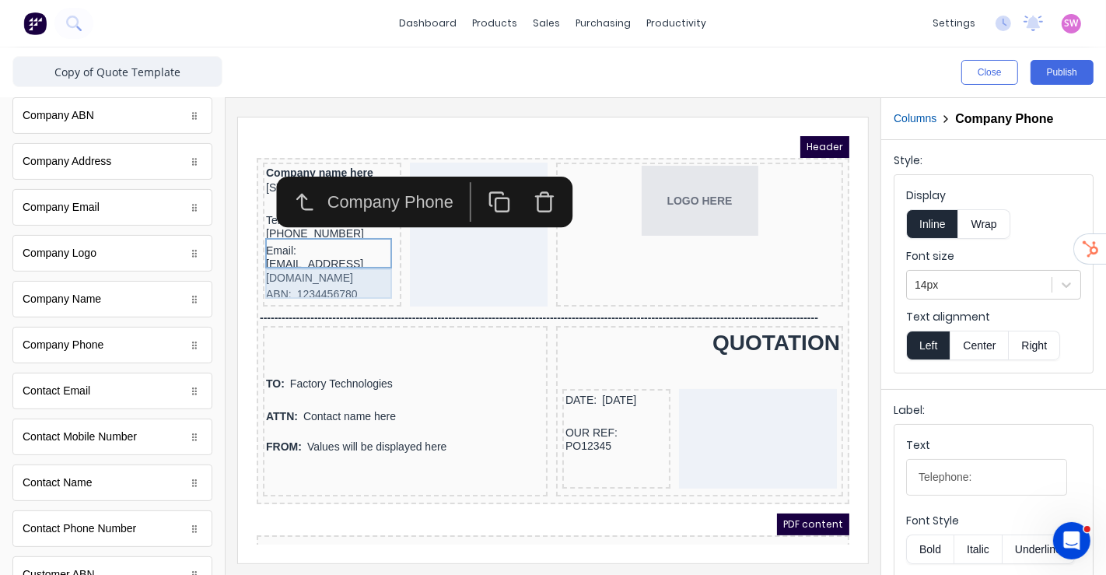
click at [270, 260] on div "Email: xxxxxxx@xxxxx.com" at bounding box center [313, 245] width 132 height 44
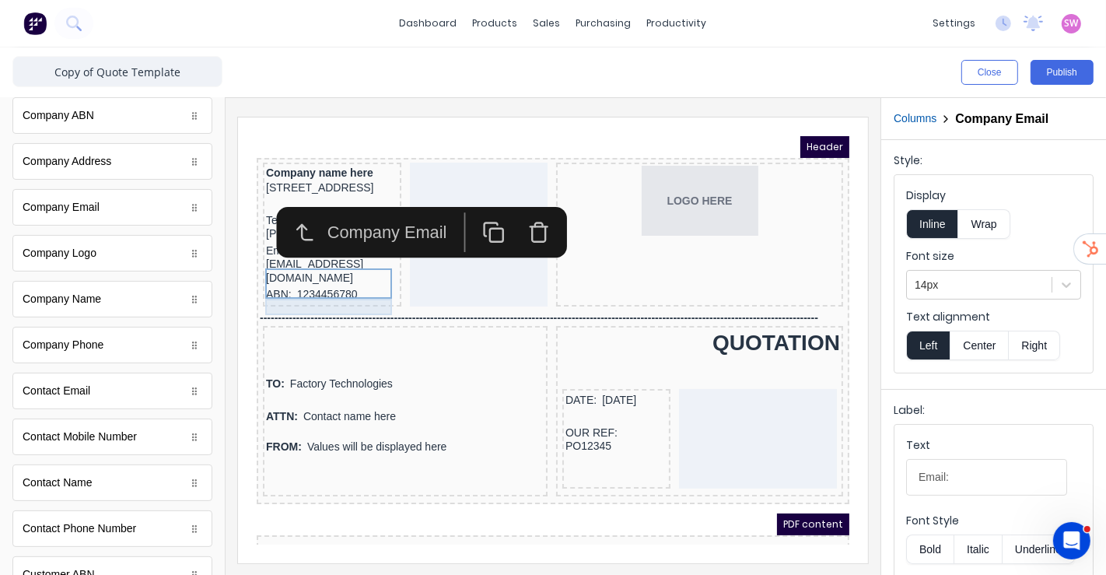
click at [276, 284] on div "ABN: 1234456780" at bounding box center [313, 275] width 132 height 17
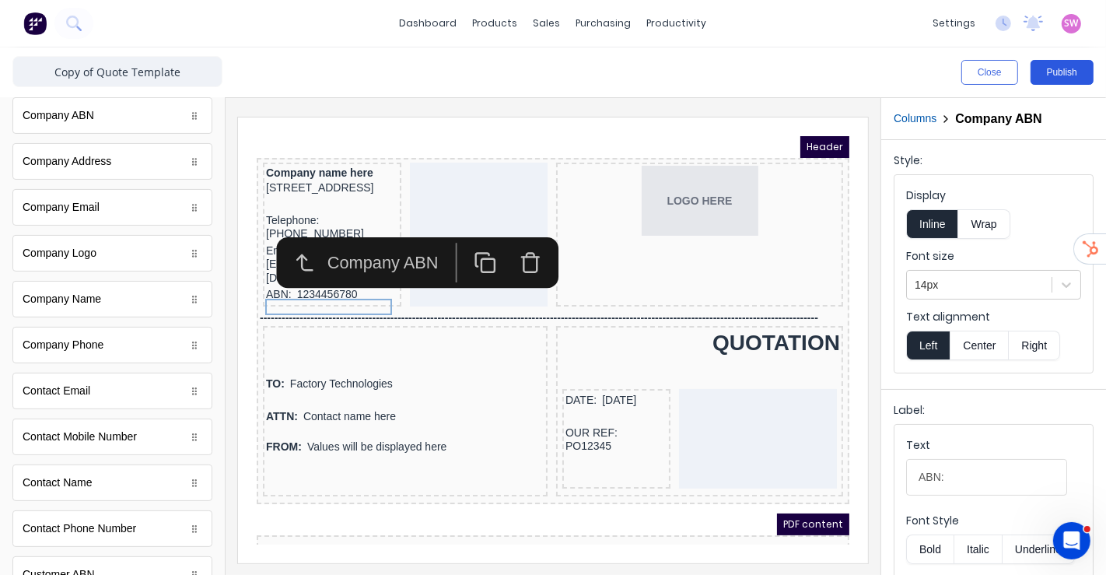
click at [1075, 73] on button "Publish" at bounding box center [1062, 72] width 63 height 25
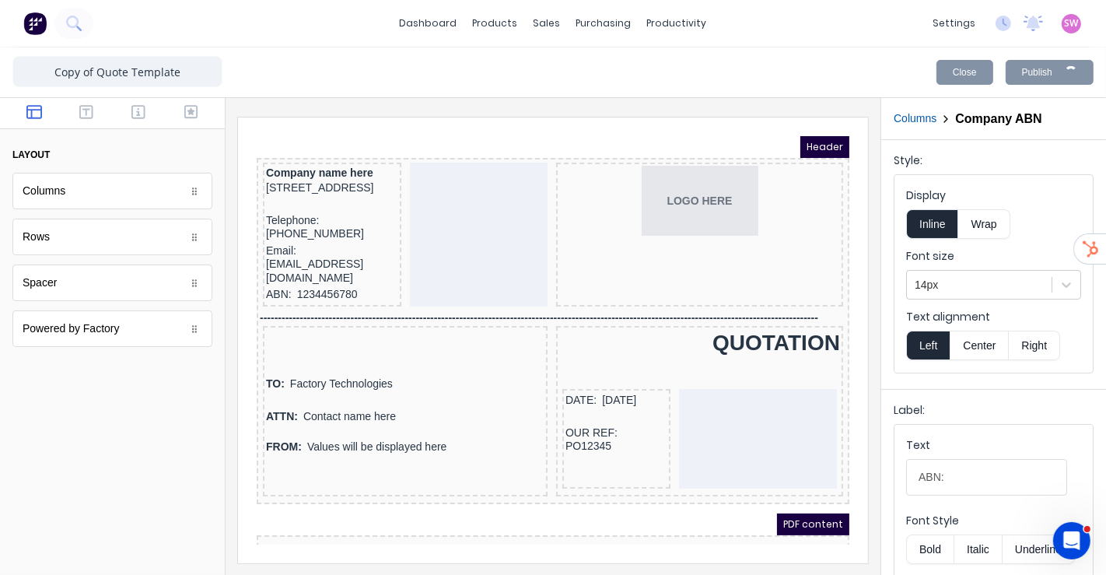
scroll to position [0, 0]
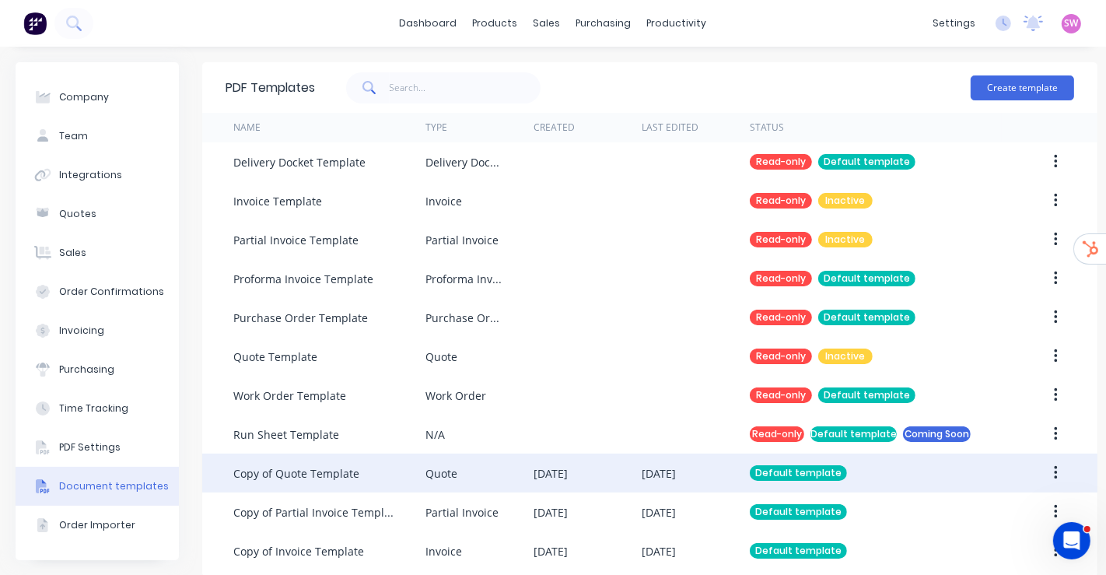
click at [676, 475] on div "[DATE]" at bounding box center [659, 473] width 34 height 16
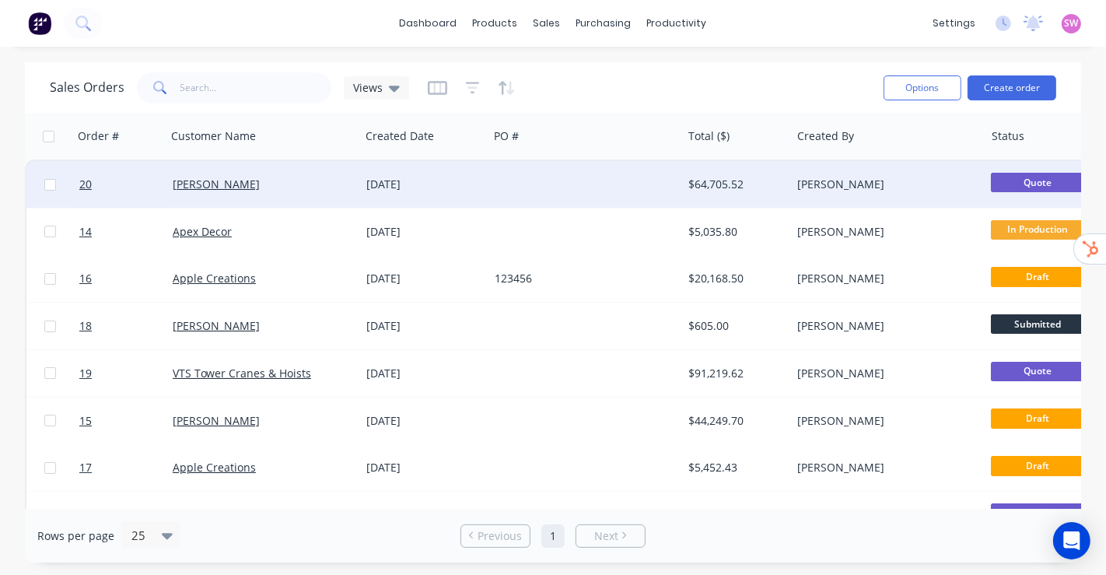
click at [625, 175] on div at bounding box center [586, 184] width 194 height 47
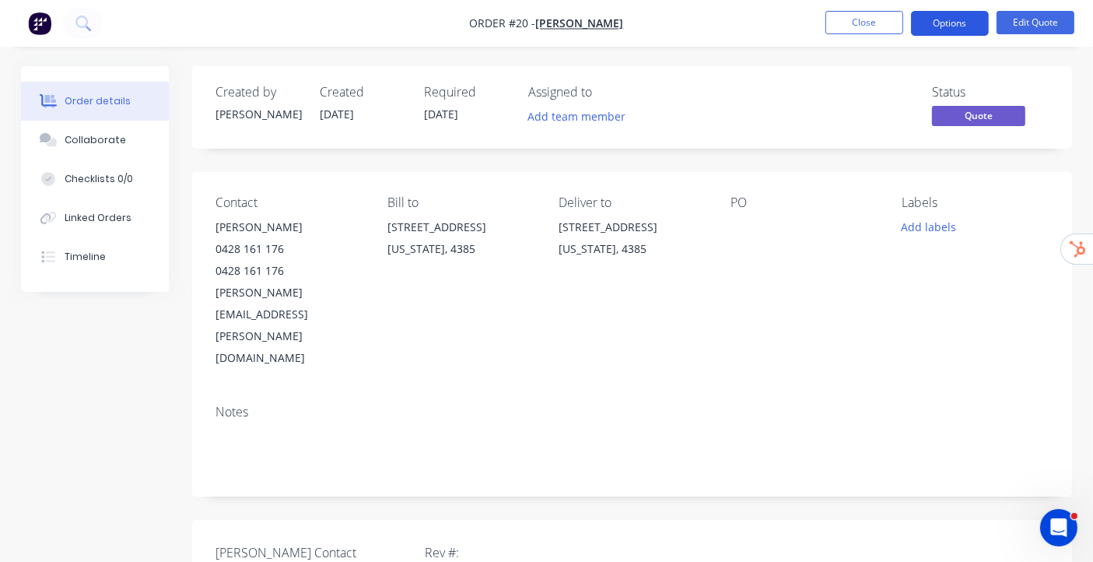
click at [944, 23] on button "Options" at bounding box center [950, 23] width 78 height 25
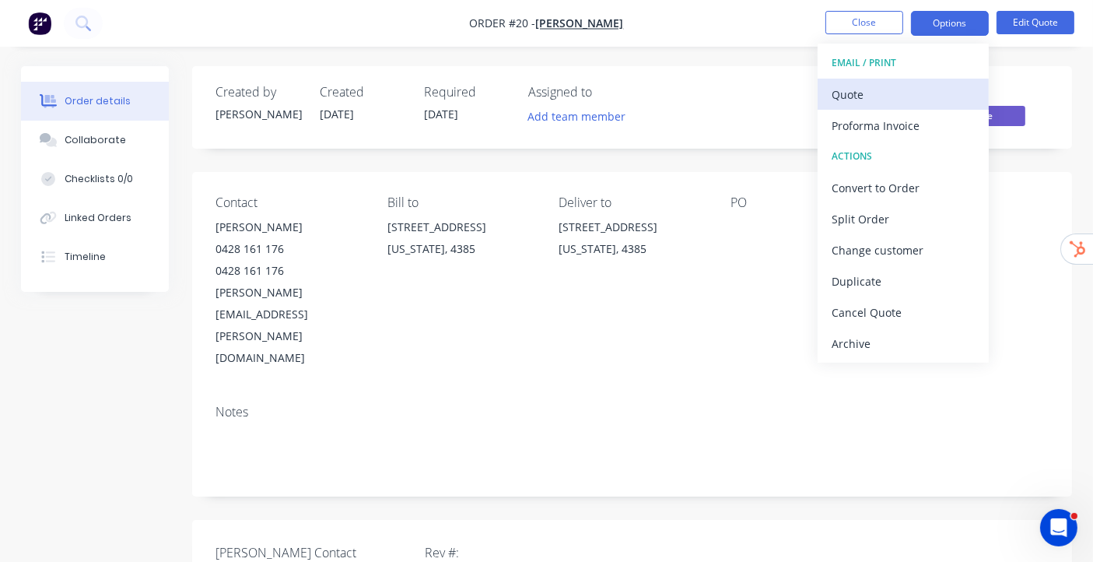
click at [880, 92] on div "Quote" at bounding box center [903, 94] width 143 height 23
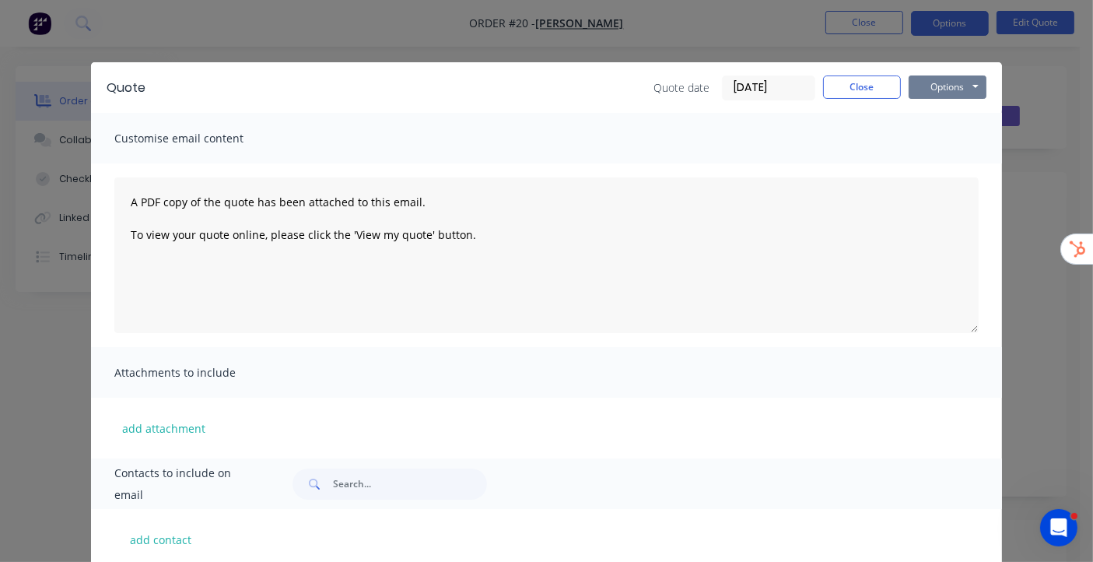
click at [950, 79] on button "Options" at bounding box center [948, 86] width 78 height 23
click at [947, 111] on button "Preview" at bounding box center [959, 115] width 100 height 26
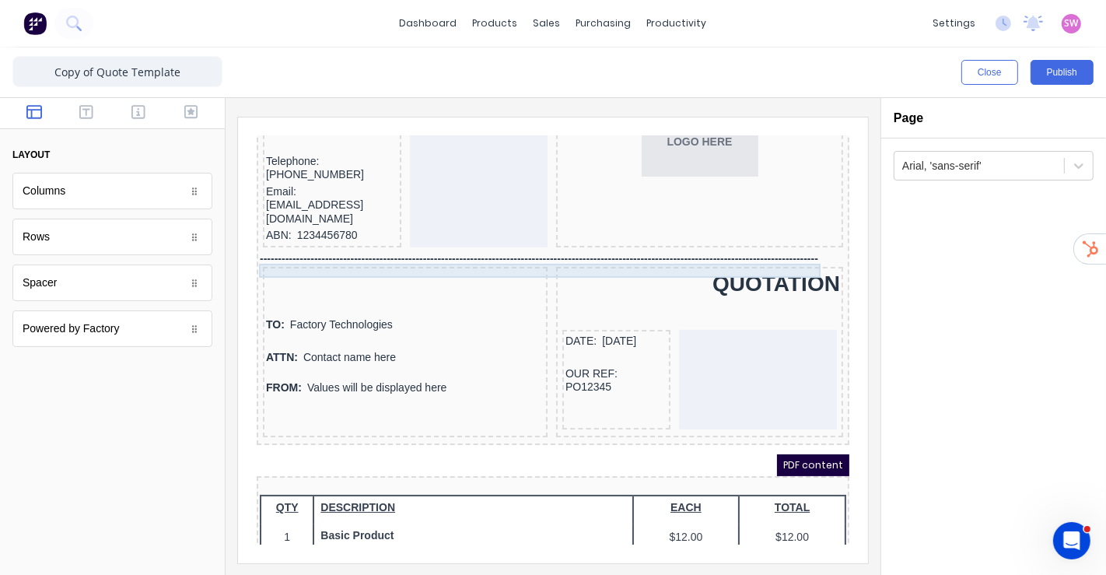
scroll to position [86, 0]
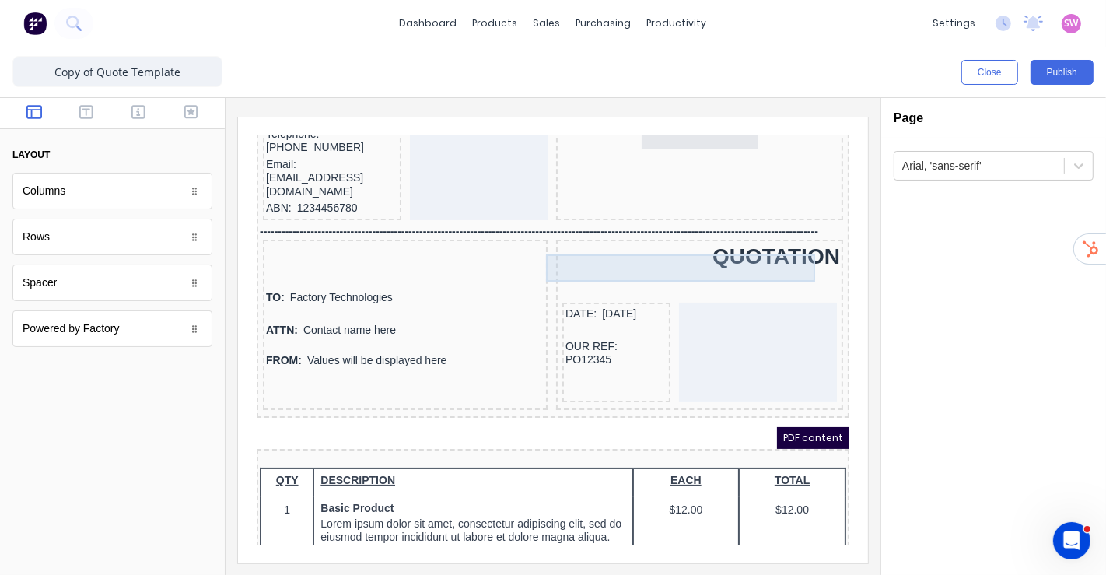
click at [703, 243] on div "QUOTATION" at bounding box center [680, 236] width 281 height 27
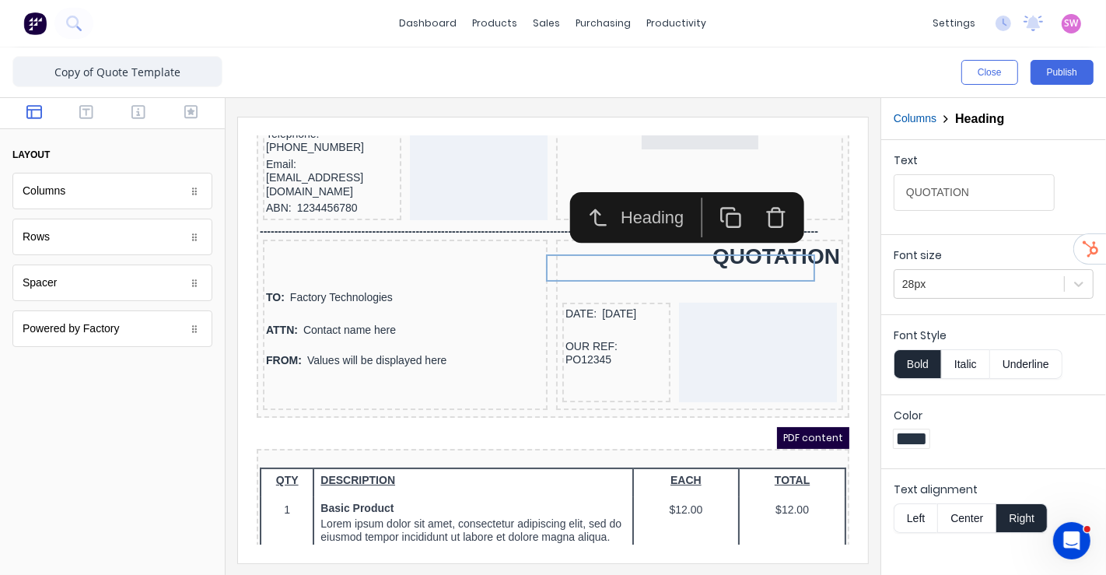
click at [914, 512] on button "Left" at bounding box center [916, 518] width 44 height 30
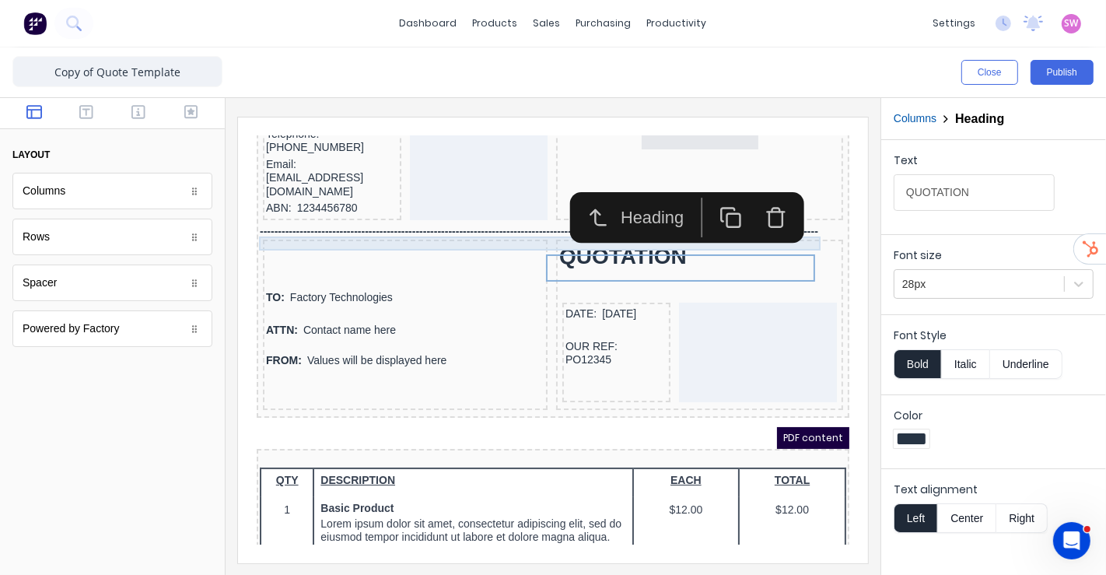
click at [512, 219] on div "-------------------------------------------------------------------------------…" at bounding box center [533, 212] width 587 height 14
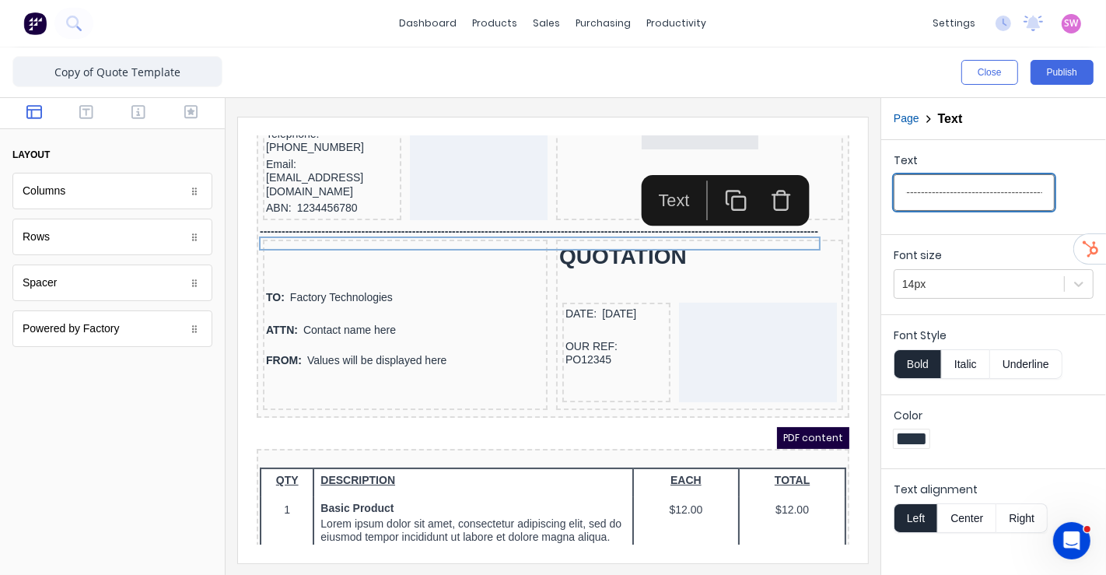
scroll to position [0, 543]
drag, startPoint x: 1021, startPoint y: 191, endPoint x: 1105, endPoint y: 212, distance: 86.4
click at [1105, 212] on div "Text --------------------------------------------------------------------------…" at bounding box center [993, 184] width 225 height 88
click at [1018, 185] on input "-------------------------------------------------------------------------------…" at bounding box center [974, 192] width 161 height 37
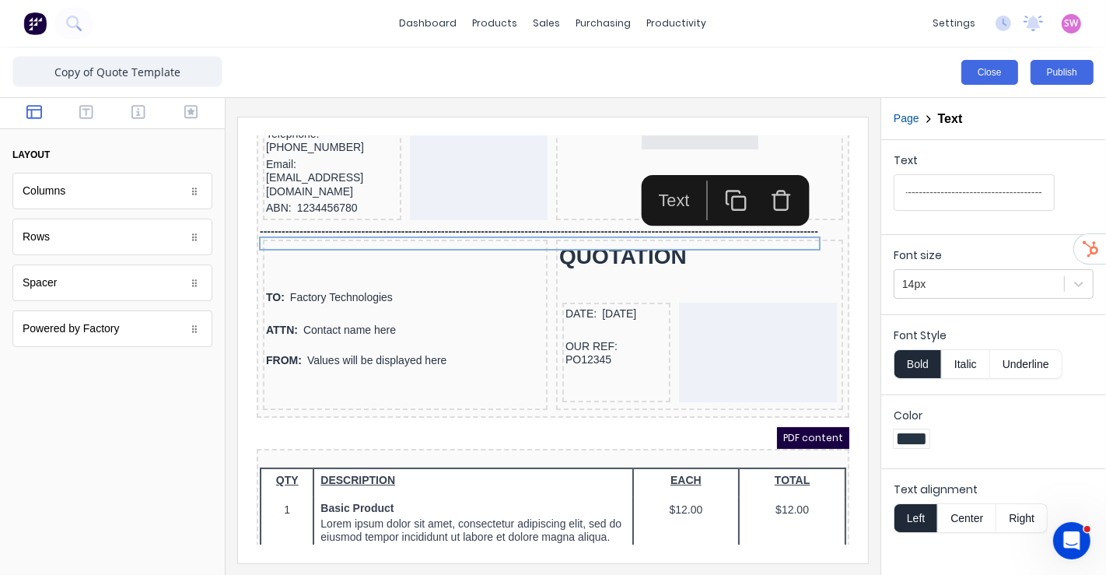
click at [993, 66] on button "Close" at bounding box center [990, 72] width 57 height 25
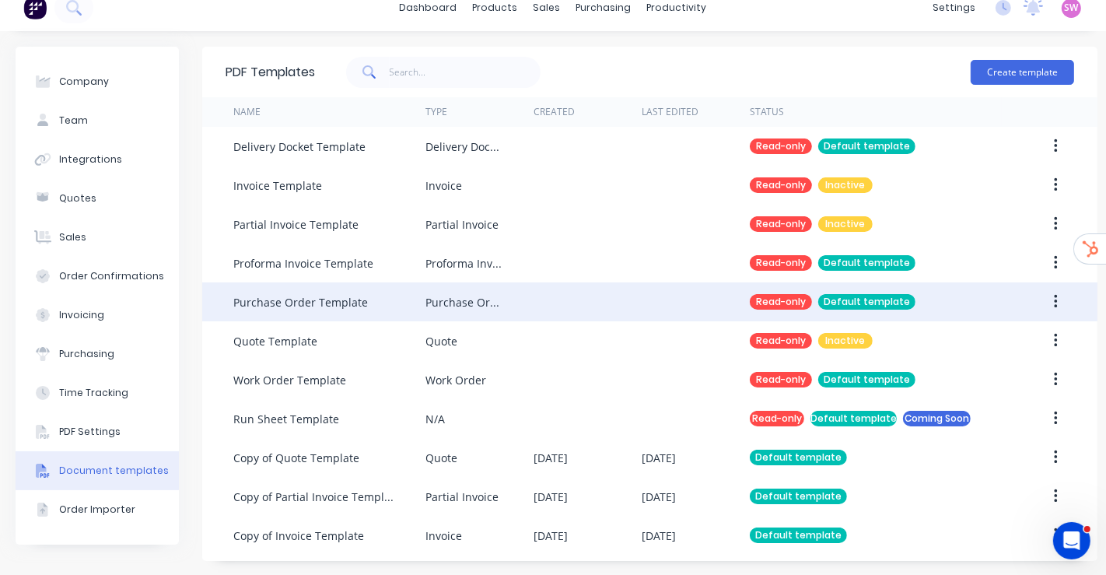
scroll to position [30, 0]
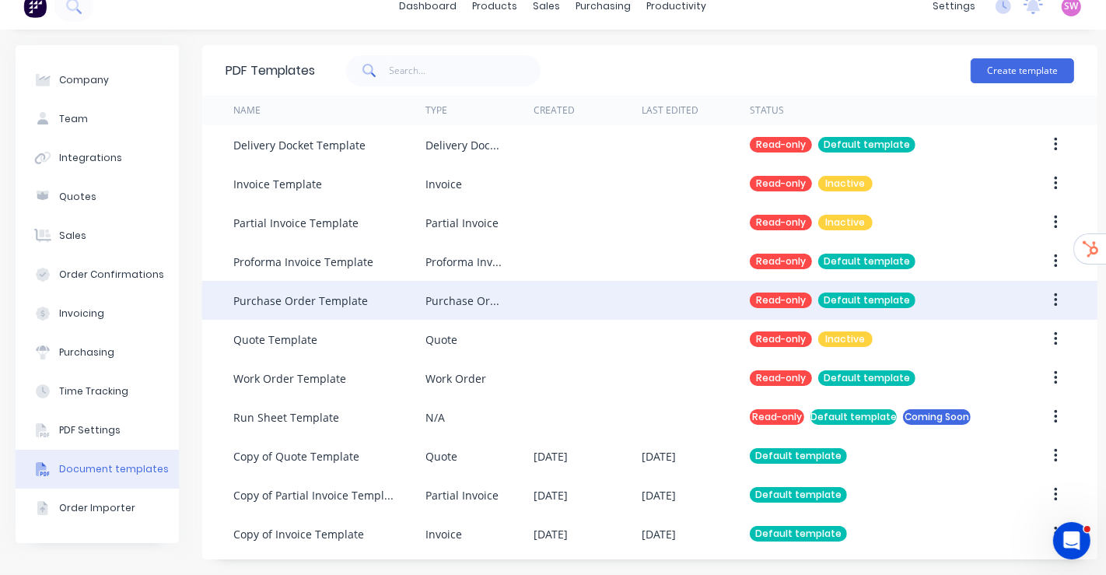
click at [883, 293] on div "Default template" at bounding box center [866, 301] width 97 height 16
click at [1062, 286] on button "button" at bounding box center [1056, 300] width 37 height 28
click at [993, 330] on div "Duplicate" at bounding box center [1001, 341] width 120 height 23
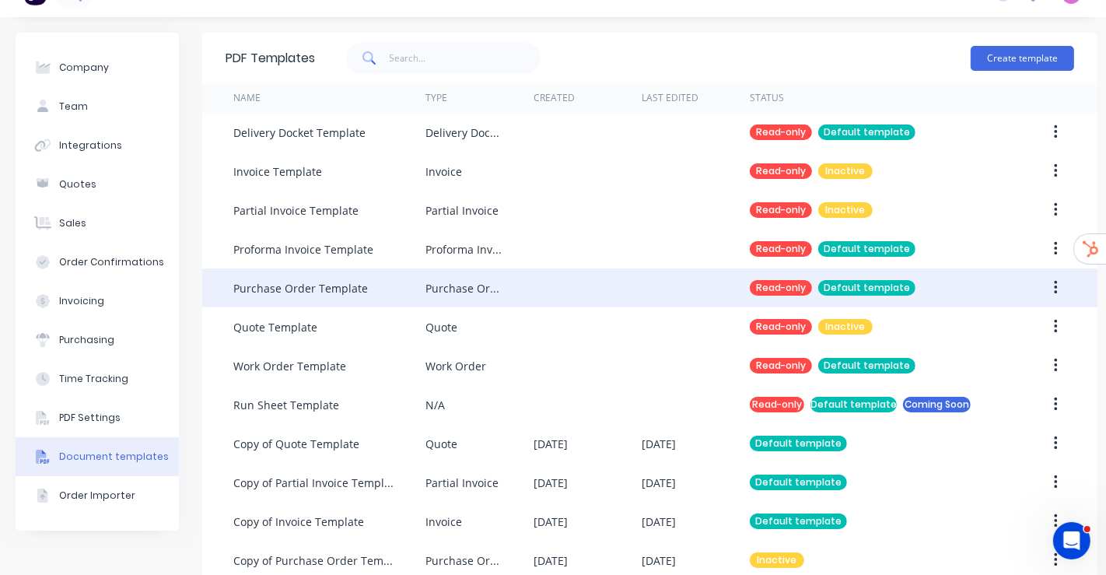
scroll to position [68, 0]
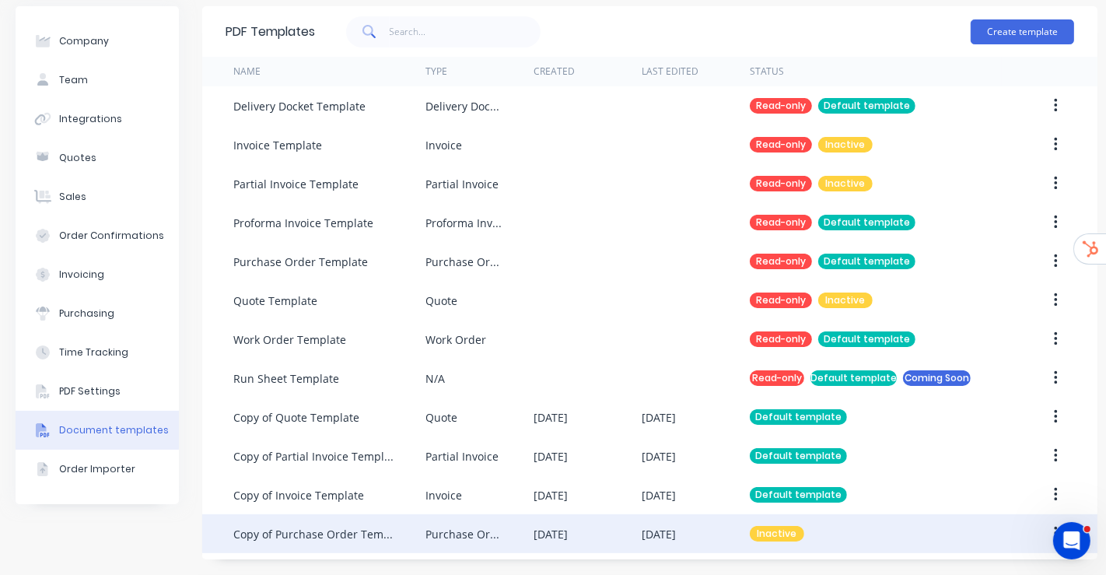
click at [631, 527] on div "[DATE]" at bounding box center [588, 533] width 108 height 39
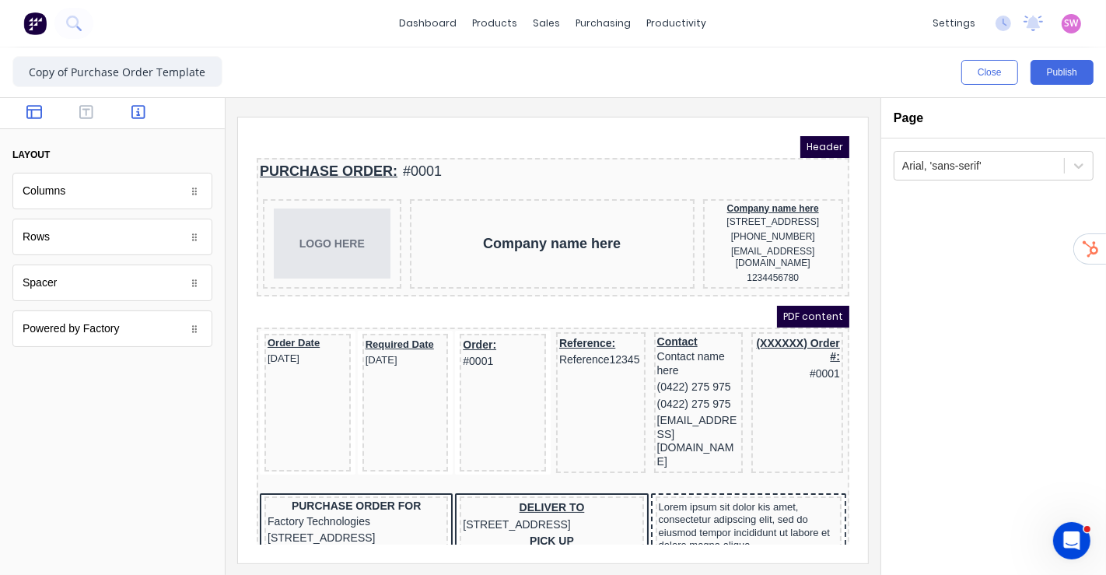
click at [138, 110] on icon "button" at bounding box center [138, 112] width 14 height 16
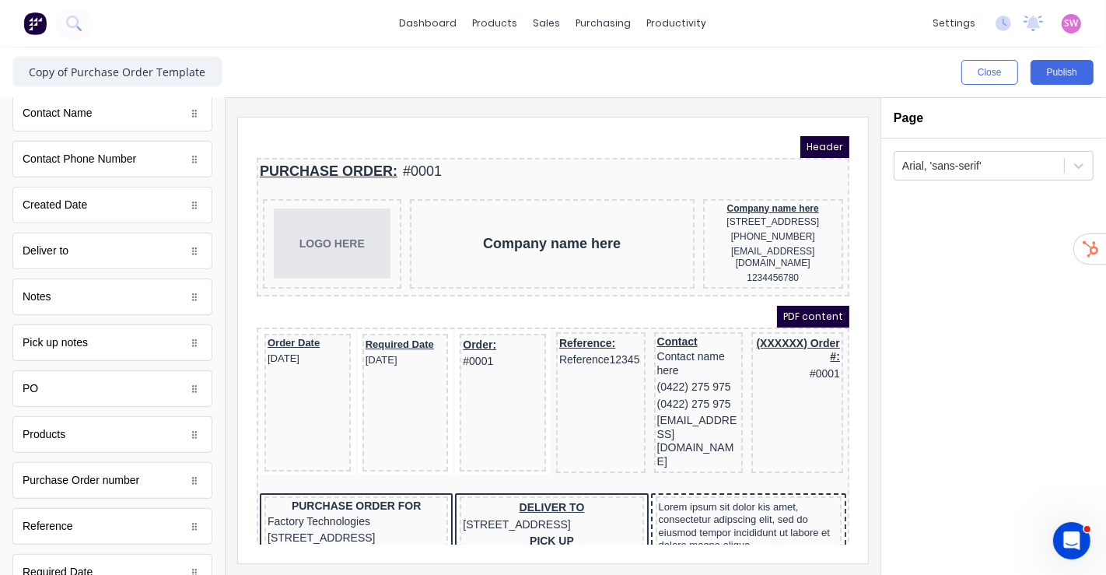
scroll to position [518, 0]
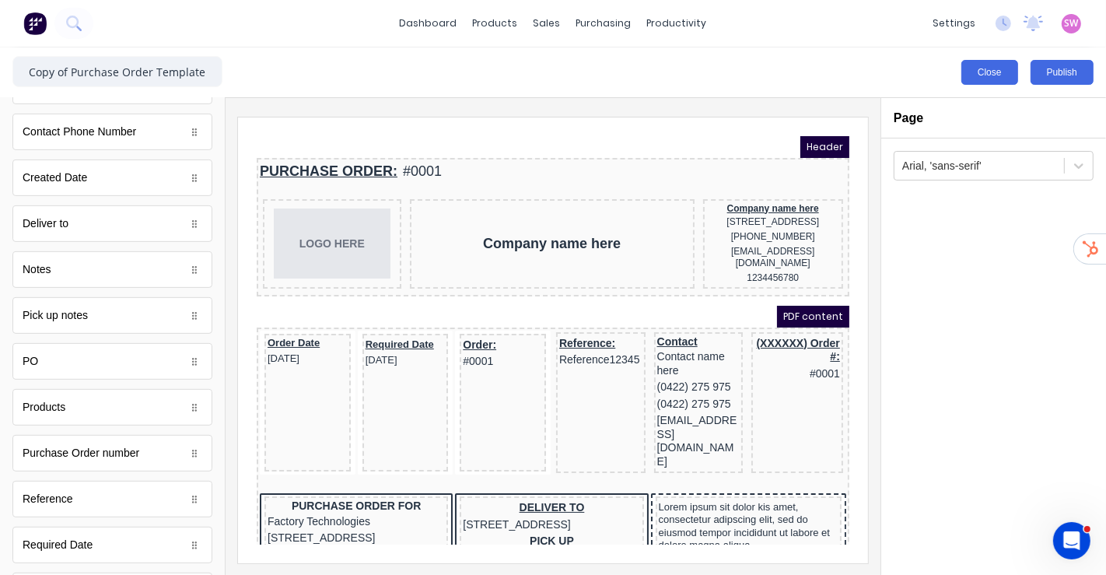
click at [995, 79] on button "Close" at bounding box center [990, 72] width 57 height 25
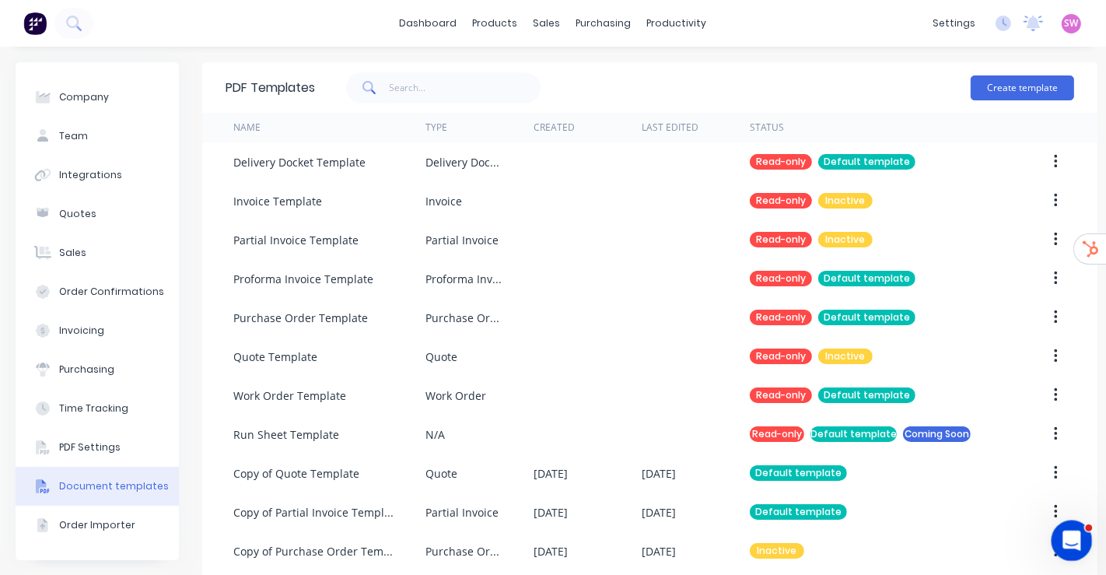
click at [1084, 541] on div "Open Intercom Messenger" at bounding box center [1069, 538] width 51 height 51
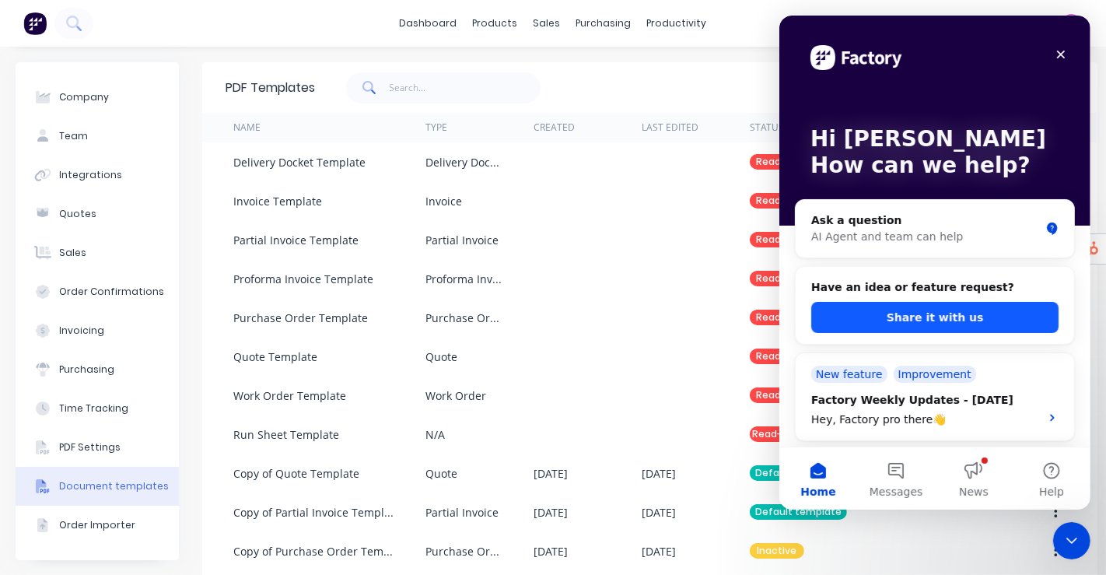
click at [972, 319] on button "Share it with us" at bounding box center [934, 317] width 247 height 31
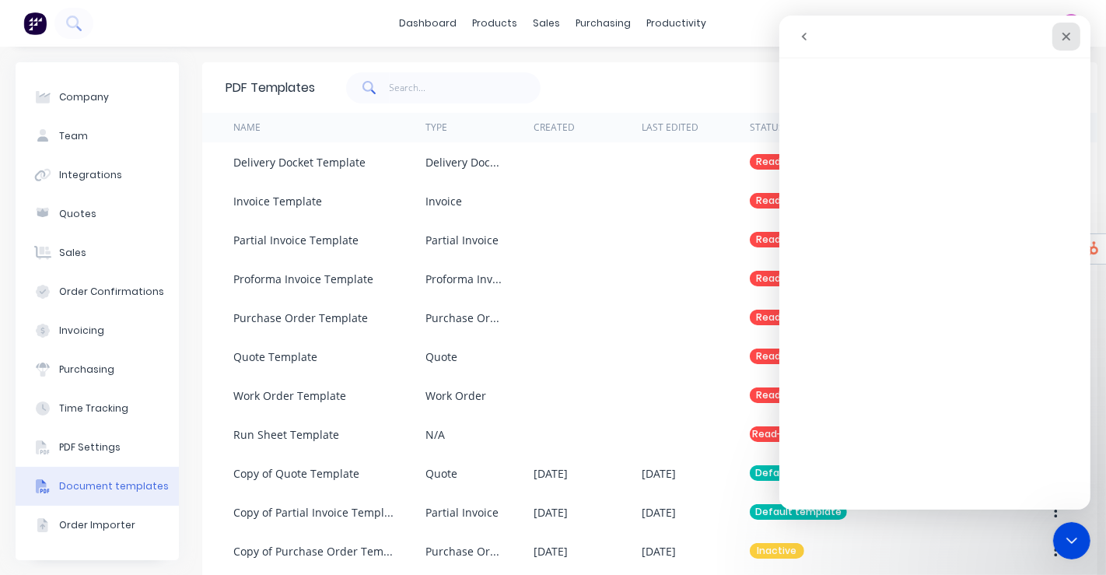
click at [1058, 25] on div "Close" at bounding box center [1066, 37] width 28 height 28
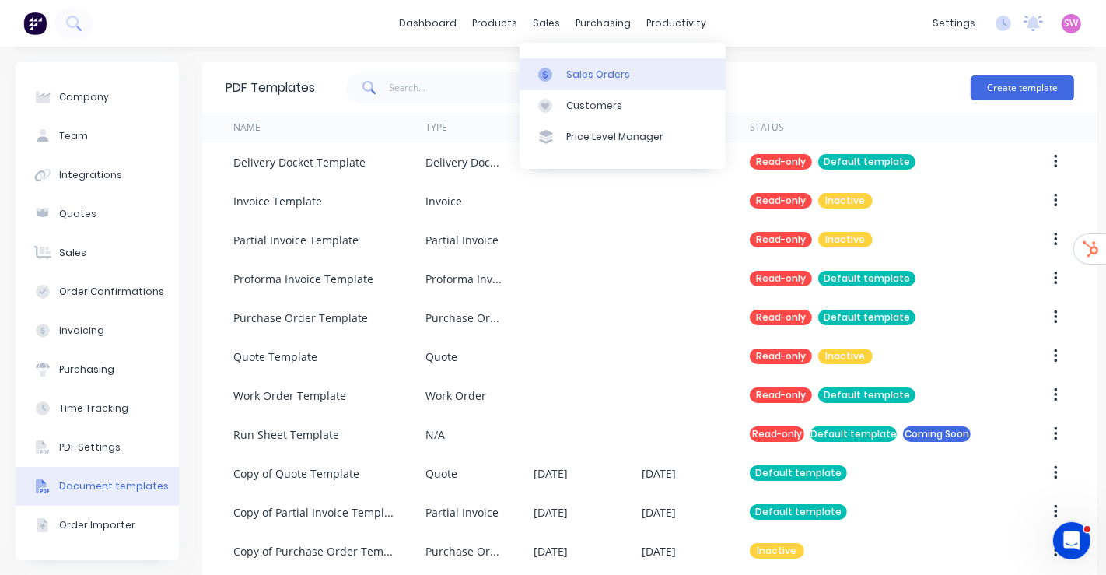
click at [580, 70] on div "Sales Orders" at bounding box center [598, 75] width 64 height 14
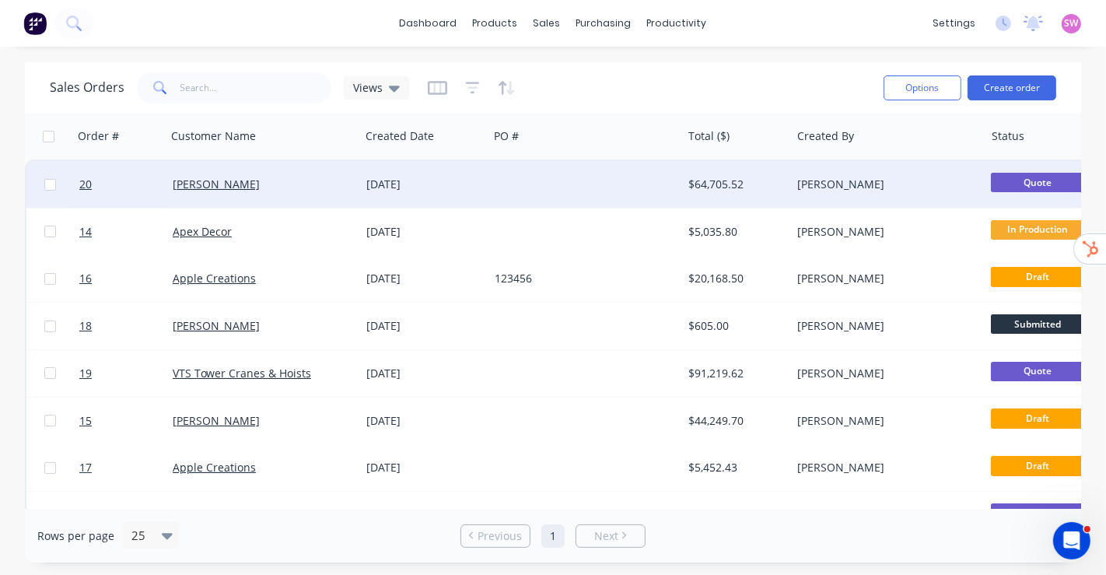
click at [555, 189] on div at bounding box center [586, 184] width 194 height 47
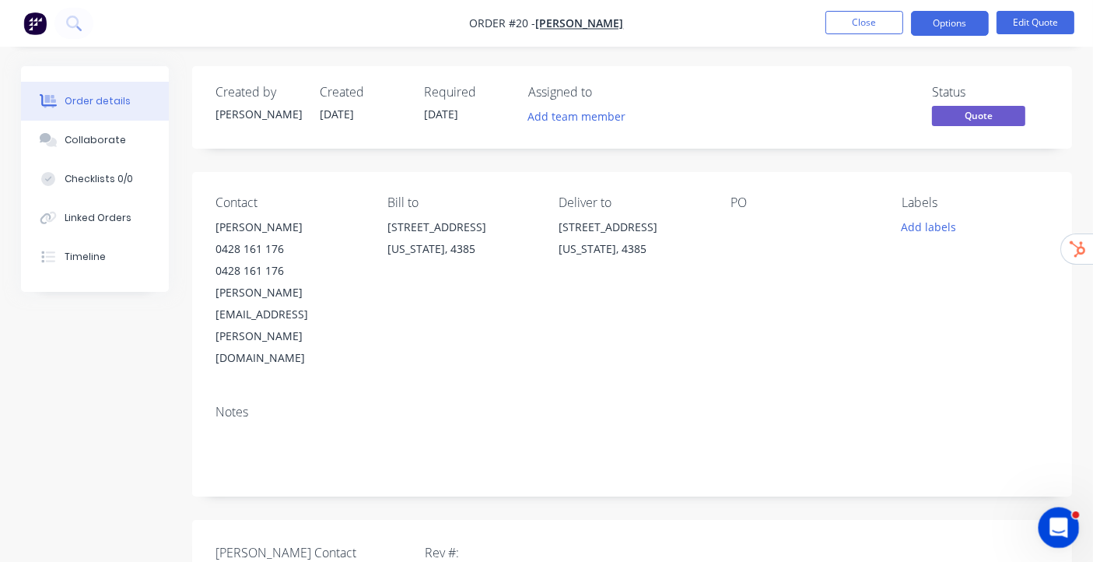
click at [1056, 517] on icon "Open Intercom Messenger" at bounding box center [1057, 526] width 26 height 26
